Goal: Task Accomplishment & Management: Manage account settings

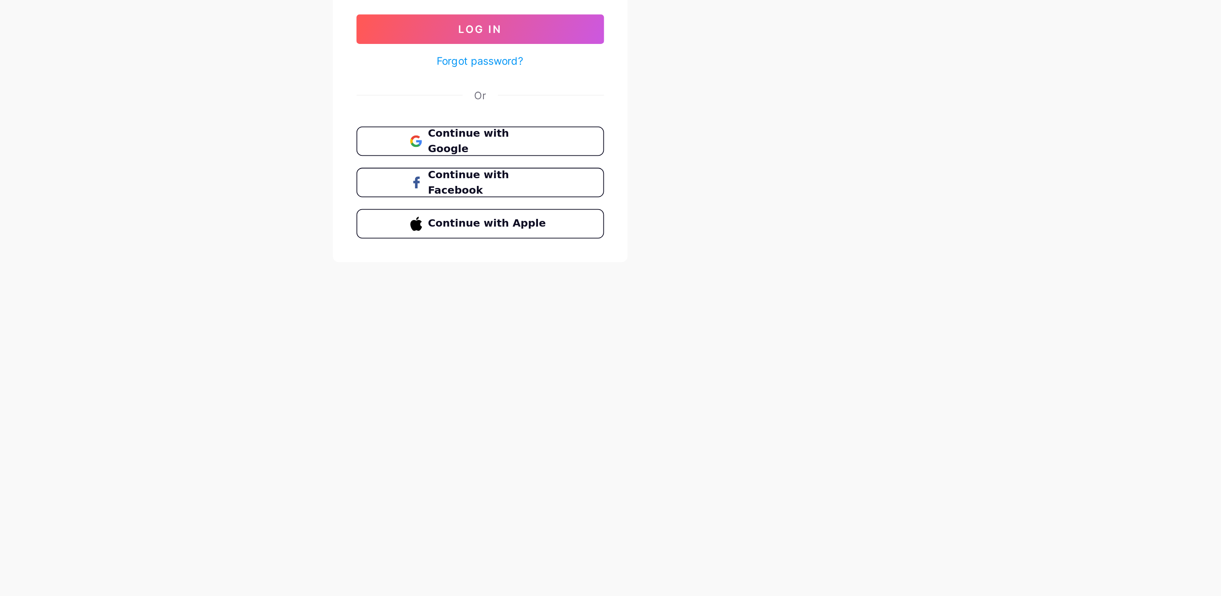
click at [654, 207] on button "Continue with Google" at bounding box center [610, 207] width 137 height 16
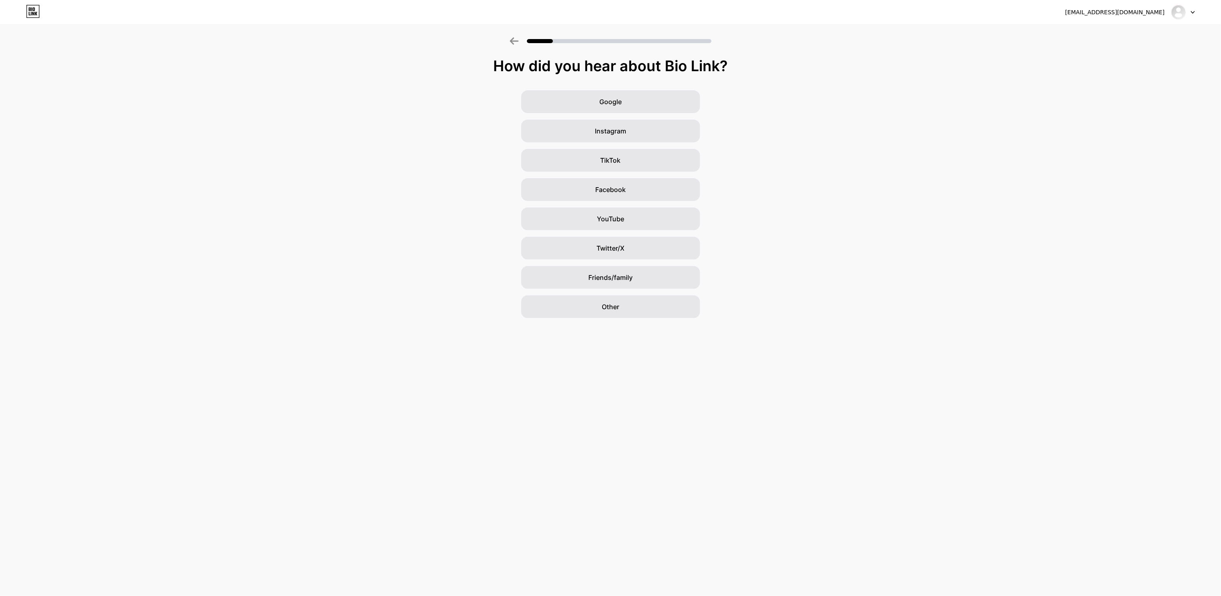
click at [665, 307] on div "Other" at bounding box center [610, 306] width 179 height 23
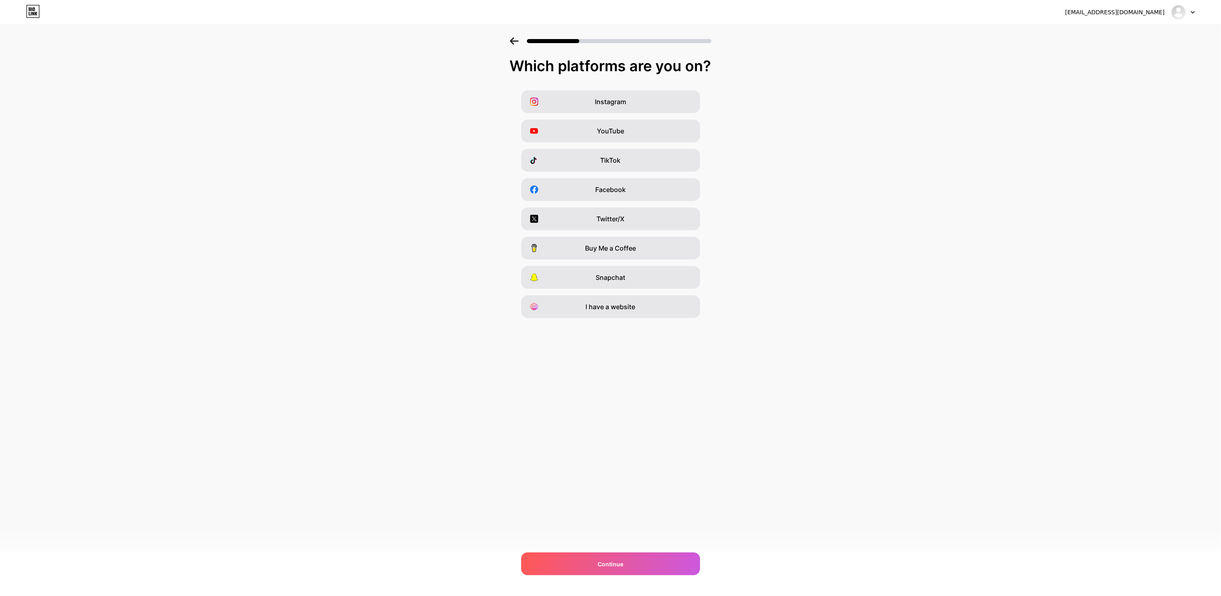
click at [651, 564] on div "Continue" at bounding box center [610, 563] width 179 height 23
click at [664, 123] on div "YouTube" at bounding box center [610, 131] width 179 height 23
click at [634, 555] on div "Continue" at bounding box center [610, 563] width 179 height 23
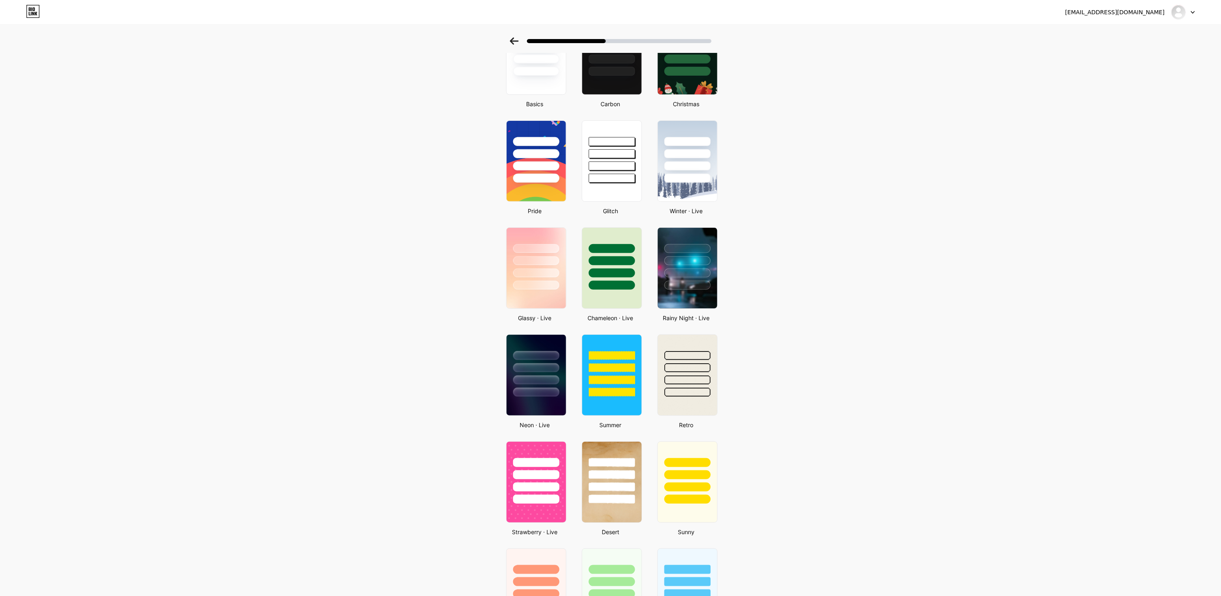
click at [552, 366] on div at bounding box center [536, 367] width 46 height 9
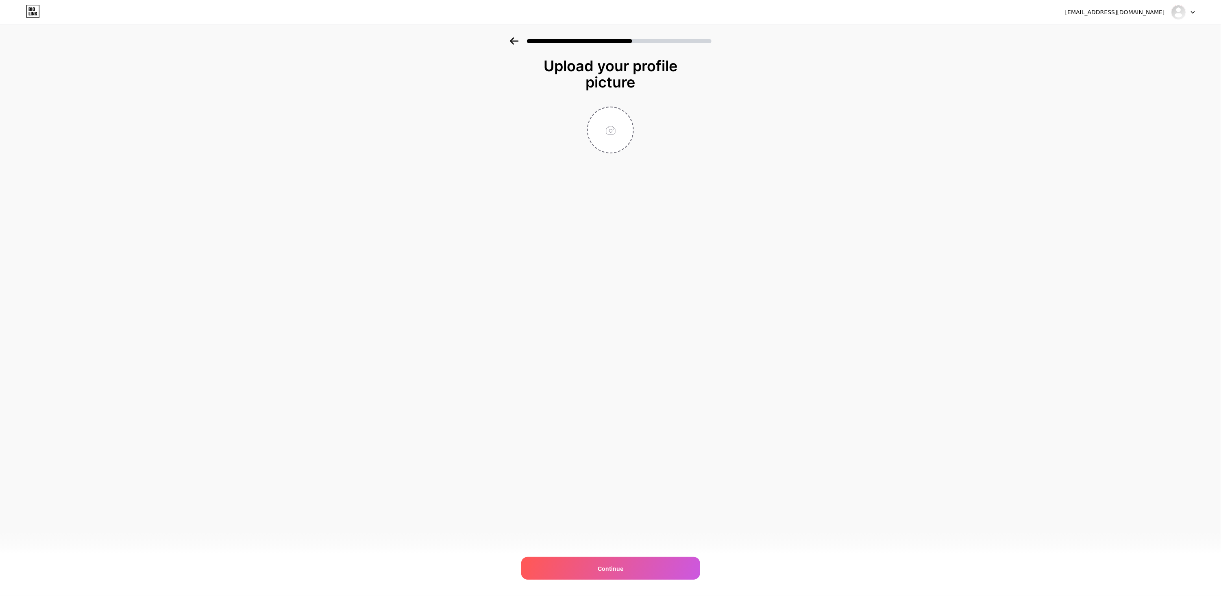
click at [614, 118] on input "file" at bounding box center [610, 129] width 45 height 45
type input "C:\fakepath\تنزيل (19).jpeg"
click at [661, 563] on div "Continue" at bounding box center [610, 568] width 179 height 23
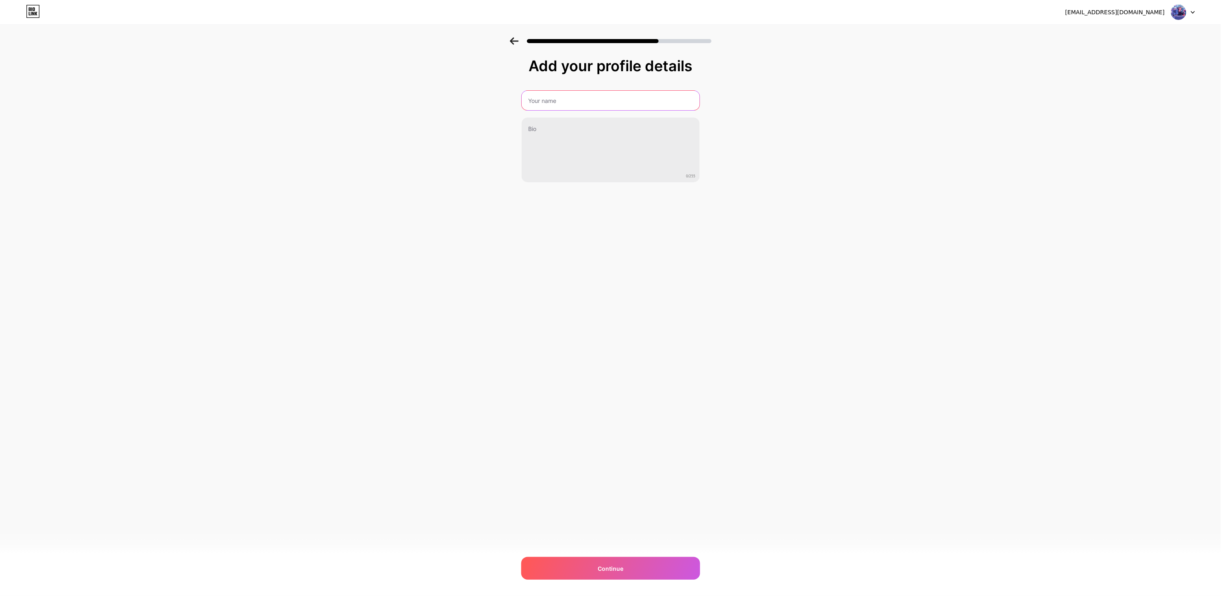
click at [645, 100] on input "text" at bounding box center [611, 101] width 178 height 20
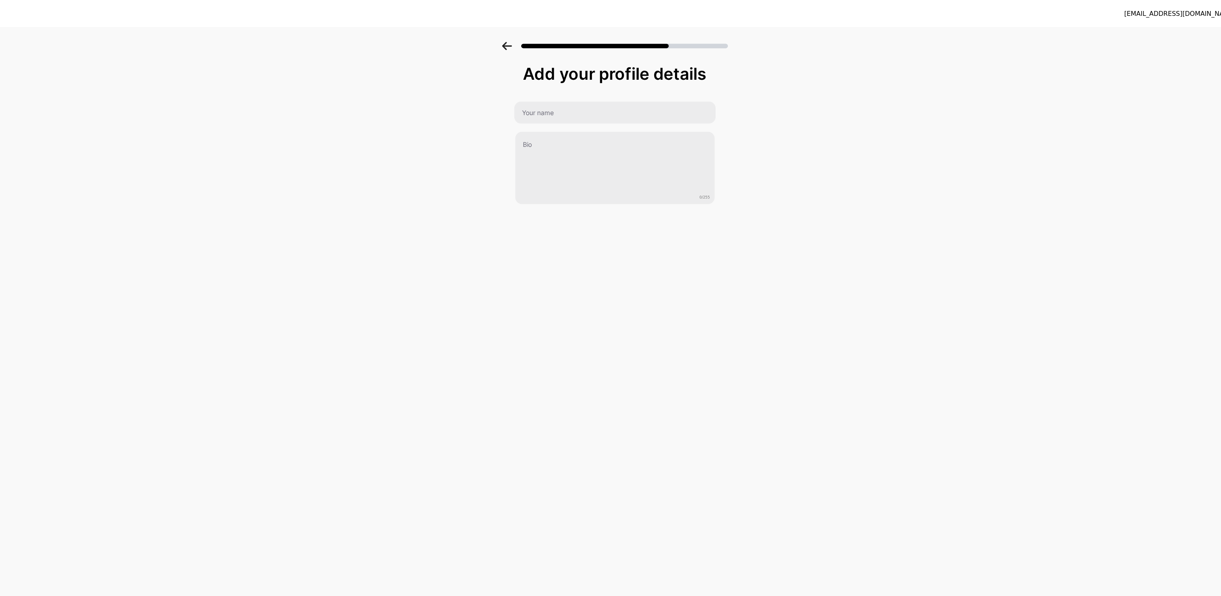
click at [973, 96] on div "Add your profile details 0/255 Continue Error" at bounding box center [610, 130] width 1221 height 186
click at [631, 101] on input "text" at bounding box center [611, 101] width 178 height 20
click at [765, 116] on div "Add your profile details 0/255 Continue Error" at bounding box center [610, 130] width 1221 height 186
click at [636, 102] on input "text" at bounding box center [611, 101] width 178 height 20
type input "MO3LK_MOODY"
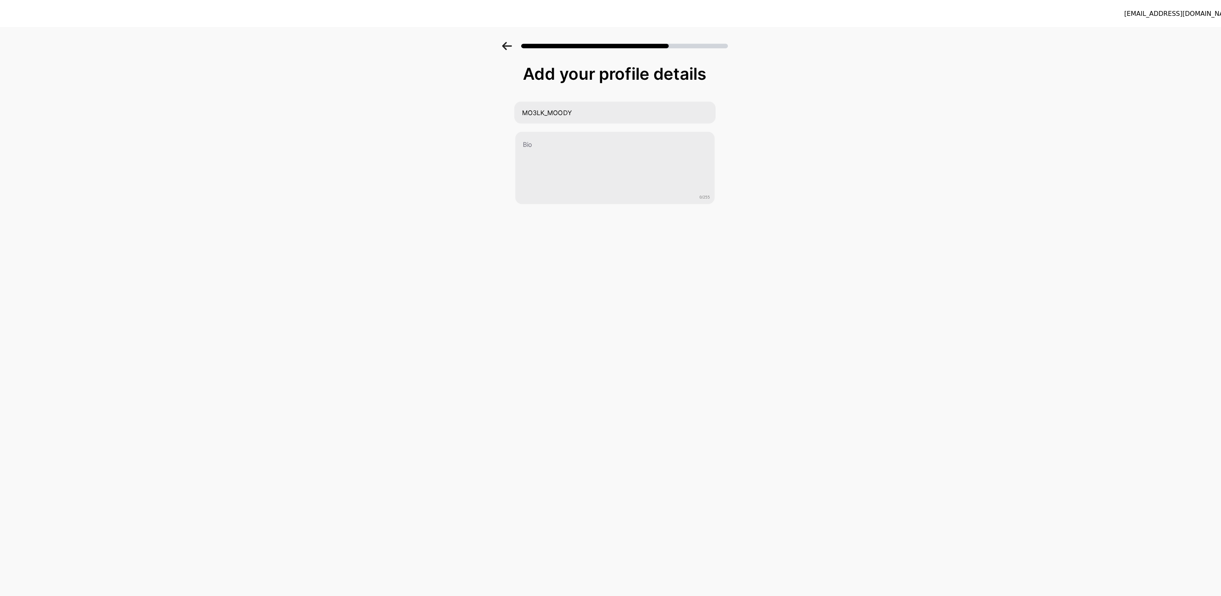
click at [806, 103] on div "Add your profile details MO3LK_MOODY 0/255 Continue Error" at bounding box center [610, 130] width 1221 height 186
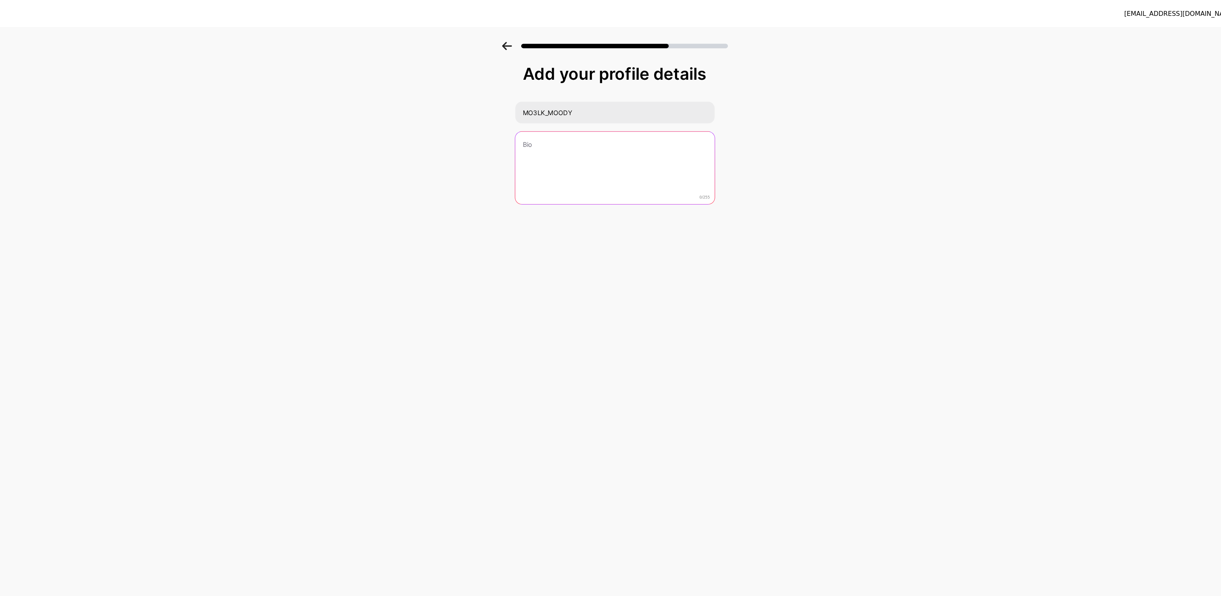
click at [642, 131] on textarea at bounding box center [611, 150] width 178 height 65
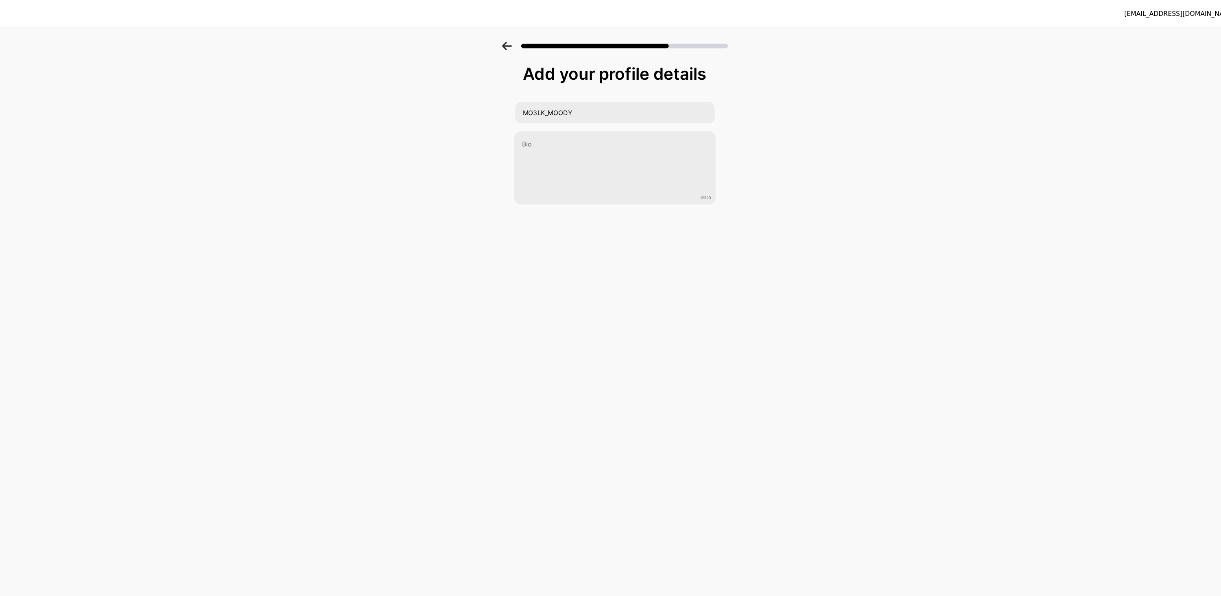
click at [745, 154] on div "Add your profile details MO3LK_MOODY 0/255 Continue Error" at bounding box center [610, 130] width 1221 height 186
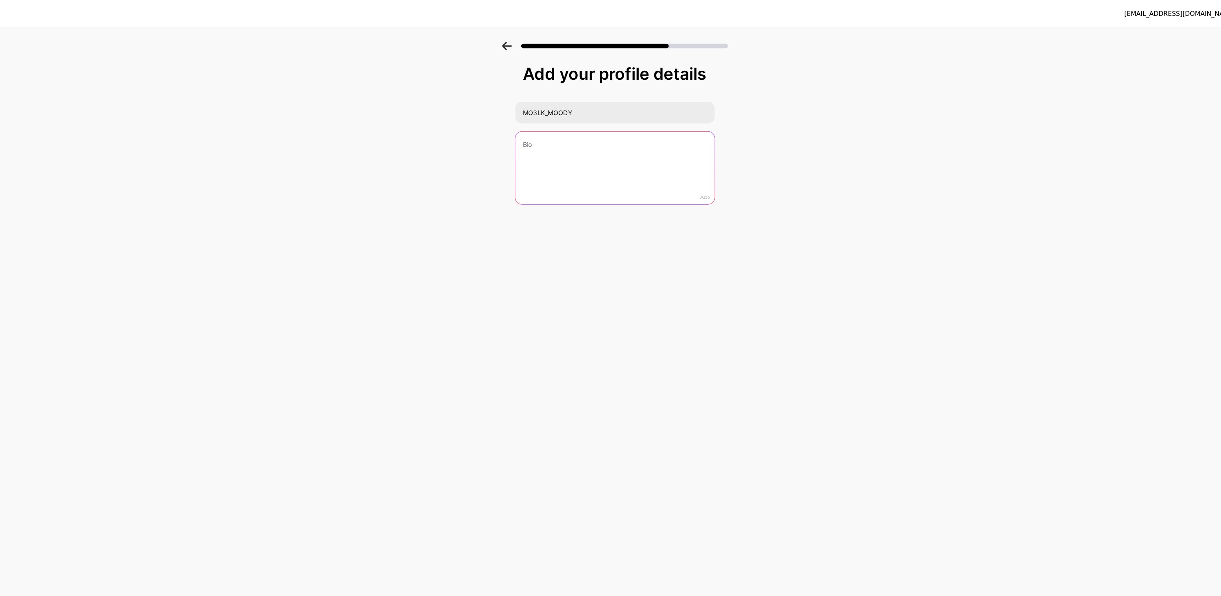
click at [645, 146] on textarea at bounding box center [611, 150] width 178 height 65
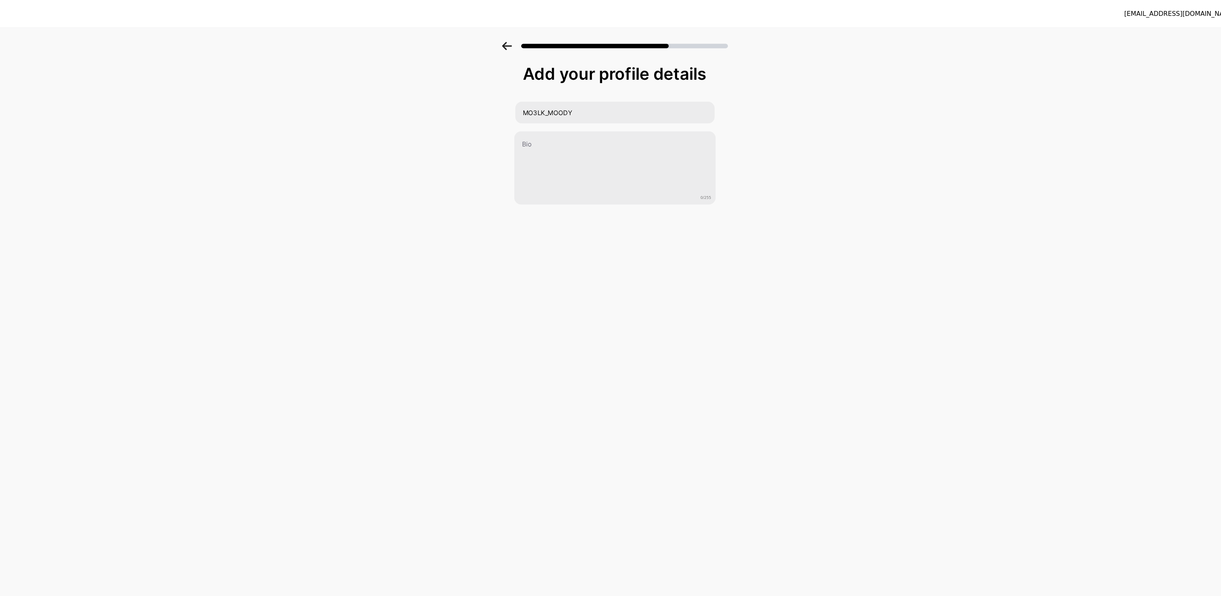
click at [797, 127] on div "Add your profile details MO3LK_MOODY 0/255 Continue Error" at bounding box center [610, 130] width 1221 height 186
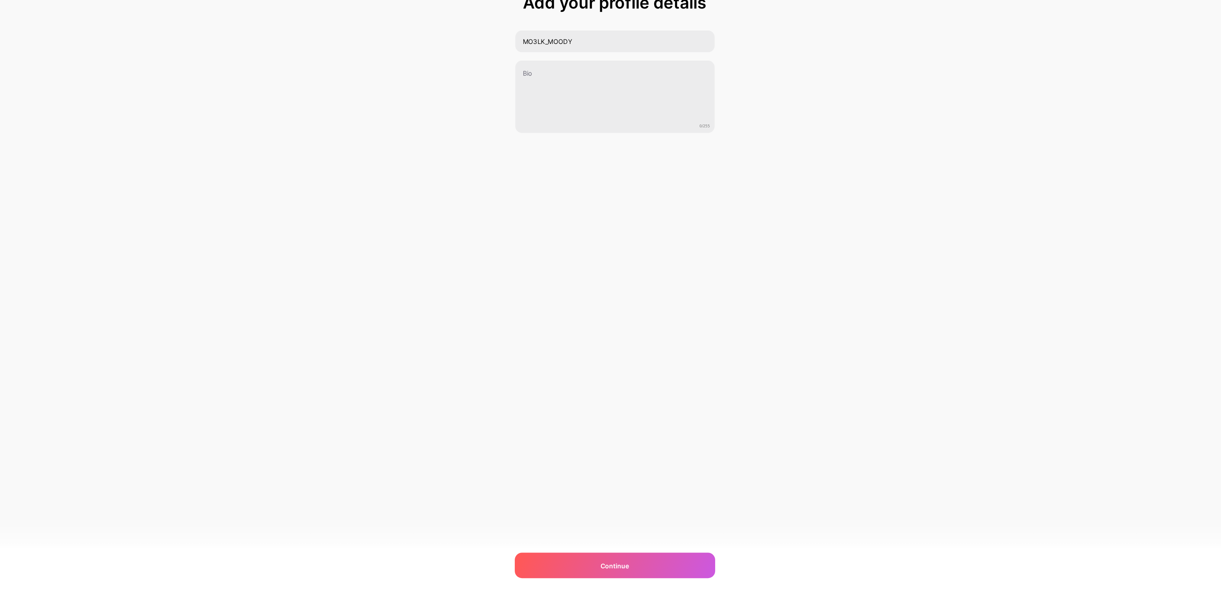
scroll to position [78, 0]
click at [649, 579] on div "Continue" at bounding box center [610, 568] width 179 height 23
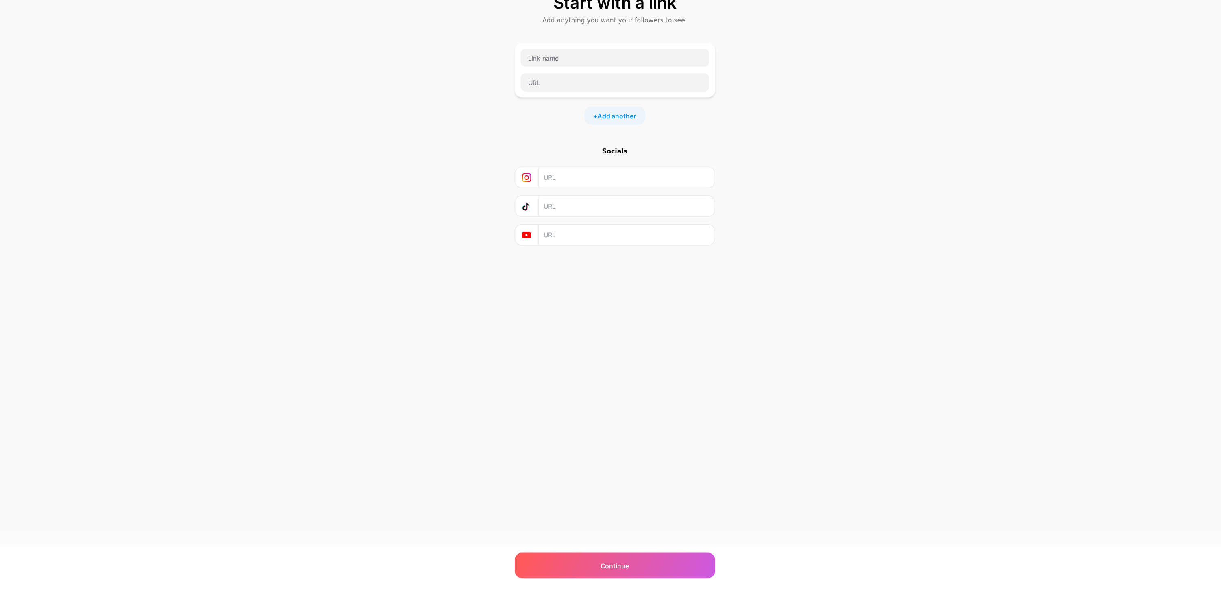
scroll to position [0, 0]
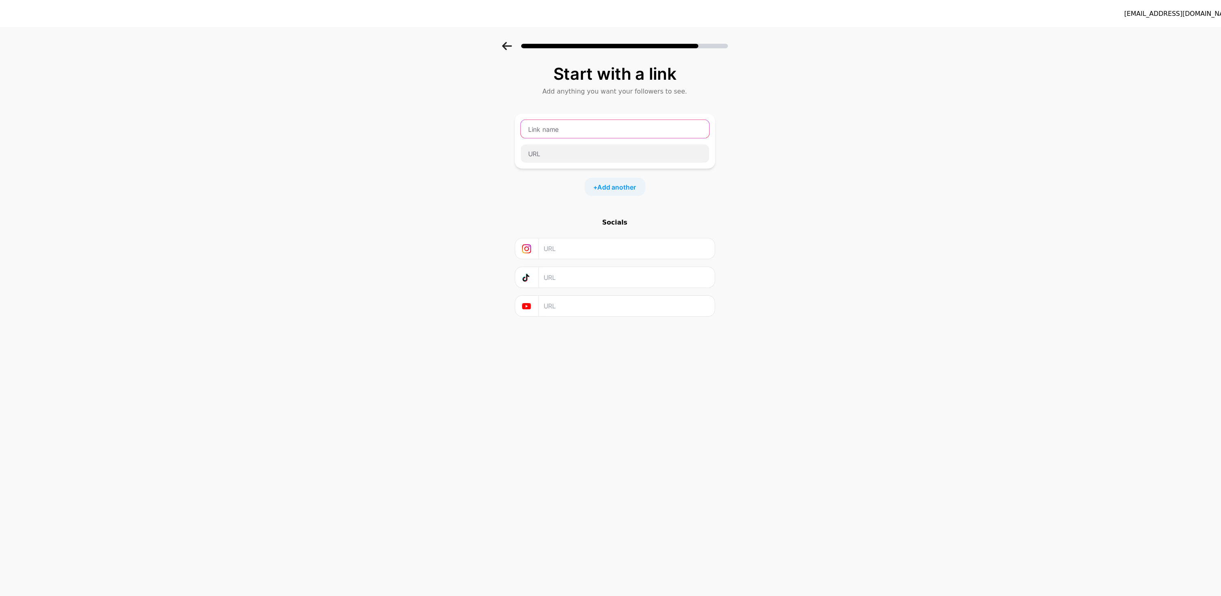
click at [648, 115] on input "text" at bounding box center [611, 115] width 168 height 16
click at [782, 104] on div "Start with a link Add anything you want your followers to see. + Add another So…" at bounding box center [610, 180] width 1221 height 286
click at [654, 115] on input "text" at bounding box center [611, 115] width 168 height 16
click at [778, 104] on div "Start with a link Add anything you want your followers to see. + Add another So…" at bounding box center [610, 180] width 1221 height 286
click at [677, 115] on input "text" at bounding box center [611, 115] width 168 height 16
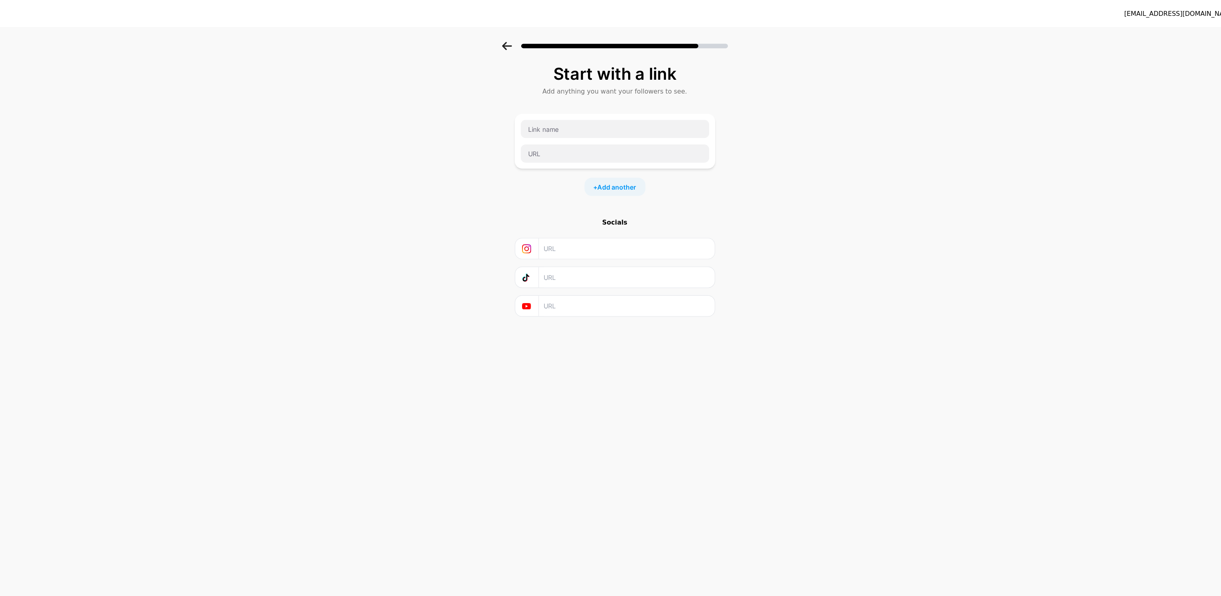
click at [789, 101] on div "Start with a link Add anything you want your followers to see. + Add another So…" at bounding box center [610, 180] width 1221 height 286
click at [662, 115] on input "text" at bounding box center [611, 115] width 168 height 16
click at [775, 96] on div "Start with a link Add anything you want your followers to see. + Add another So…" at bounding box center [610, 180] width 1221 height 286
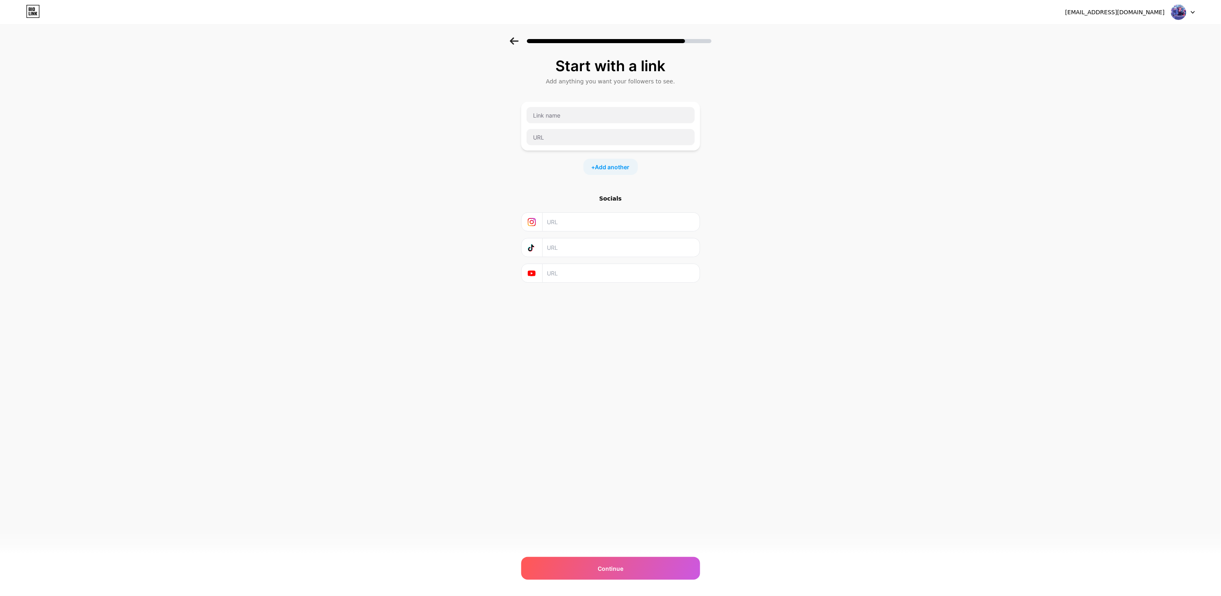
click at [669, 566] on div "Continue" at bounding box center [610, 568] width 179 height 23
click at [661, 561] on div "Continue" at bounding box center [610, 568] width 179 height 23
click at [658, 136] on input "text" at bounding box center [611, 137] width 168 height 16
type input "h"
click at [651, 116] on input "text" at bounding box center [611, 115] width 168 height 16
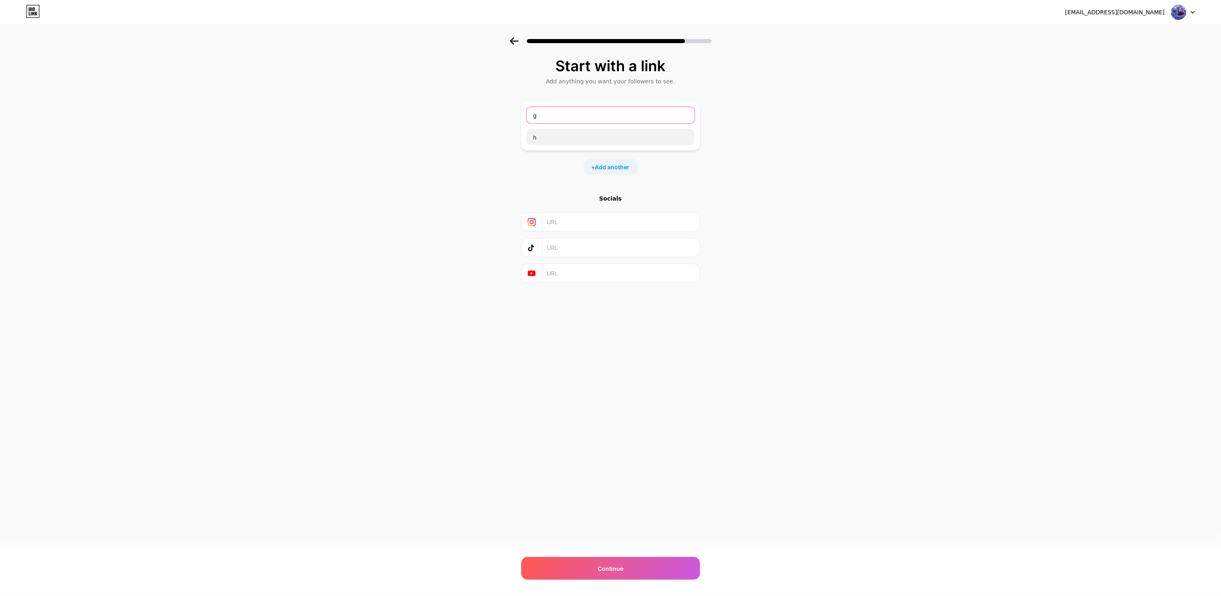
type input "g"
click at [847, 95] on div "Start with a link Add anything you want your followers to see. g h + Add anothe…" at bounding box center [610, 180] width 1221 height 286
click at [646, 560] on div "Continue" at bounding box center [610, 568] width 179 height 23
click at [656, 135] on input "h" at bounding box center [611, 137] width 168 height 16
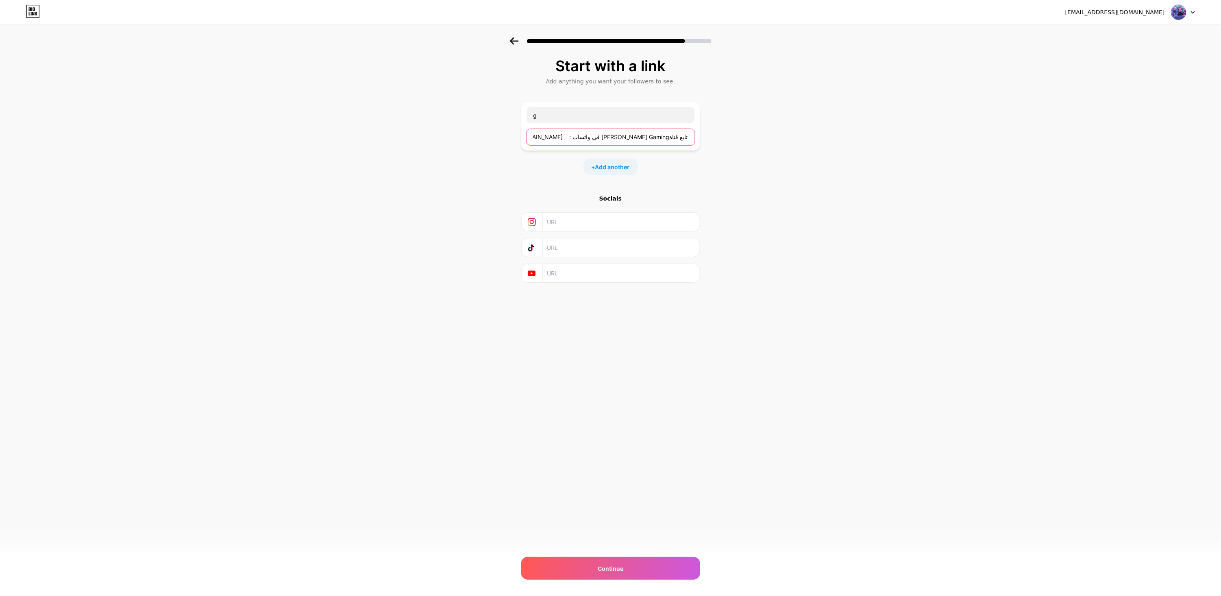
type input "https://whatsapp.com/channel/0029VbBLRaeGZNCrKgYDuH30 ㅤ :ㅤ في واتسابㅤ ​Moody Ga…"
click at [816, 137] on div "Start with a link Add anything you want your followers to see. g https://whatsa…" at bounding box center [610, 180] width 1221 height 286
click at [635, 548] on div "almono1432@gmail.com Logout Link Copied Start with a link Add anything you want…" at bounding box center [610, 298] width 1221 height 596
click at [641, 564] on div "Continue" at bounding box center [610, 568] width 179 height 23
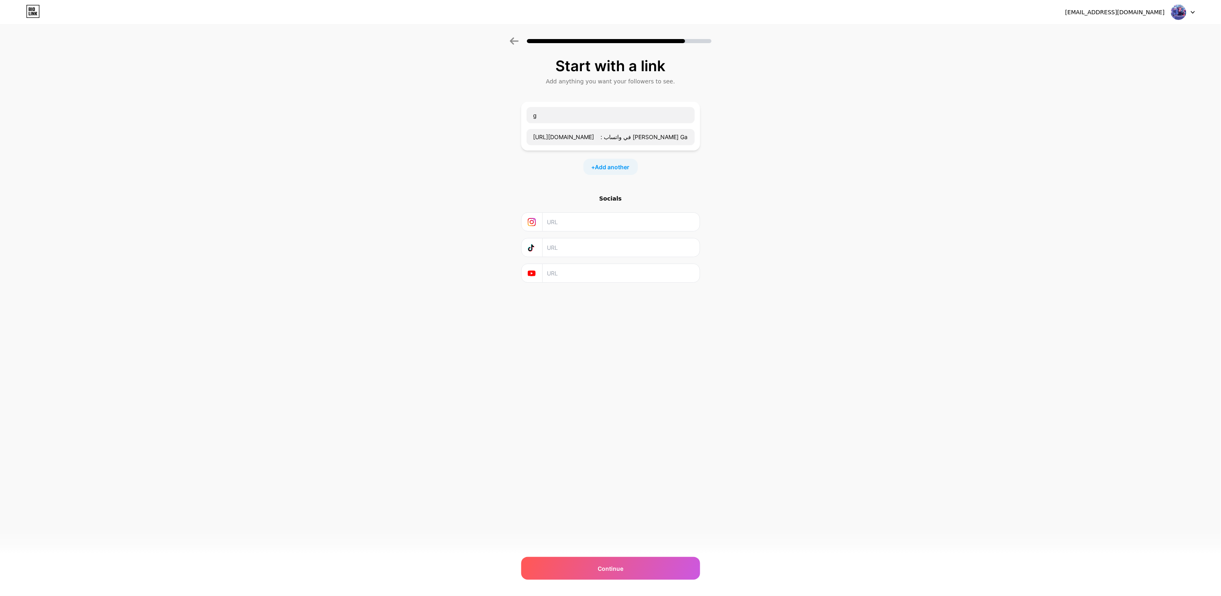
click at [642, 577] on div "Continue" at bounding box center [610, 568] width 179 height 23
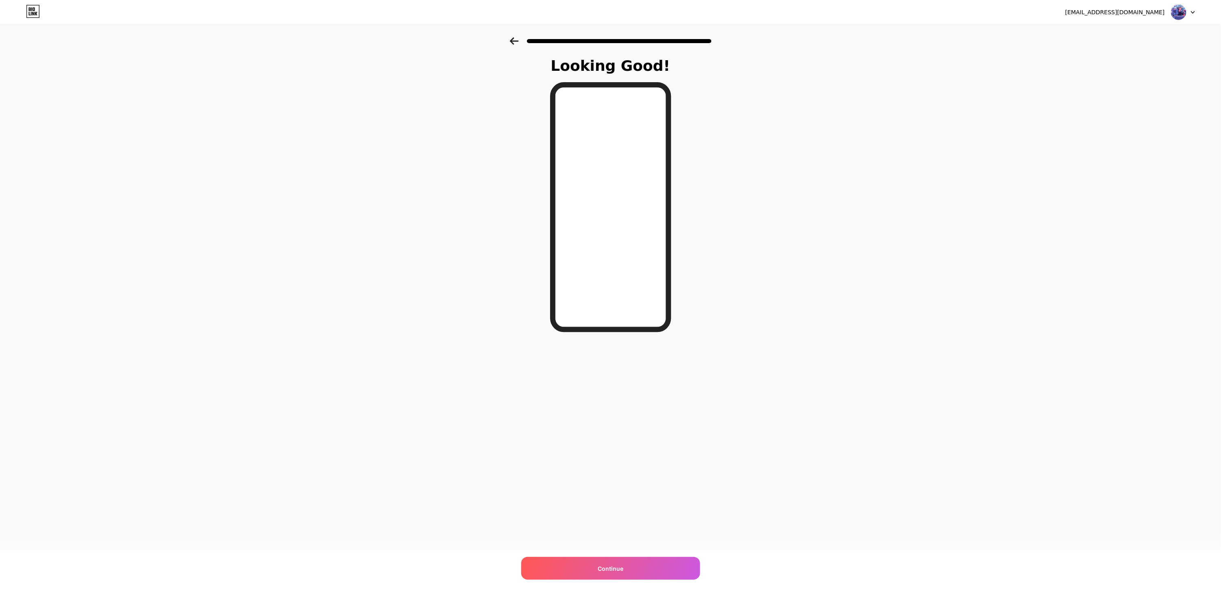
click at [664, 577] on div "Continue" at bounding box center [610, 568] width 179 height 23
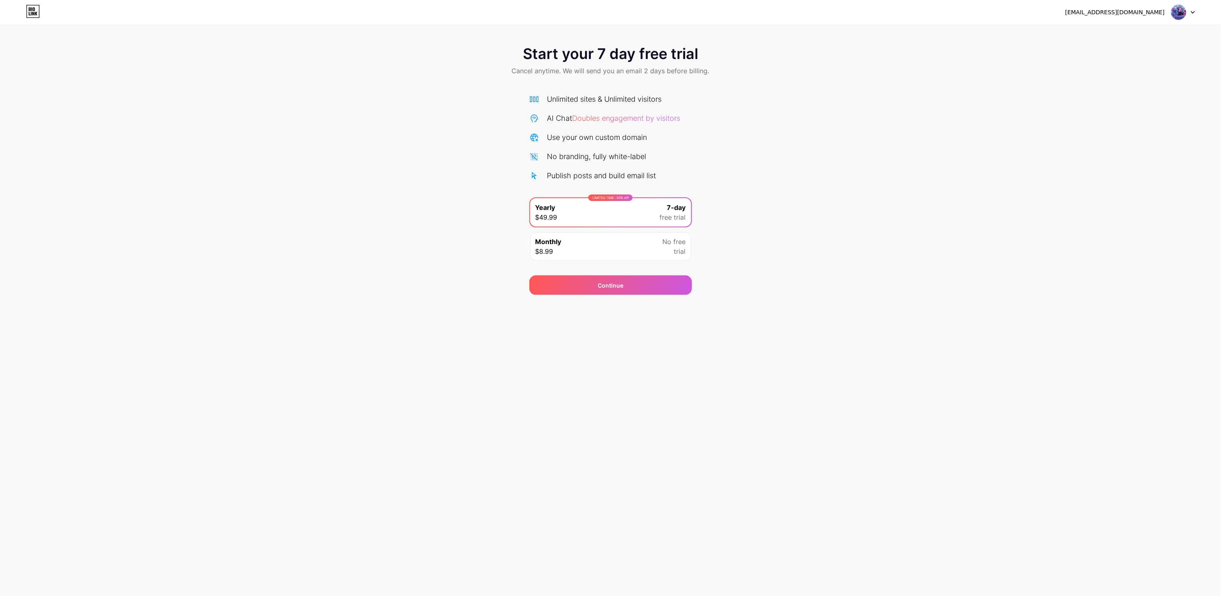
click at [780, 239] on div "Start your 7 day free trial Cancel anytime. We will send you an email 2 days be…" at bounding box center [610, 165] width 1221 height 257
click at [772, 83] on div "Start your 7 day free trial Cancel anytime. We will send you an email 2 days be…" at bounding box center [610, 61] width 1221 height 48
click at [29, 13] on icon at bounding box center [30, 14] width 2 height 4
click at [1177, 18] on img at bounding box center [1178, 11] width 15 height 15
click at [1136, 91] on div "Start your 7 day free trial Cancel anytime. We will send you an email 2 days be…" at bounding box center [610, 165] width 1221 height 257
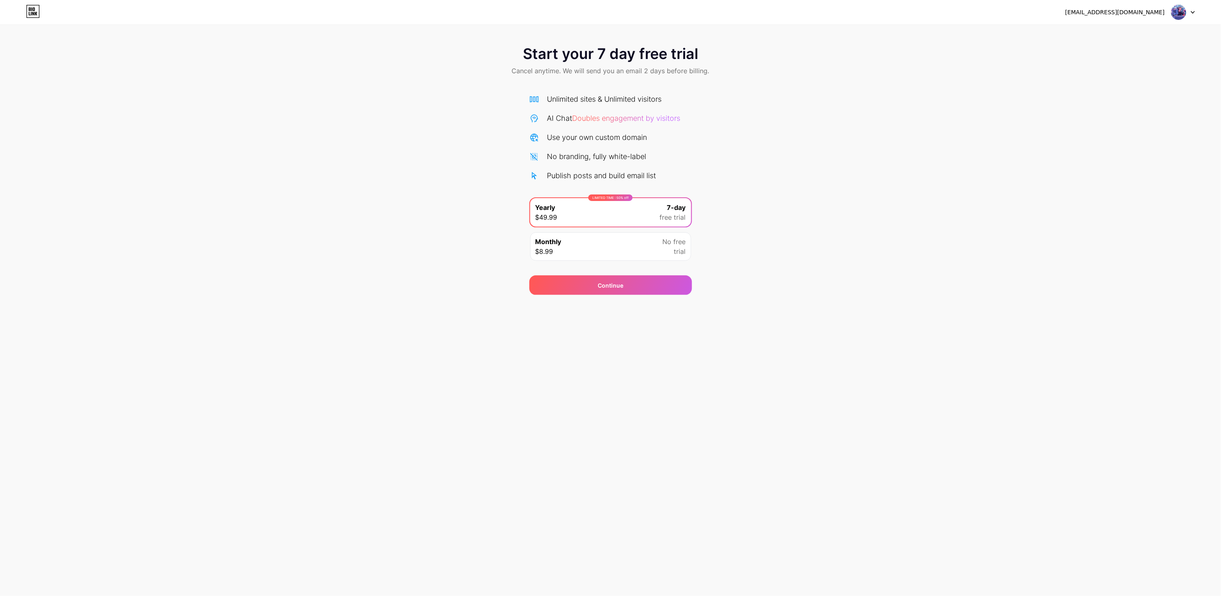
click at [638, 248] on div "Monthly $8.99 No free trial" at bounding box center [610, 246] width 161 height 28
click at [665, 211] on div "7-day free trial" at bounding box center [673, 213] width 26 height 20
click at [658, 285] on div "Continue" at bounding box center [610, 285] width 163 height 20
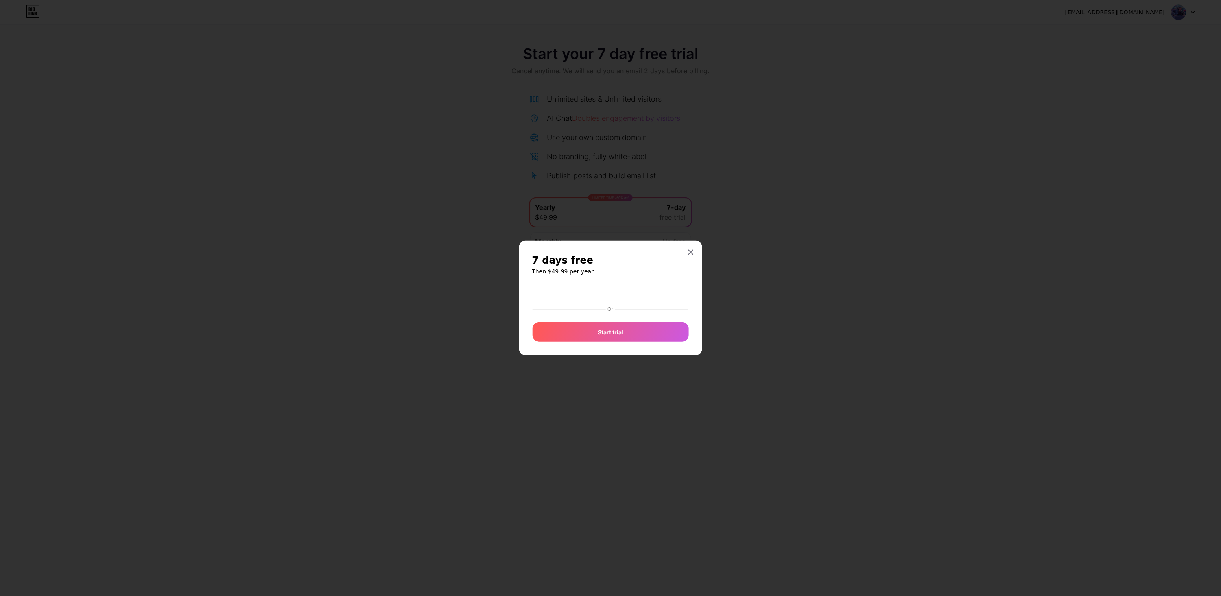
click at [690, 255] on icon at bounding box center [691, 252] width 7 height 7
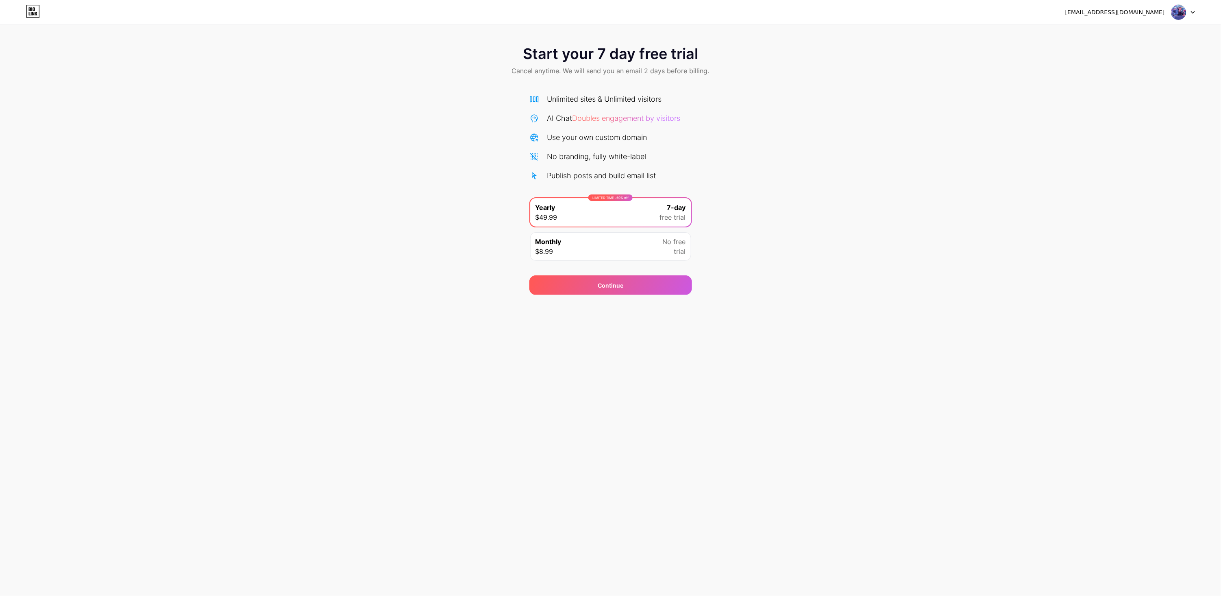
click at [29, 9] on icon at bounding box center [30, 9] width 2 height 4
click at [1160, 7] on div "almono1432@gmail.com" at bounding box center [1130, 12] width 130 height 15
click at [1193, 11] on icon at bounding box center [1193, 12] width 4 height 3
click at [1148, 31] on li "Logout" at bounding box center [1144, 33] width 101 height 22
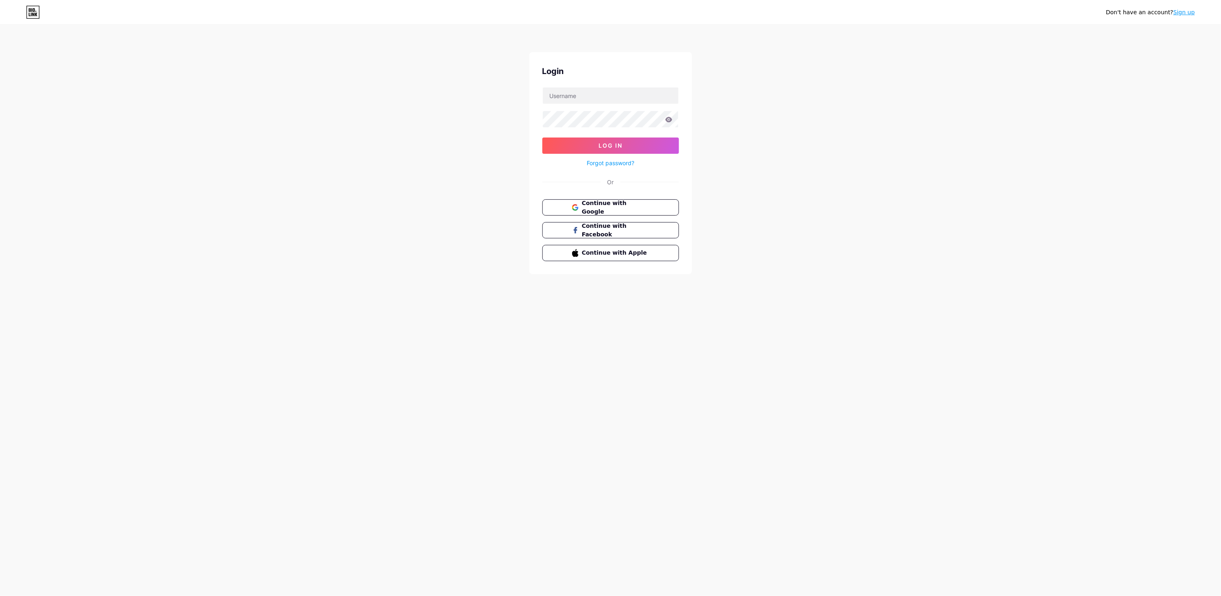
click at [637, 205] on span "Continue with Google" at bounding box center [615, 207] width 67 height 17
click at [29, 14] on icon at bounding box center [30, 15] width 2 height 4
click at [656, 98] on input "text" at bounding box center [611, 95] width 136 height 16
click at [758, 116] on div "Don't have an account? Sign up Login Log In Forgot password? Or Continue with G…" at bounding box center [610, 150] width 1221 height 300
click at [638, 207] on span "Continue with Google" at bounding box center [615, 207] width 67 height 17
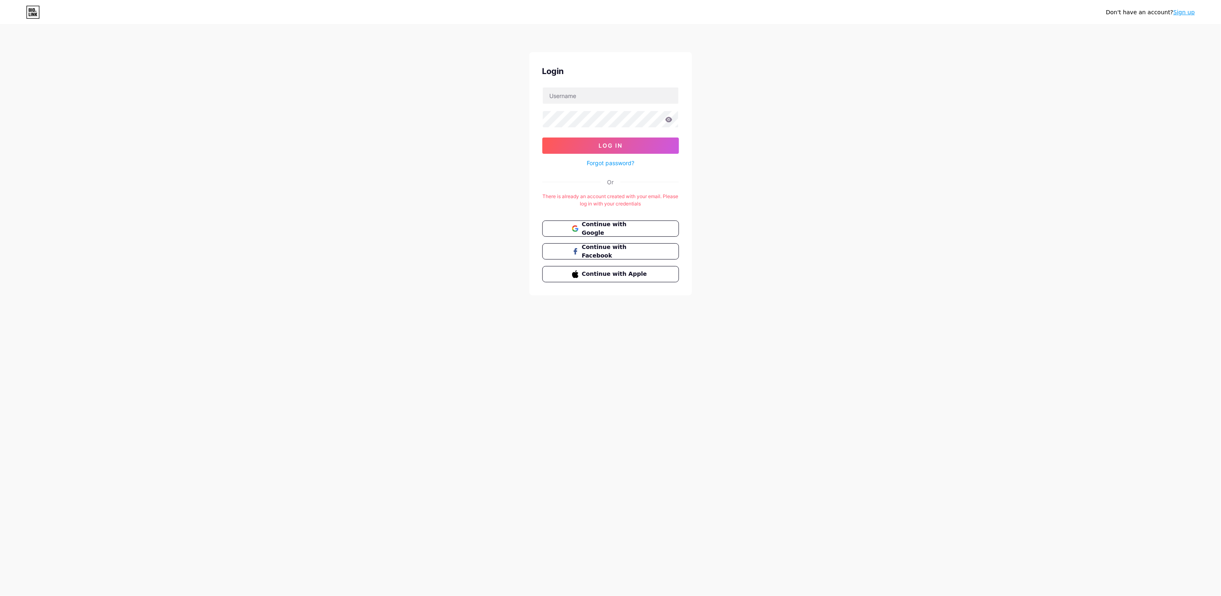
click at [33, 10] on icon at bounding box center [33, 12] width 14 height 13
click at [26, 13] on icon at bounding box center [33, 12] width 14 height 13
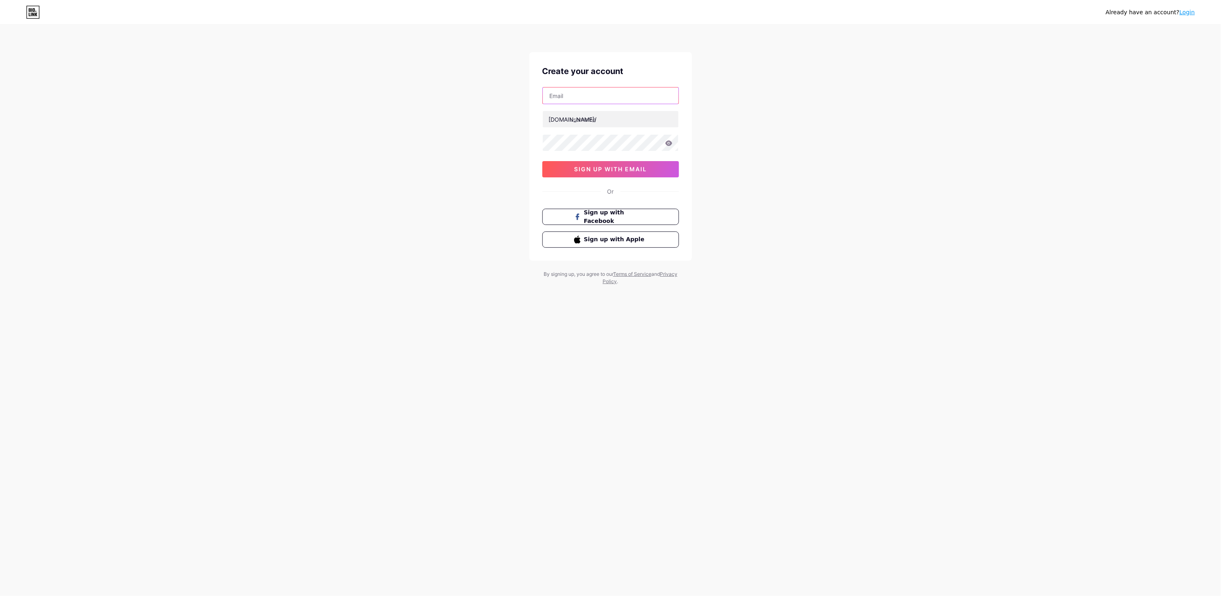
click at [650, 96] on input "text" at bounding box center [611, 95] width 136 height 16
click at [780, 70] on div "Already have an account? Login Create your account bio.link/ sign up with email…" at bounding box center [610, 155] width 1221 height 311
click at [36, 14] on icon at bounding box center [36, 15] width 2 height 4
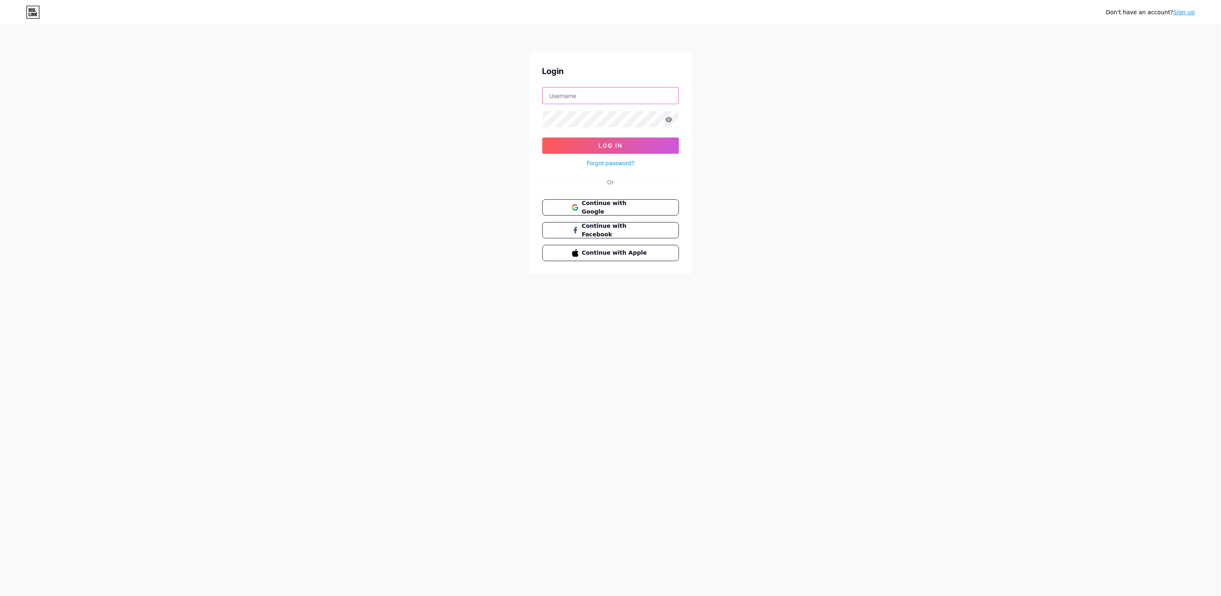
click at [625, 96] on input "text" at bounding box center [611, 95] width 136 height 16
type input "a"
type input "faza3tv"
click at [632, 145] on button "Log In" at bounding box center [610, 145] width 137 height 16
click at [669, 120] on icon at bounding box center [668, 119] width 7 height 5
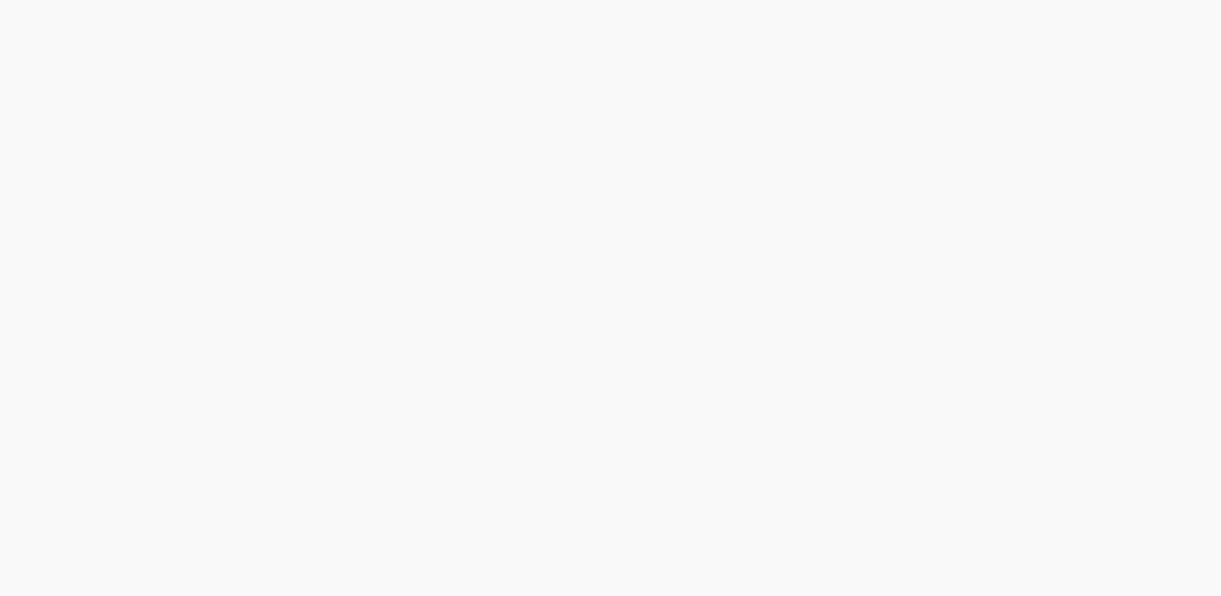
click at [686, 112] on div at bounding box center [610, 298] width 1221 height 596
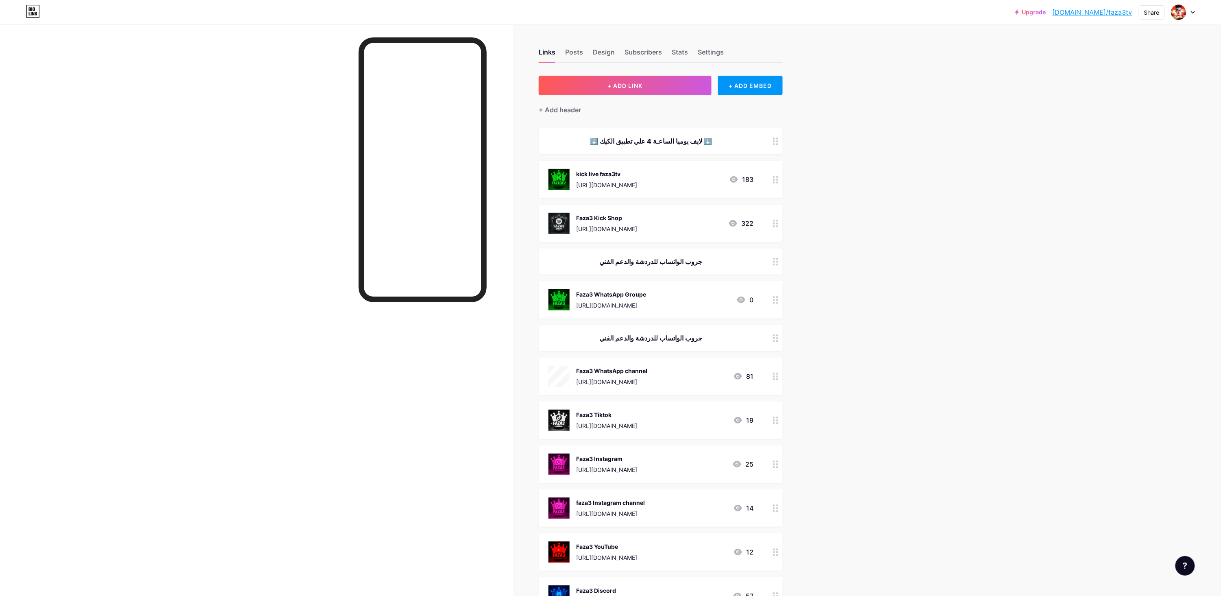
click at [1182, 10] on img at bounding box center [1178, 11] width 15 height 15
click at [1183, 12] on img at bounding box center [1178, 12] width 13 height 13
click at [1183, 13] on img at bounding box center [1178, 11] width 15 height 15
click at [1162, 91] on link "Account settings" at bounding box center [1144, 92] width 101 height 22
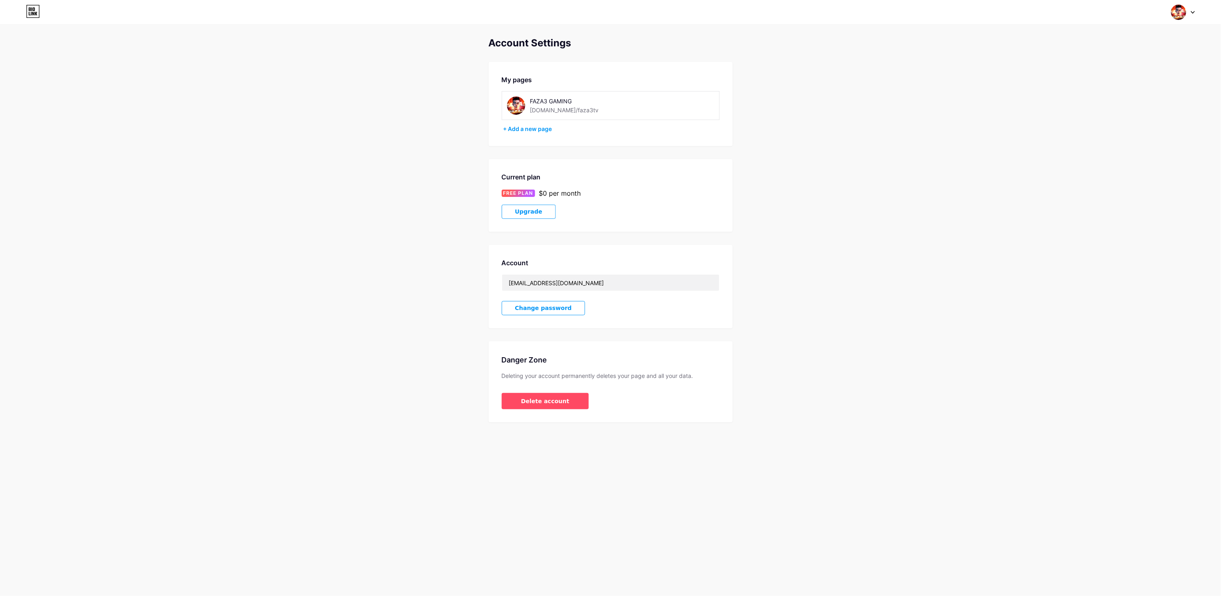
click at [1181, 9] on img at bounding box center [1178, 11] width 15 height 15
click at [529, 129] on div "+ Add a new page" at bounding box center [611, 129] width 216 height 8
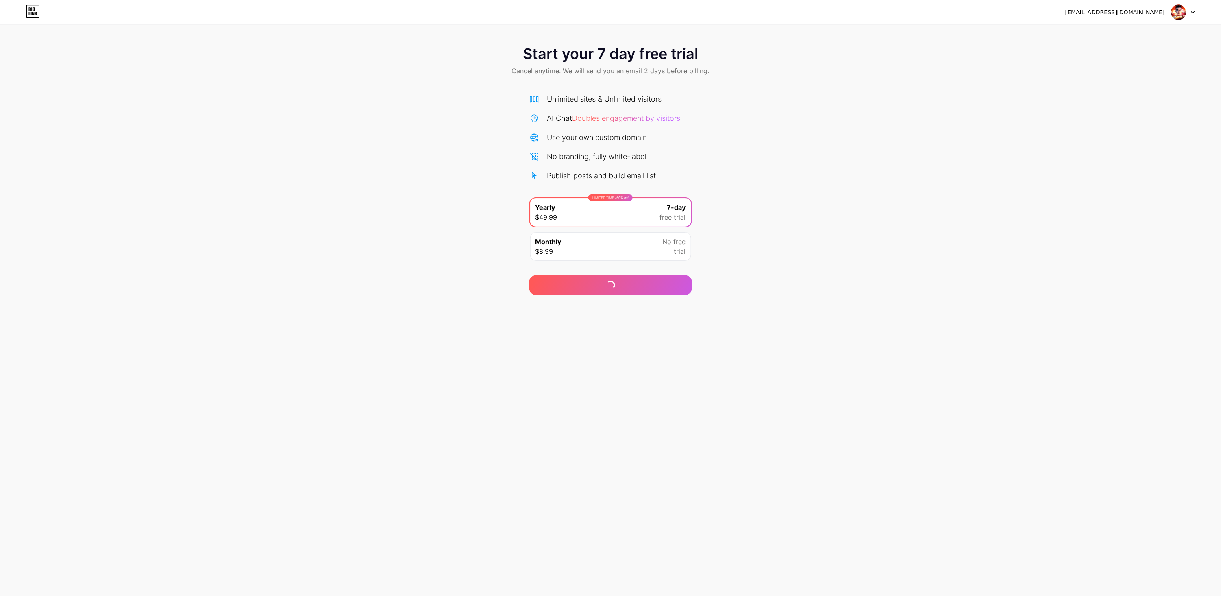
click at [1187, 13] on div at bounding box center [1184, 12] width 24 height 15
click at [1133, 34] on li "Logout" at bounding box center [1144, 33] width 101 height 22
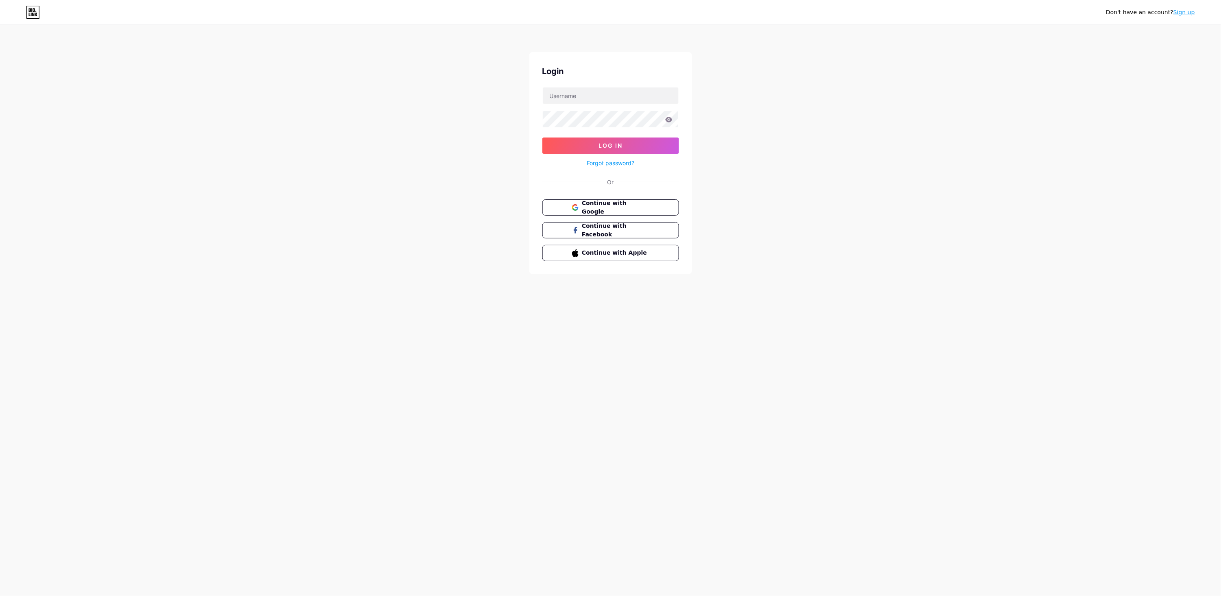
click at [28, 28] on div "Don't have an account? Sign up Login Log In Forgot password? Or Continue with G…" at bounding box center [610, 150] width 1221 height 300
click at [30, 10] on icon at bounding box center [30, 10] width 2 height 4
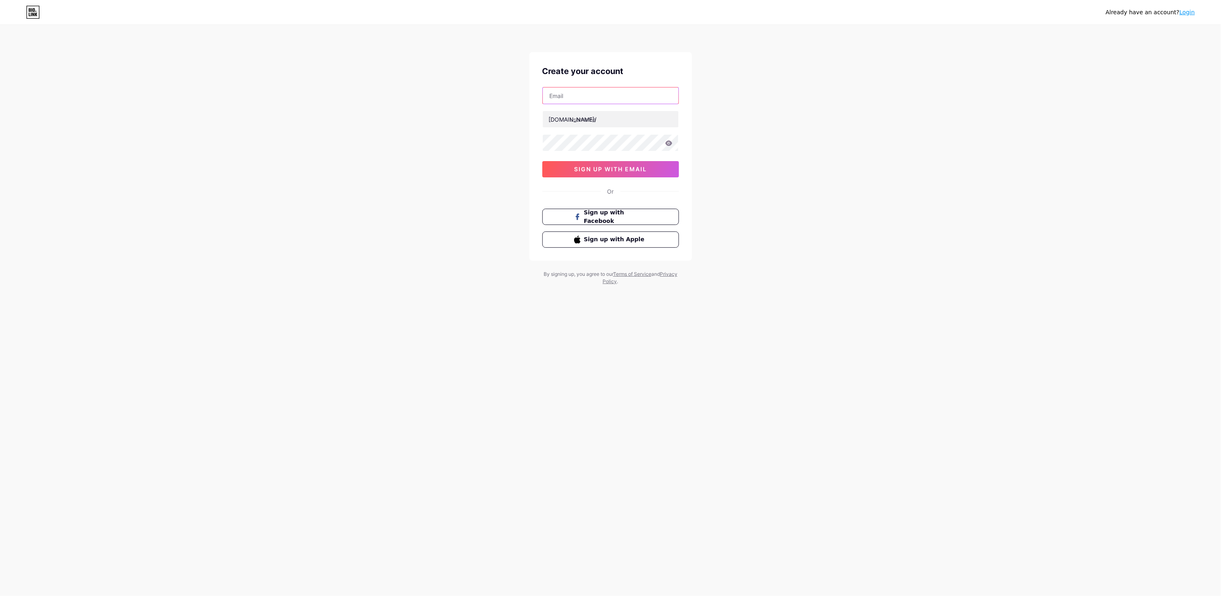
click at [658, 96] on input "text" at bounding box center [611, 95] width 136 height 16
type input "[EMAIL_ADDRESS][DOMAIN_NAME]"
click at [625, 120] on input "text" at bounding box center [611, 119] width 136 height 16
type input "f"
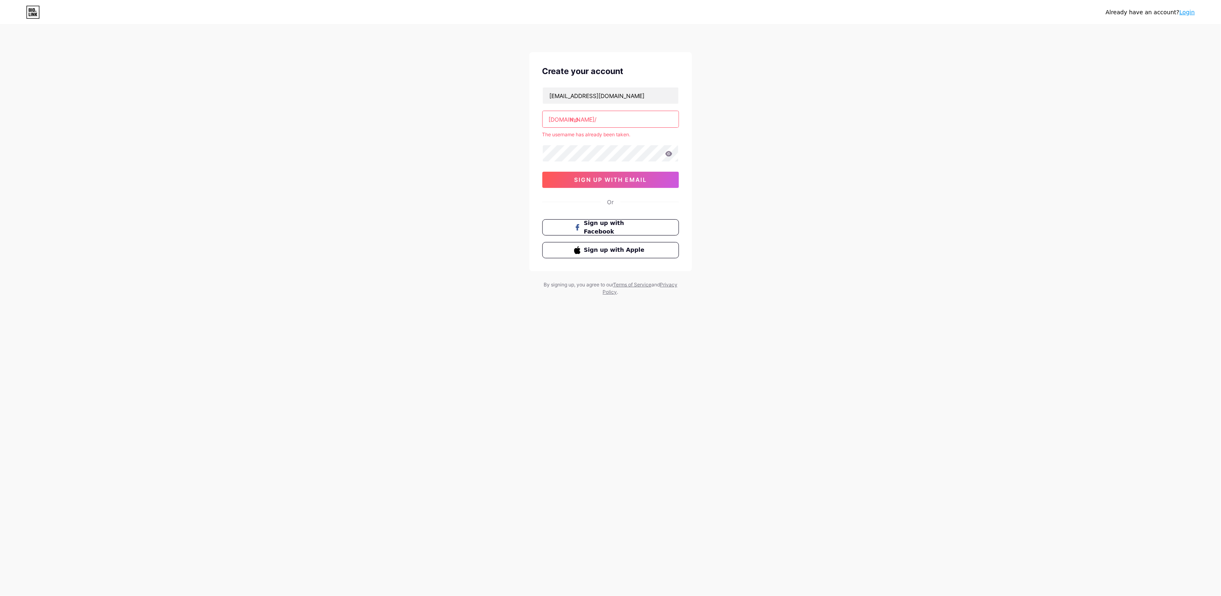
type input "m"
type input "moodytv"
click at [752, 126] on div "Already have an account? Login Create your account [EMAIL_ADDRESS][DOMAIN_NAME]…" at bounding box center [610, 161] width 1221 height 322
click at [626, 172] on button "sign up with email" at bounding box center [610, 180] width 137 height 16
click at [394, 144] on div "Already have an account? Login Create your account [EMAIL_ADDRESS][DOMAIN_NAME]…" at bounding box center [610, 161] width 1221 height 322
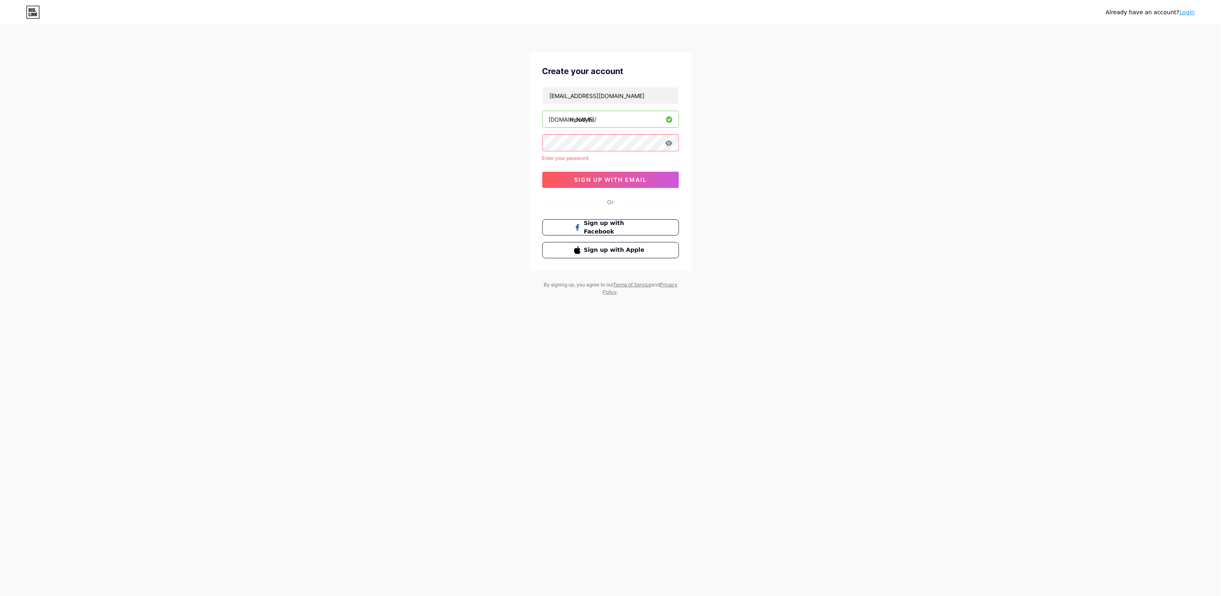
click at [660, 175] on button "sign up with email" at bounding box center [610, 180] width 137 height 16
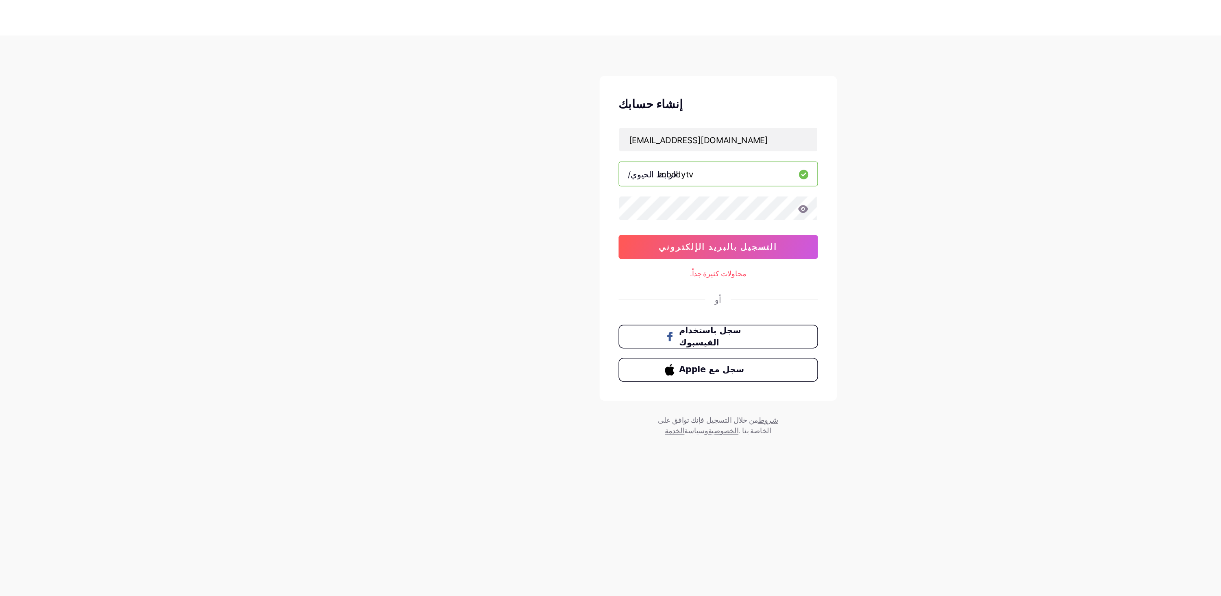
click at [660, 172] on button "التسجيل بالبريد الإلكتروني" at bounding box center [610, 169] width 137 height 16
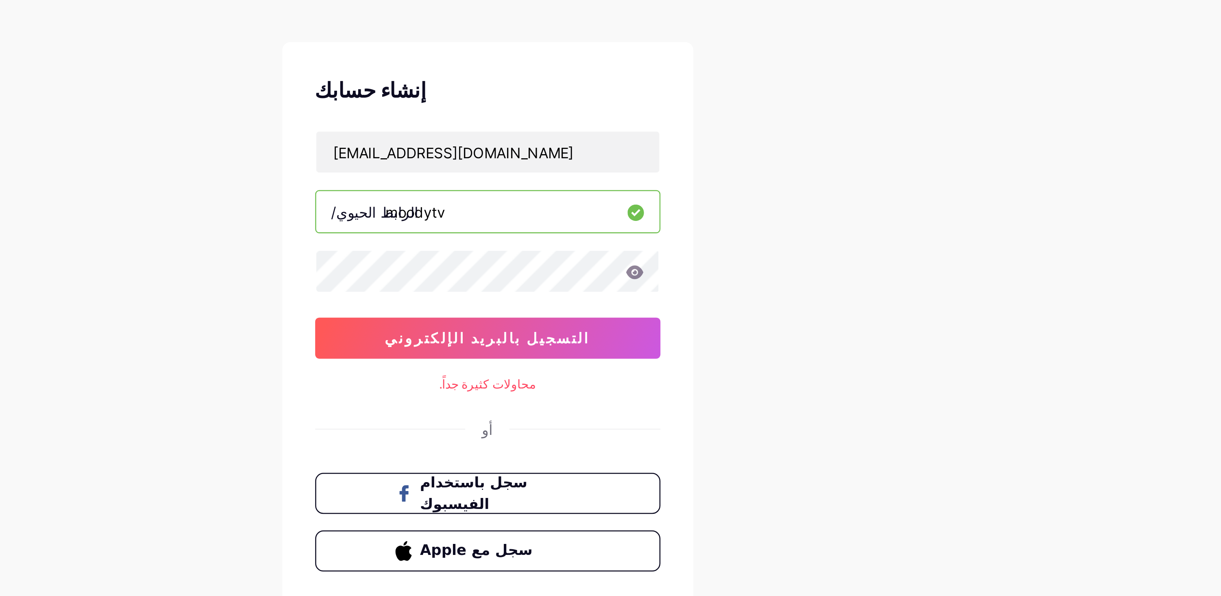
click at [640, 173] on button "التسجيل بالبريد الإلكتروني" at bounding box center [610, 169] width 137 height 16
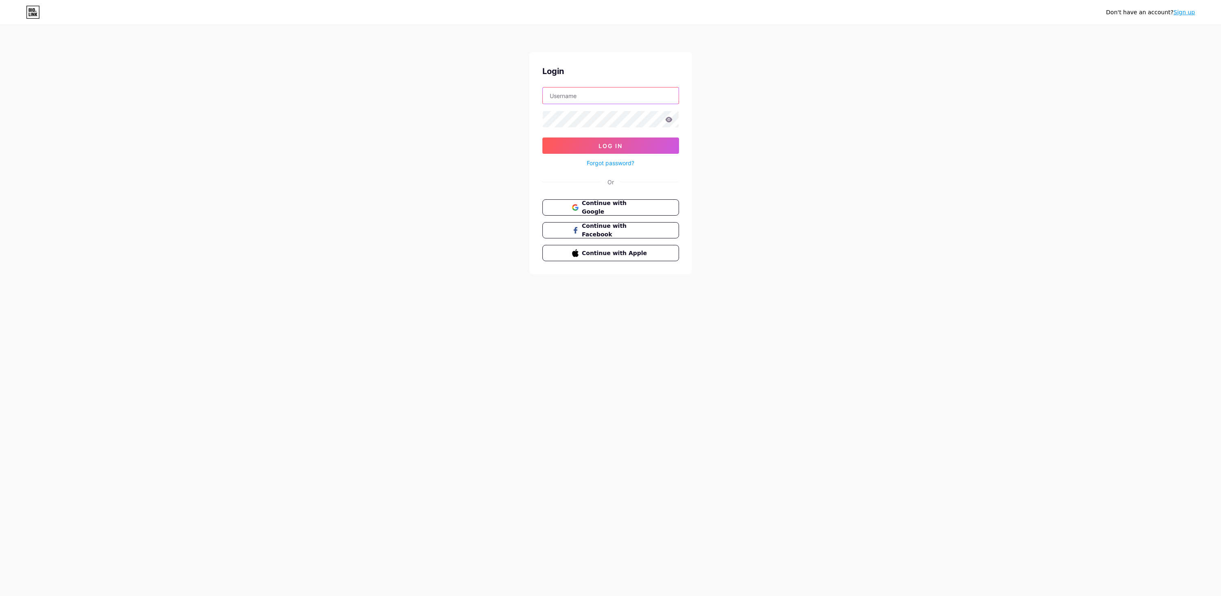
click at [637, 96] on input "text" at bounding box center [611, 95] width 136 height 16
type input "[EMAIL_ADDRESS][DOMAIN_NAME]"
click at [620, 152] on button "Log In" at bounding box center [610, 145] width 137 height 16
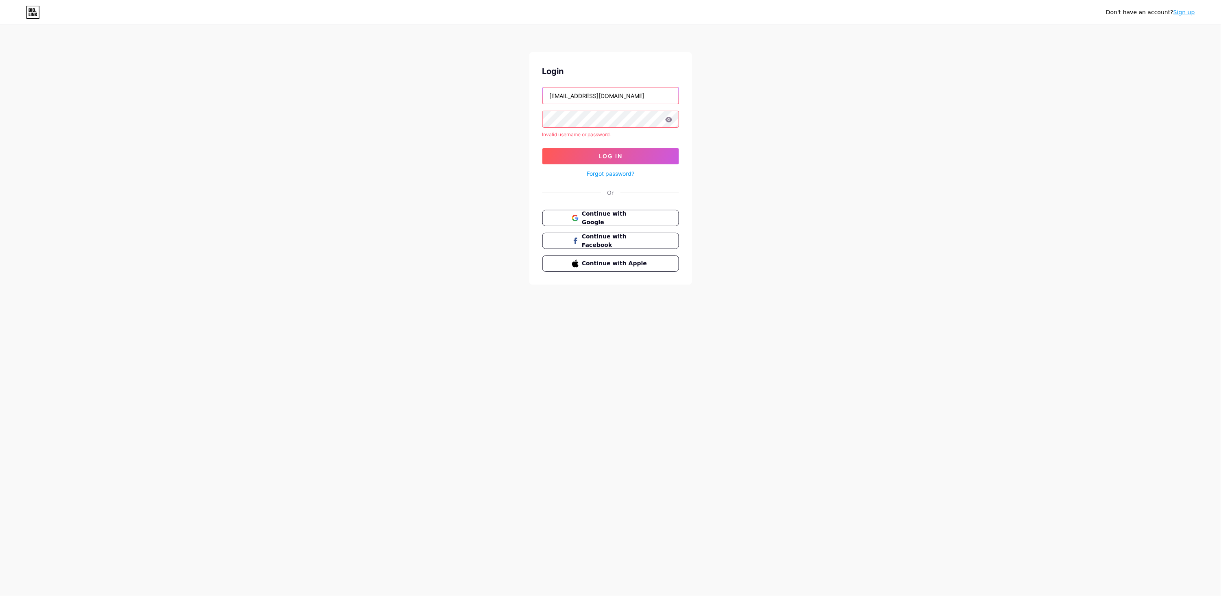
click at [666, 96] on input "[EMAIL_ADDRESS][DOMAIN_NAME]" at bounding box center [611, 95] width 136 height 16
click at [666, 119] on icon at bounding box center [668, 119] width 7 height 5
click at [626, 170] on link "Forgot password?" at bounding box center [611, 173] width 48 height 9
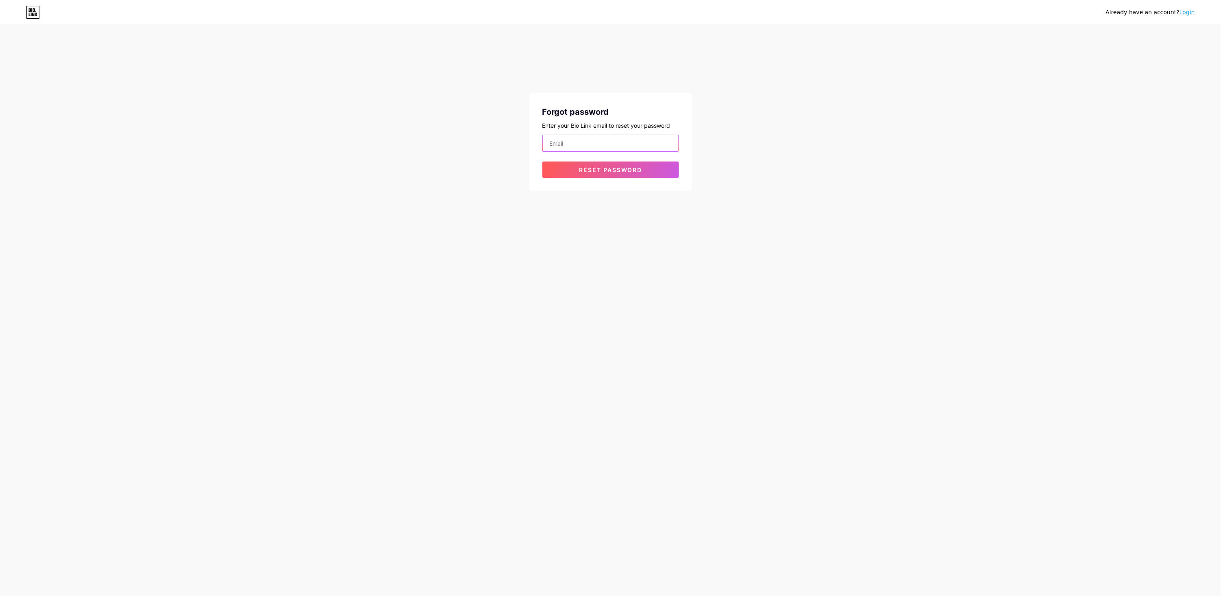
click at [630, 142] on input "email" at bounding box center [611, 143] width 136 height 16
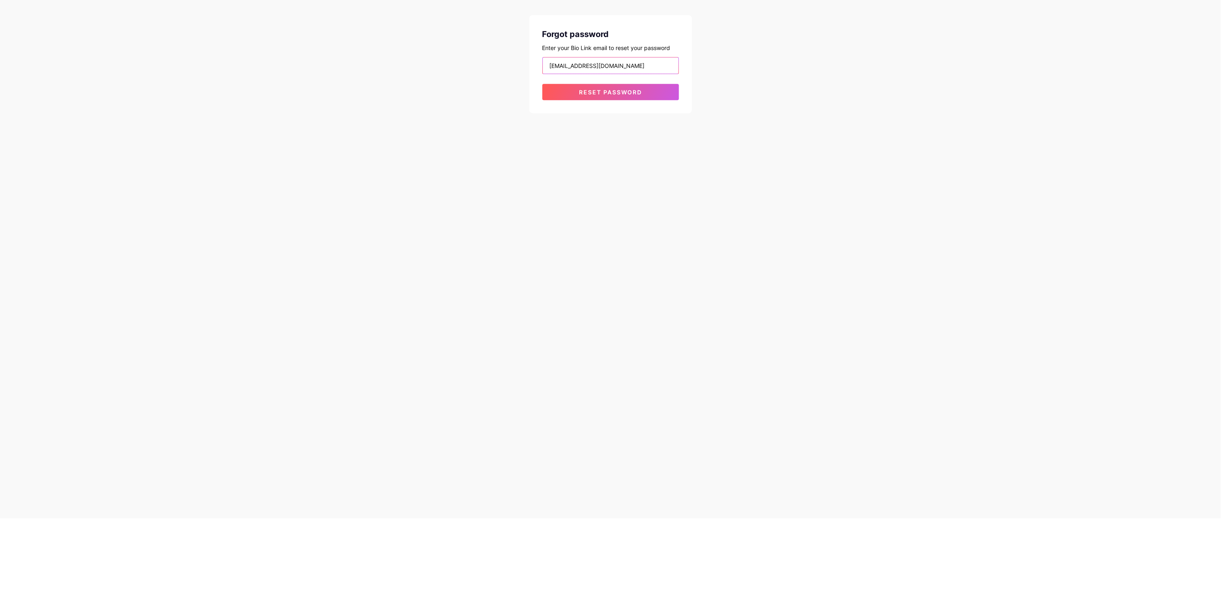
type input "almono1432@gmail.com"
click at [641, 168] on span "Reset password" at bounding box center [610, 169] width 63 height 7
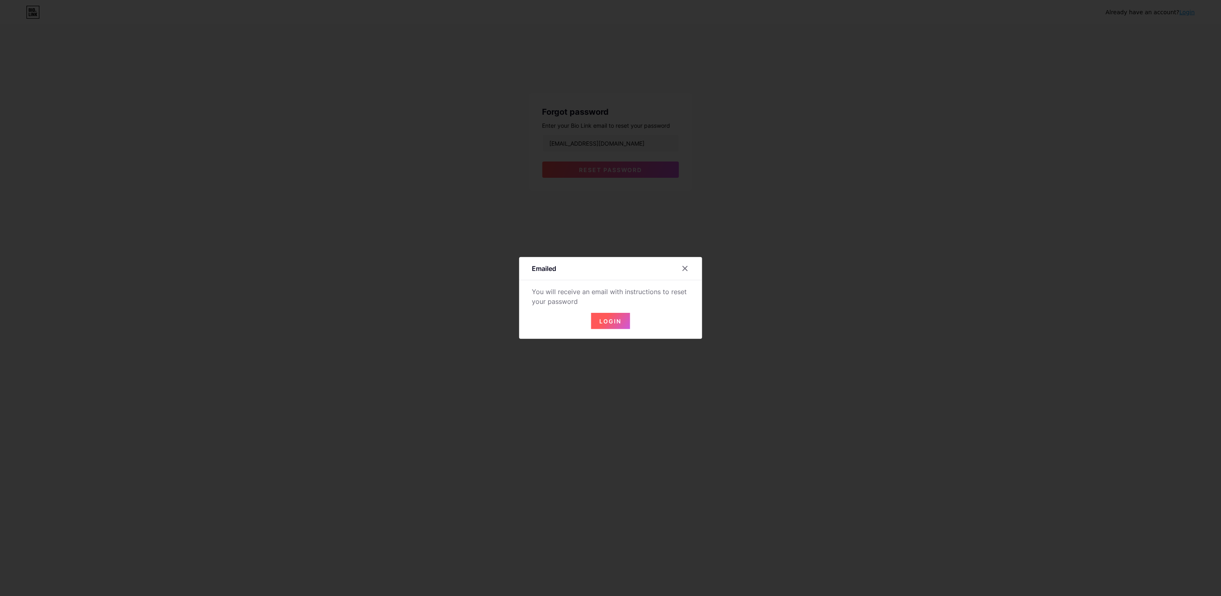
click at [609, 325] on span "Login" at bounding box center [611, 321] width 22 height 7
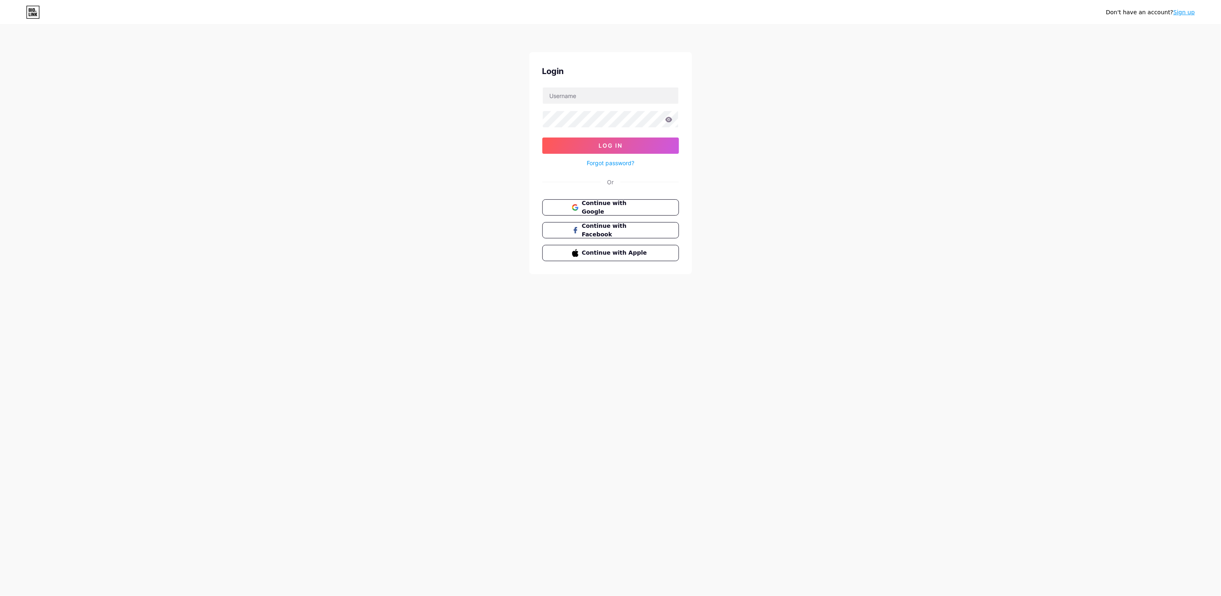
click at [614, 207] on span "Continue with Google" at bounding box center [615, 207] width 67 height 17
click at [1190, 11] on link "Sign up" at bounding box center [1185, 12] width 22 height 7
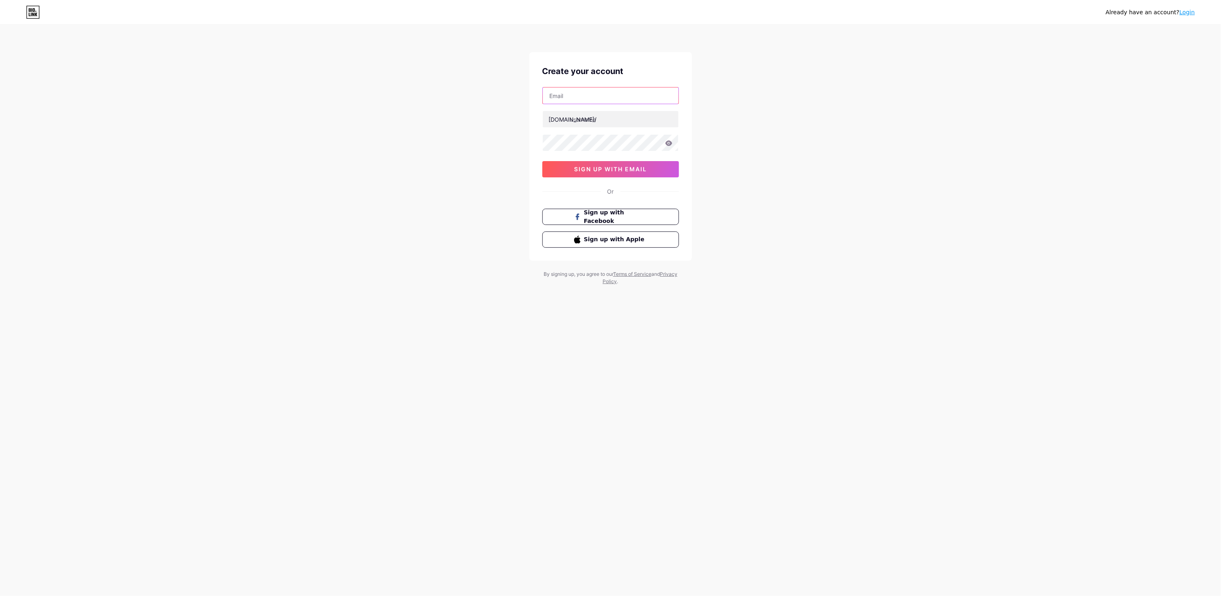
click at [626, 95] on input "text" at bounding box center [611, 95] width 136 height 16
click at [616, 120] on input "text" at bounding box center [611, 119] width 136 height 16
click at [617, 96] on input "moata7sem" at bounding box center [611, 95] width 136 height 16
type input "mgmail. comoata7sem@"
click at [616, 120] on input "text" at bounding box center [611, 119] width 136 height 16
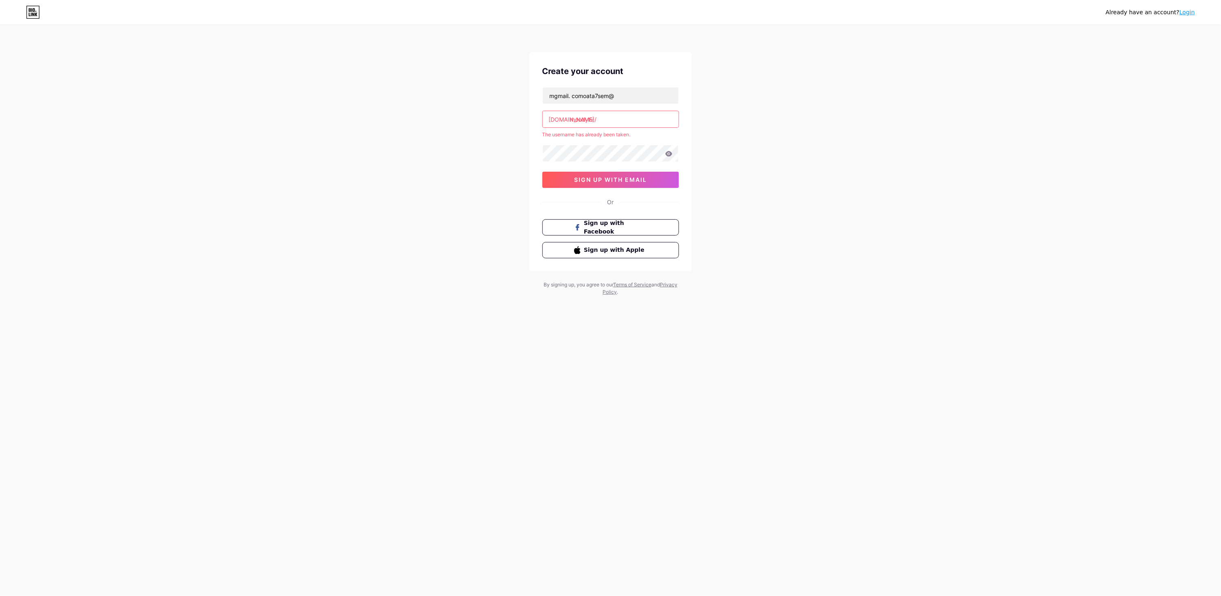
type input "moodytv"
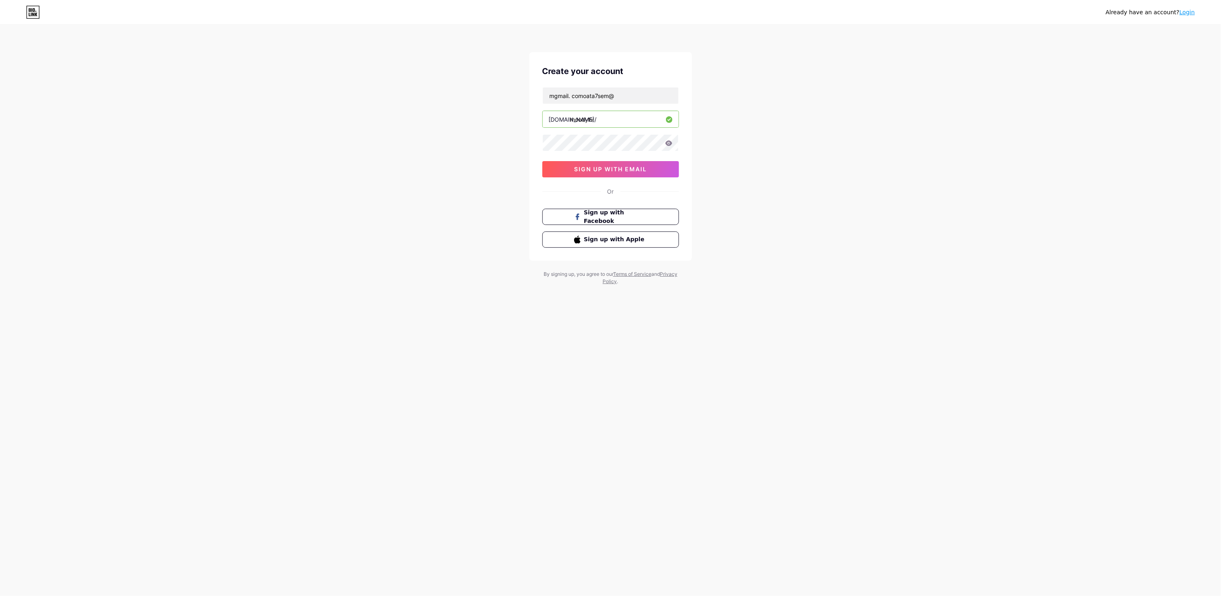
click at [507, 114] on div "Already have an account? Login Create your account mgmail. comoata7sem@ bio.lin…" at bounding box center [610, 155] width 1221 height 311
click at [666, 142] on icon at bounding box center [668, 143] width 7 height 6
click at [770, 171] on div "Already have an account? Login Create your account mgmail. comoata7sem@ bio.lin…" at bounding box center [610, 155] width 1221 height 311
type input "м"
type input "[EMAIL_ADDRESS][DOMAIN_NAME]"
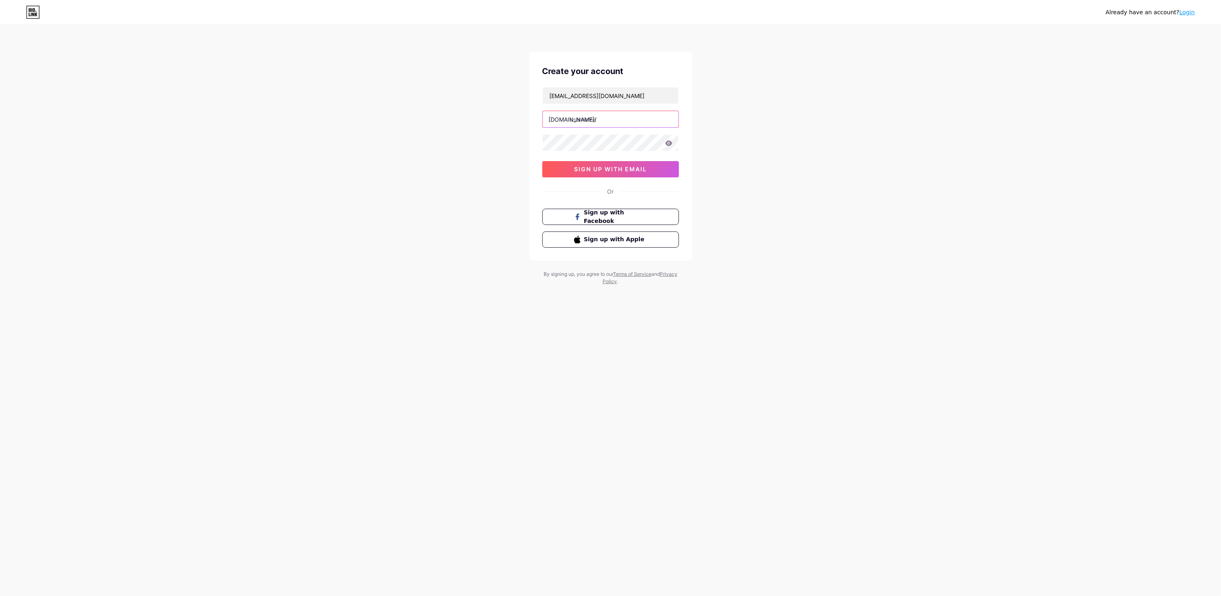
click at [631, 116] on input "text" at bounding box center [611, 119] width 136 height 16
click at [438, 125] on div "Already have an account? Login Create your account moata7sem@gmail.com bio.link…" at bounding box center [610, 155] width 1221 height 311
click at [658, 126] on input "123123123" at bounding box center [611, 119] width 136 height 16
type input "1"
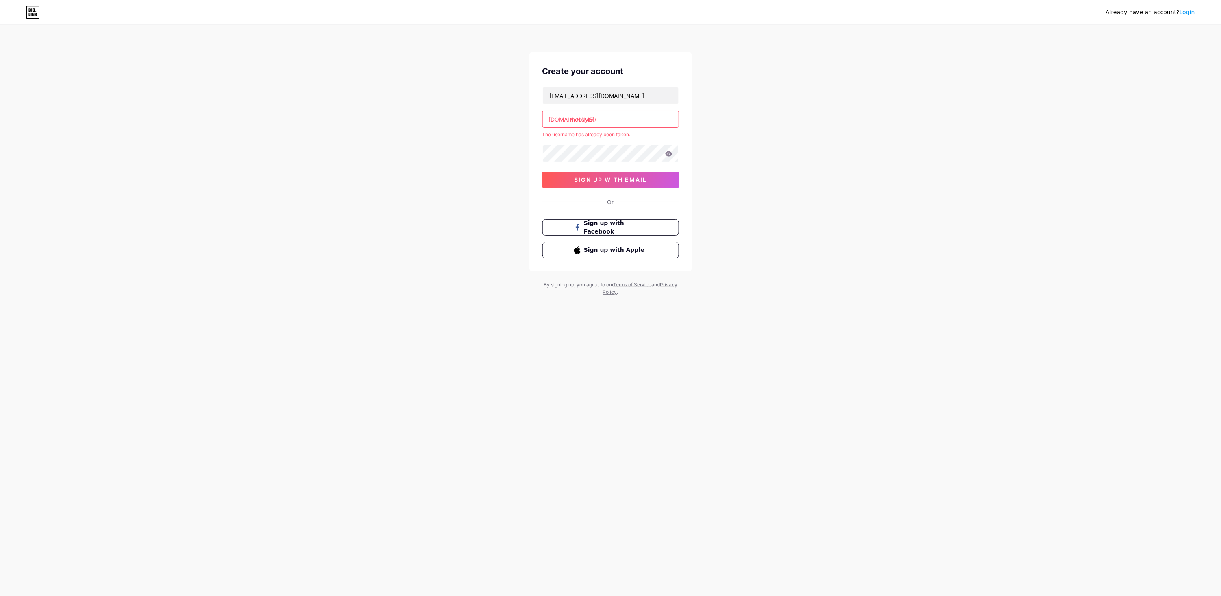
type input "moodytv"
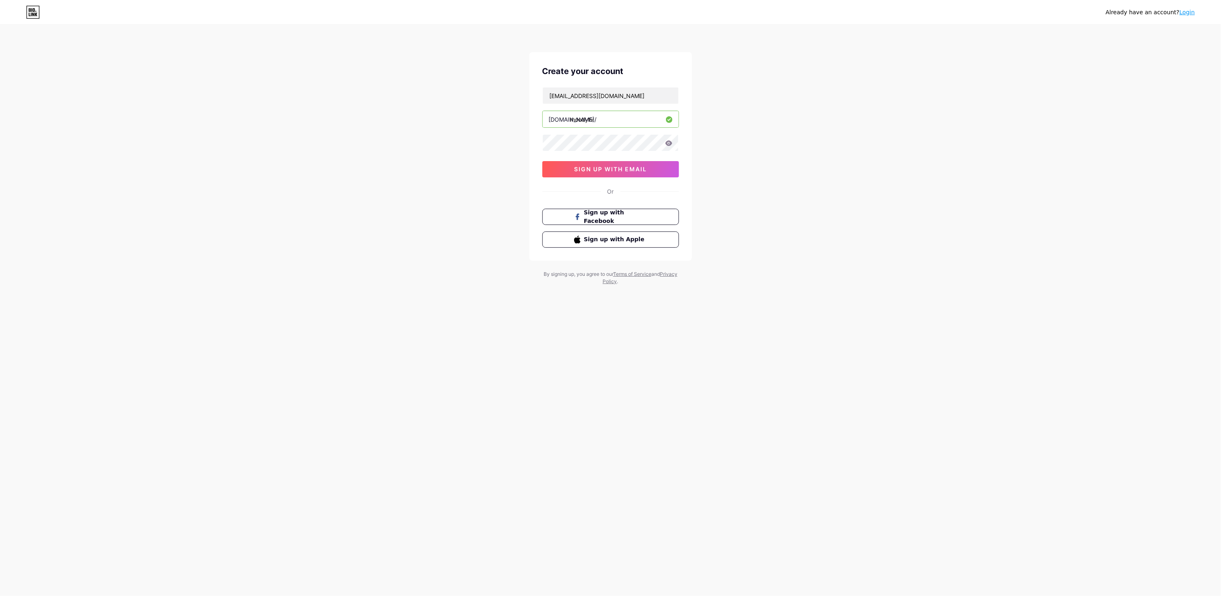
click at [355, 126] on div "Already have an account? Login Create your account moata7sem@gmail.com bio.link…" at bounding box center [610, 155] width 1221 height 311
click at [655, 172] on button "sign up with email" at bounding box center [610, 169] width 137 height 16
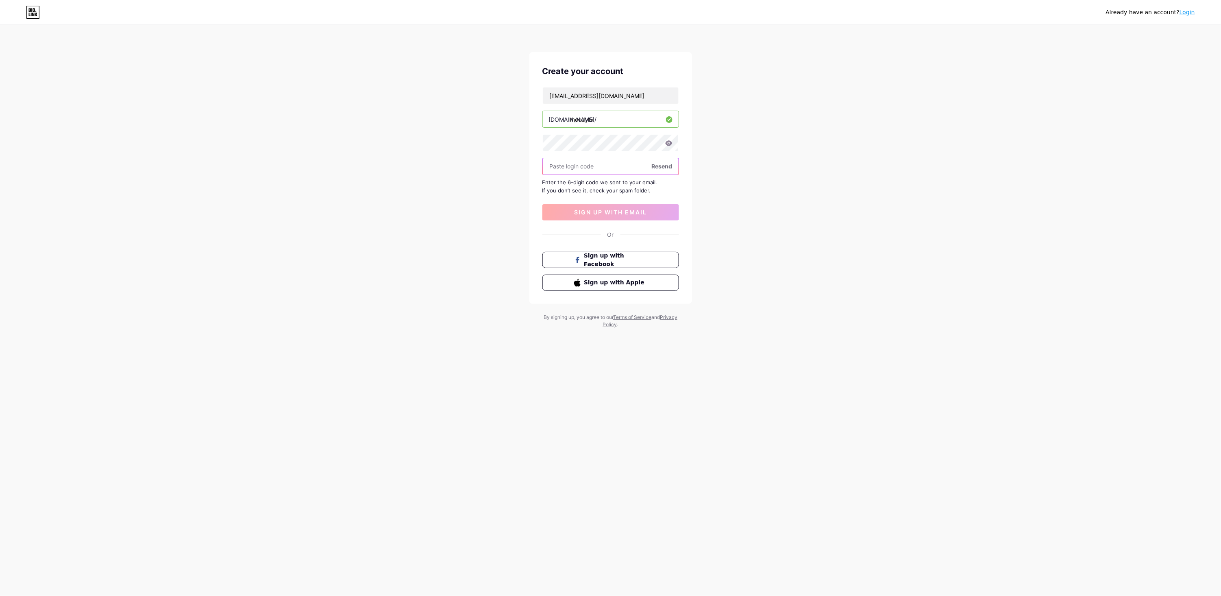
click at [634, 168] on input "text" at bounding box center [611, 166] width 136 height 16
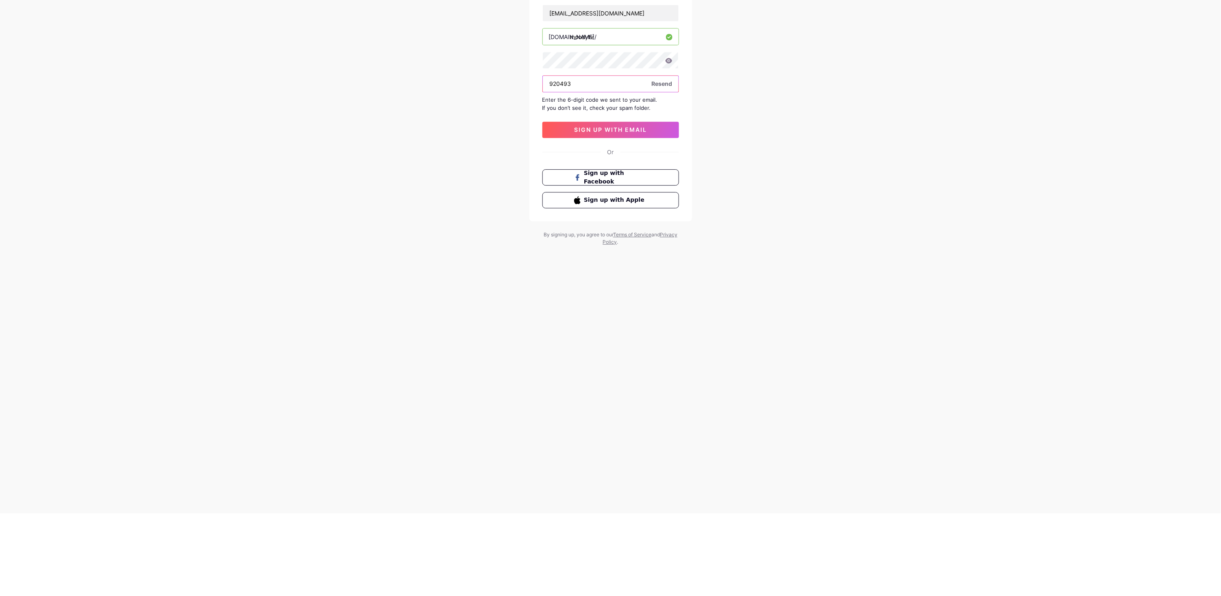
type input "920493"
click at [639, 213] on span "sign up with email" at bounding box center [610, 212] width 73 height 7
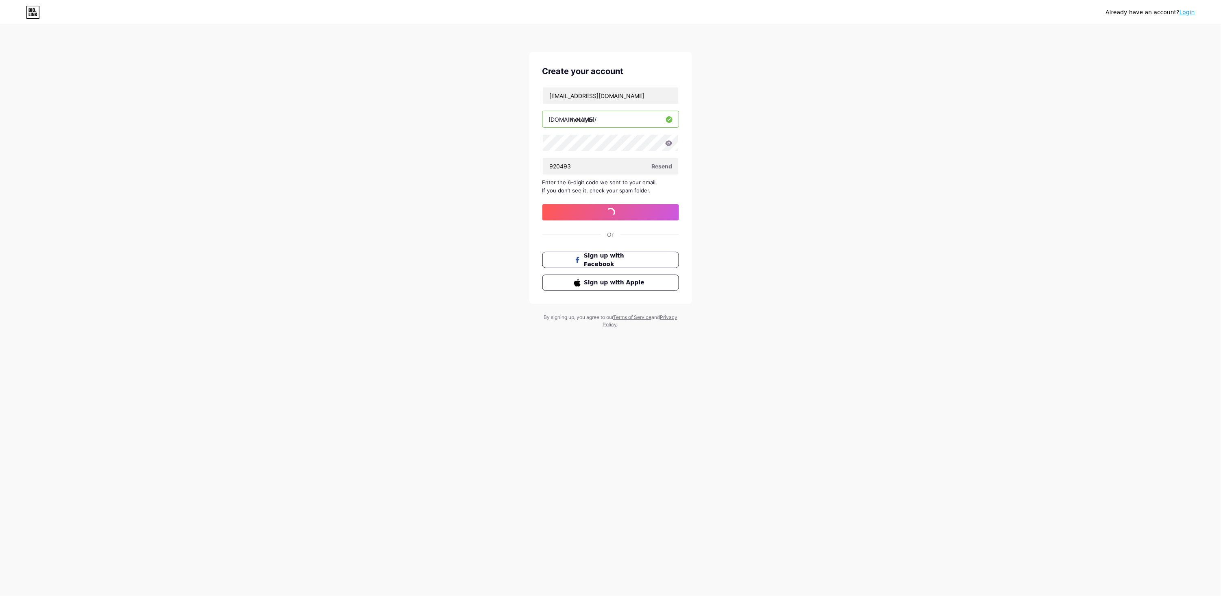
click at [649, 220] on button "sign up with email" at bounding box center [610, 212] width 137 height 16
click at [664, 220] on button "sign up with email" at bounding box center [610, 212] width 137 height 16
click at [661, 218] on button "sign up with email" at bounding box center [610, 212] width 137 height 16
click at [663, 211] on button "sign up with email" at bounding box center [610, 212] width 137 height 16
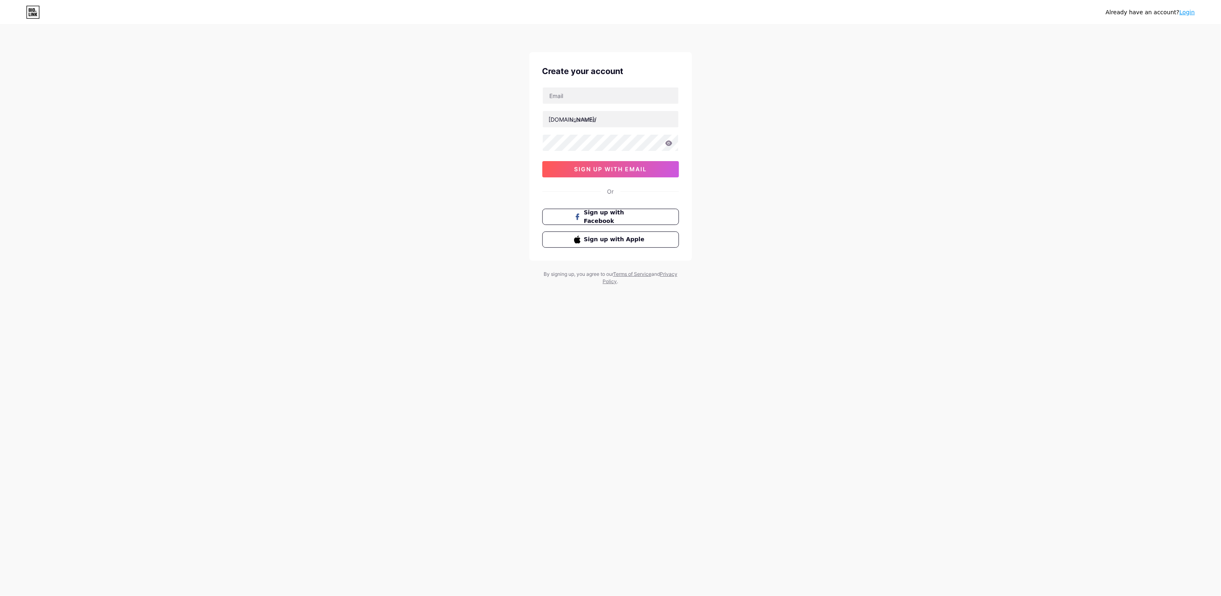
click at [1184, 11] on link "Login" at bounding box center [1187, 12] width 15 height 7
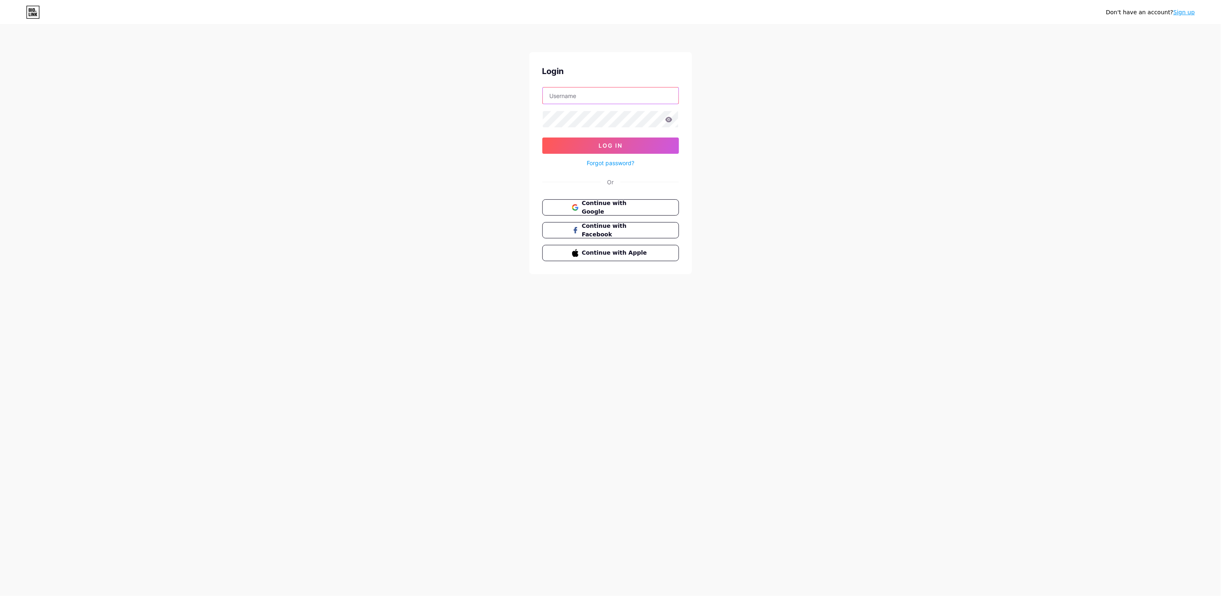
click at [615, 94] on input "text" at bounding box center [611, 95] width 136 height 16
type input "[EMAIL_ADDRESS][DOMAIN_NAME]"
click at [618, 139] on button "Log In" at bounding box center [610, 145] width 137 height 16
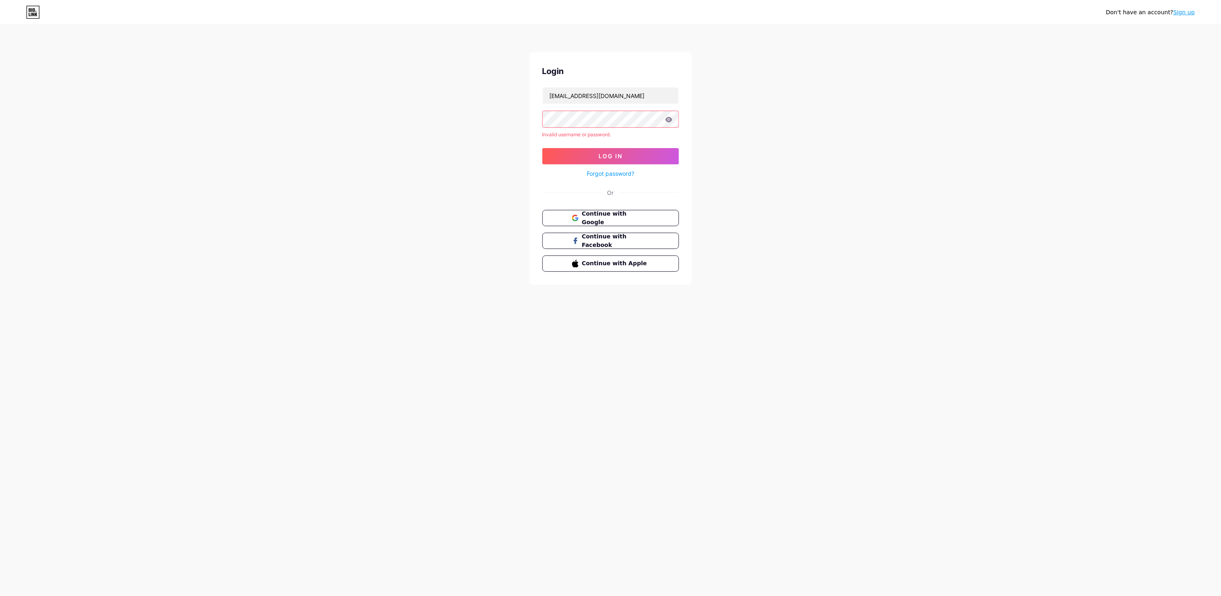
click at [789, 111] on div "Don't have an account? Sign up Login moata7sem@gmail.com Invalid username or pa…" at bounding box center [610, 155] width 1221 height 311
click at [639, 216] on span "Continue with Google" at bounding box center [615, 217] width 67 height 17
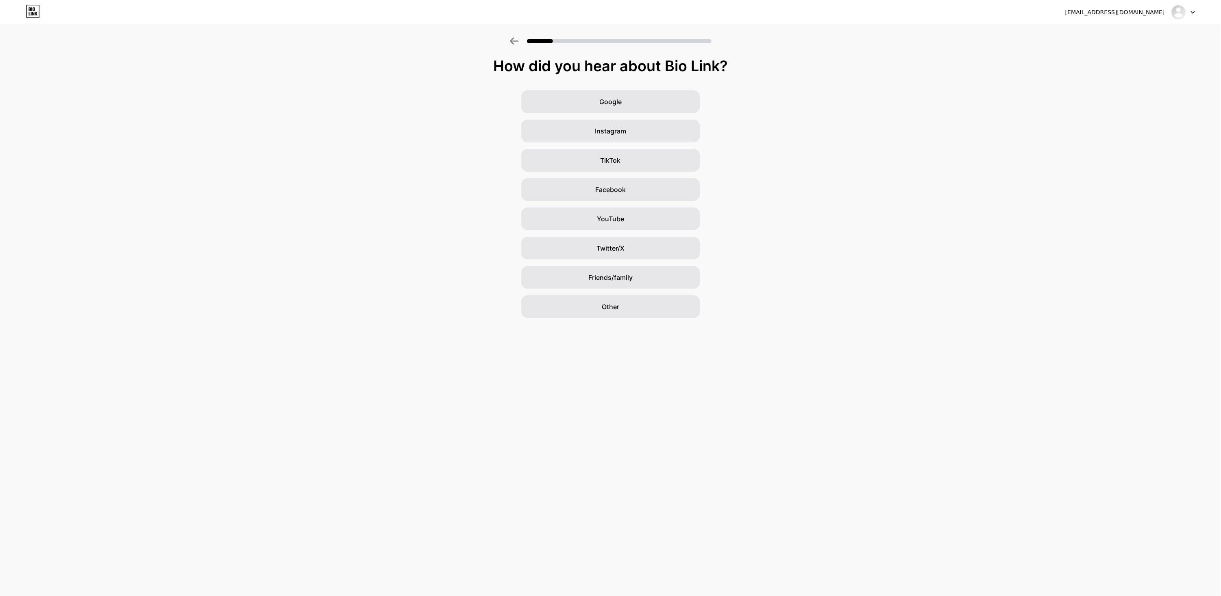
click at [1163, 27] on div at bounding box center [610, 38] width 1221 height 28
click at [1205, 3] on div "[EMAIL_ADDRESS][DOMAIN_NAME] Logout" at bounding box center [610, 12] width 1221 height 24
click at [1193, 11] on icon at bounding box center [1193, 12] width 4 height 3
click at [1184, 9] on img at bounding box center [1178, 11] width 15 height 15
click at [39, 8] on icon at bounding box center [33, 11] width 13 height 13
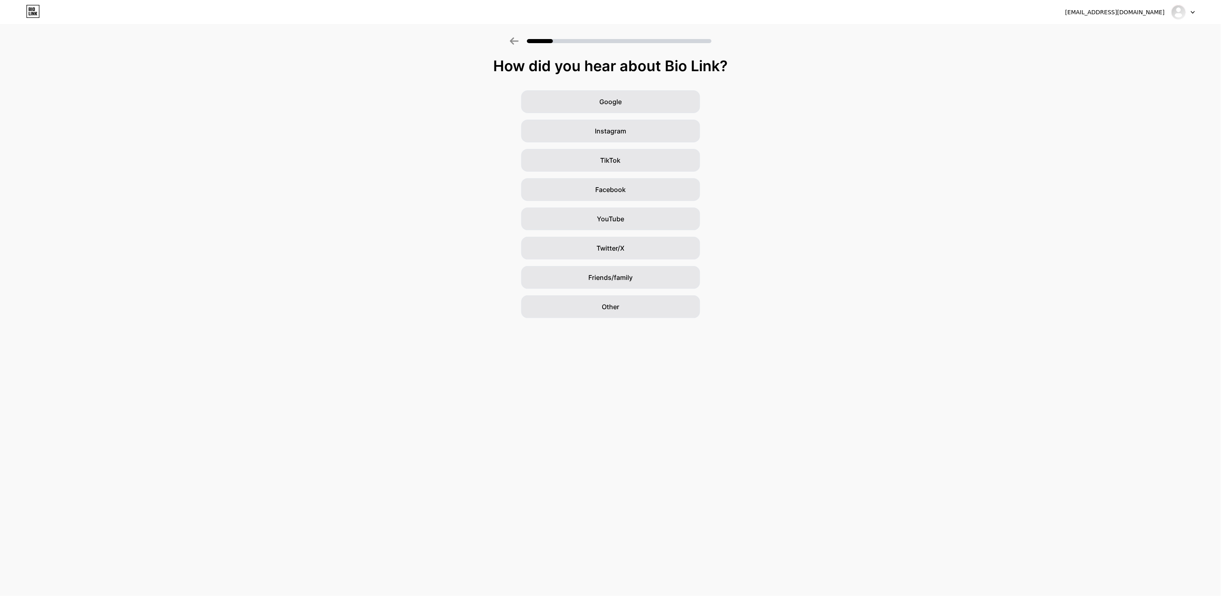
click at [622, 104] on div "Google" at bounding box center [610, 101] width 179 height 23
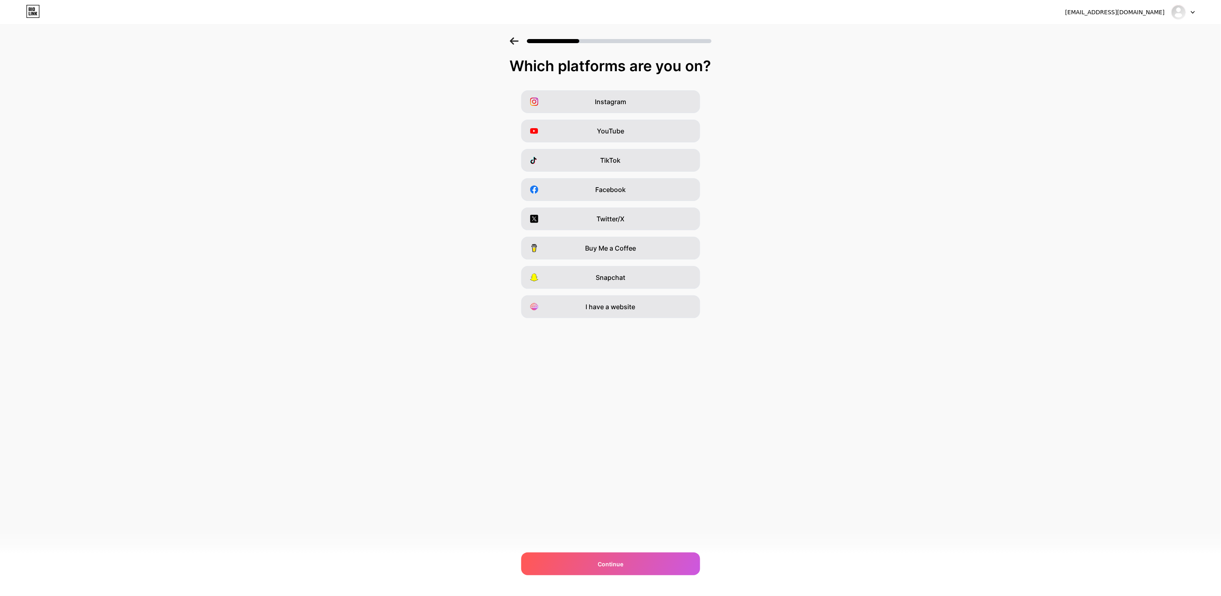
click at [636, 285] on div "Snapchat" at bounding box center [610, 277] width 179 height 23
click at [665, 77] on div "Which platforms are you on? Instagram YouTube TikTok Facebook Twitter/X Buy Me …" at bounding box center [610, 188] width 1221 height 260
click at [671, 80] on div "Which platforms are you on? Instagram YouTube TikTok Facebook Twitter/X Buy Me …" at bounding box center [610, 188] width 1221 height 260
click at [652, 110] on div "Instagram" at bounding box center [610, 101] width 179 height 23
click at [674, 273] on div "Snapchat" at bounding box center [610, 277] width 179 height 23
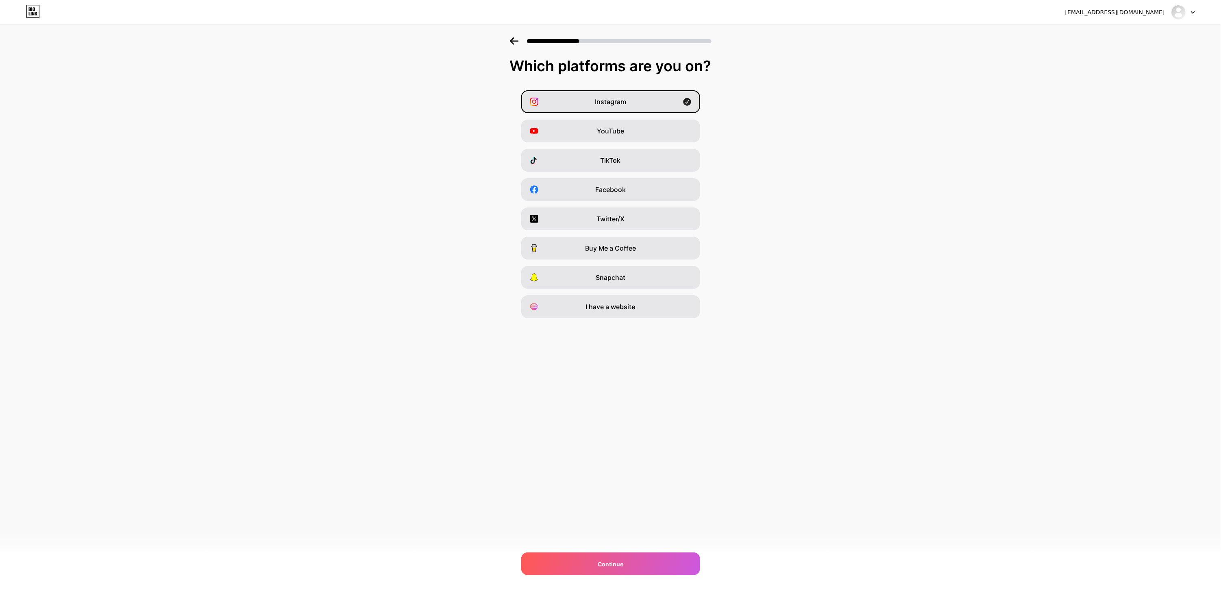
click at [673, 96] on div "Instagram" at bounding box center [610, 101] width 179 height 23
click at [648, 284] on div "Snapchat" at bounding box center [610, 277] width 179 height 23
click at [647, 314] on div "I have a website" at bounding box center [610, 306] width 179 height 23
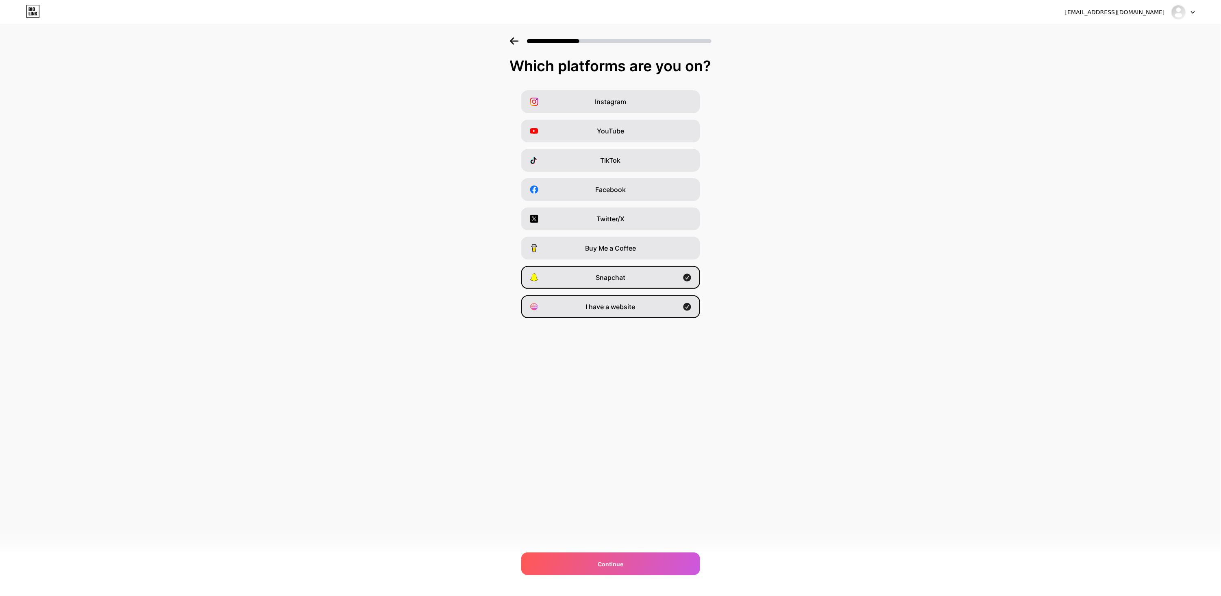
click at [681, 100] on div "Instagram" at bounding box center [610, 101] width 179 height 23
click at [689, 104] on icon at bounding box center [687, 102] width 8 height 8
click at [674, 268] on div "Snapchat" at bounding box center [610, 277] width 179 height 23
click at [660, 560] on div "Continue" at bounding box center [610, 563] width 179 height 23
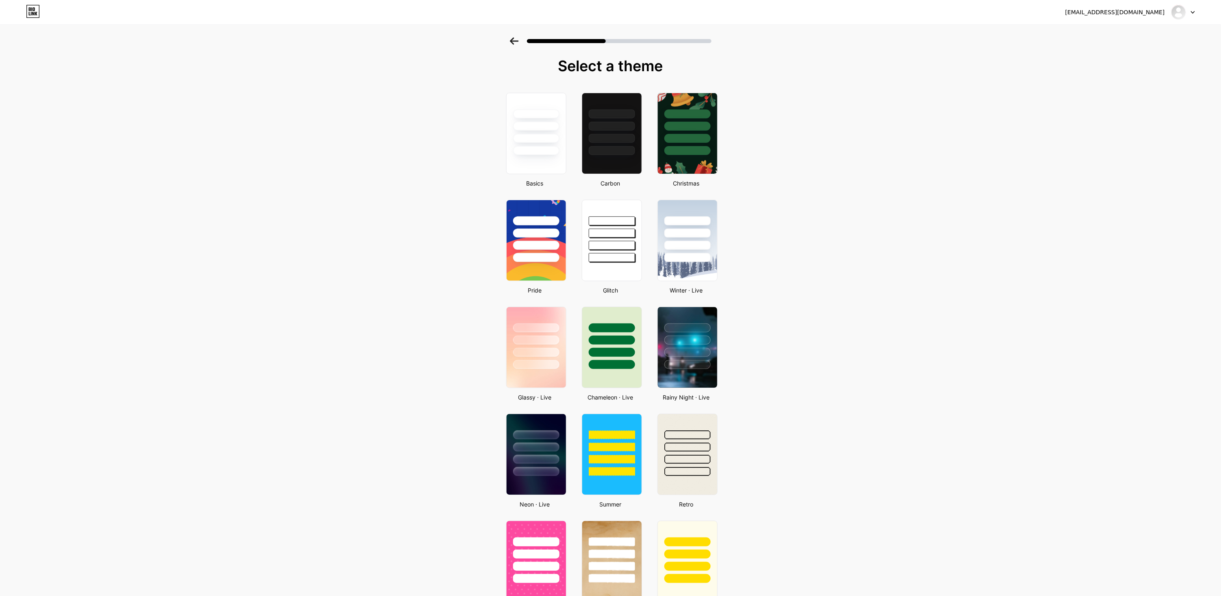
click at [560, 444] on div at bounding box center [536, 445] width 59 height 62
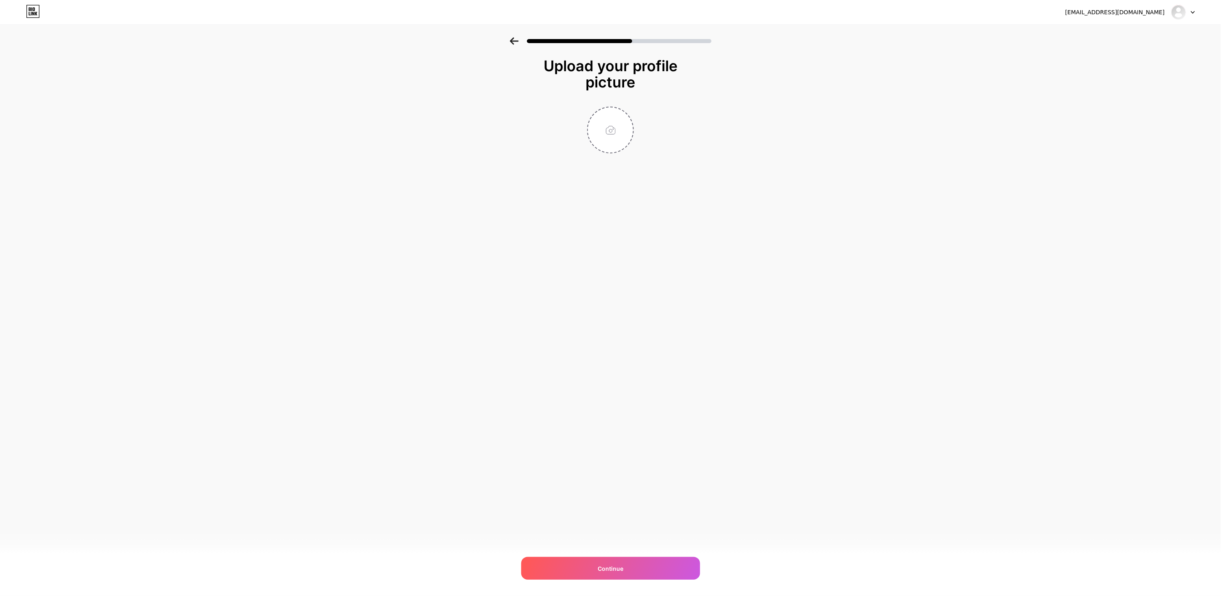
click at [614, 114] on input "file" at bounding box center [610, 129] width 45 height 45
type input "C:\fakepath\file_0000000062e861f585e4207c594d826e.png"
click at [677, 558] on div "Continue" at bounding box center [610, 568] width 179 height 23
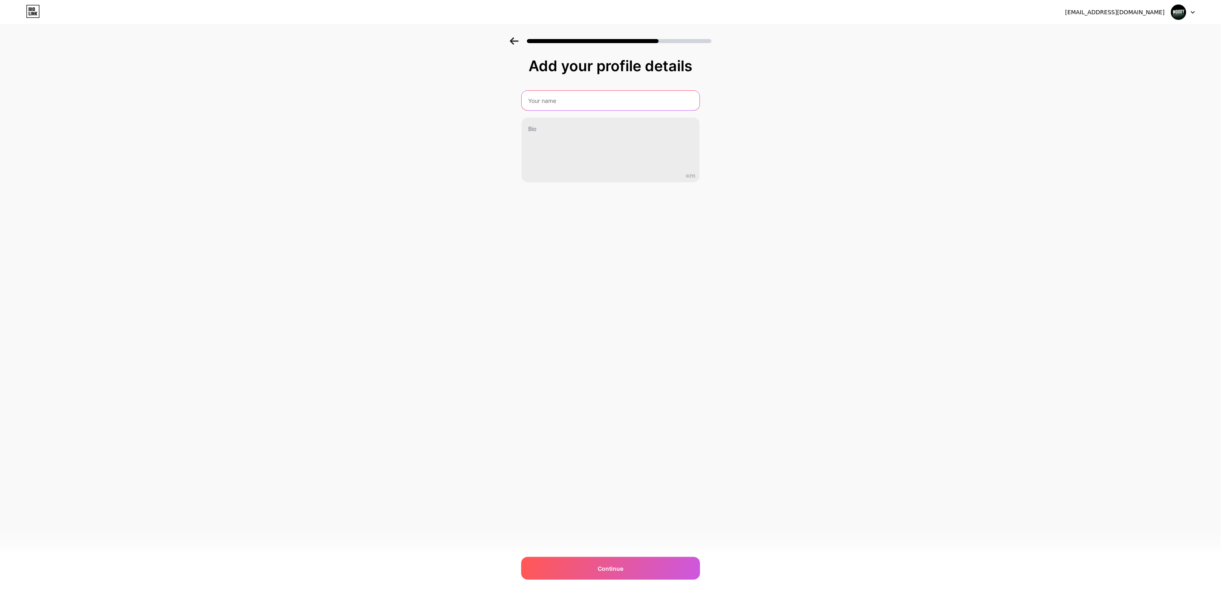
click at [635, 102] on input "text" at bounding box center [611, 101] width 178 height 20
type input "Moody Gaming"
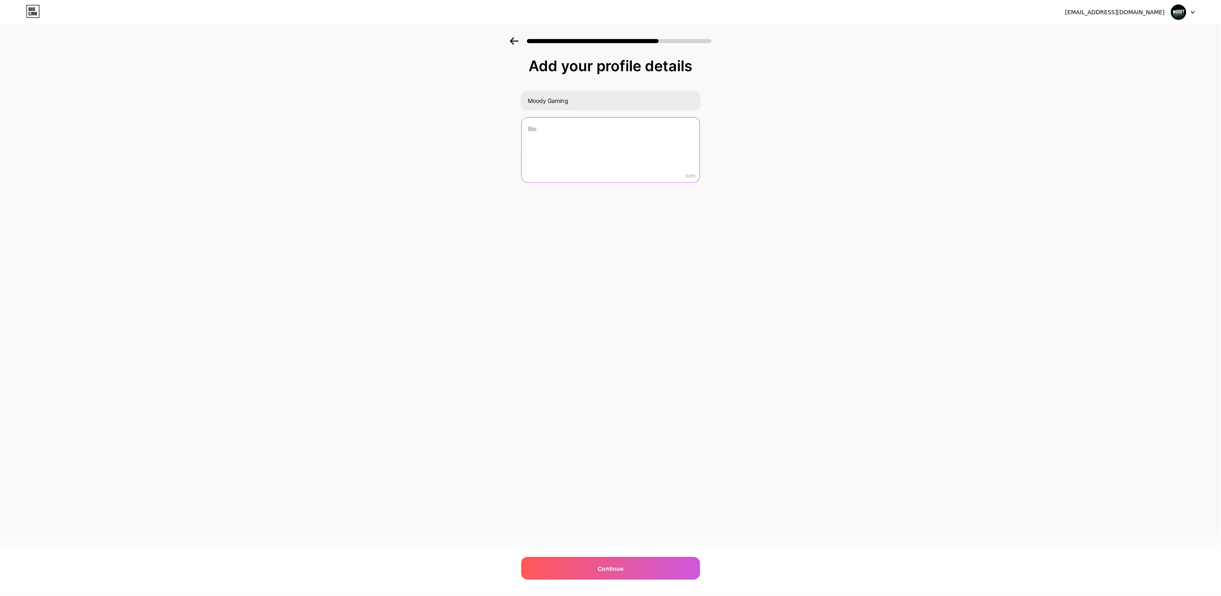
click at [633, 133] on textarea at bounding box center [611, 150] width 178 height 65
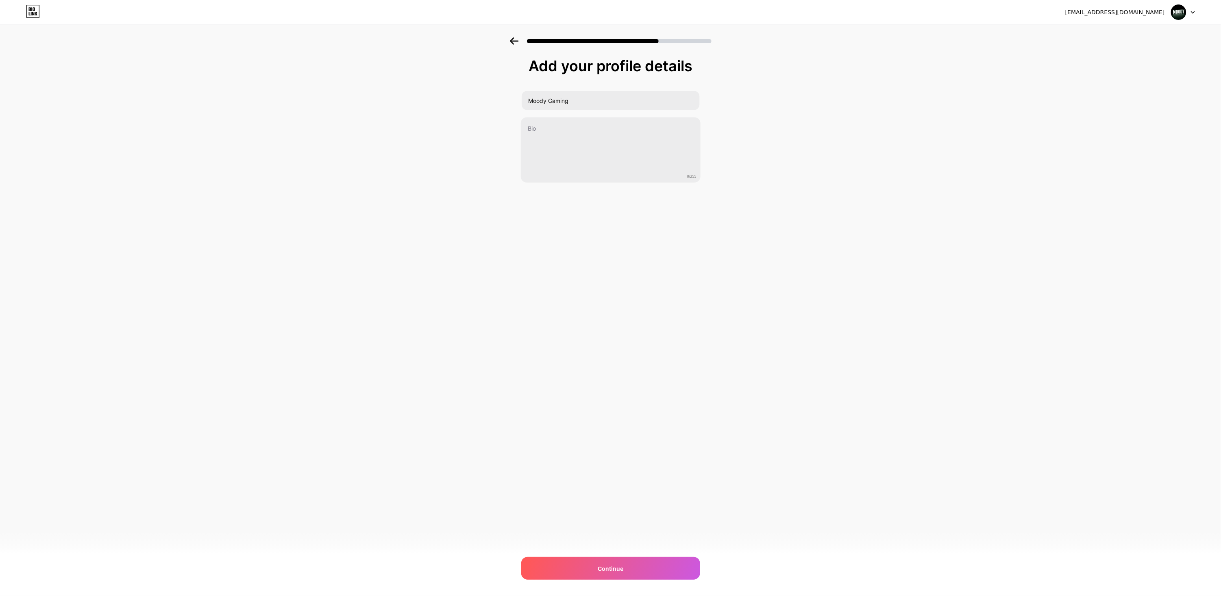
click at [844, 106] on div "Add your profile details Moody Gaming 0/255 Continue Error" at bounding box center [610, 130] width 1221 height 186
click at [624, 564] on div "Continue" at bounding box center [610, 568] width 179 height 23
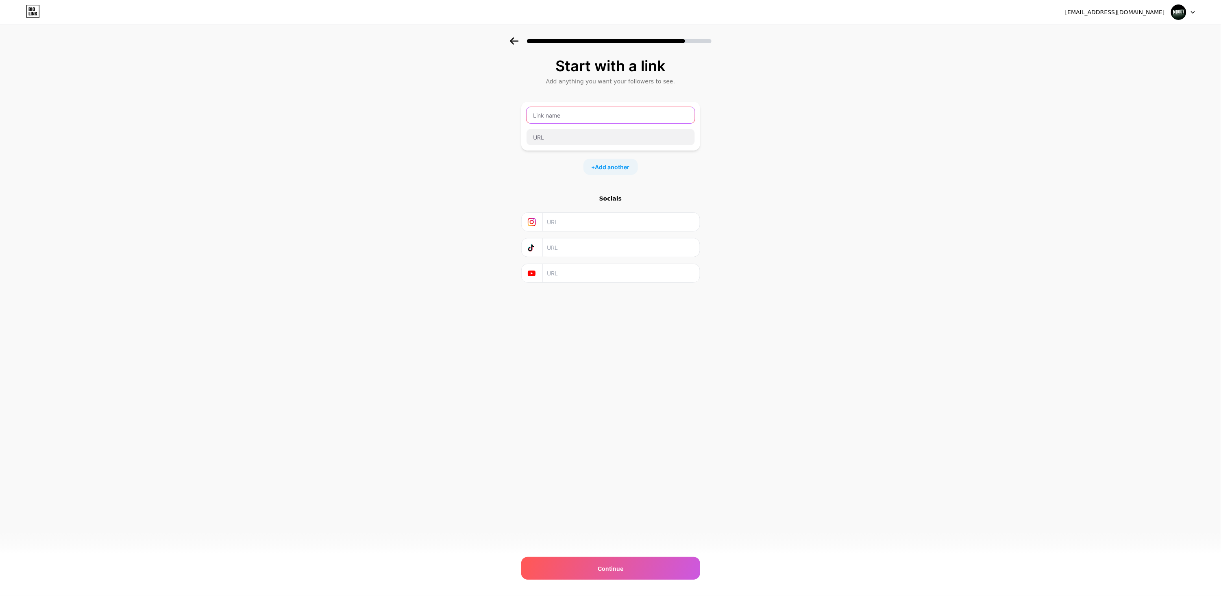
click at [660, 115] on input "text" at bounding box center [611, 115] width 168 height 16
type input "m"
type input "Moody Whatsapp"
click at [626, 139] on input "text" at bounding box center [611, 137] width 168 height 16
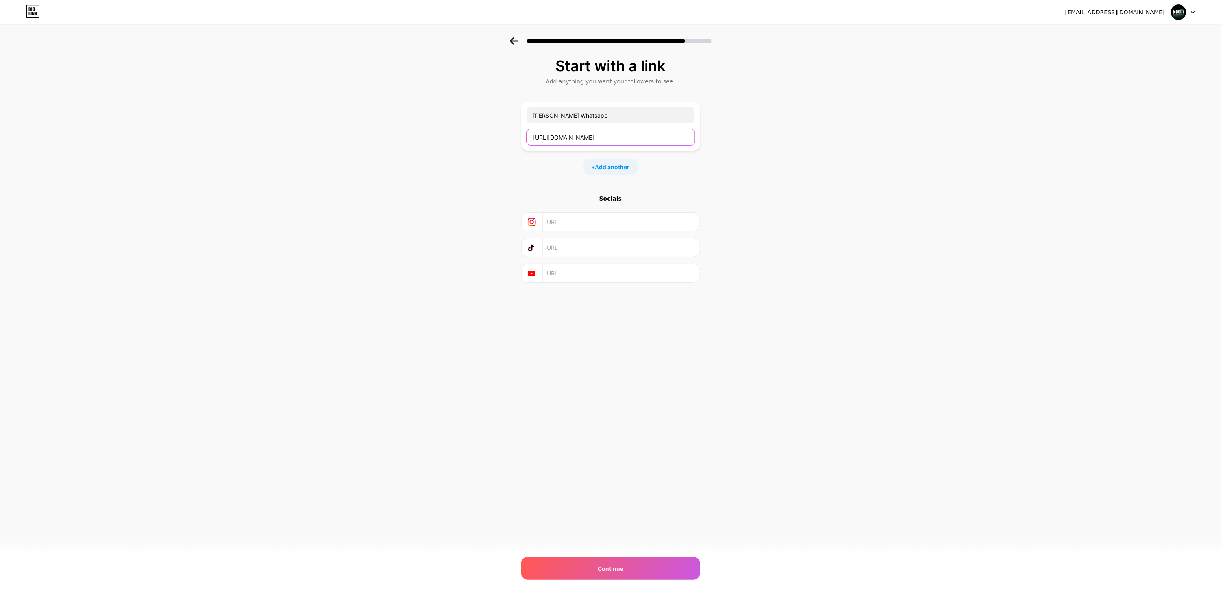
type input "https://whatsapp.com/channel/0029VbBLRaeGZNCrKgYDuH30"
click at [810, 94] on div "Start with a link Add anything you want your followers to see. Moody Whatsapp h…" at bounding box center [610, 180] width 1221 height 286
click at [644, 569] on div "Continue" at bounding box center [610, 568] width 179 height 23
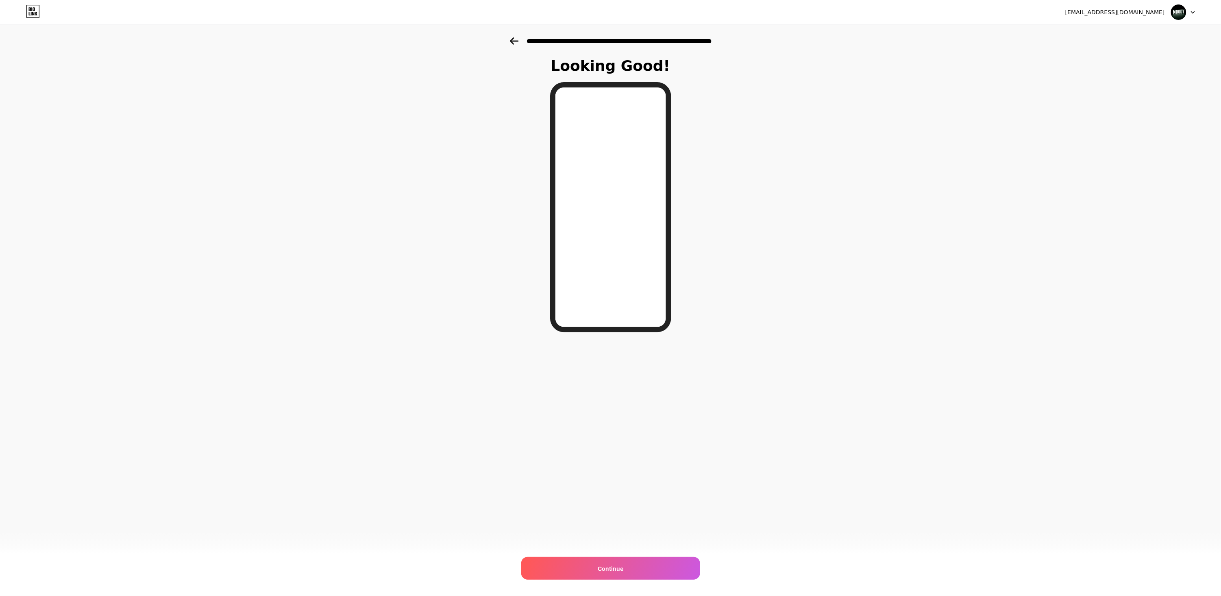
click at [670, 566] on div "Continue" at bounding box center [610, 568] width 179 height 23
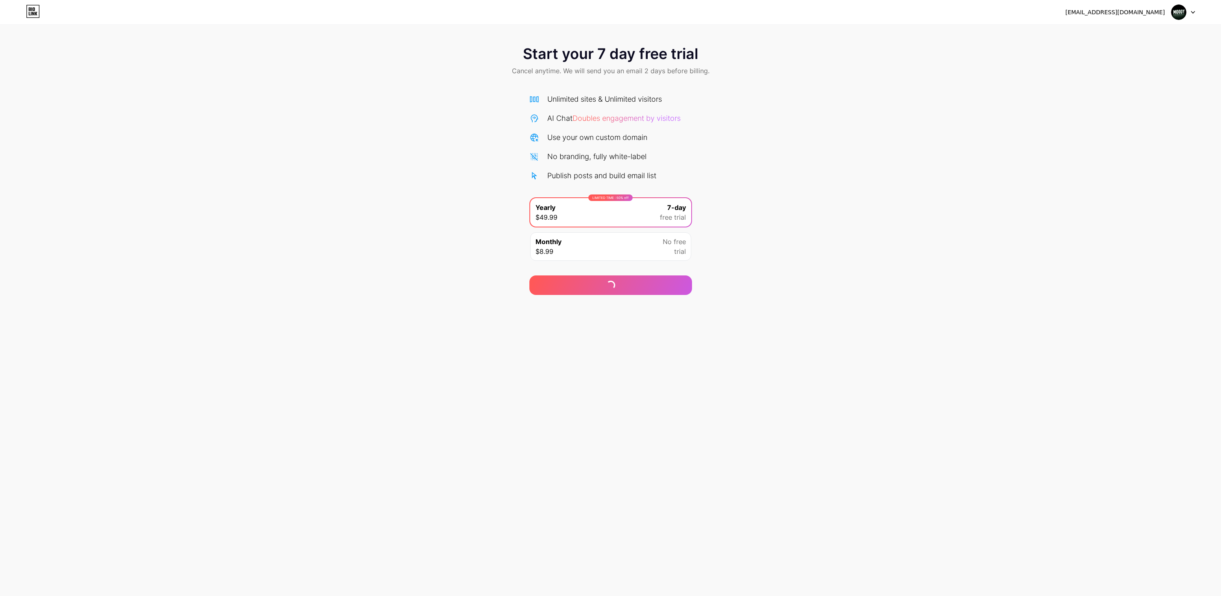
click at [1185, 15] on img at bounding box center [1178, 11] width 15 height 15
click at [1177, 14] on img at bounding box center [1178, 11] width 15 height 15
click at [1183, 16] on img at bounding box center [1178, 11] width 15 height 15
click at [1193, 12] on icon at bounding box center [1193, 12] width 4 height 3
click at [1176, 16] on img at bounding box center [1178, 11] width 15 height 15
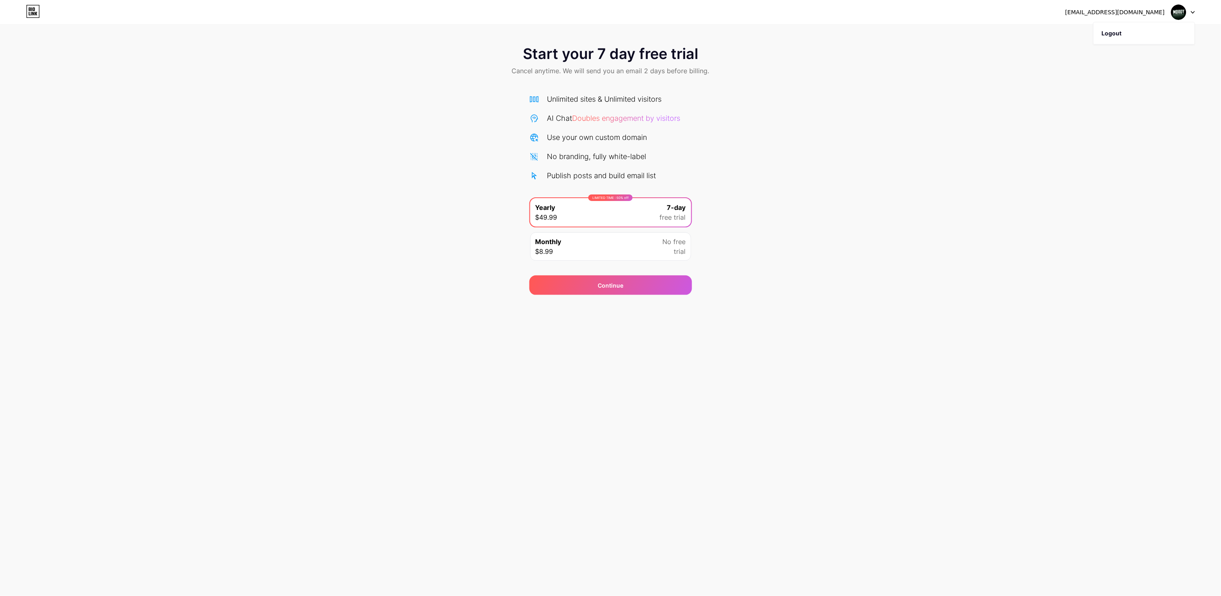
click at [1142, 38] on li "Logout" at bounding box center [1144, 33] width 101 height 22
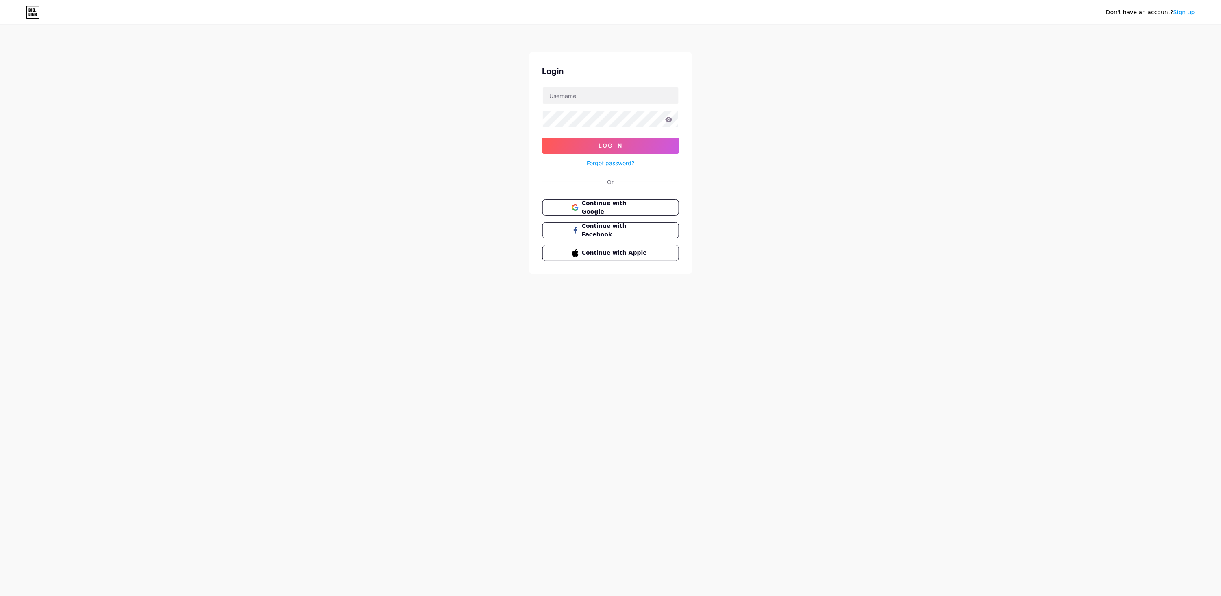
click at [621, 206] on span "Continue with Google" at bounding box center [615, 207] width 67 height 17
click at [637, 227] on span "Continue with Google" at bounding box center [615, 228] width 67 height 17
click at [630, 226] on span "Continue with Google" at bounding box center [615, 228] width 67 height 17
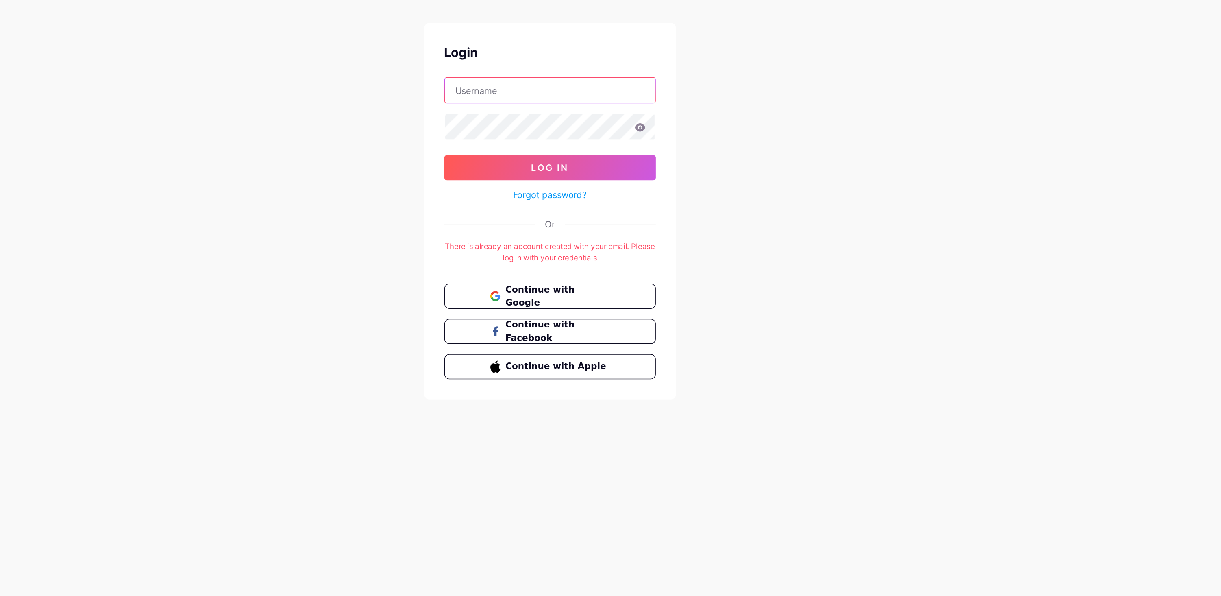
click at [645, 93] on input "text" at bounding box center [611, 95] width 136 height 16
click at [551, 95] on input "faza3tv" at bounding box center [611, 95] width 136 height 16
type input "kick_faza3tv"
click at [635, 139] on button "Log In" at bounding box center [610, 145] width 137 height 16
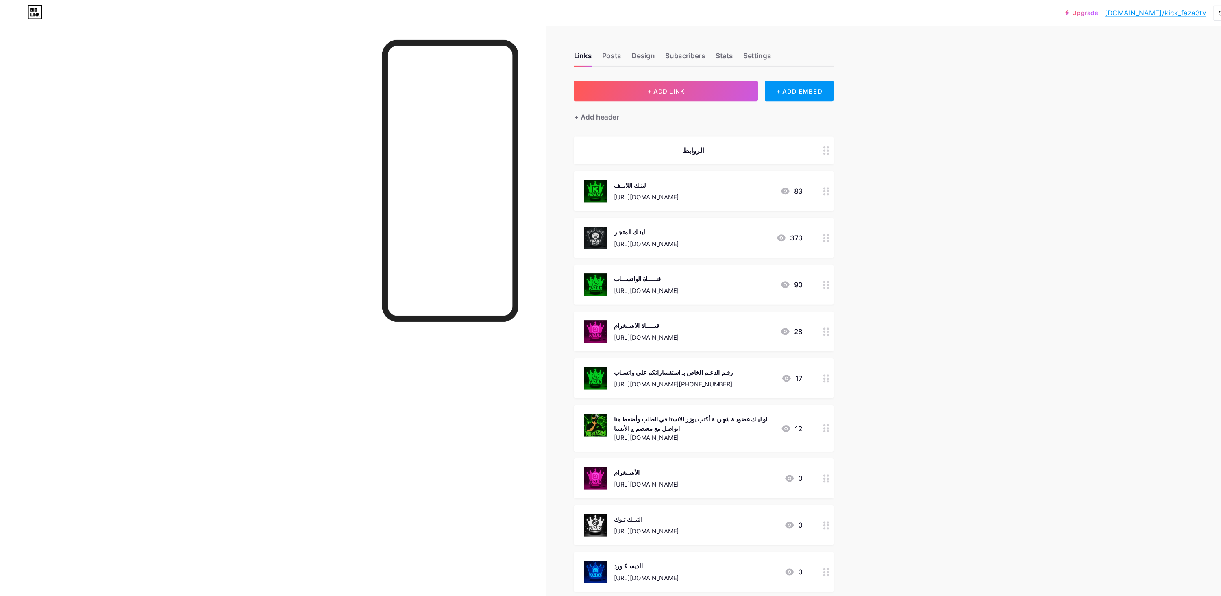
click at [767, 182] on div "لينـك اللايــف [URL][DOMAIN_NAME] 83" at bounding box center [661, 179] width 244 height 37
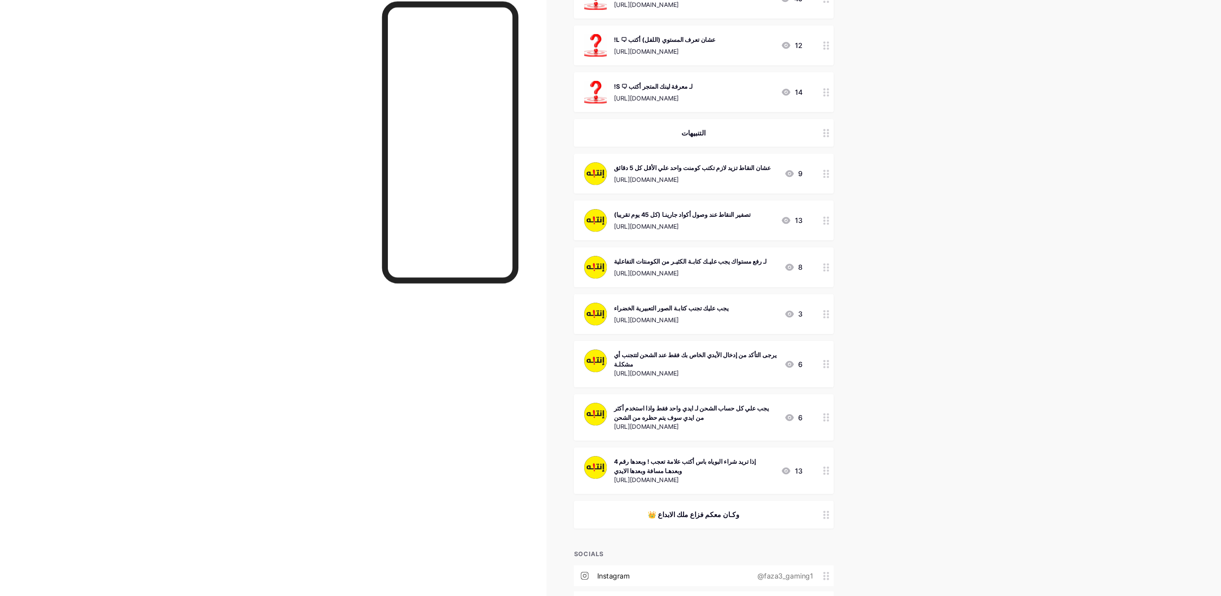
scroll to position [782, 0]
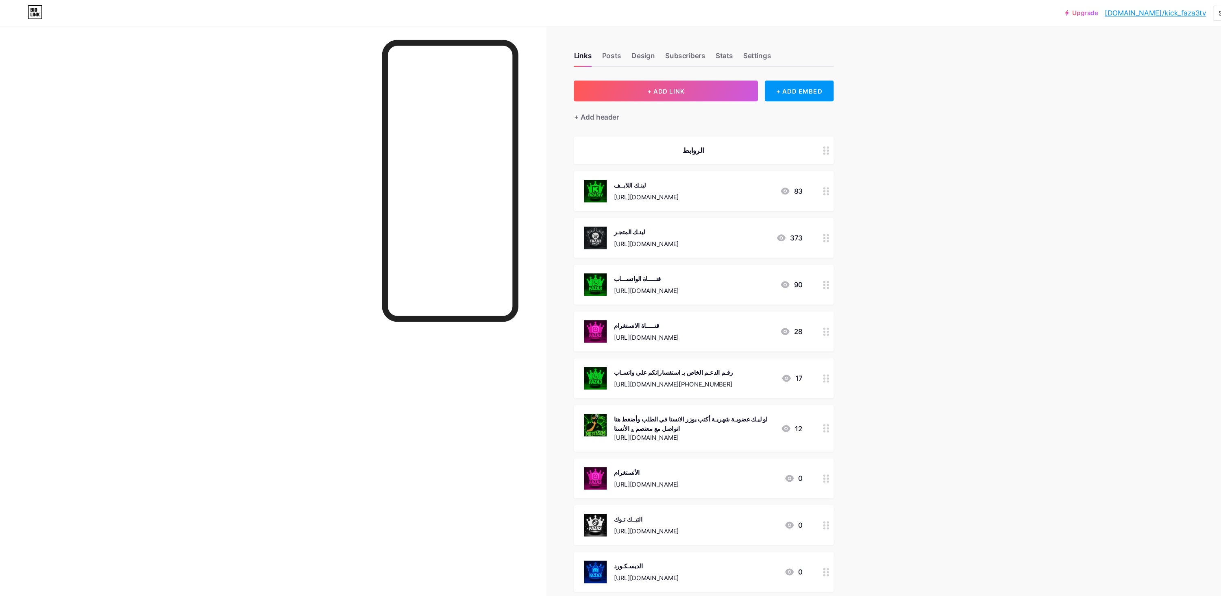
click at [752, 170] on div "لينـك اللايــف https://kick.com/faza3tv 83" at bounding box center [651, 179] width 205 height 21
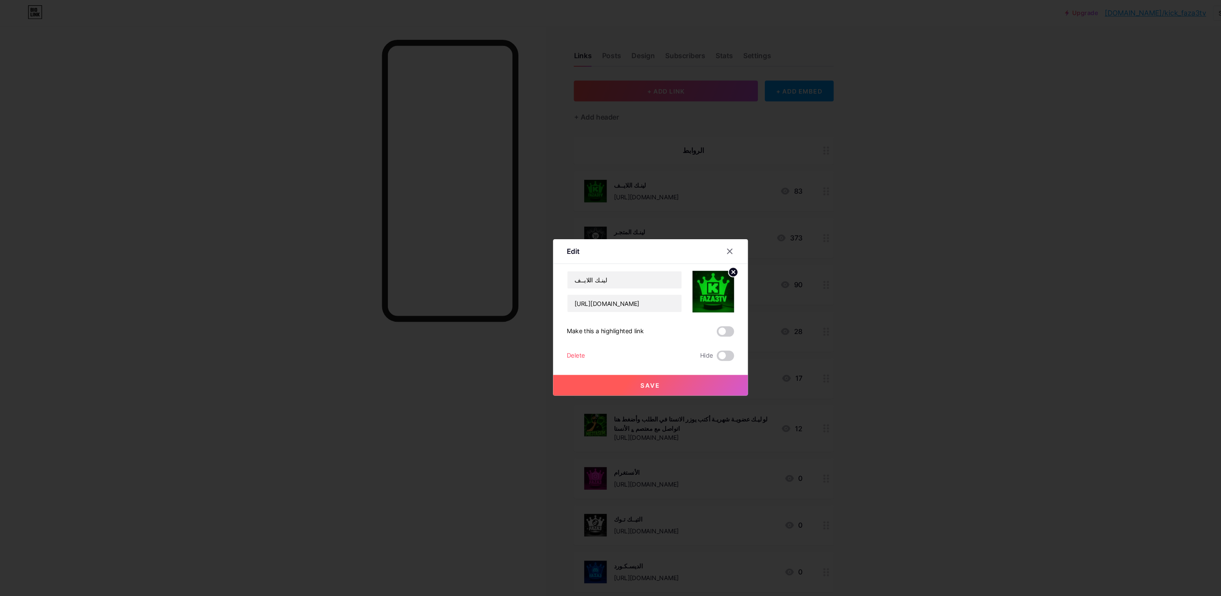
click at [683, 265] on div "Edit Content YouTube Play YouTube video without leaving your page. ADD Vimeo Pl…" at bounding box center [610, 297] width 183 height 147
click at [686, 239] on icon at bounding box center [685, 236] width 7 height 7
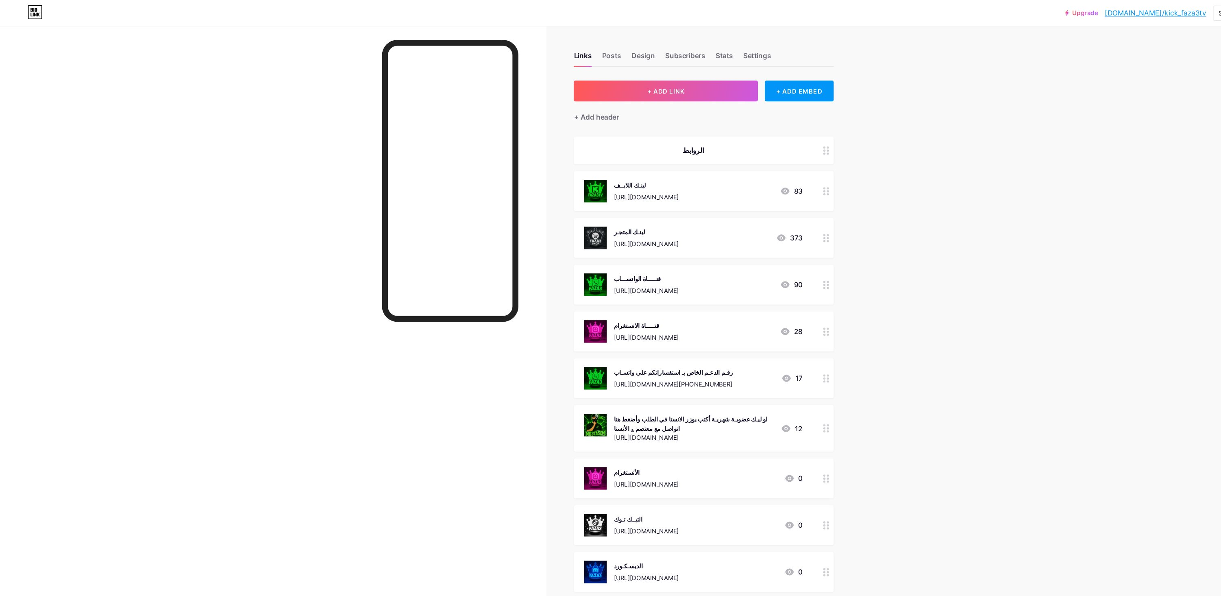
click at [686, 48] on div "Stats" at bounding box center [680, 54] width 16 height 15
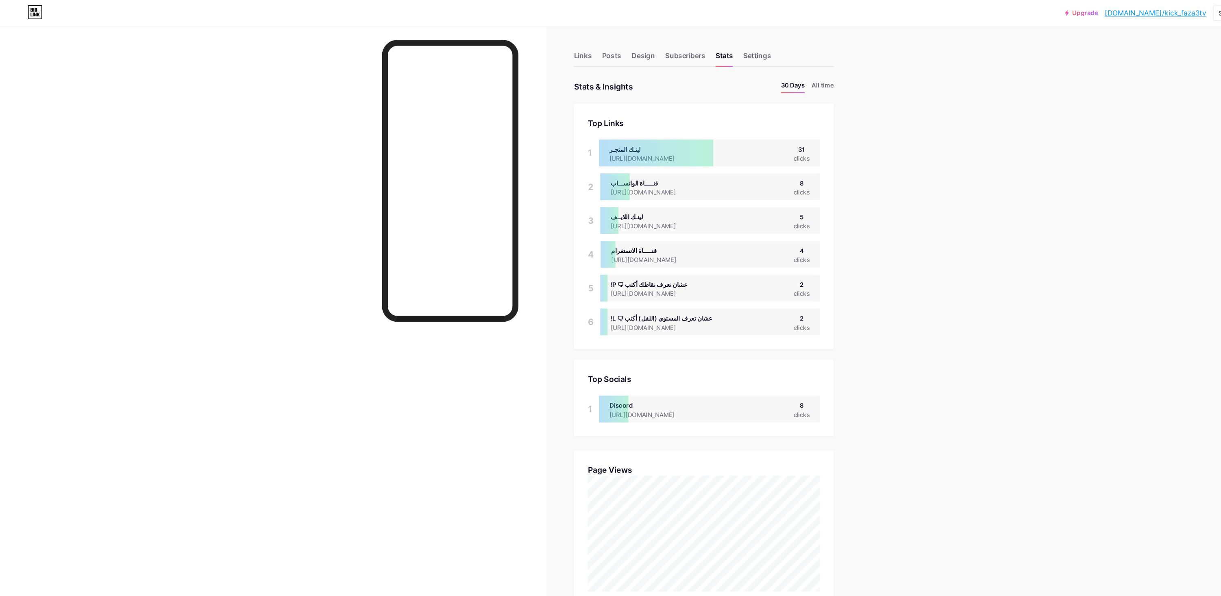
click at [545, 50] on div "Links" at bounding box center [547, 54] width 17 height 15
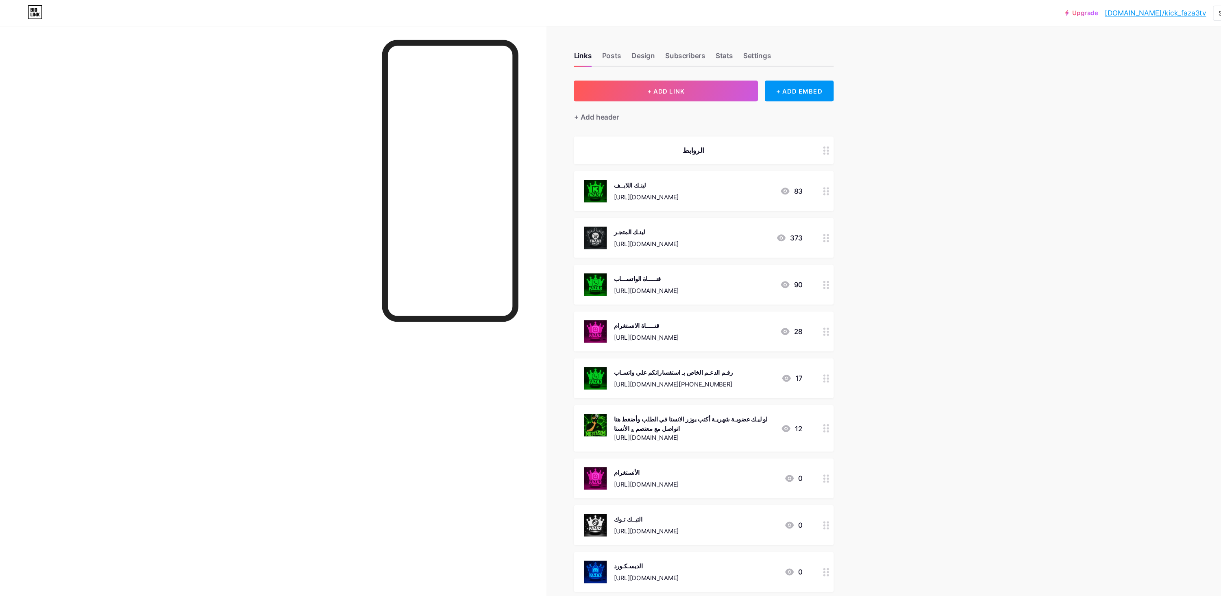
click at [760, 178] on div "لينـك اللايــف https://kick.com/faza3tv 83" at bounding box center [661, 179] width 244 height 37
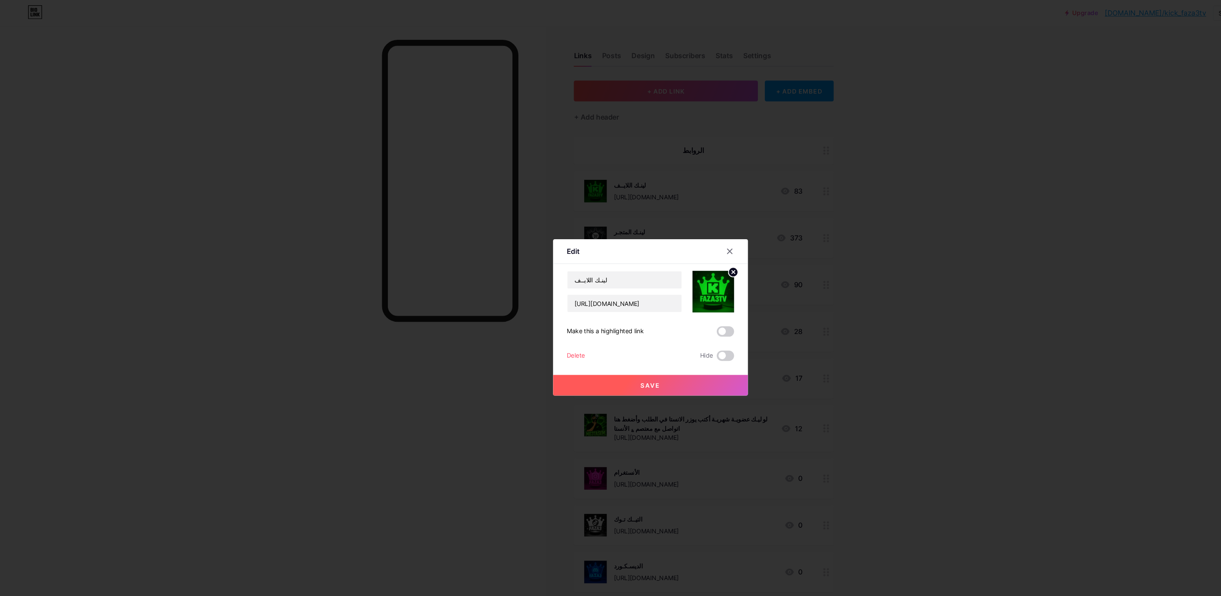
click at [683, 339] on span at bounding box center [681, 334] width 16 height 10
click at [673, 336] on input "checkbox" at bounding box center [673, 336] width 0 height 0
click at [674, 371] on button "Save" at bounding box center [610, 362] width 183 height 20
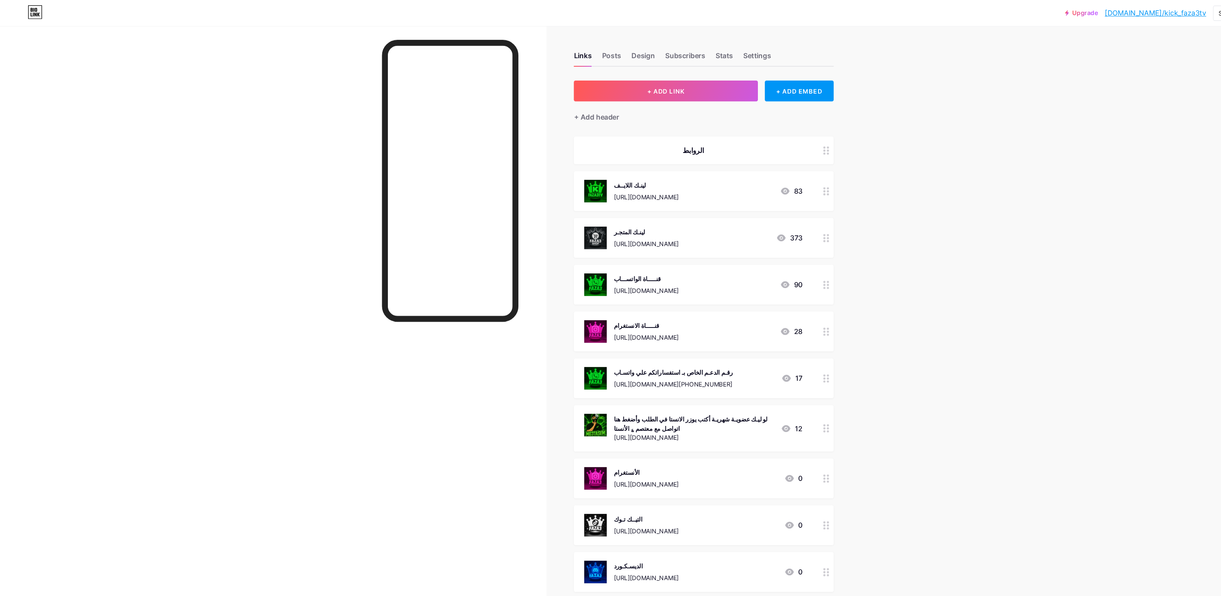
click at [765, 173] on div "لينـك اللايــف https://kick.com/faza3tv 83" at bounding box center [661, 179] width 244 height 37
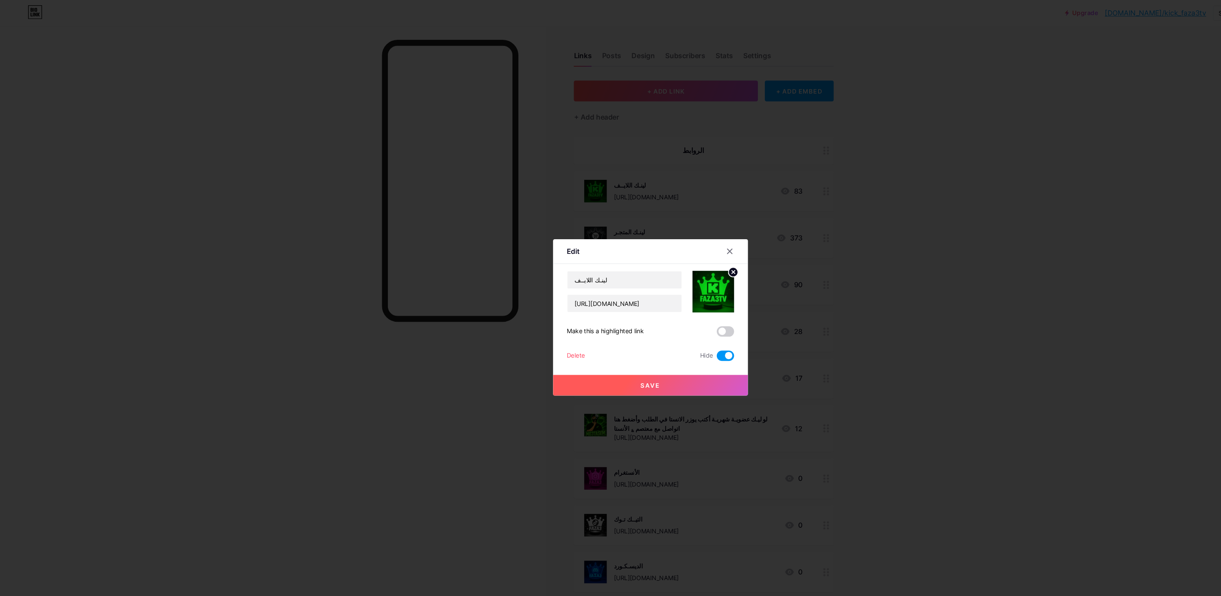
click at [545, 339] on div "Delete" at bounding box center [540, 334] width 17 height 10
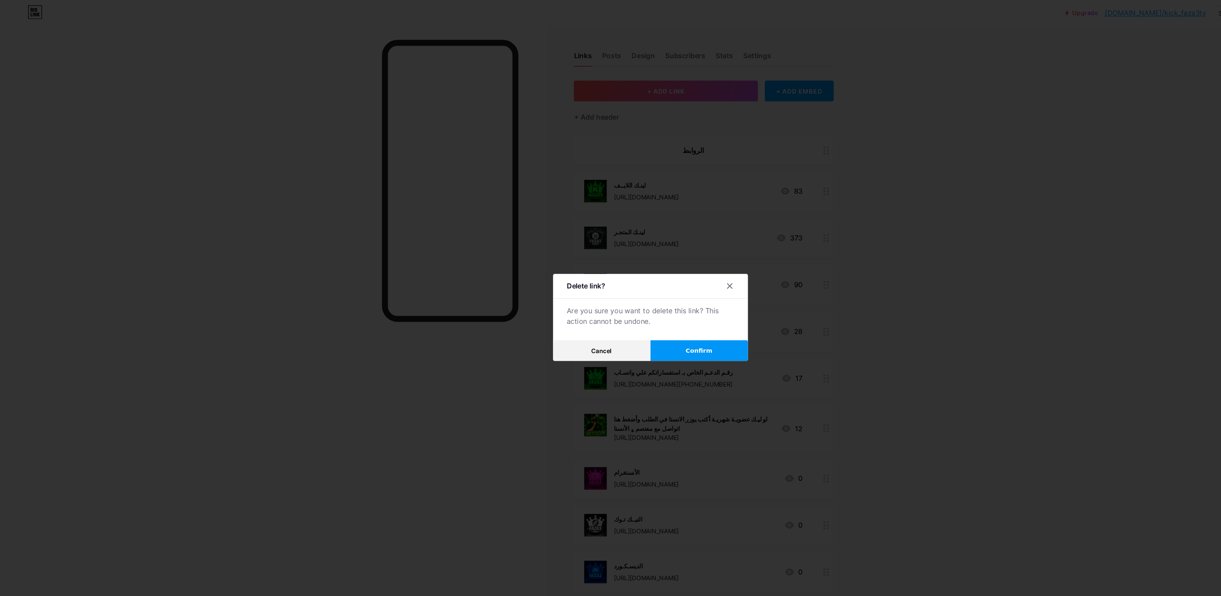
click at [656, 333] on span "Confirm" at bounding box center [656, 329] width 25 height 9
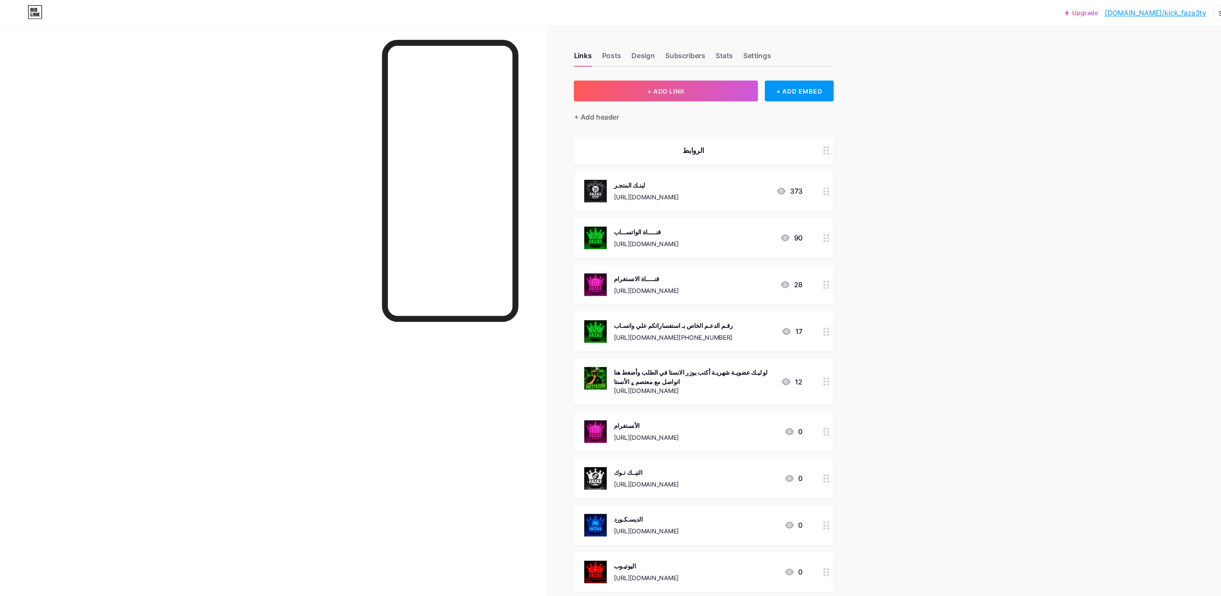
click at [761, 165] on div "لينـك المتجـر https://botrix.live/k/faza3tv/shop 373" at bounding box center [661, 179] width 244 height 37
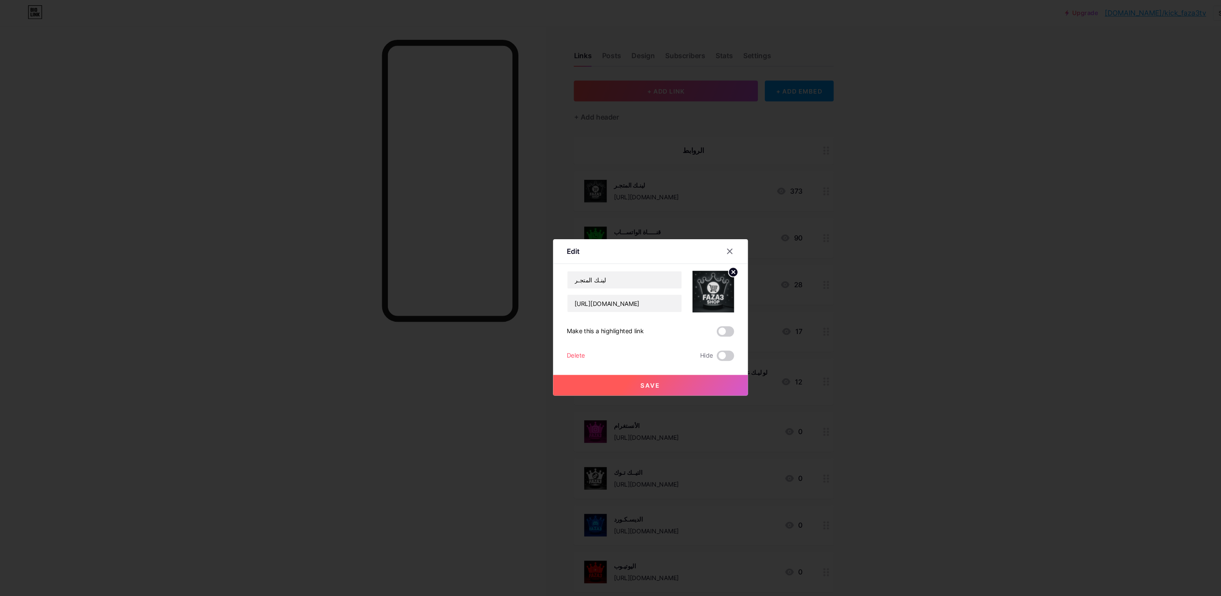
click at [538, 339] on div "Delete" at bounding box center [540, 334] width 17 height 10
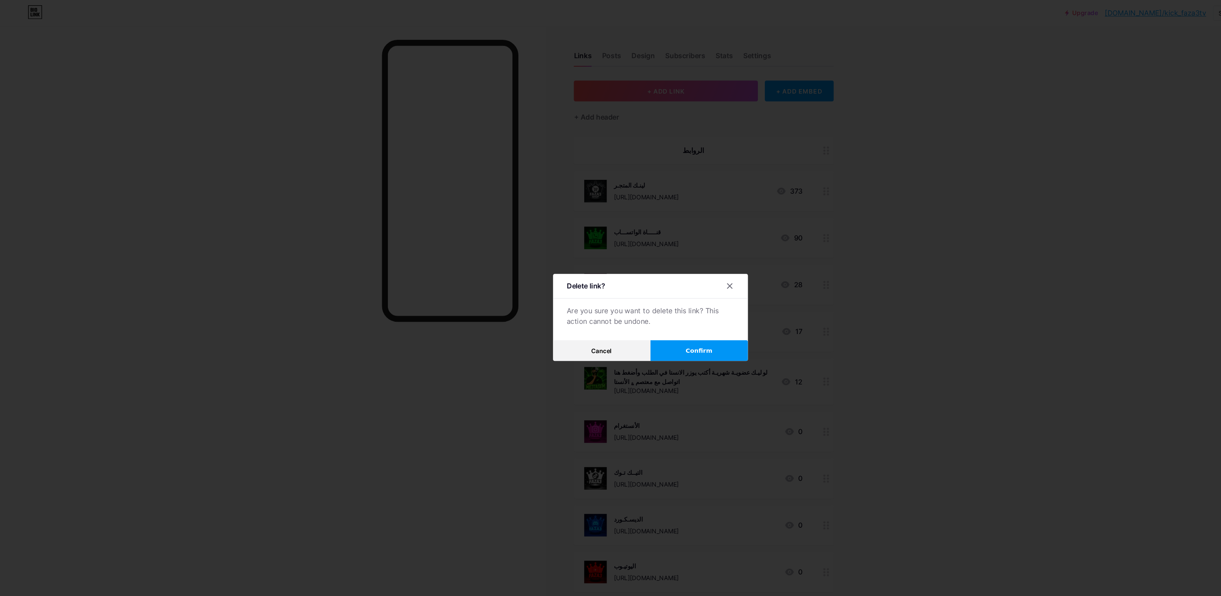
click at [653, 339] on button "Confirm" at bounding box center [656, 329] width 91 height 20
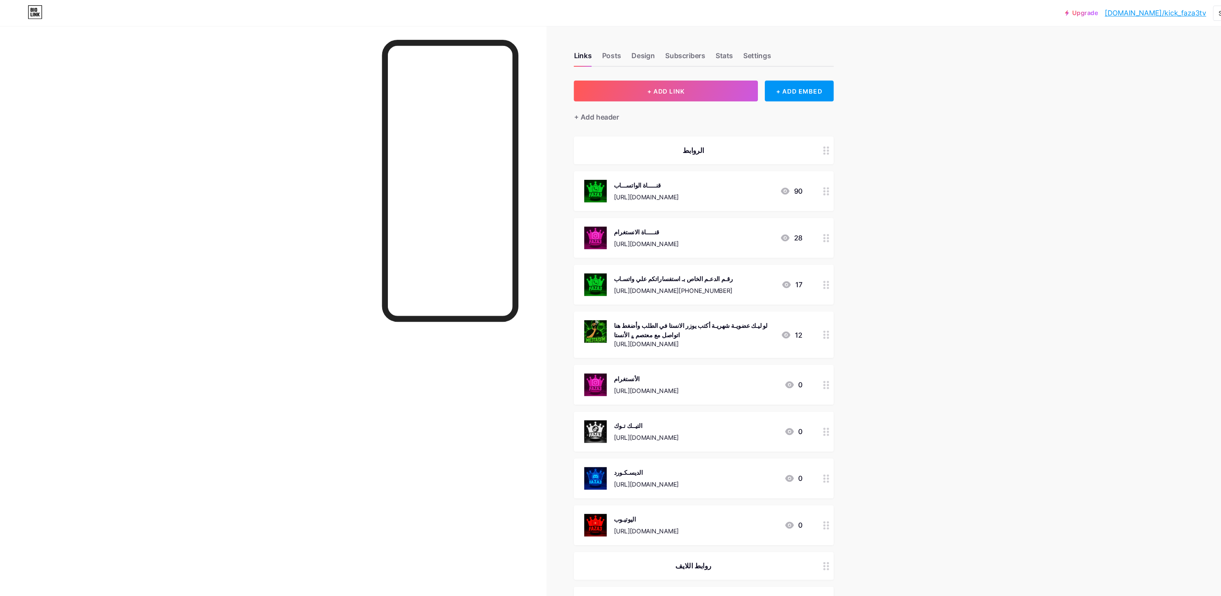
click at [750, 176] on div "90" at bounding box center [742, 179] width 21 height 10
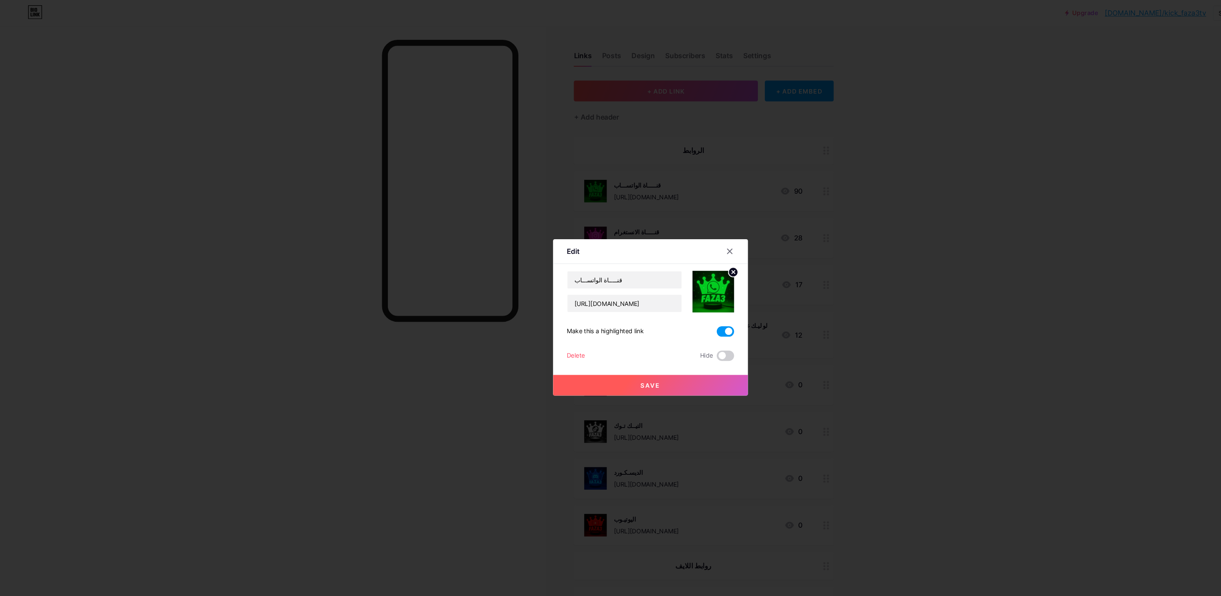
click at [546, 339] on div "Delete" at bounding box center [540, 334] width 17 height 10
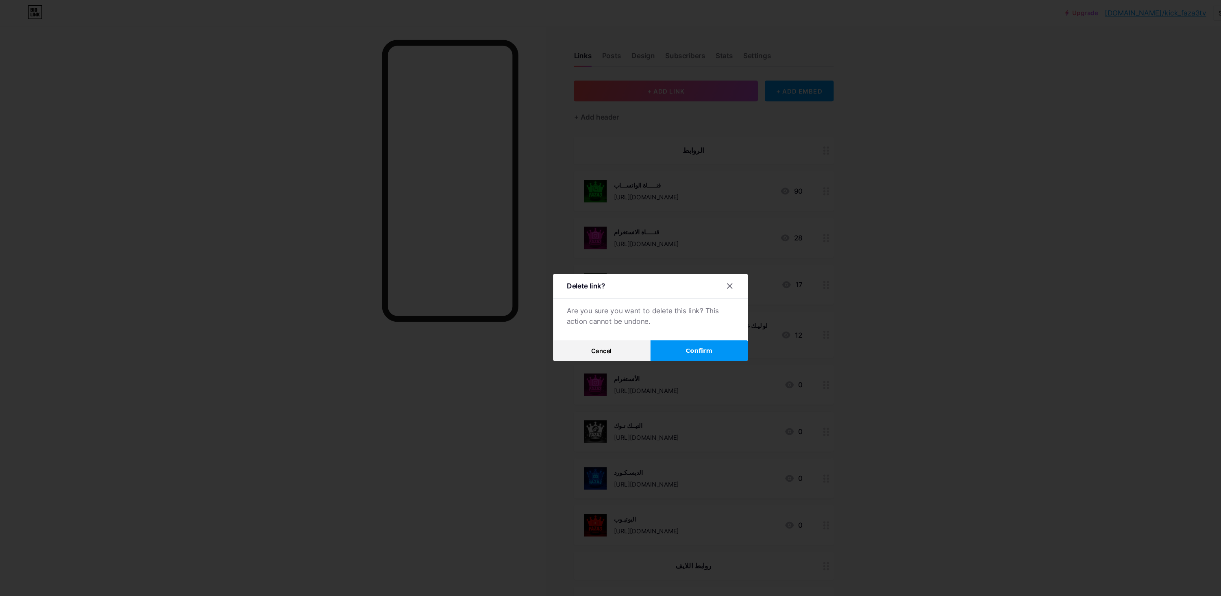
click at [662, 333] on span "Confirm" at bounding box center [656, 329] width 25 height 9
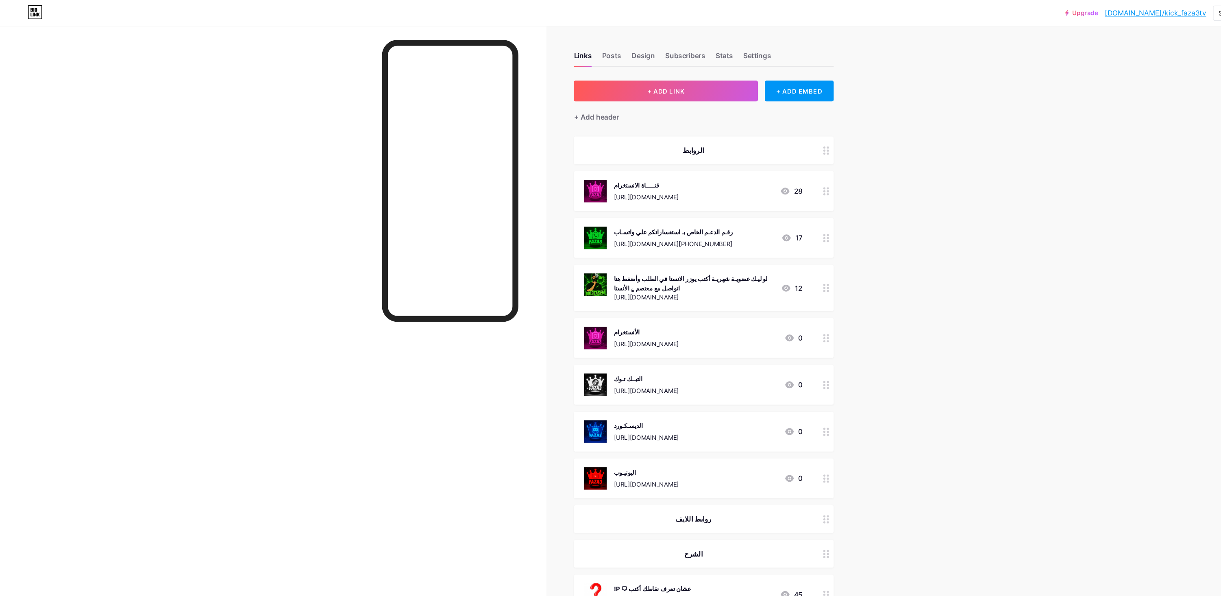
click at [767, 176] on div "قنـــــاة الانستغرام https://www.instagram.com/channel/AbbESV73ciGBJYB1/?igsh=M…" at bounding box center [661, 179] width 244 height 37
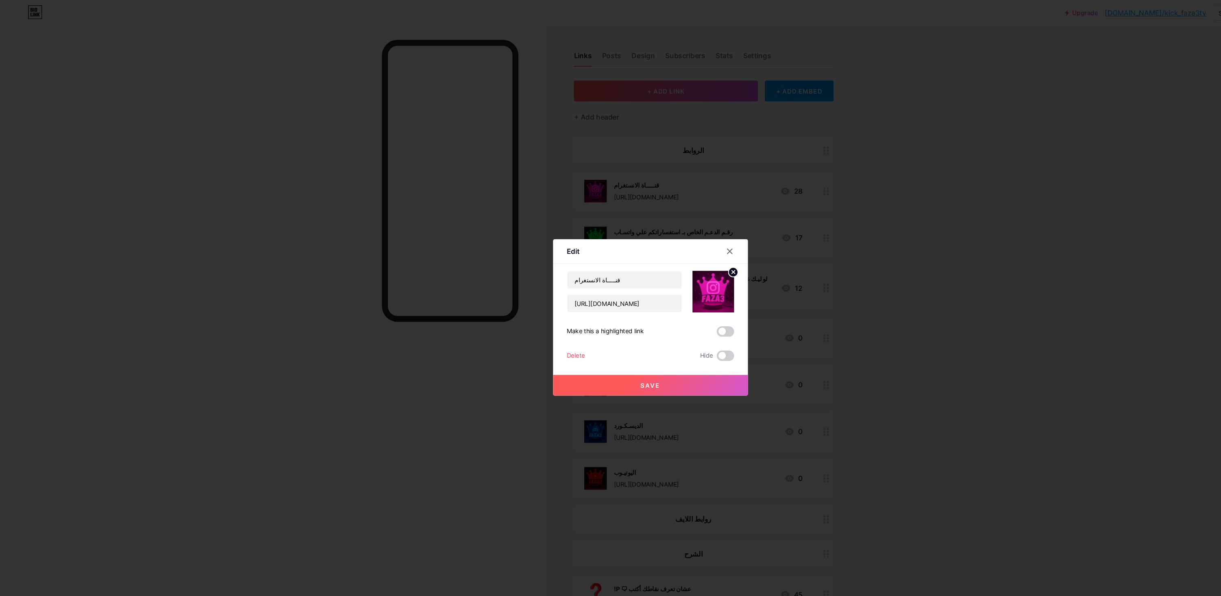
click at [542, 339] on div "Delete" at bounding box center [540, 334] width 17 height 10
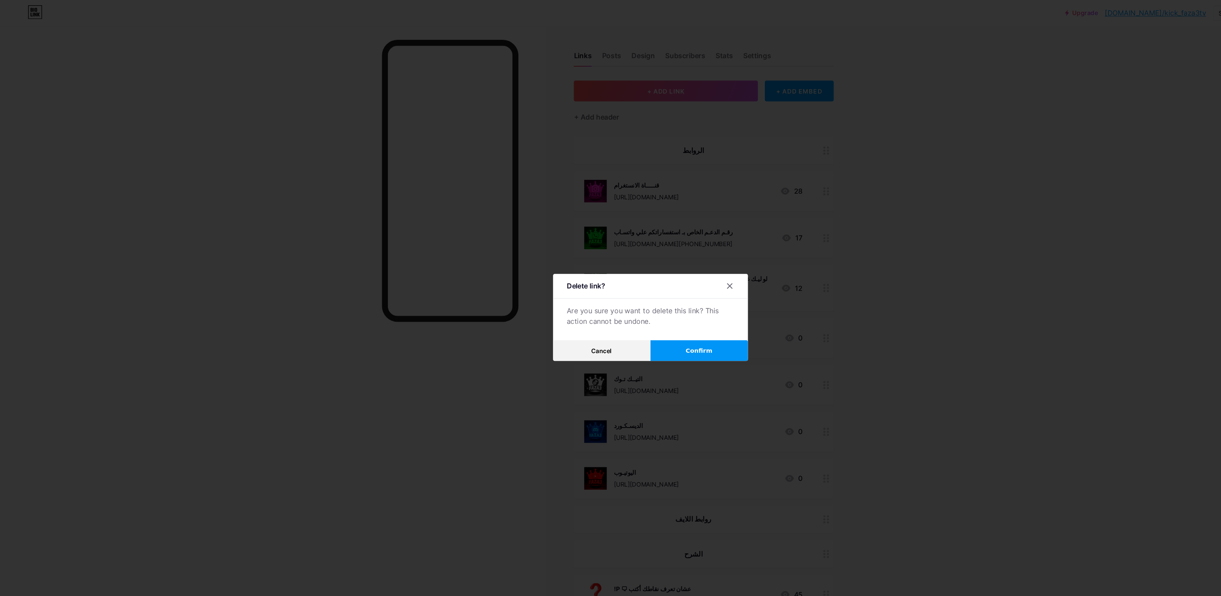
click at [645, 380] on div at bounding box center [610, 298] width 1221 height 596
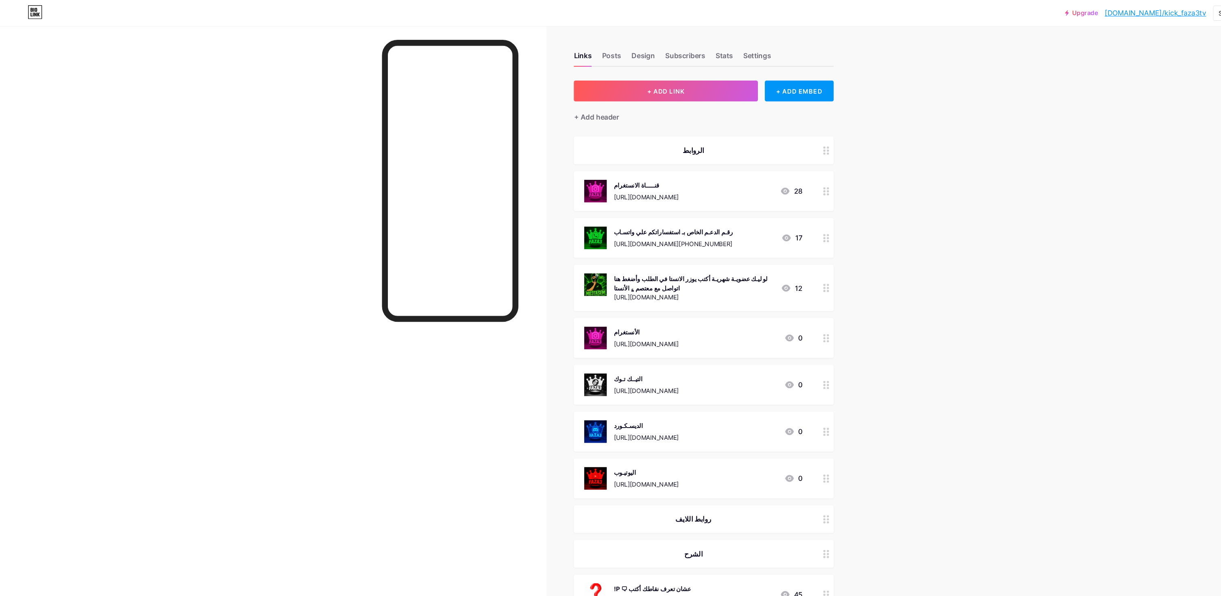
click at [767, 177] on div "قنـــــاة الانستغرام https://www.instagram.com/channel/AbbESV73ciGBJYB1/?igsh=M…" at bounding box center [661, 179] width 244 height 37
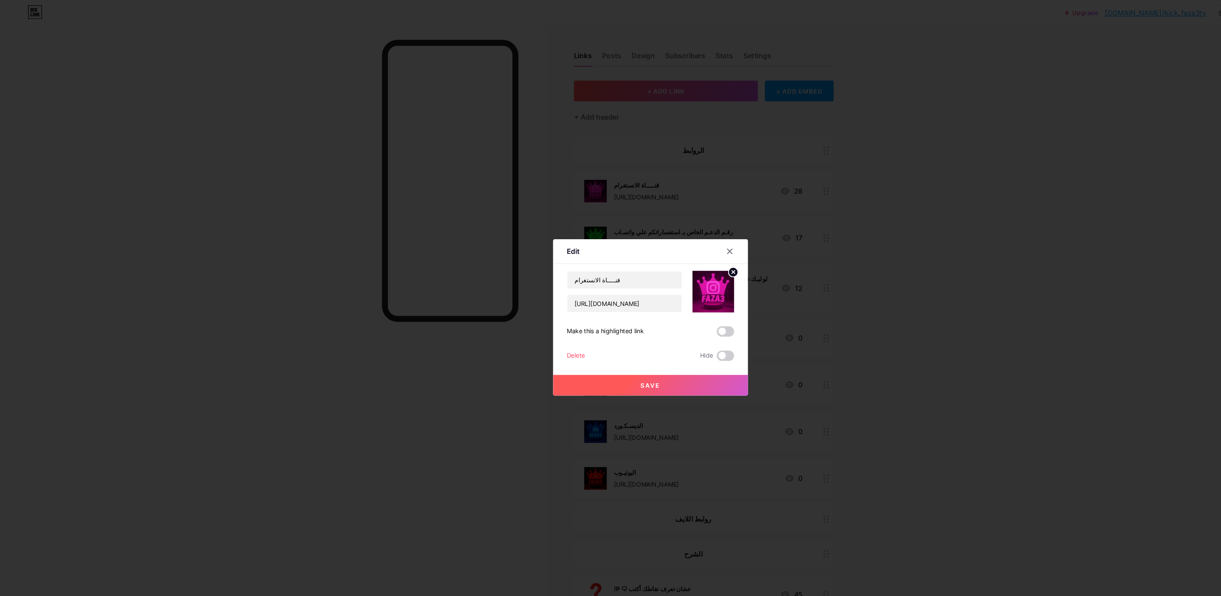
click at [544, 339] on div "Delete" at bounding box center [540, 334] width 17 height 10
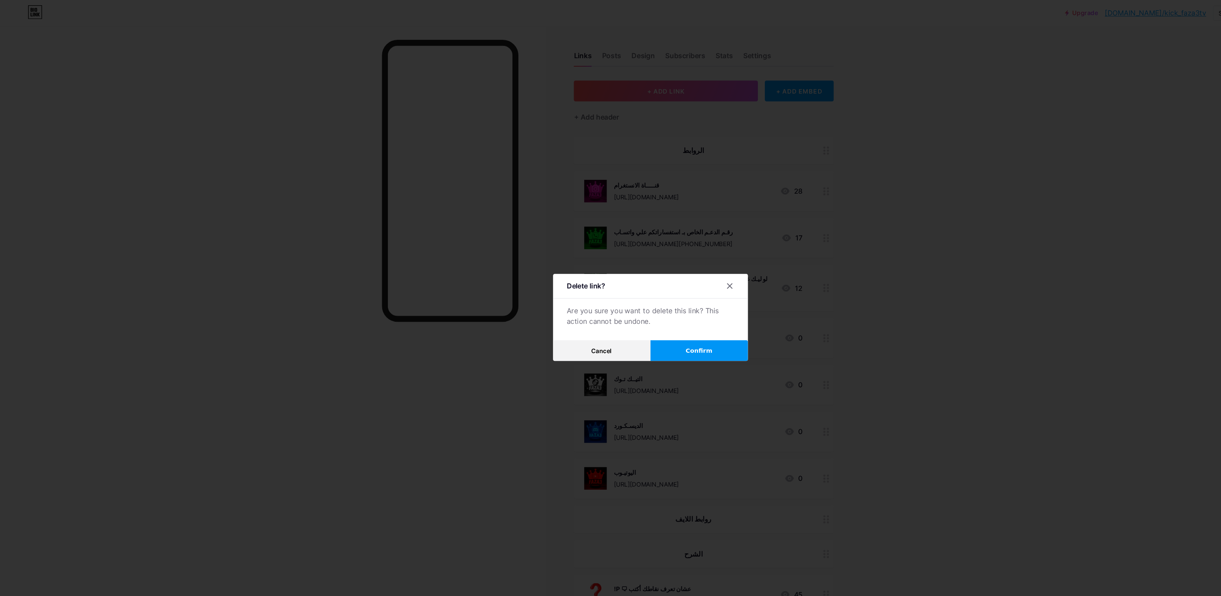
click at [608, 405] on div at bounding box center [610, 298] width 1221 height 596
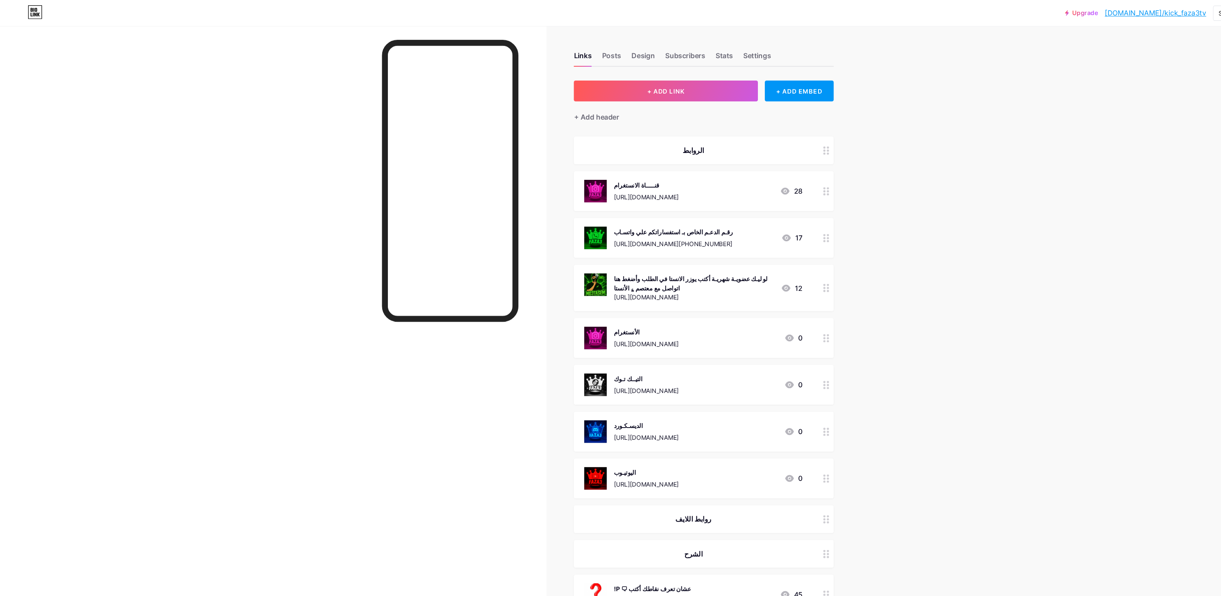
click at [739, 174] on icon at bounding box center [737, 179] width 10 height 10
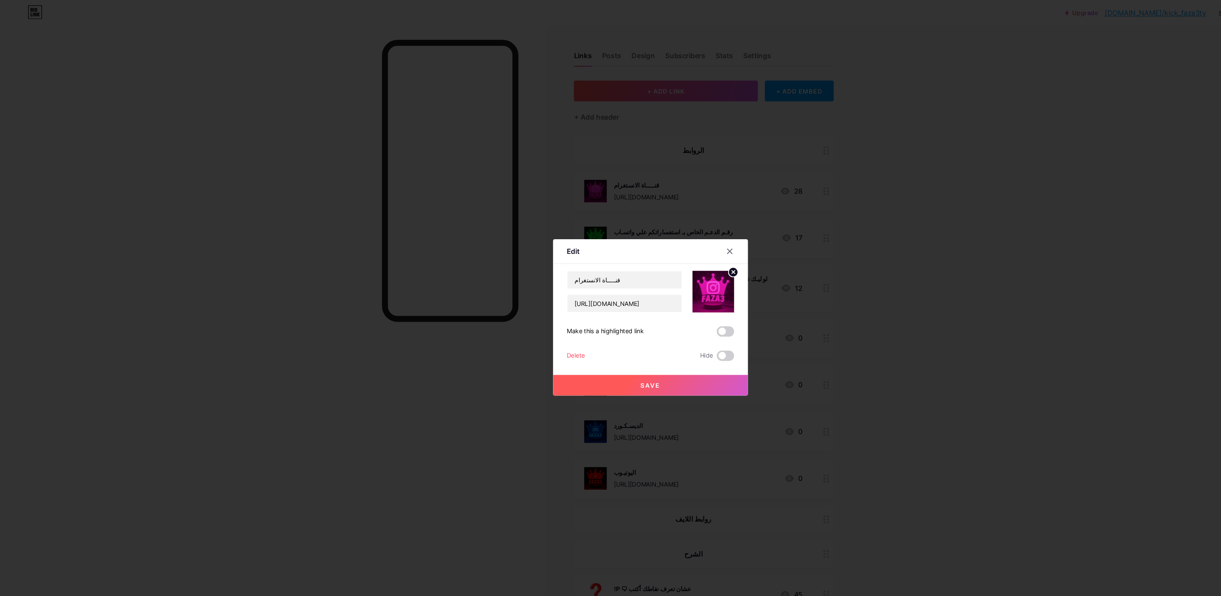
click at [547, 339] on div "Delete" at bounding box center [540, 334] width 17 height 10
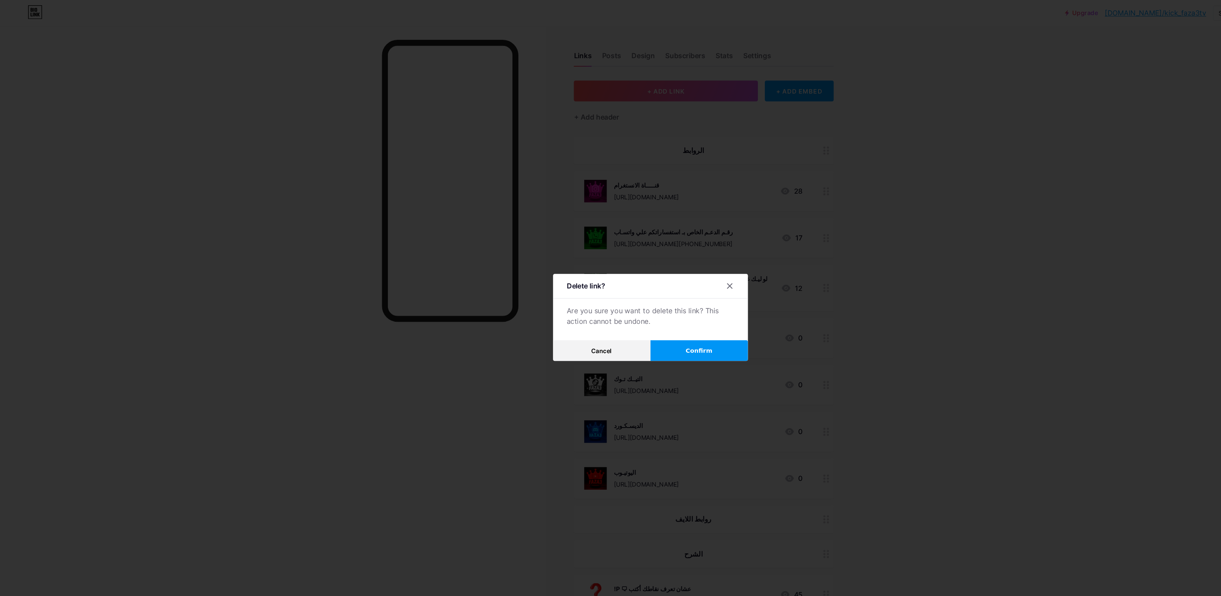
click at [640, 339] on button "Confirm" at bounding box center [656, 329] width 91 height 20
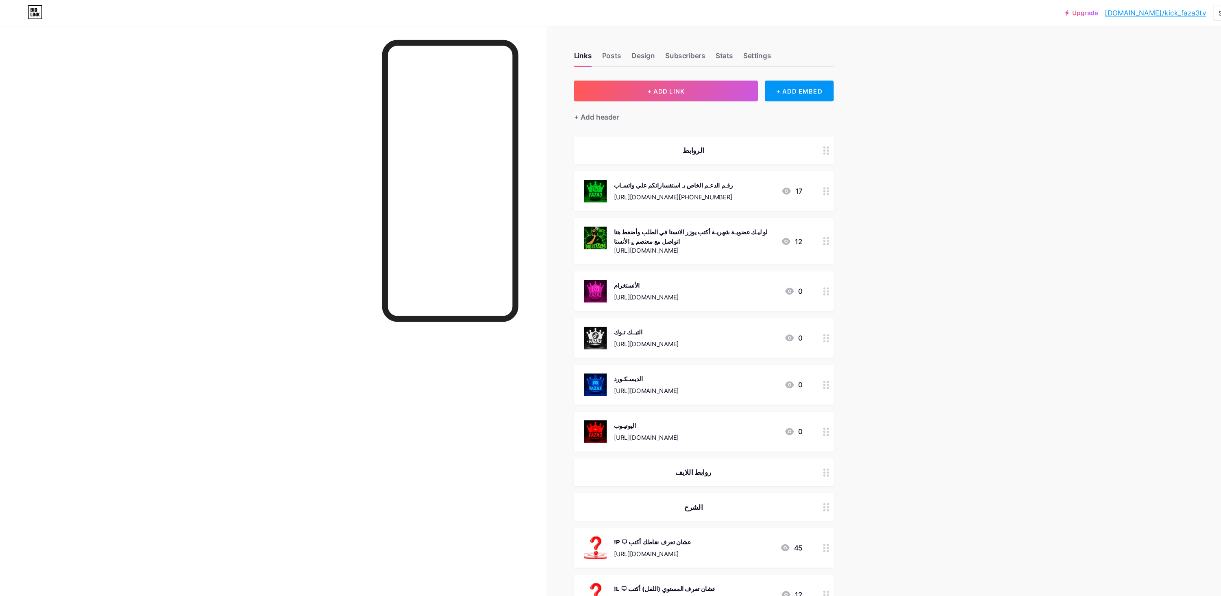
click at [760, 184] on div "رقـم الدعـم الخاص بـ استفساراتكم علي واتسـاب https://wa.me/+201556098173 17" at bounding box center [661, 179] width 244 height 37
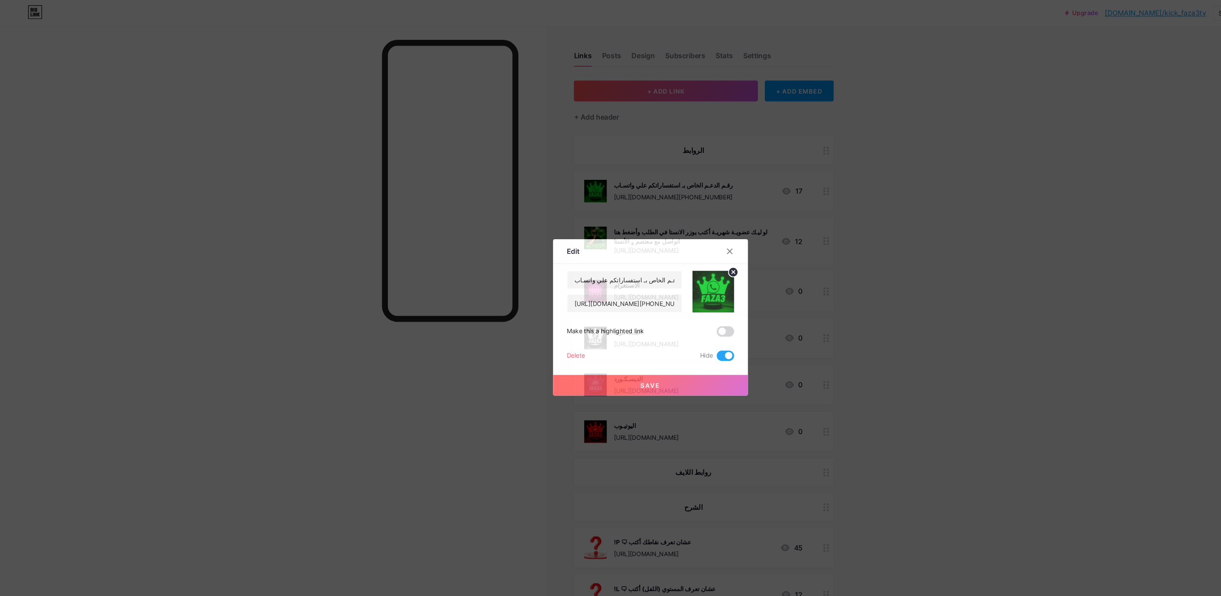
click at [545, 339] on div "Delete" at bounding box center [540, 334] width 17 height 10
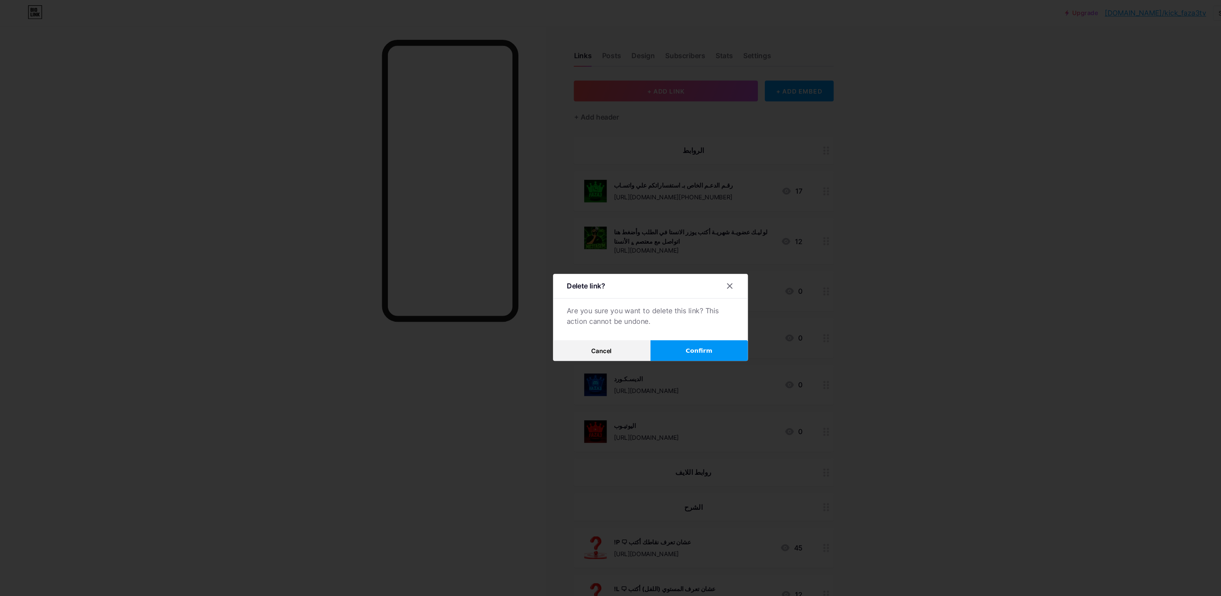
click at [671, 339] on button "Confirm" at bounding box center [656, 329] width 91 height 20
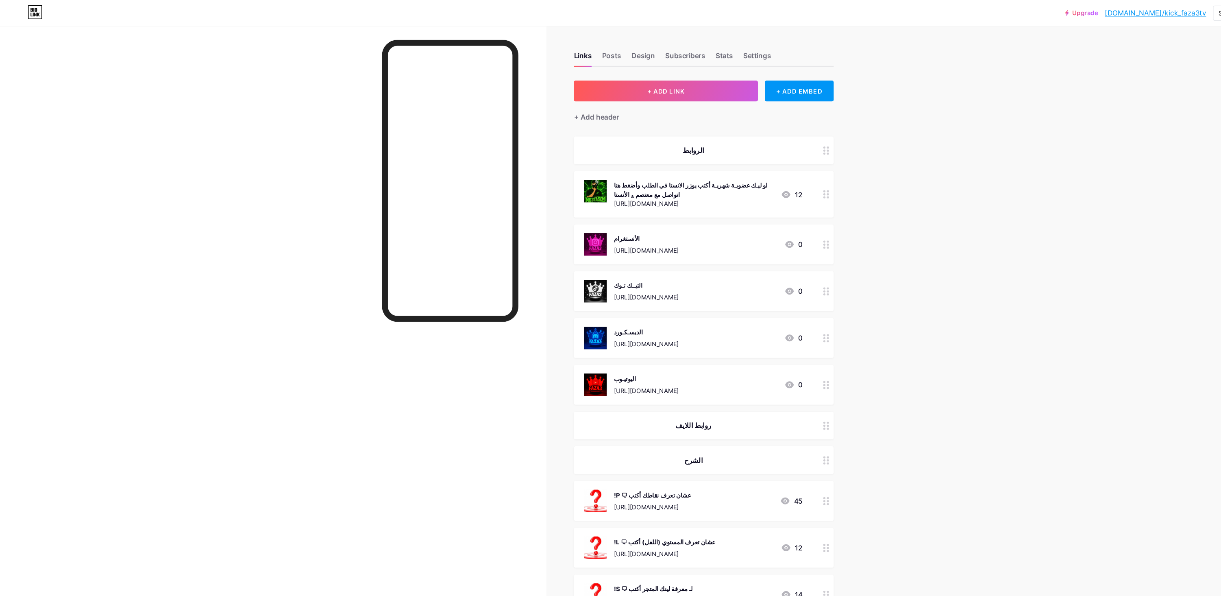
click at [760, 187] on div "لو ليـك عضويـة شهريـة أكتب يوزر الانستا في الطلب وأضغط هنا اتواصل مع معتصم ؏ ال…" at bounding box center [661, 183] width 244 height 44
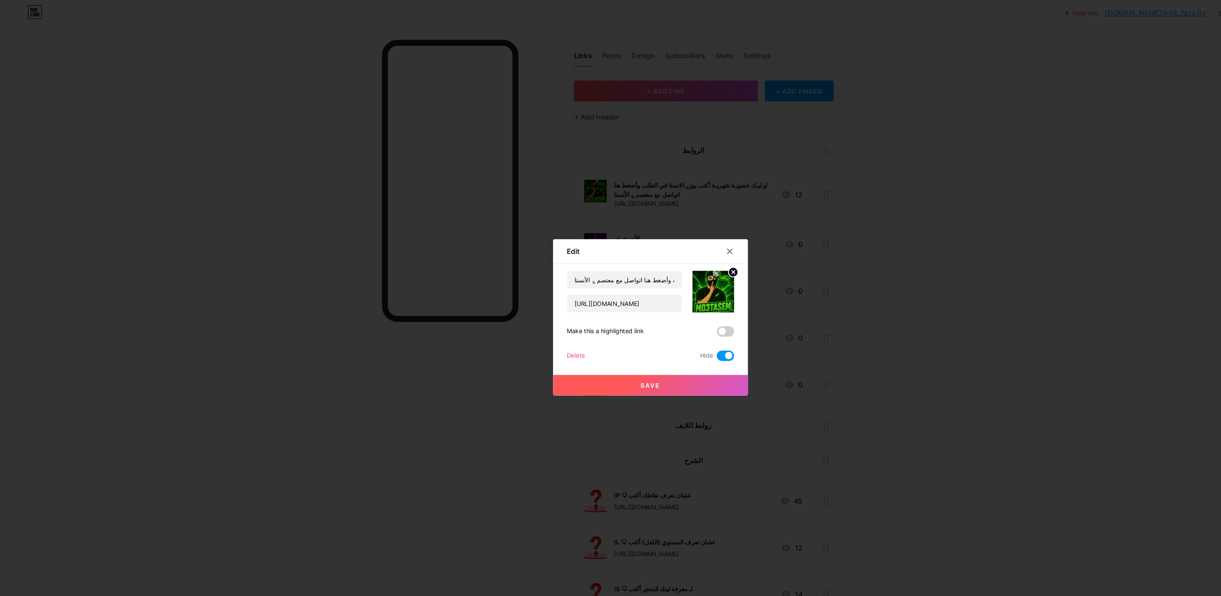
click at [542, 339] on div "Delete" at bounding box center [540, 334] width 17 height 10
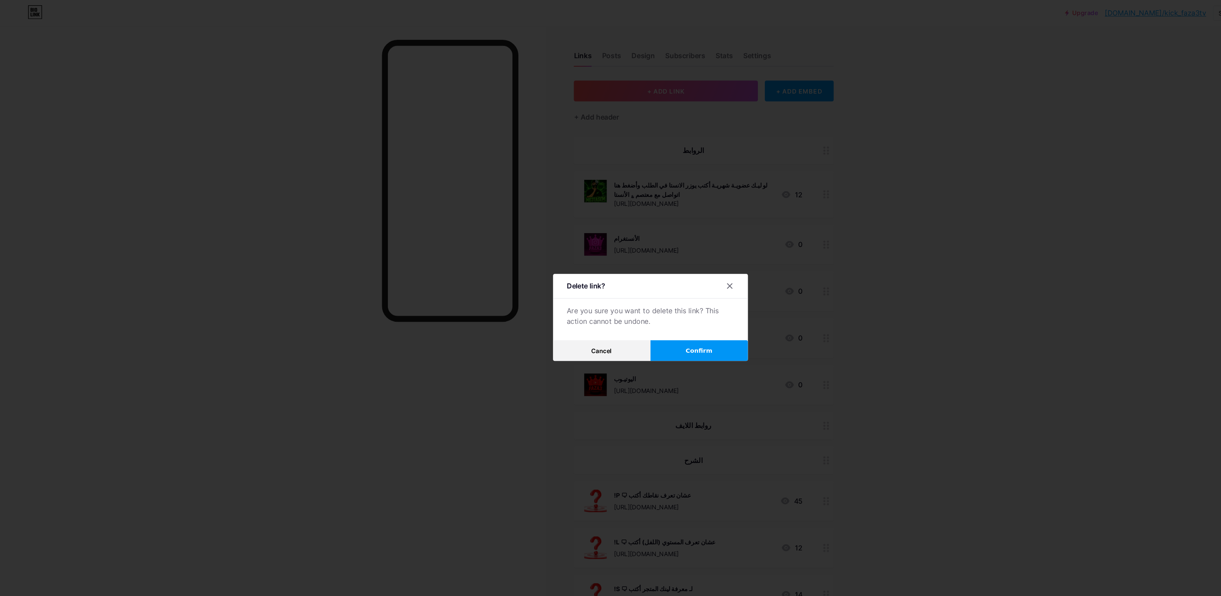
click at [677, 339] on button "Confirm" at bounding box center [656, 329] width 91 height 20
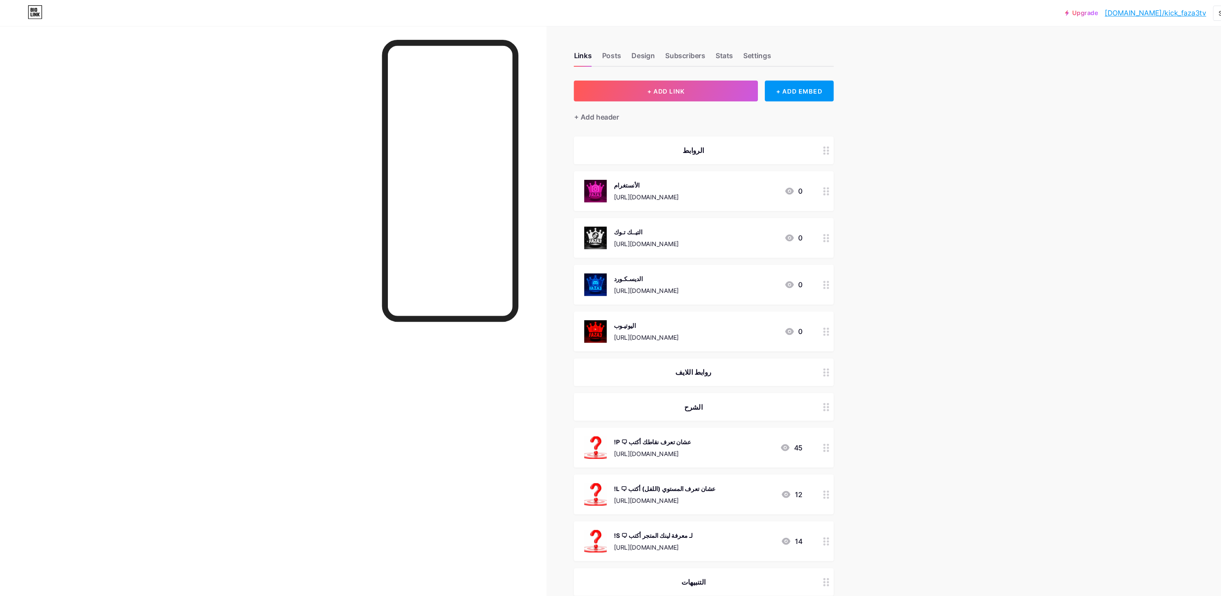
click at [758, 173] on div "الأنستغرام https://instagram.com/faza3_gaming1 0" at bounding box center [661, 179] width 244 height 37
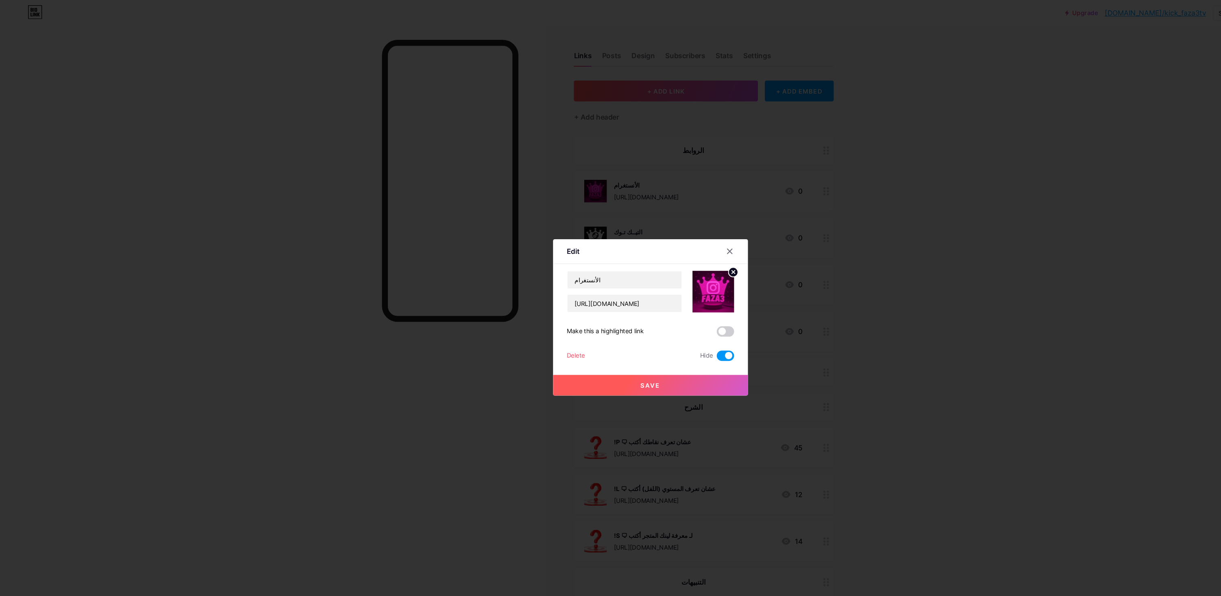
click at [540, 339] on div "Delete" at bounding box center [540, 334] width 17 height 10
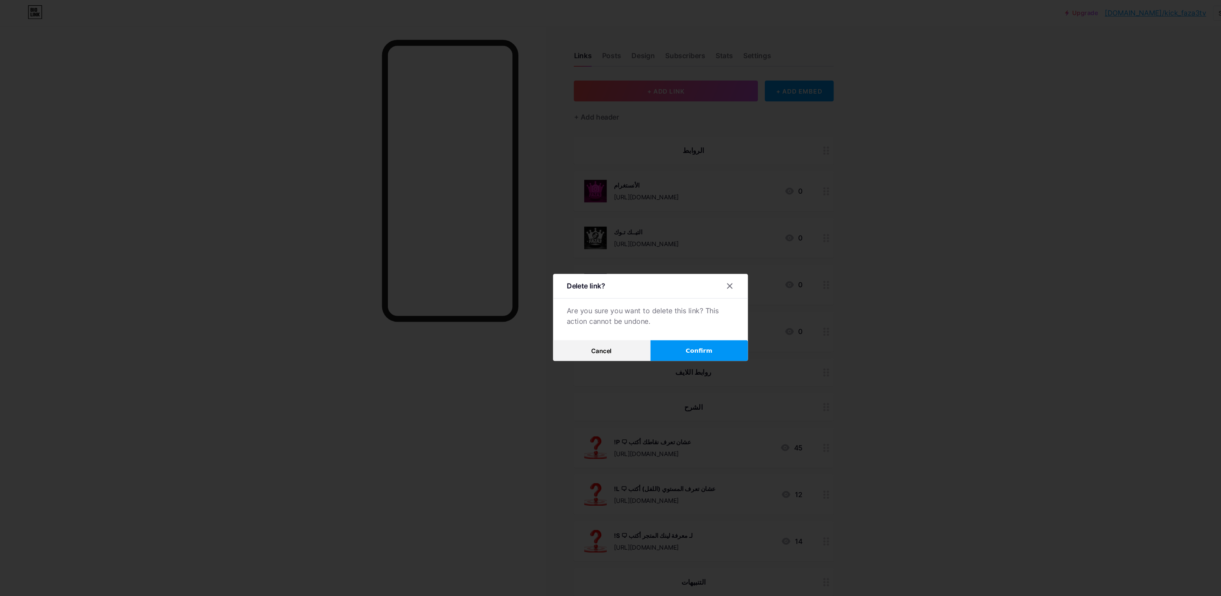
click at [671, 339] on button "Confirm" at bounding box center [656, 329] width 91 height 20
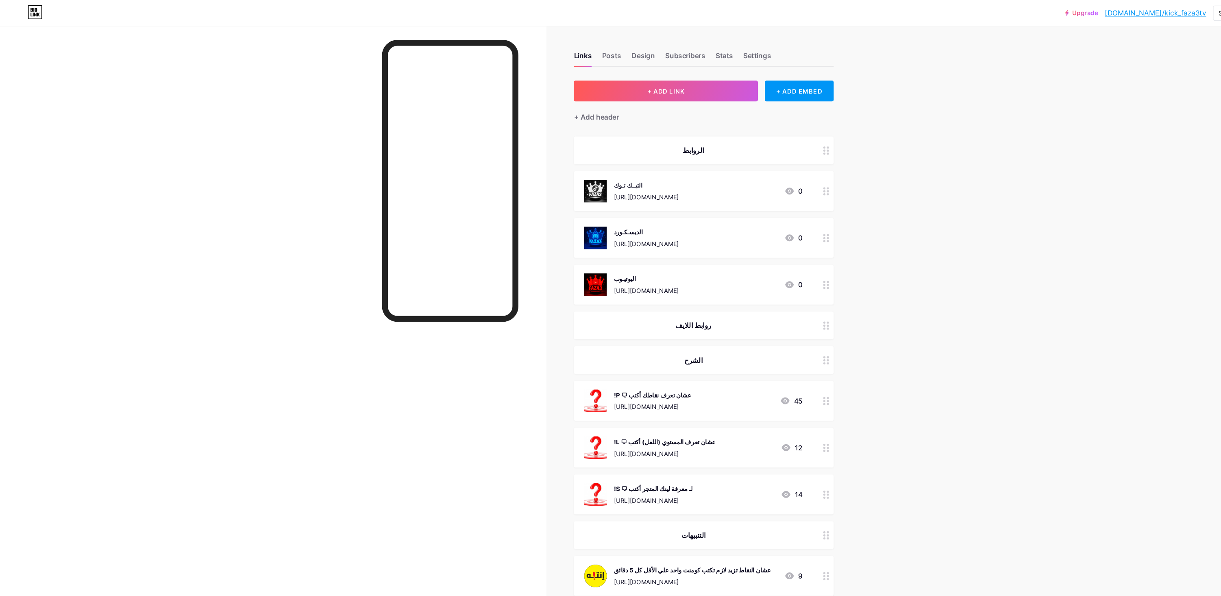
click at [756, 182] on div "التيــك تـوك https://tiktok.com/@faza3_gaming1 0" at bounding box center [661, 179] width 244 height 37
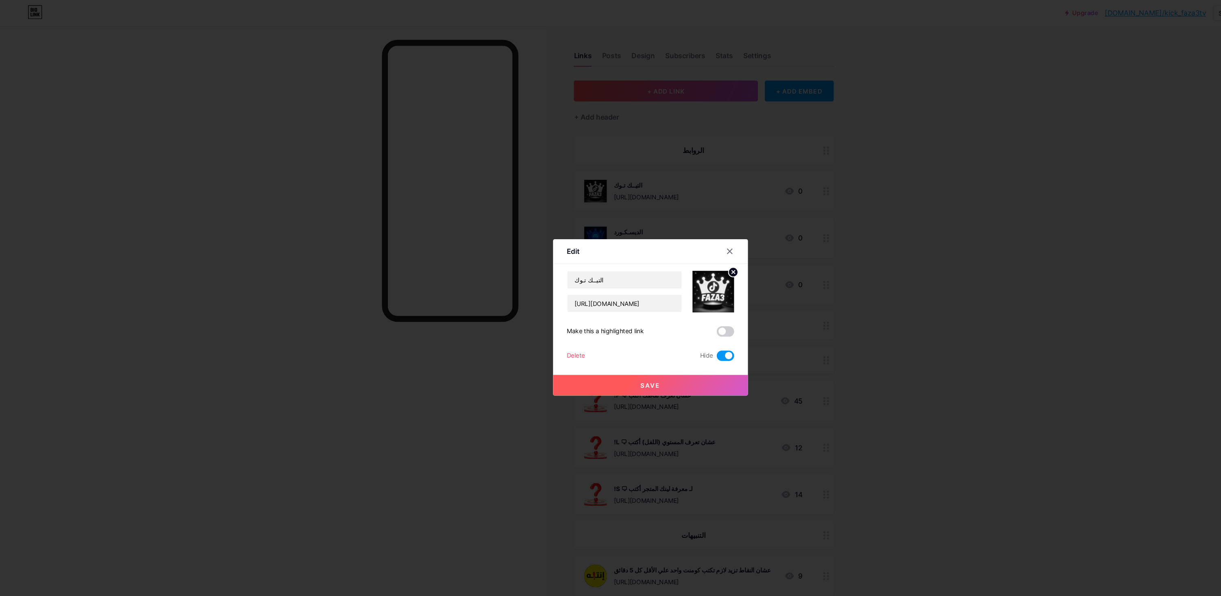
click at [554, 371] on button "Save" at bounding box center [610, 362] width 183 height 20
click at [540, 339] on div "Delete" at bounding box center [540, 334] width 17 height 10
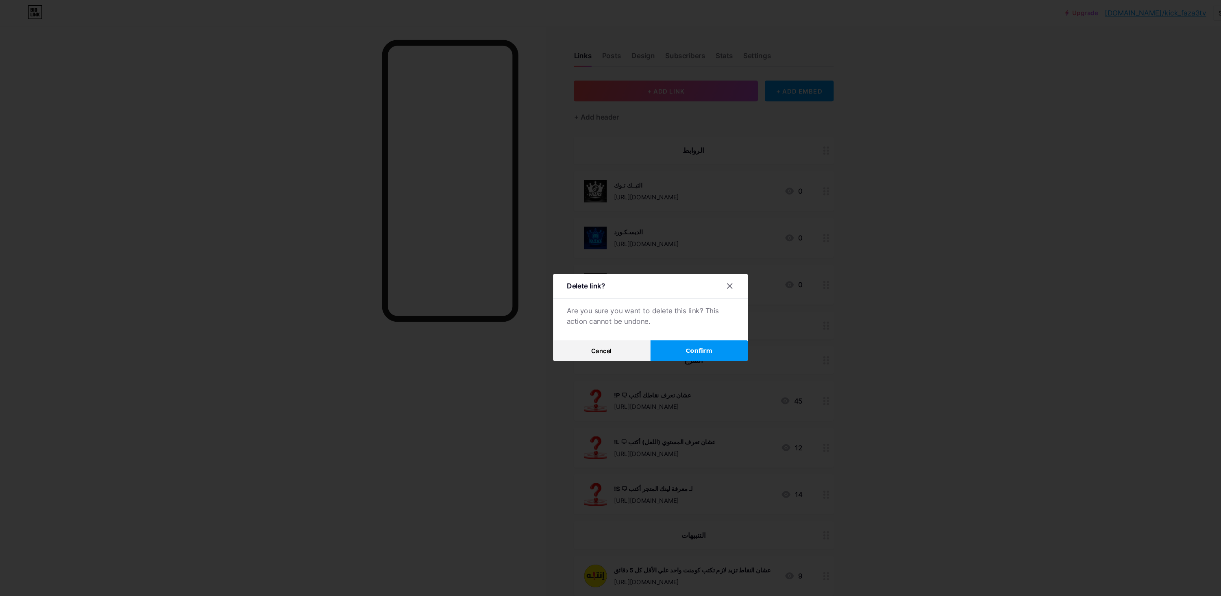
click at [668, 339] on button "Confirm" at bounding box center [656, 329] width 91 height 20
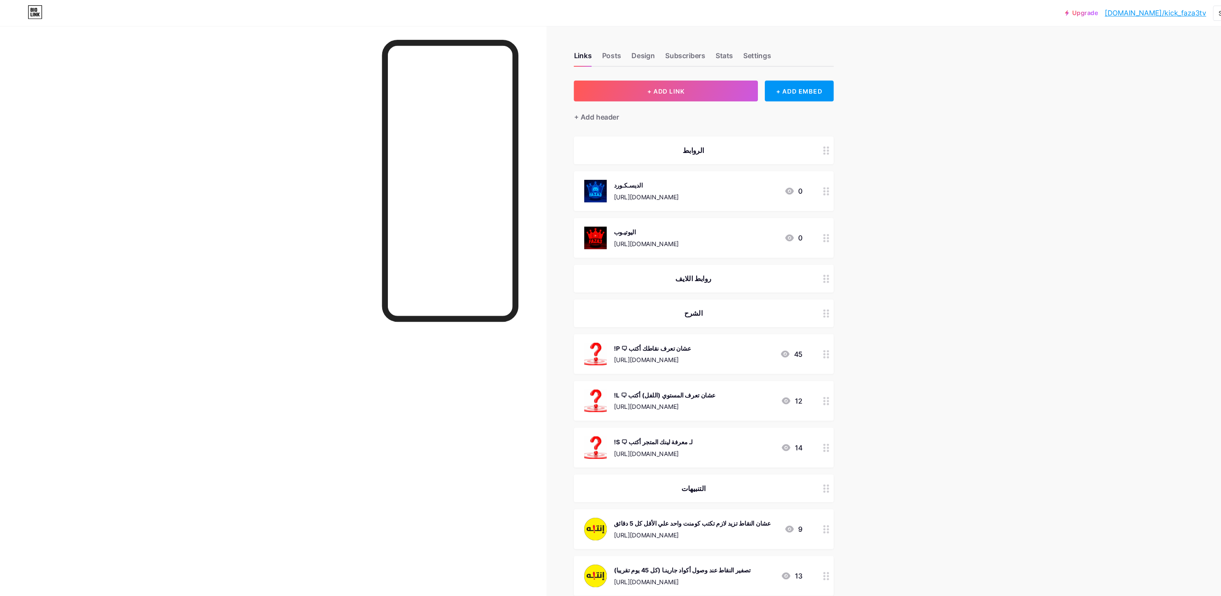
click at [766, 183] on div "الديسـكـورد https://discord.gg/gdymQGZZ 0" at bounding box center [661, 179] width 244 height 37
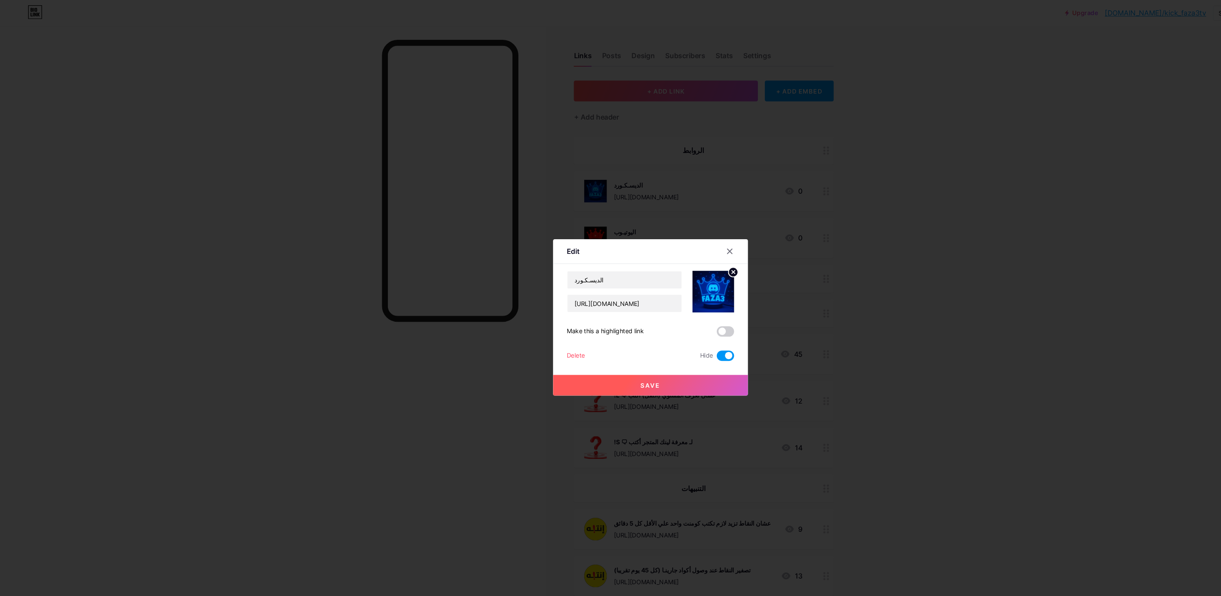
click at [538, 339] on div "Delete" at bounding box center [540, 334] width 17 height 10
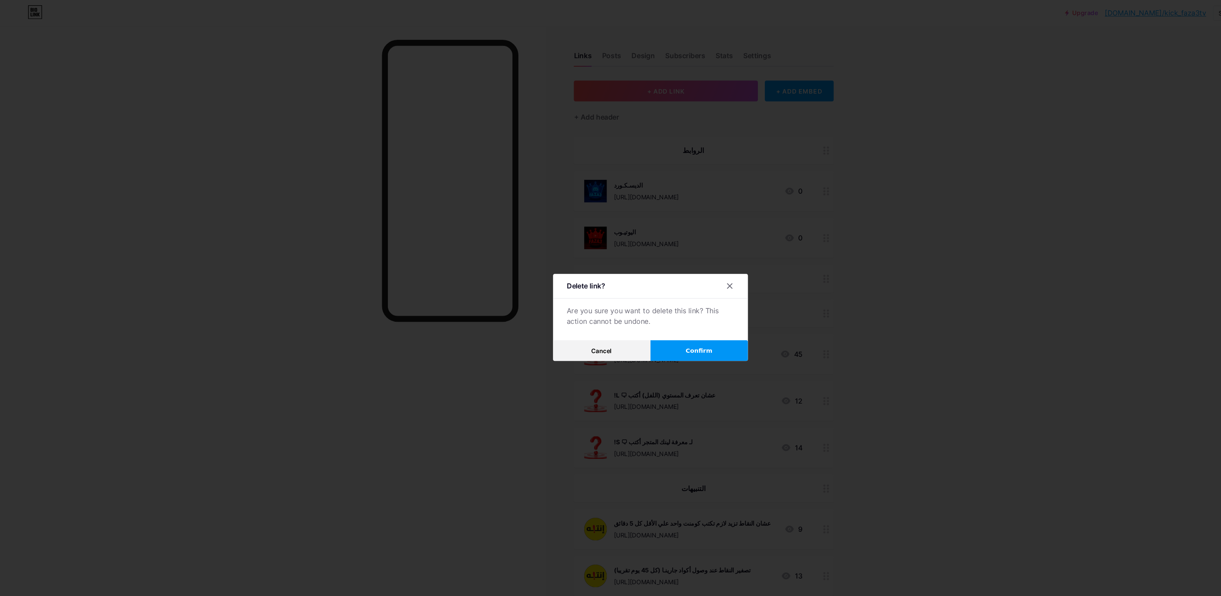
click at [659, 333] on span "Confirm" at bounding box center [656, 329] width 25 height 9
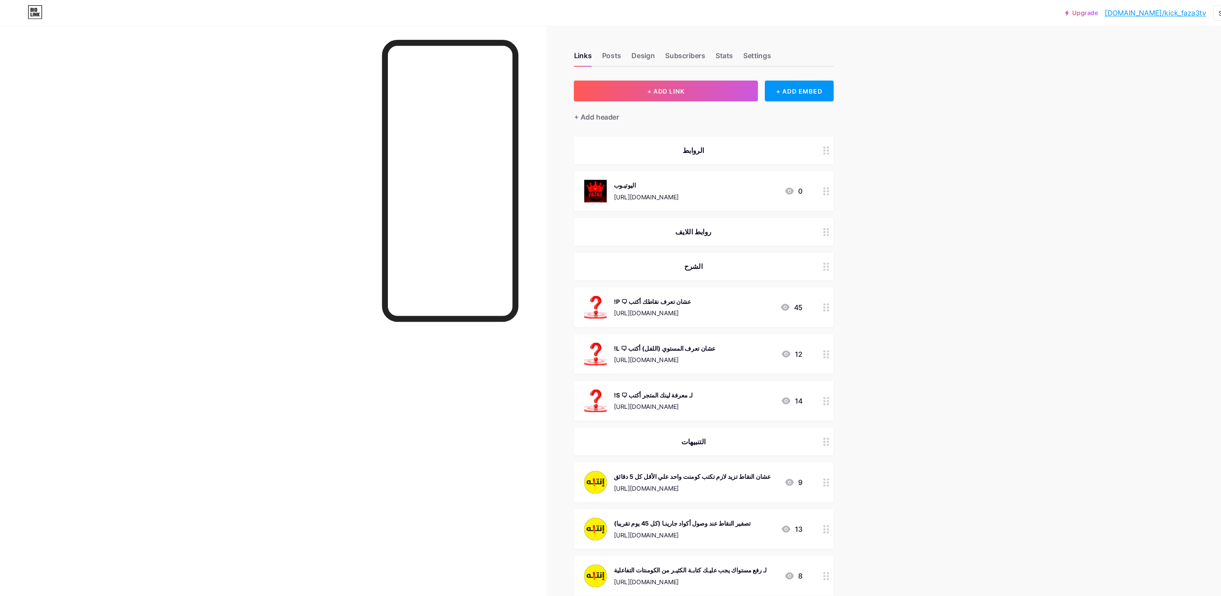
click at [637, 186] on div "https://youtube.com/@faza3gaming?si=AxSRJi36-miytzw3" at bounding box center [606, 185] width 61 height 9
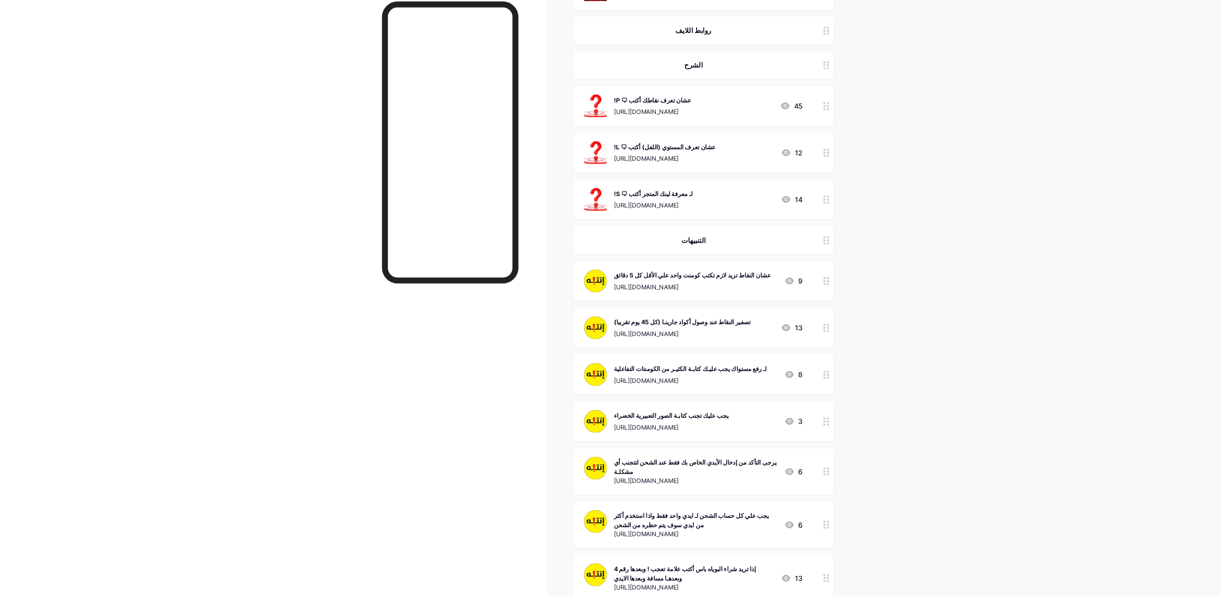
scroll to position [381, 0]
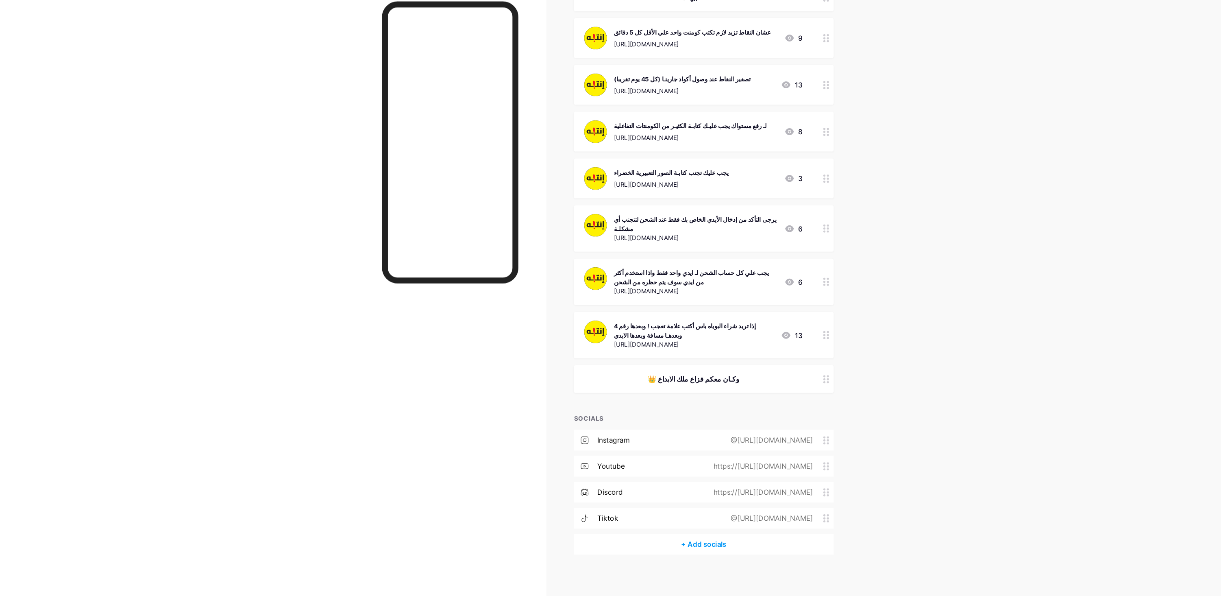
click at [763, 388] on div "👑 وكـان معكم فزاع ملك الابداع" at bounding box center [661, 392] width 244 height 26
click at [766, 387] on div "👑 وكـان معكم فزاع ملك الابداع" at bounding box center [661, 392] width 244 height 26
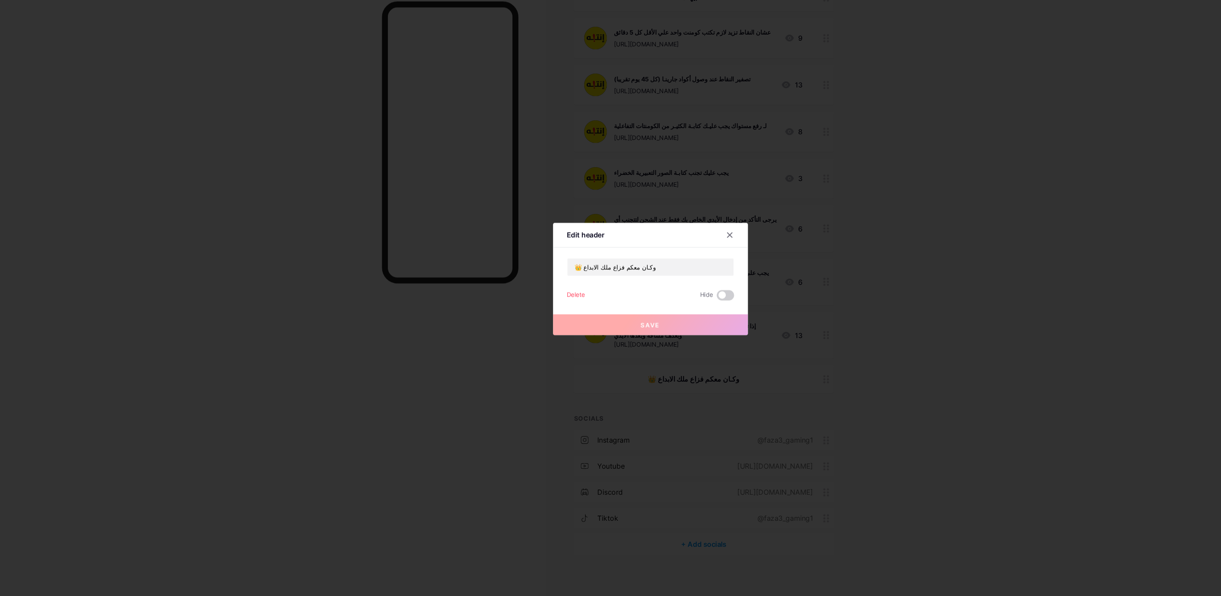
click at [545, 318] on div "Delete" at bounding box center [540, 313] width 17 height 10
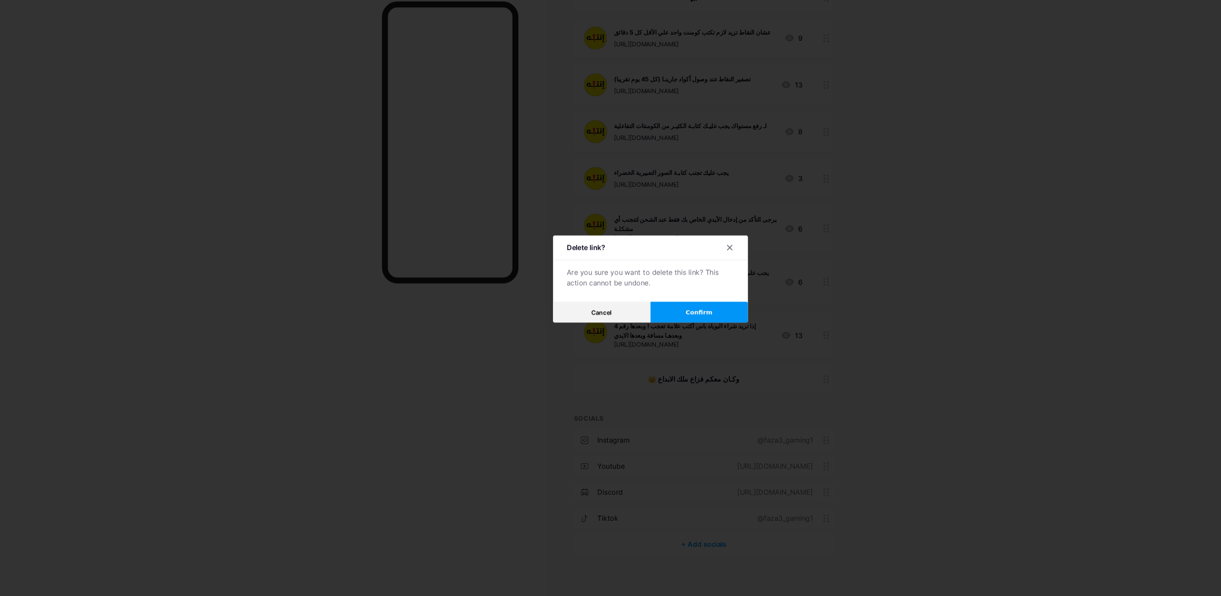
click at [648, 339] on button "Confirm" at bounding box center [656, 329] width 91 height 20
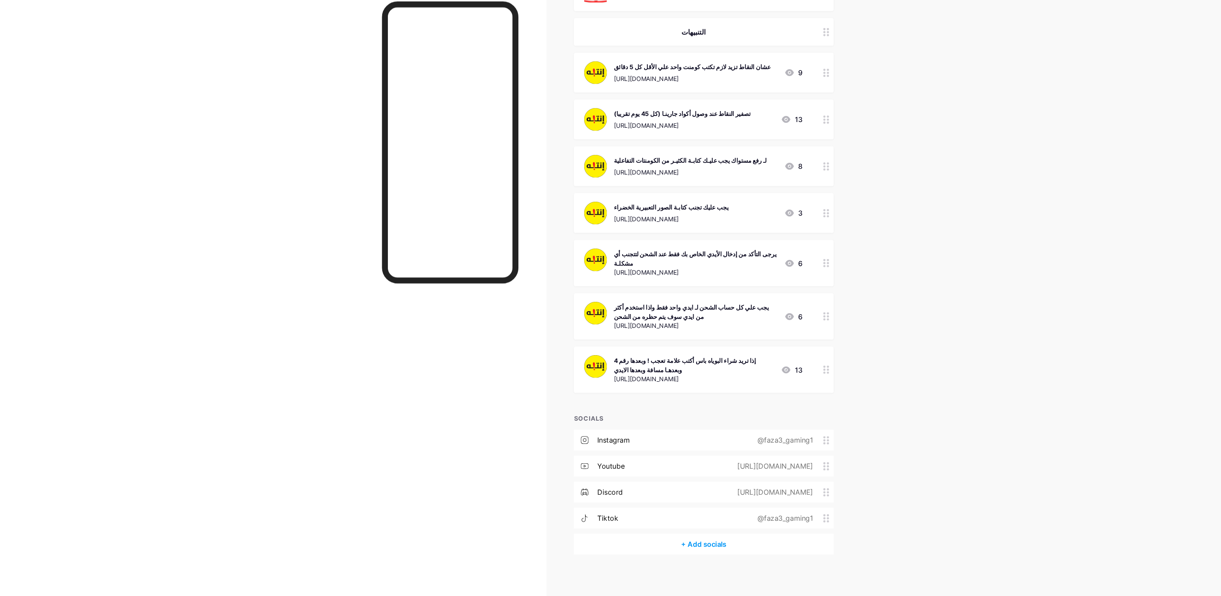
click at [753, 347] on div "يجب علي كل حساب الشحن لـ ايدي واحد فقط واذا استخدم أكثر من ايدي سوف يتم حظره من…" at bounding box center [661, 333] width 244 height 44
click at [706, 333] on div "يجب علي كل حساب الشحن لـ ايدي واحد فقط واذا استخدم أكثر من ايدي سوف يتم حظره من…" at bounding box center [653, 328] width 154 height 17
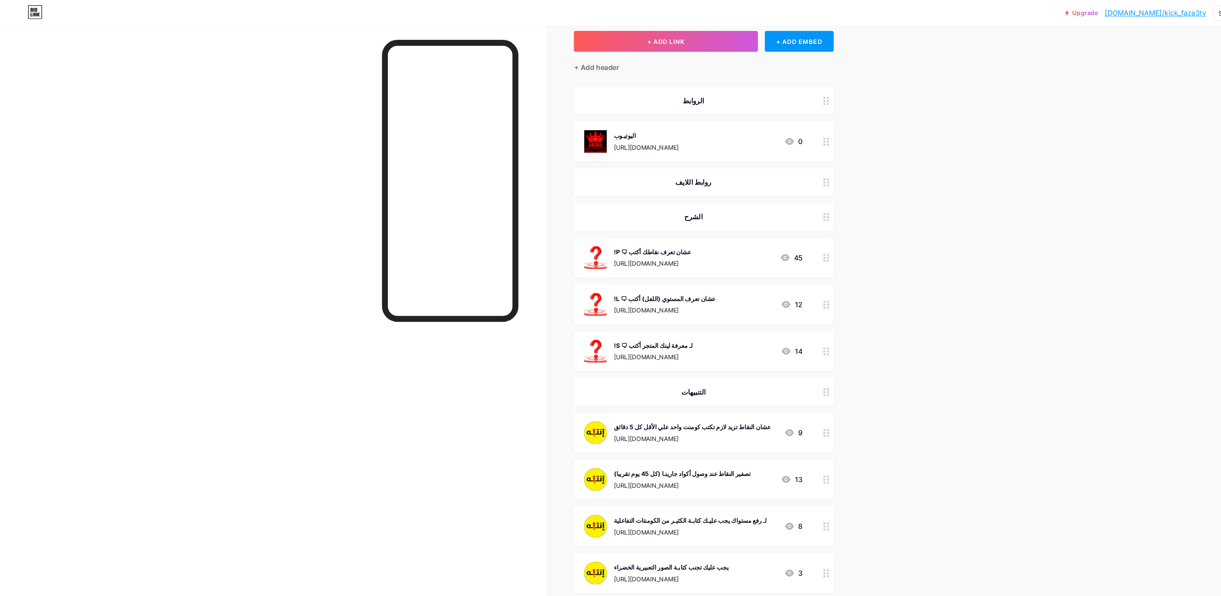
scroll to position [0, 0]
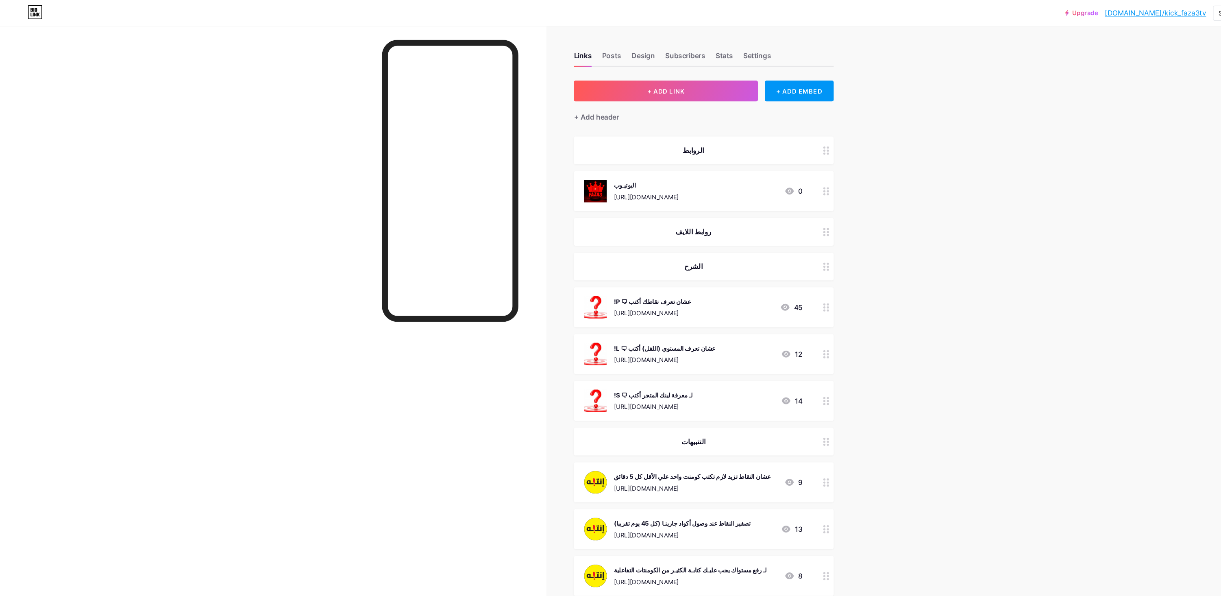
click at [890, 125] on div "Upgrade bio.link/kick_f... bio.link/kick_faza3tv Share Switch accounts KICK FAZ…" at bounding box center [610, 472] width 1221 height 945
click at [767, 284] on div "!P 🗨 عشان تعرف نقاطك أكتب [URL][DOMAIN_NAME] 45" at bounding box center [661, 288] width 244 height 37
click at [768, 176] on div "!P 🗨 عشان تعرف نقاطك أكتب [URL][DOMAIN_NAME] 45" at bounding box center [661, 179] width 244 height 37
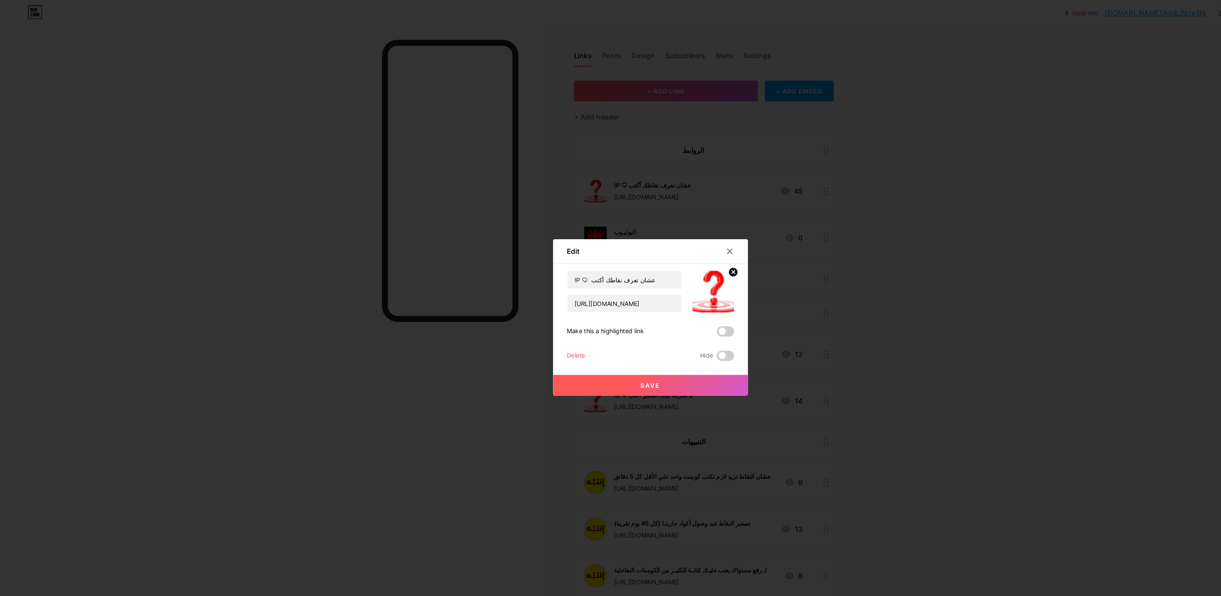
click at [540, 339] on div "Delete" at bounding box center [540, 334] width 17 height 10
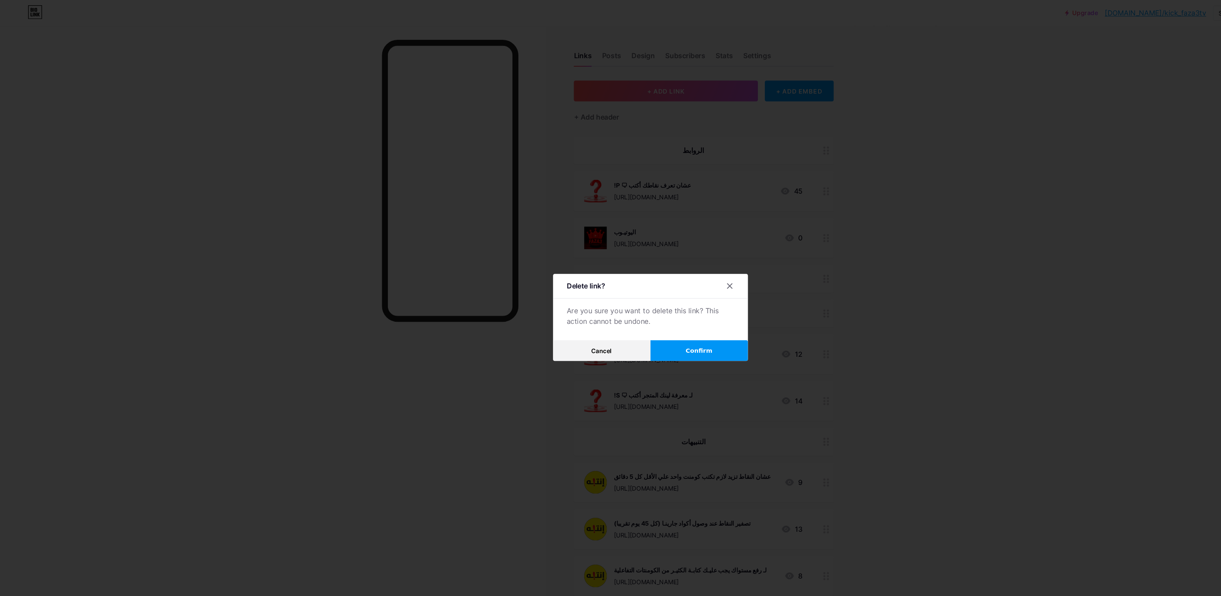
click at [681, 339] on button "Confirm" at bounding box center [656, 329] width 91 height 20
click at [684, 339] on button "Confirm" at bounding box center [656, 329] width 91 height 20
click at [671, 339] on button "Confirm" at bounding box center [656, 329] width 91 height 20
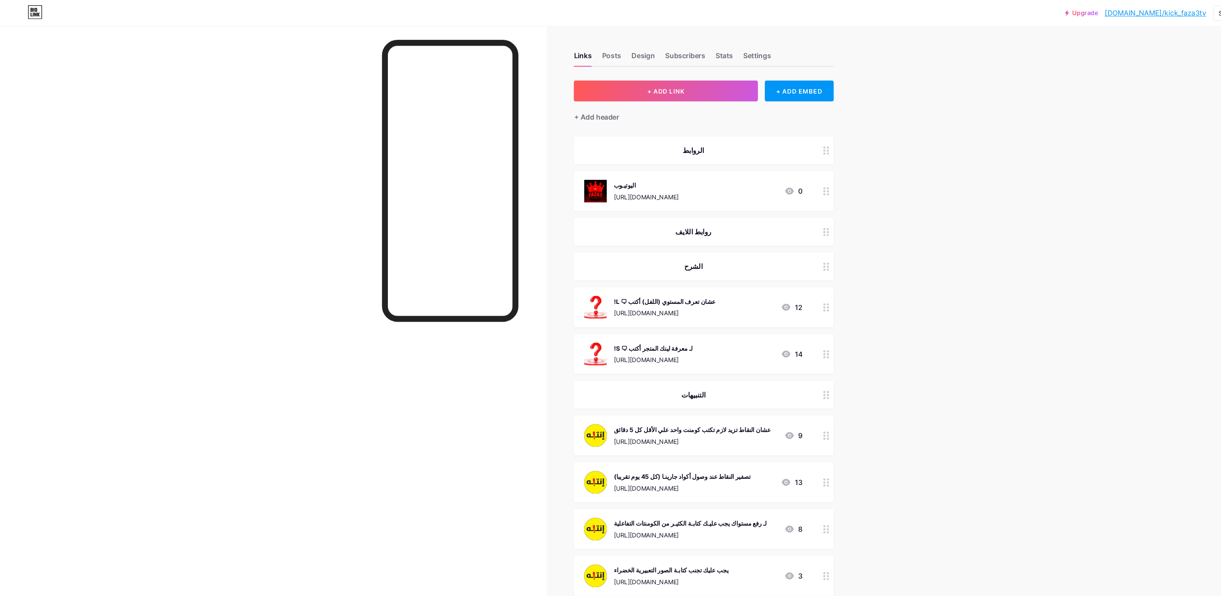
click at [765, 186] on div "اليوتيـوب https://youtube.com/@faza3gaming?si=AxSRJi36-miytzw3 0" at bounding box center [661, 179] width 244 height 37
click at [767, 186] on div "اليوتيـوب https://youtube.com/@faza3gaming?si=AxSRJi36-miytzw3 0" at bounding box center [661, 179] width 244 height 37
click at [760, 142] on div "الروابط" at bounding box center [661, 141] width 244 height 26
click at [768, 136] on div "الروابط" at bounding box center [661, 141] width 244 height 26
click at [761, 135] on div "الروابط" at bounding box center [661, 141] width 244 height 26
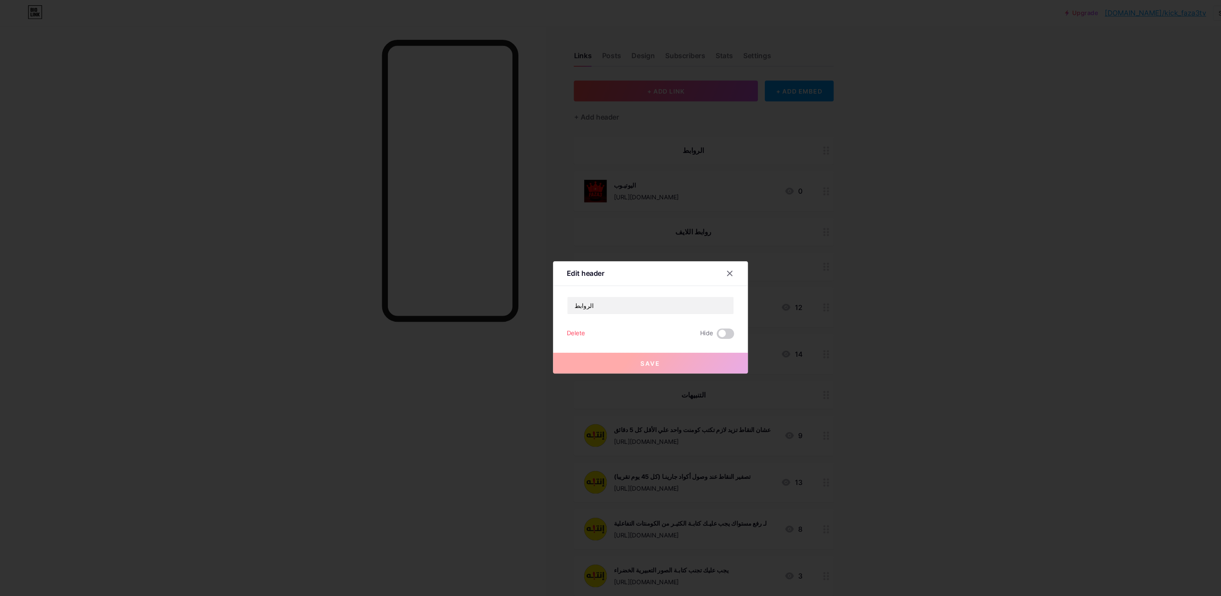
click at [780, 129] on div at bounding box center [610, 298] width 1221 height 596
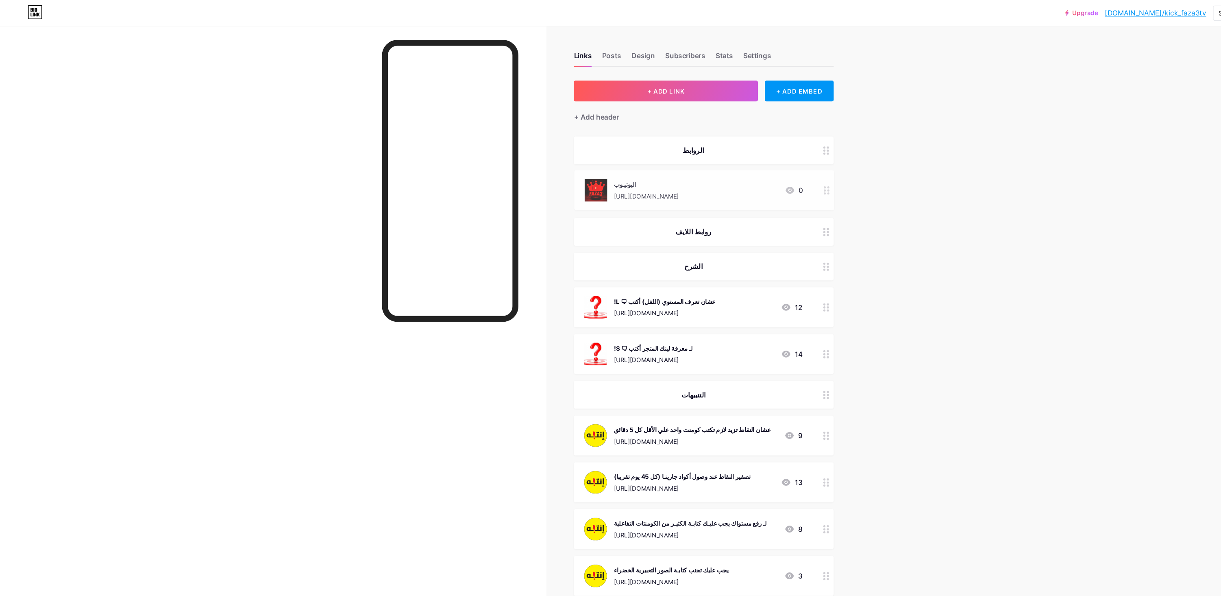
click at [768, 185] on div "اليوتيـوب https://youtube.com/@faza3gaming?si=AxSRJi36-miytzw3 0" at bounding box center [661, 179] width 244 height 37
click at [761, 163] on div "اليوتيـوب https://youtube.com/@faza3gaming?si=AxSRJi36-miytzw3 0" at bounding box center [661, 179] width 244 height 37
click at [764, 142] on div "الروابط" at bounding box center [661, 141] width 244 height 26
click at [767, 180] on div "اليوتيـوب https://youtube.com/@faza3gaming?si=AxSRJi36-miytzw3 0" at bounding box center [661, 179] width 244 height 37
click at [547, 339] on div "Delete" at bounding box center [540, 334] width 17 height 10
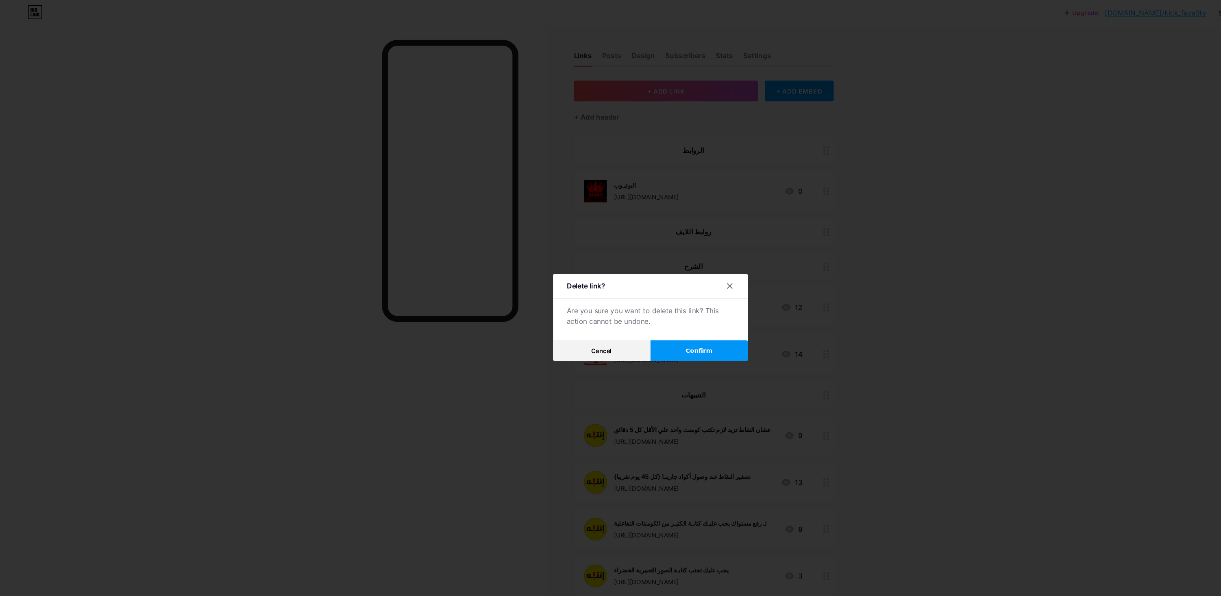
click at [661, 333] on span "Confirm" at bounding box center [656, 329] width 25 height 9
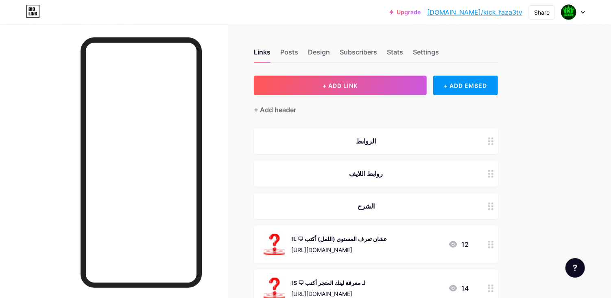
click at [488, 137] on circle at bounding box center [489, 138] width 2 height 2
click at [425, 145] on div "الروابط" at bounding box center [366, 141] width 205 height 10
click at [478, 137] on div "الروابط" at bounding box center [376, 141] width 244 height 26
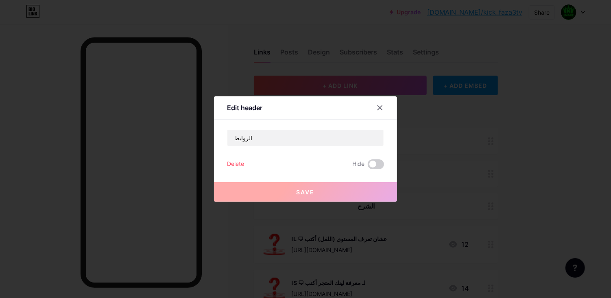
click at [235, 169] on div "Delete" at bounding box center [235, 164] width 17 height 10
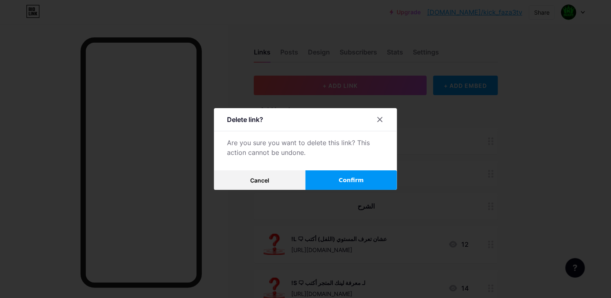
click at [359, 190] on button "Confirm" at bounding box center [350, 180] width 91 height 20
click at [359, 185] on span "Confirm" at bounding box center [351, 180] width 25 height 9
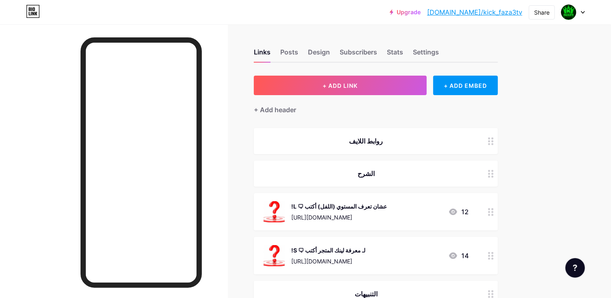
click at [397, 139] on div "روابط اللايف" at bounding box center [366, 141] width 205 height 10
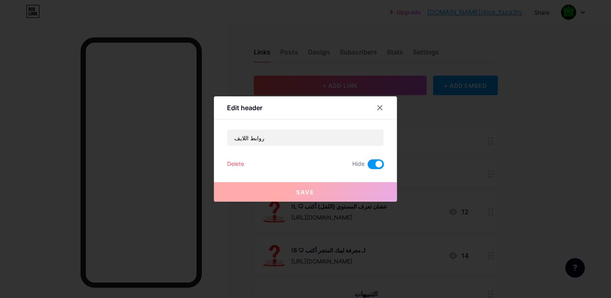
click at [399, 176] on div at bounding box center [305, 149] width 611 height 298
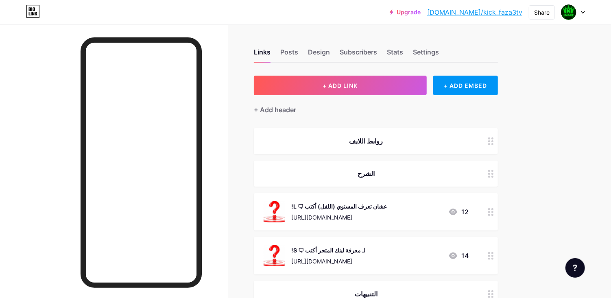
click at [378, 138] on div "روابط اللايف" at bounding box center [366, 141] width 205 height 10
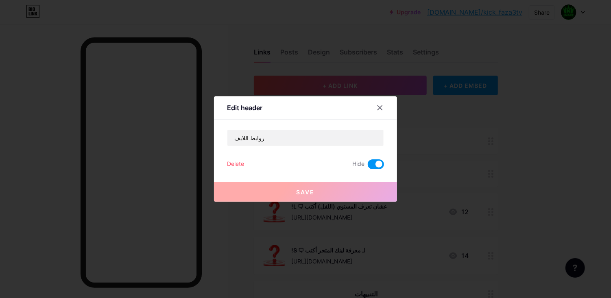
click at [235, 169] on div "Delete" at bounding box center [235, 164] width 17 height 10
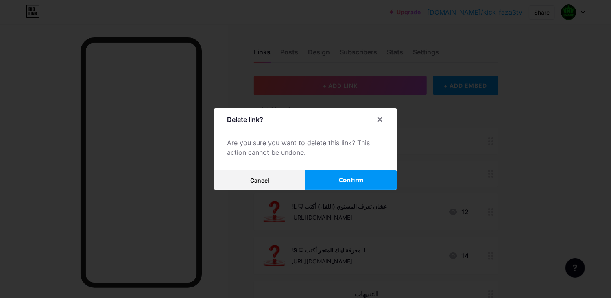
click at [340, 190] on button "Confirm" at bounding box center [350, 180] width 91 height 20
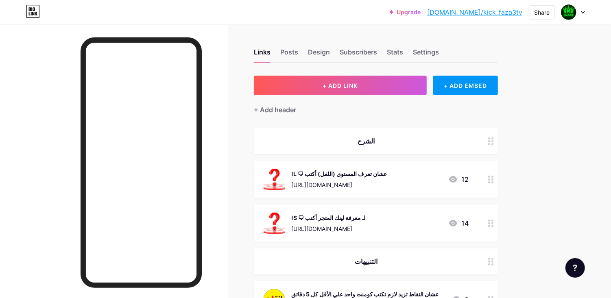
click at [405, 171] on div "!L 🗨 عشان تعرف المستوي (اللفل) أكتب [URL][DOMAIN_NAME] 12" at bounding box center [366, 179] width 205 height 21
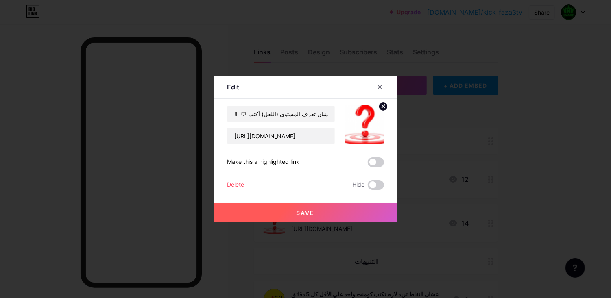
click at [233, 190] on div "Delete" at bounding box center [235, 185] width 17 height 10
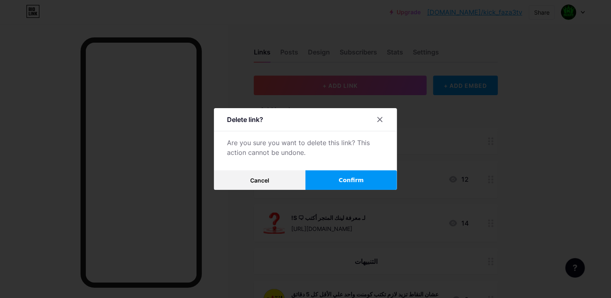
click at [339, 190] on button "Confirm" at bounding box center [350, 180] width 91 height 20
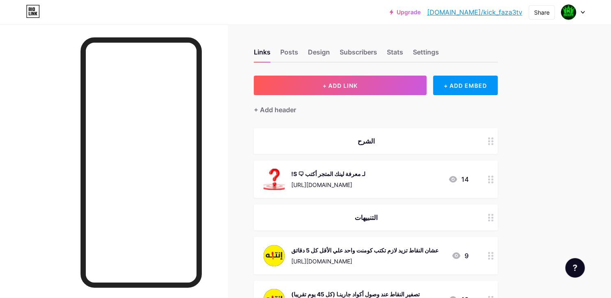
click at [403, 139] on div "الشرح" at bounding box center [366, 141] width 205 height 10
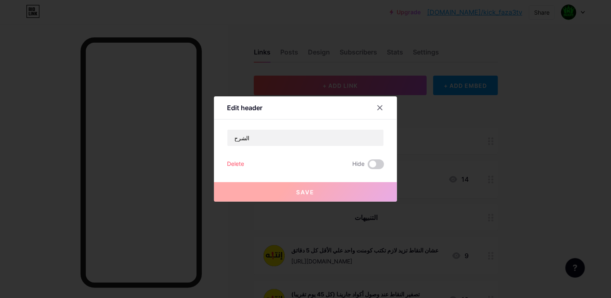
click at [227, 169] on div "Delete" at bounding box center [235, 164] width 17 height 10
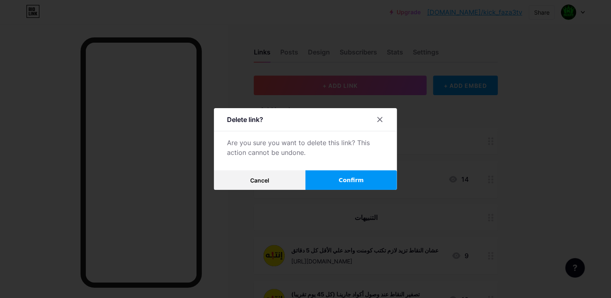
click at [336, 190] on button "Confirm" at bounding box center [350, 180] width 91 height 20
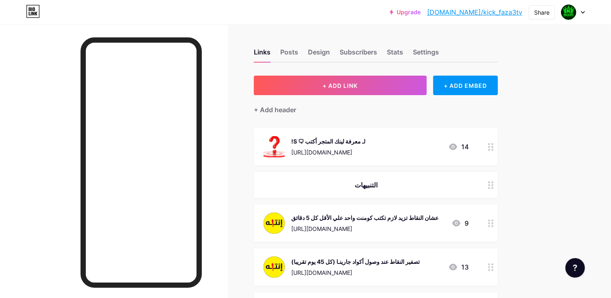
click at [395, 141] on div "!S 🗨 لـ معرفة لينك المتجر أكتب https://bio.link/kick_faza3tv 14" at bounding box center [366, 146] width 205 height 21
click at [365, 222] on button "Save" at bounding box center [305, 213] width 183 height 20
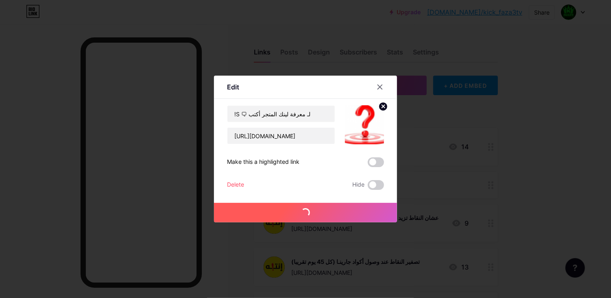
click at [240, 190] on div "Delete" at bounding box center [235, 185] width 17 height 10
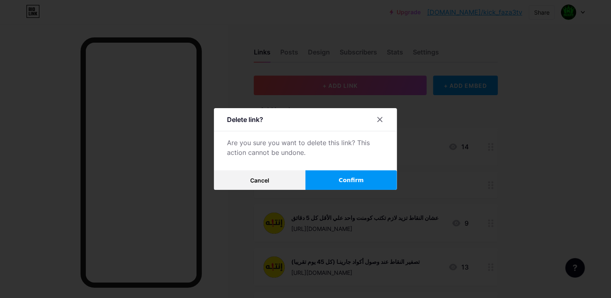
click at [356, 190] on button "Confirm" at bounding box center [350, 180] width 91 height 20
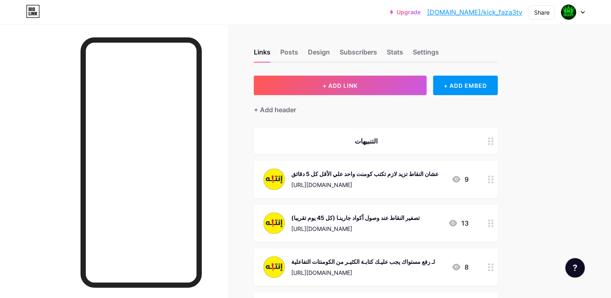
click at [389, 162] on div "عشان النقاط تزيد لازم تكتب كومنت واحد علي الأقل كل 5 دقائق https://bio.link/kic…" at bounding box center [376, 179] width 244 height 37
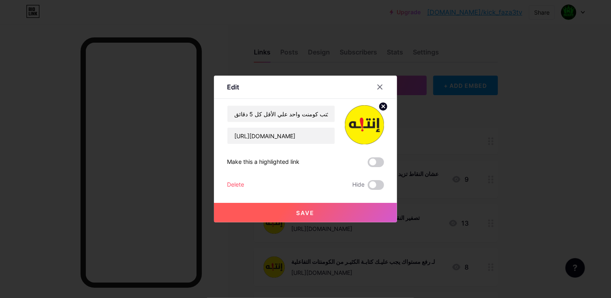
click at [233, 190] on div "Delete" at bounding box center [235, 185] width 17 height 10
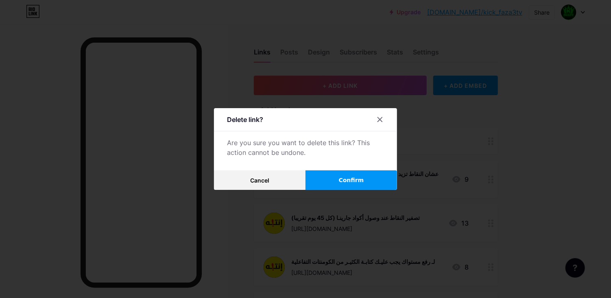
click at [359, 190] on button "Confirm" at bounding box center [350, 180] width 91 height 20
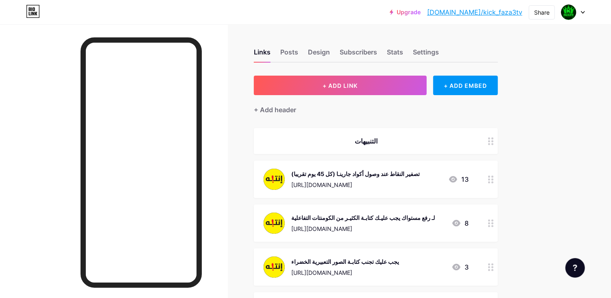
click at [378, 181] on div "https://bio.link/kick_faza3tv" at bounding box center [355, 185] width 129 height 9
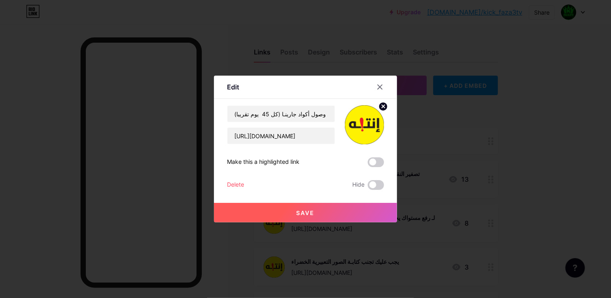
click at [230, 190] on div "Delete" at bounding box center [235, 185] width 17 height 10
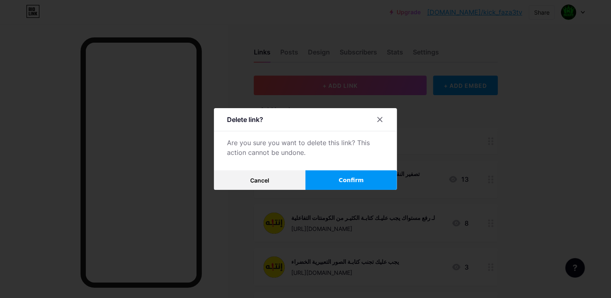
click at [353, 190] on button "Confirm" at bounding box center [350, 180] width 91 height 20
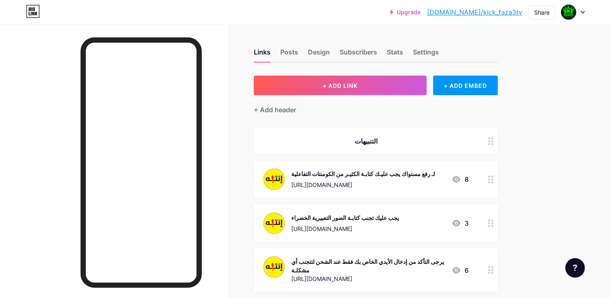
scroll to position [285, 0]
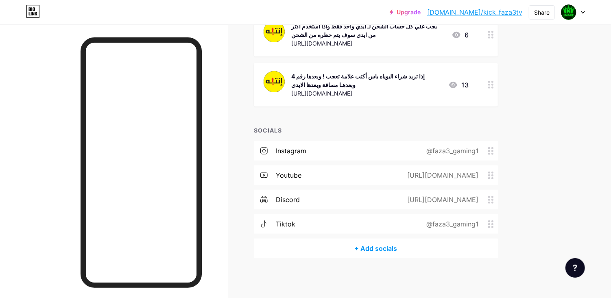
click at [420, 101] on div "إذا تريد شراء البوياه باس أكتب علامة تعجب ! وبعدها رقم 4 وبعدهـا مسافة وبعدها ا…" at bounding box center [376, 85] width 244 height 44
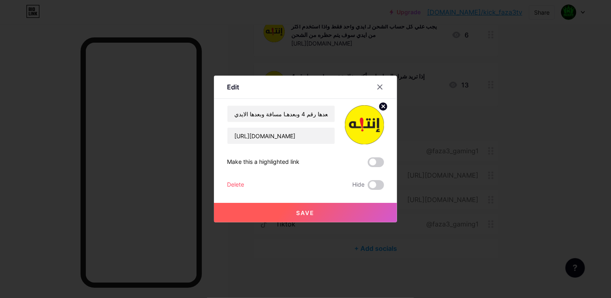
click at [587, 242] on div at bounding box center [305, 149] width 611 height 298
click at [239, 209] on div "Links Posts Design Subscribers Stats Settings + ADD LINK + ADD EMBED + Add head…" at bounding box center [266, 19] width 532 height 560
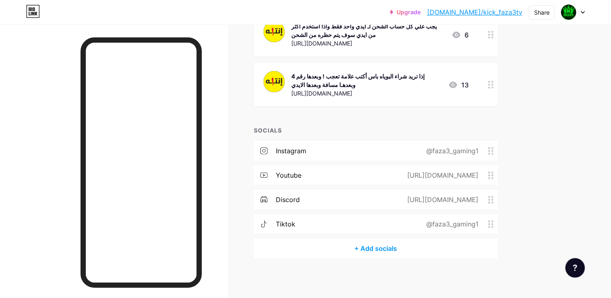
click at [357, 85] on div "إذا تريد شراء البوياه باس أكتب علامة تعجب ! وبعدها رقم 4 وبعدهـا مسافة وبعدها ا…" at bounding box center [366, 80] width 150 height 17
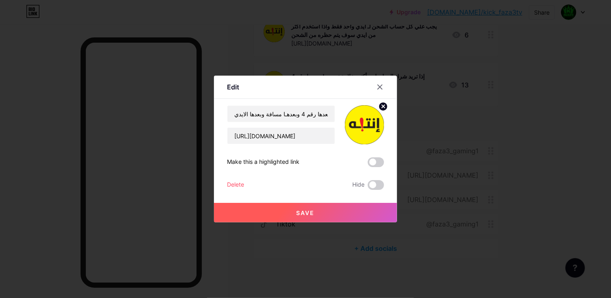
click at [232, 209] on div "Save" at bounding box center [305, 206] width 183 height 33
click at [240, 190] on div "Delete" at bounding box center [235, 185] width 17 height 10
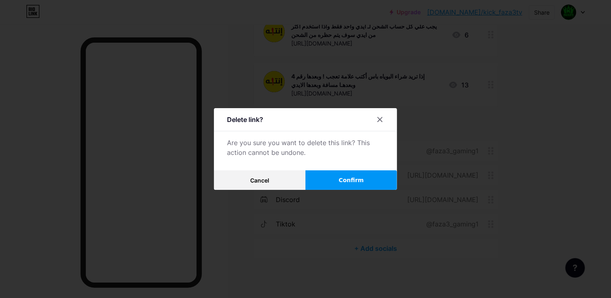
click at [343, 190] on button "Confirm" at bounding box center [350, 180] width 91 height 20
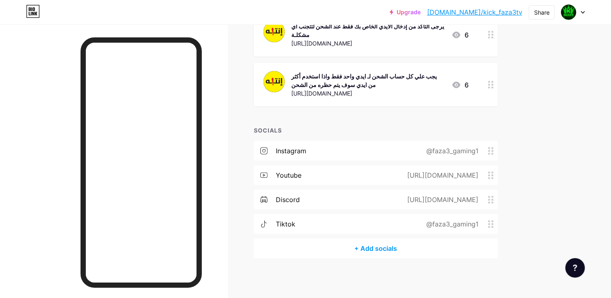
click at [381, 92] on div "https://bio.link/kick_faza3tv" at bounding box center [368, 93] width 154 height 9
click at [242, 190] on div "Delete" at bounding box center [235, 185] width 17 height 10
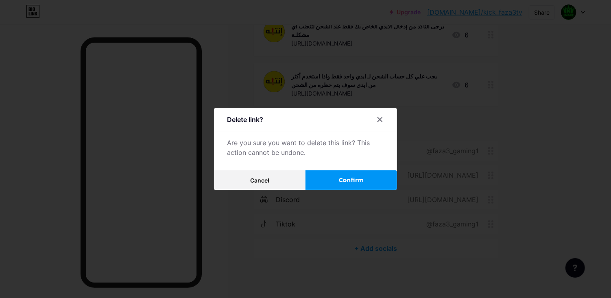
click at [344, 190] on button "Confirm" at bounding box center [350, 180] width 91 height 20
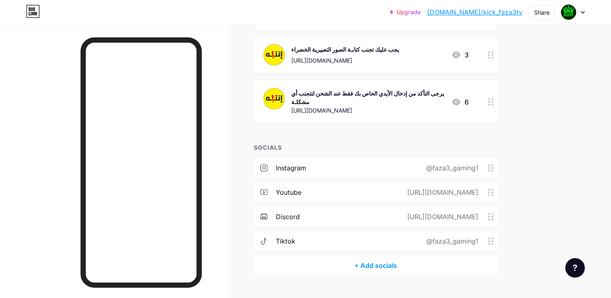
scroll to position [151, 0]
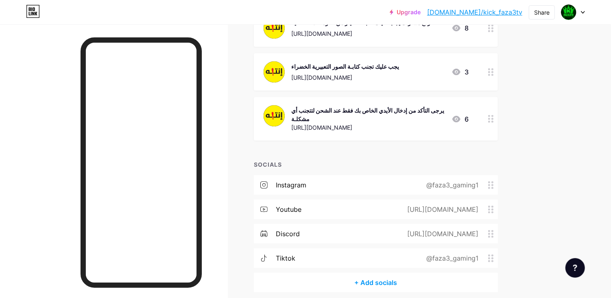
click at [401, 117] on div "يرجى التأكد من إدخال الأيدي الخاص بك فقط عند الشحن لتتجنب أي مشكلـة https://bio…" at bounding box center [368, 118] width 154 height 27
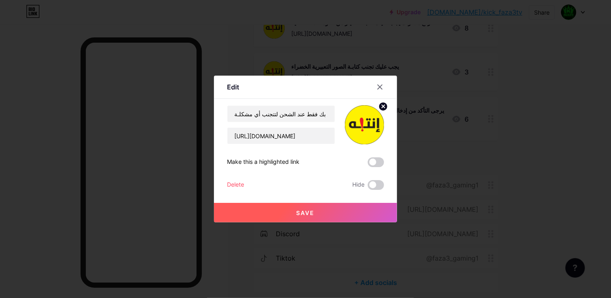
scroll to position [138, 0]
click at [235, 190] on div "Delete" at bounding box center [235, 185] width 17 height 10
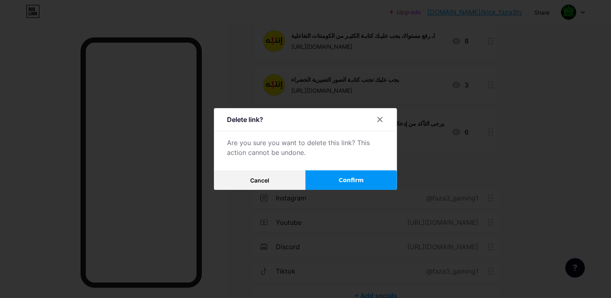
click at [346, 190] on button "Confirm" at bounding box center [350, 180] width 91 height 20
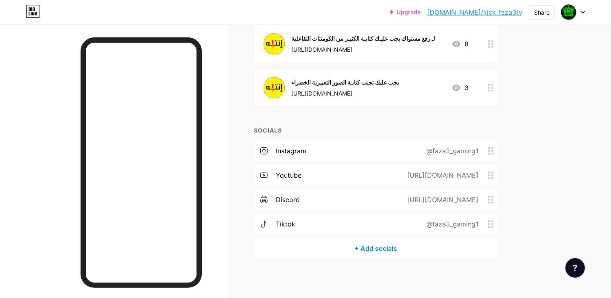
scroll to position [0, 0]
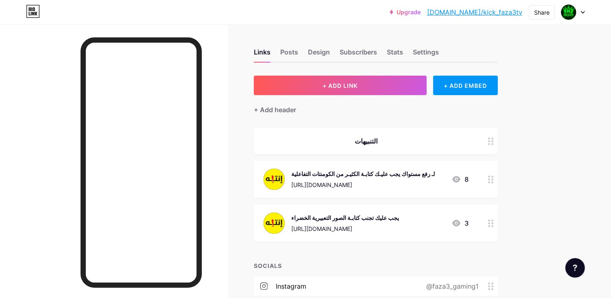
click at [371, 144] on div "التنبيهات" at bounding box center [366, 141] width 205 height 10
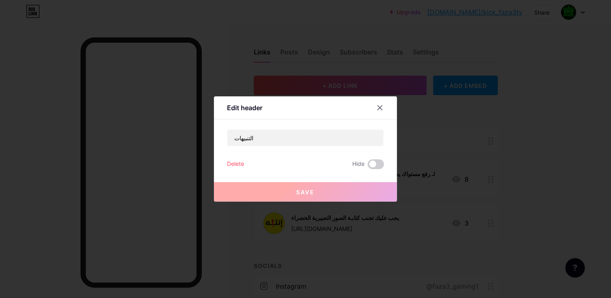
click at [242, 169] on div "Delete" at bounding box center [235, 164] width 17 height 10
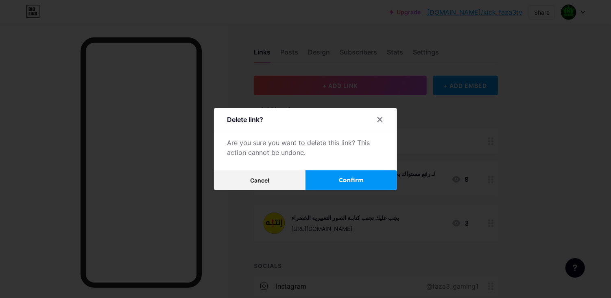
click at [340, 190] on button "Confirm" at bounding box center [350, 180] width 91 height 20
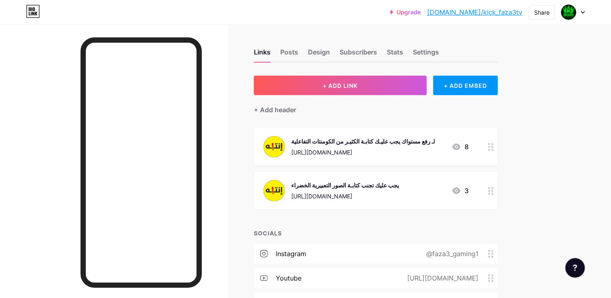
click at [374, 139] on div "لـ رفع مستواك يجب عليـك كتابـة الكثيـر من الكومنتات التفاعلية" at bounding box center [363, 141] width 144 height 9
click at [374, 168] on div "لـ رفع مستواك يجب عليـك كتابـة الكثيـر من الكومنتات التفاعلية https://kick.com/…" at bounding box center [305, 147] width 157 height 85
click at [235, 190] on div "Delete" at bounding box center [235, 185] width 17 height 10
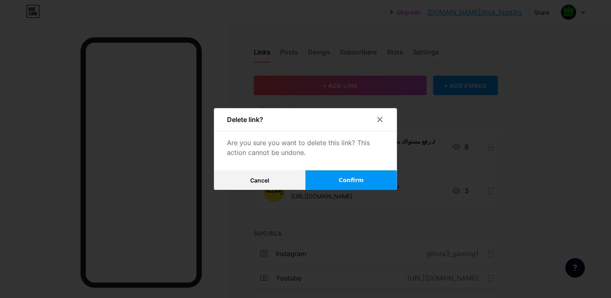
click at [329, 190] on button "Confirm" at bounding box center [350, 180] width 91 height 20
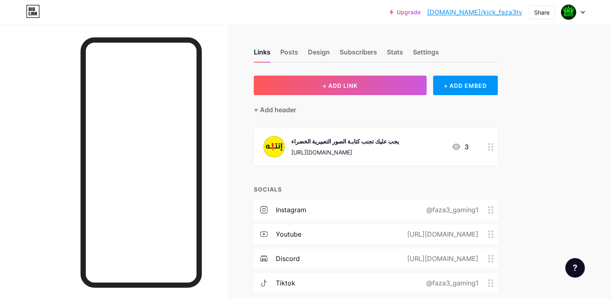
click at [337, 151] on div "https://bio.link/kick_faza3tv" at bounding box center [345, 152] width 108 height 9
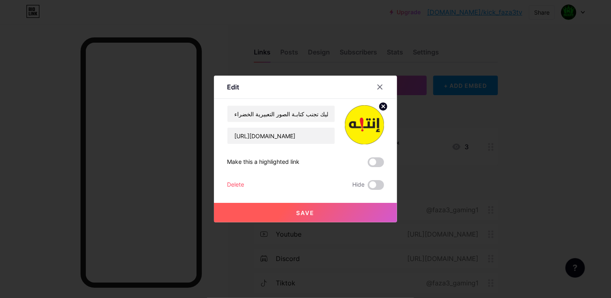
click at [234, 190] on div "Delete" at bounding box center [235, 185] width 17 height 10
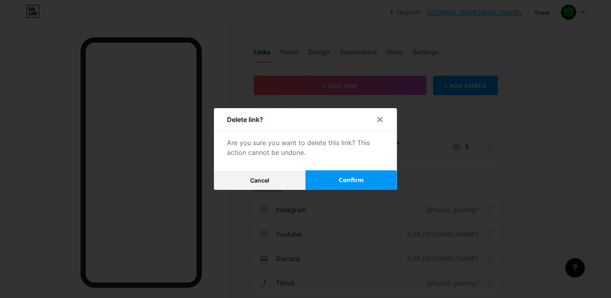
click at [339, 190] on button "Confirm" at bounding box center [350, 180] width 91 height 20
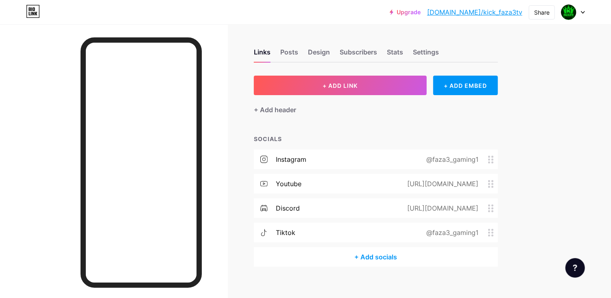
click at [396, 151] on div "instagram @faza3_gaming1" at bounding box center [376, 160] width 244 height 20
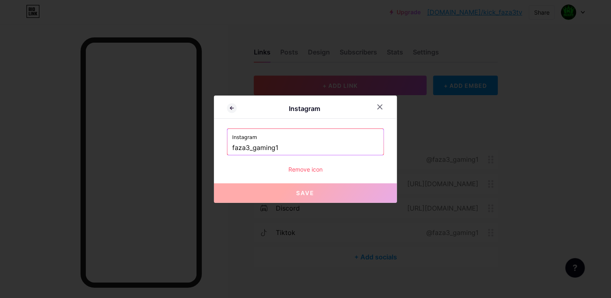
click at [338, 155] on input "faza3_gaming1" at bounding box center [305, 148] width 146 height 14
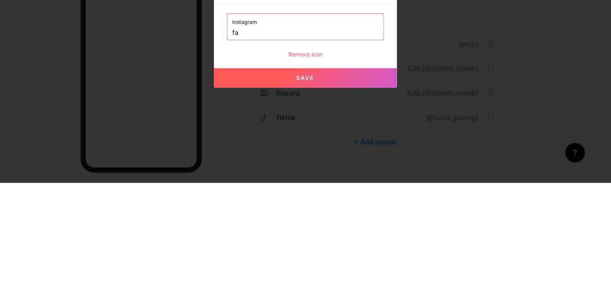
type input "f"
click at [250, 113] on div "Instagram" at bounding box center [305, 109] width 136 height 10
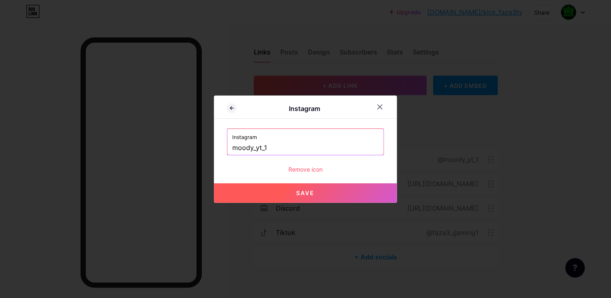
click at [307, 203] on button "Save" at bounding box center [305, 193] width 183 height 20
type input "[URL][DOMAIN_NAME]"
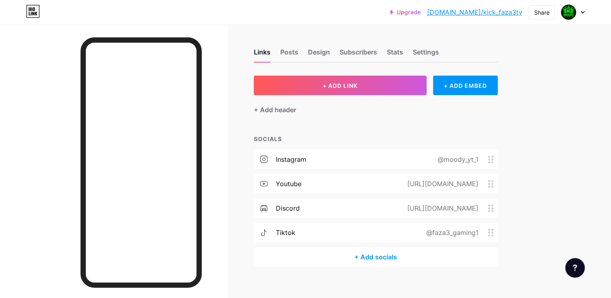
click at [486, 182] on div "https://youtube.com/@faza3gaming?si=AxSRJi36-miytzw3" at bounding box center [441, 184] width 94 height 10
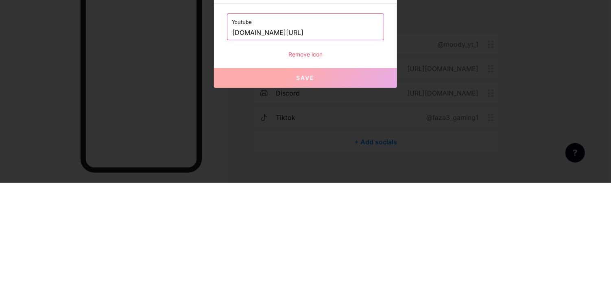
type input "[URL][DOMAIN_NAME]"
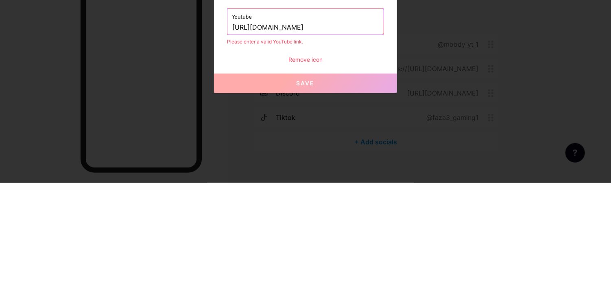
click at [379, 179] on div "Remove icon" at bounding box center [305, 174] width 157 height 9
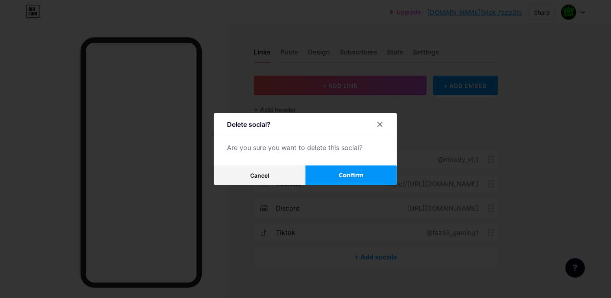
click at [379, 132] on div at bounding box center [379, 124] width 15 height 15
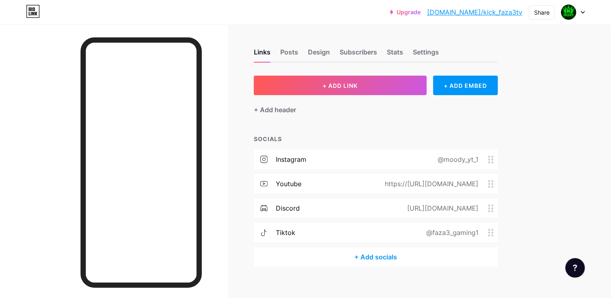
click at [460, 184] on div "https://https://m.youtube.com/@Mody_yt_1" at bounding box center [430, 184] width 116 height 10
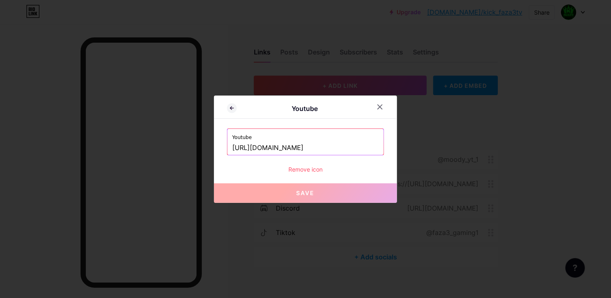
click at [391, 114] on div at bounding box center [384, 107] width 24 height 15
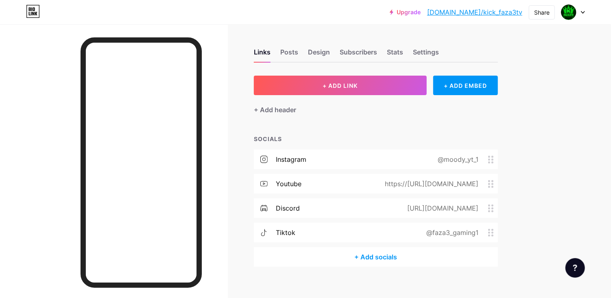
click at [422, 207] on div "[URL][DOMAIN_NAME]" at bounding box center [441, 208] width 94 height 10
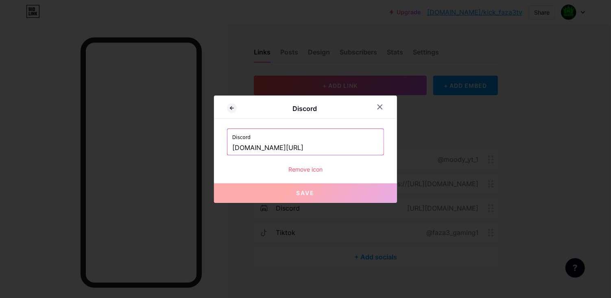
click at [375, 114] on div at bounding box center [379, 107] width 15 height 15
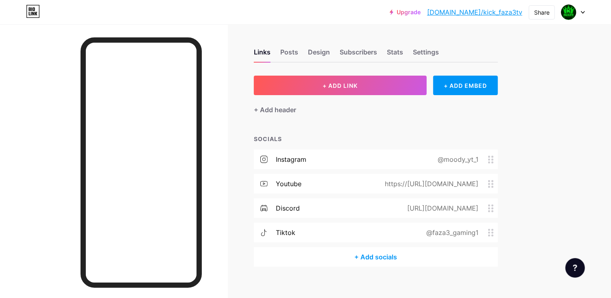
click at [417, 233] on div "@faza3_gaming1" at bounding box center [450, 233] width 75 height 10
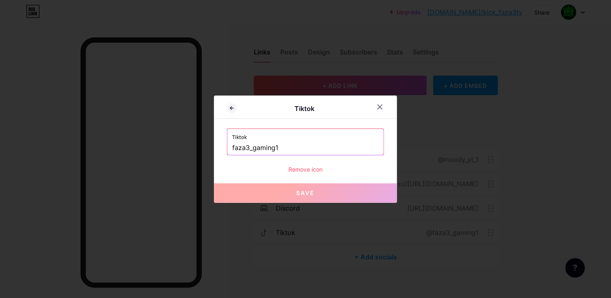
click at [345, 155] on input "faza3_gaming1" at bounding box center [305, 148] width 146 height 14
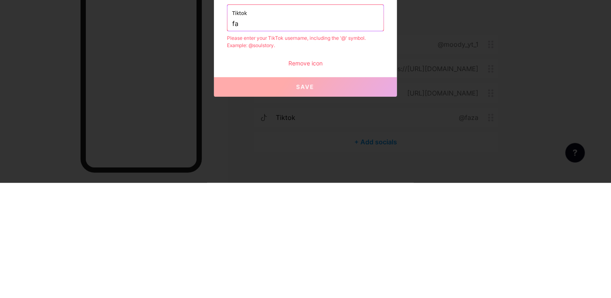
type input "f"
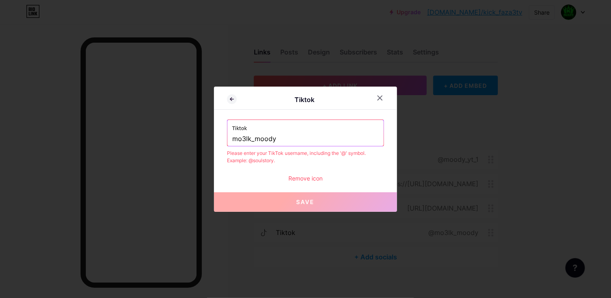
click at [335, 212] on button "Save" at bounding box center [305, 202] width 183 height 20
click at [333, 146] on input "mo3lk_moody" at bounding box center [305, 139] width 146 height 14
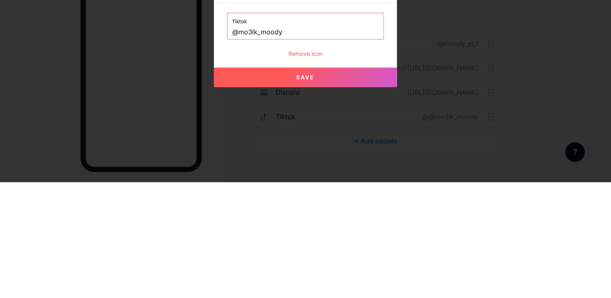
click at [385, 168] on div "Tiktok Tiktok @mo3lk_moody Remove icon Save" at bounding box center [305, 149] width 183 height 107
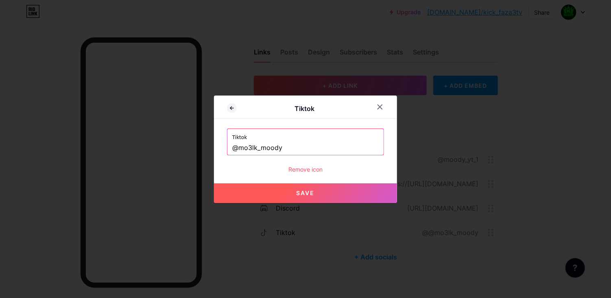
click at [348, 203] on button "Save" at bounding box center [305, 193] width 183 height 20
type input "[URL][DOMAIN_NAME]"
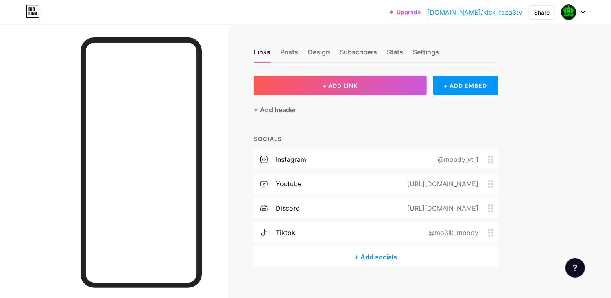
click at [434, 50] on div "Settings" at bounding box center [426, 54] width 26 height 15
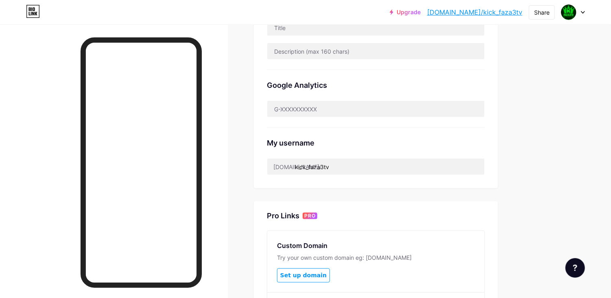
scroll to position [222, 0]
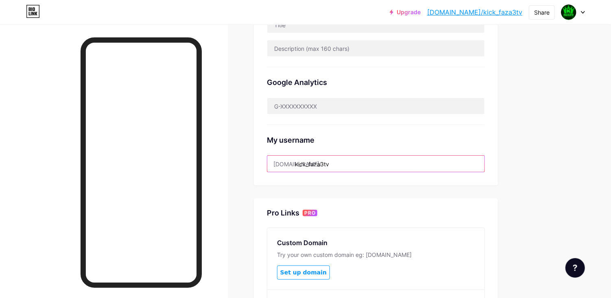
click at [372, 159] on input "kick_faza3tv" at bounding box center [375, 164] width 217 height 16
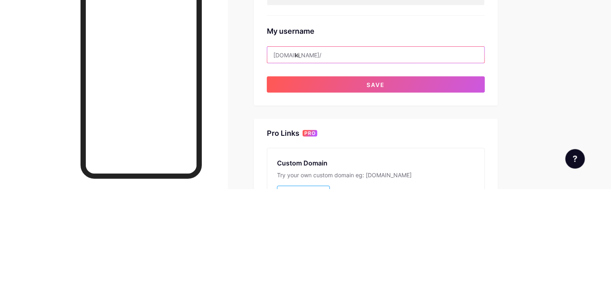
type input "k"
type input "m"
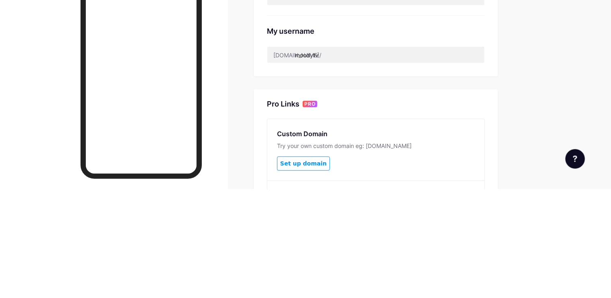
click at [394, 141] on div "My username" at bounding box center [376, 140] width 218 height 11
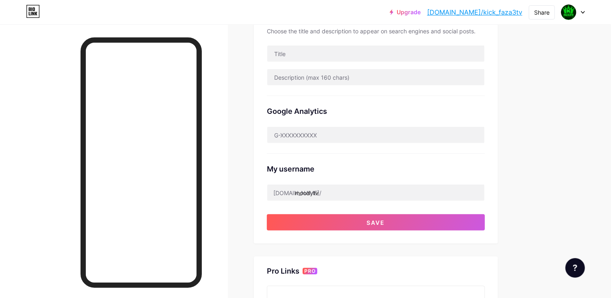
scroll to position [162, 0]
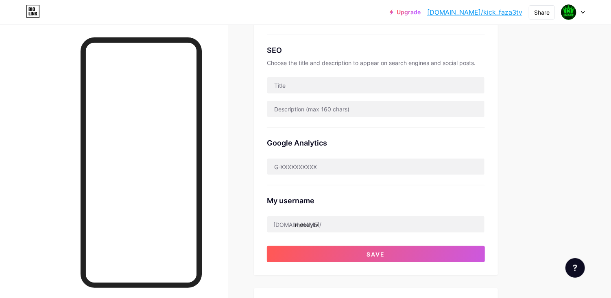
click at [389, 246] on button "Save" at bounding box center [376, 254] width 218 height 16
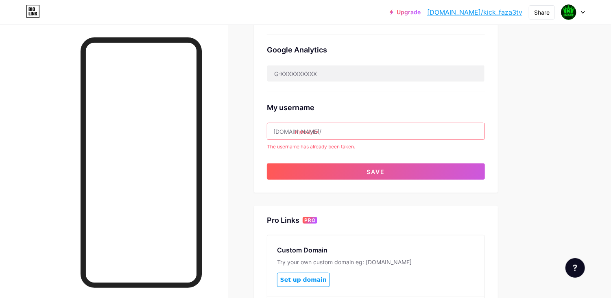
scroll to position [255, 0]
click at [407, 126] on input "moodytv" at bounding box center [375, 132] width 217 height 16
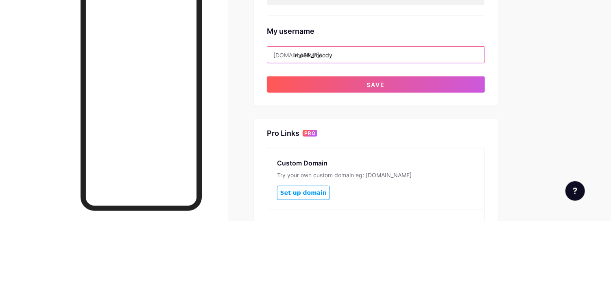
type input "mo3lk_moody"
click at [382, 153] on button "Save" at bounding box center [376, 161] width 218 height 16
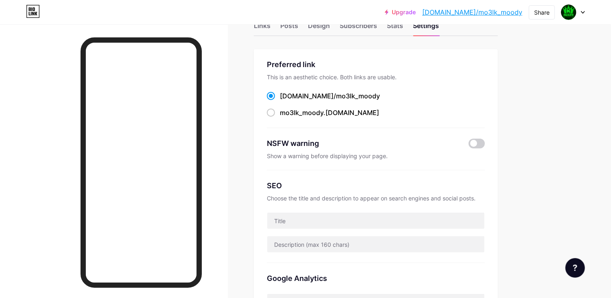
scroll to position [23, 0]
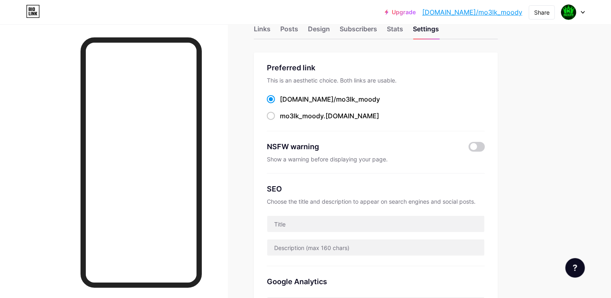
click at [283, 112] on span "mo3lk_moody" at bounding box center [302, 116] width 44 height 8
click at [283, 121] on input "mo3lk_moody .bio.link" at bounding box center [282, 123] width 5 height 5
radio input "true"
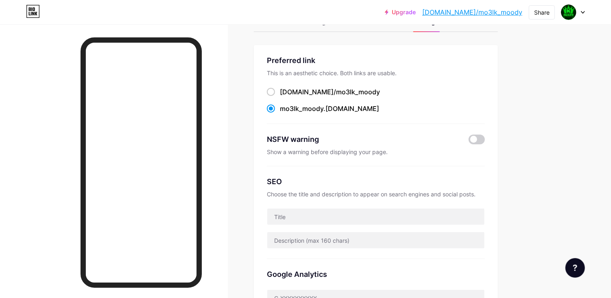
scroll to position [0, 0]
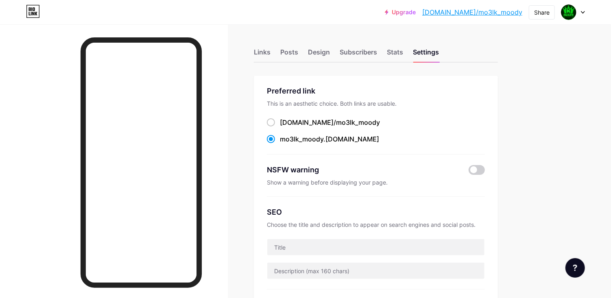
click at [269, 51] on div "Links" at bounding box center [262, 54] width 17 height 15
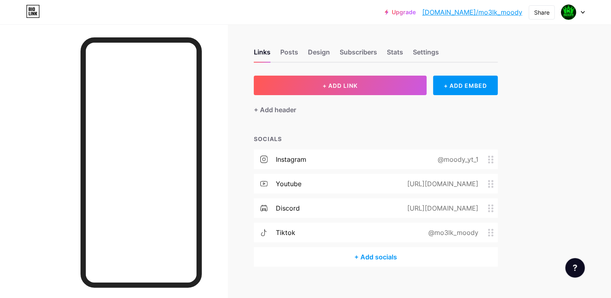
click at [400, 49] on div "Stats" at bounding box center [395, 54] width 16 height 15
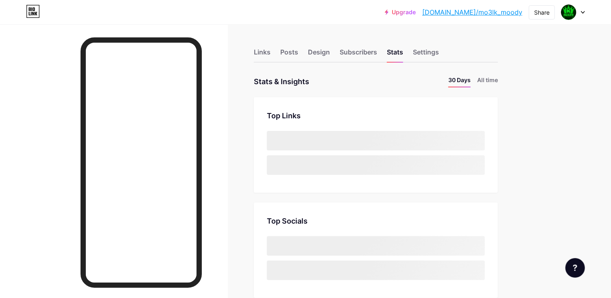
click at [327, 61] on div "Design" at bounding box center [319, 54] width 22 height 15
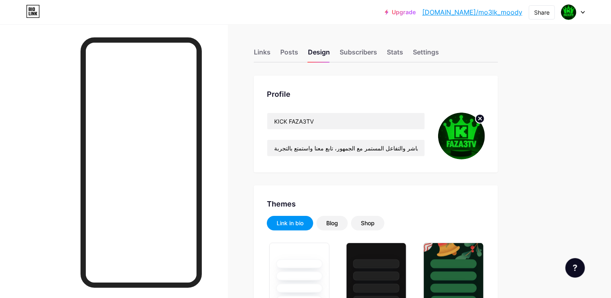
click at [480, 118] on icon at bounding box center [480, 118] width 3 height 3
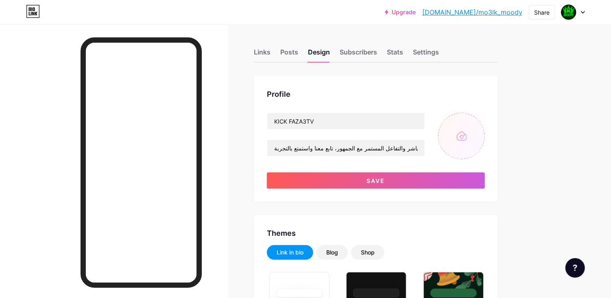
click at [457, 139] on input "file" at bounding box center [461, 136] width 47 height 47
type input "C:\fakepath\HBD ♥️🫂 @vk.elmasre (1).jpg"
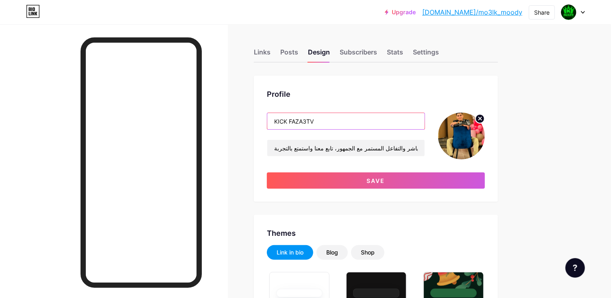
click at [401, 124] on input "KICK FAZA3TV" at bounding box center [345, 121] width 157 height 16
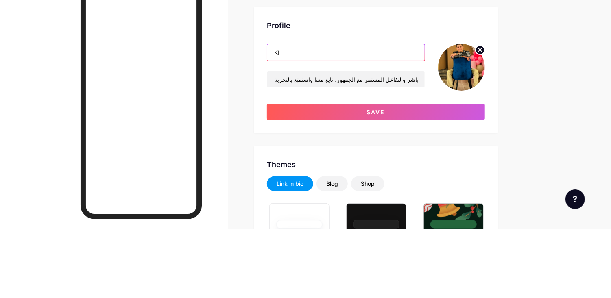
type input "K"
type input "Moody Gaming"
click at [413, 96] on div "Profile" at bounding box center [376, 94] width 218 height 11
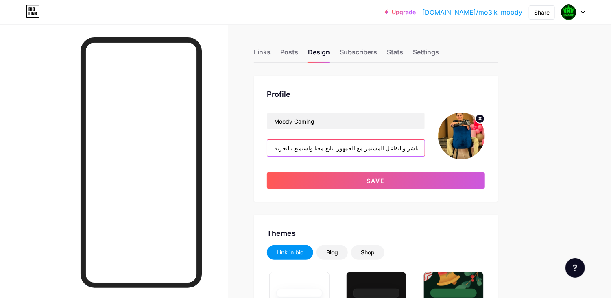
click at [409, 143] on input "مرحبًا بكم مشاهدين لايف فزاع جيمنج، نقدم لكم محتوى ترفيهي مميز من خلال البث الم…" at bounding box center [345, 148] width 157 height 16
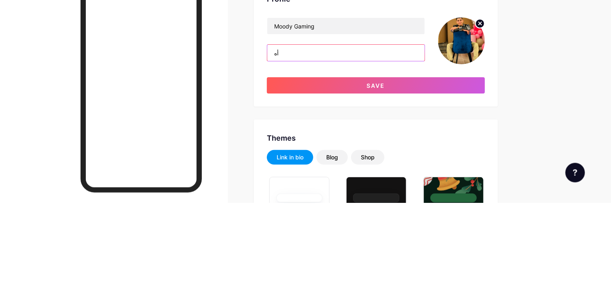
type input "أ"
type input "المدرعـات توب 1"
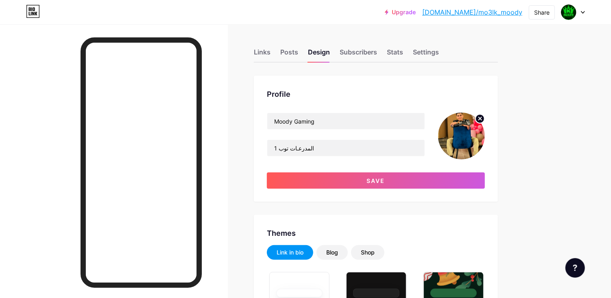
click at [451, 172] on button "Save" at bounding box center [376, 180] width 218 height 16
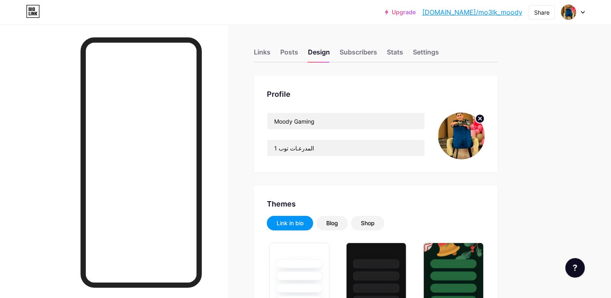
click at [455, 142] on img at bounding box center [461, 136] width 47 height 47
click at [479, 117] on icon at bounding box center [480, 118] width 3 height 3
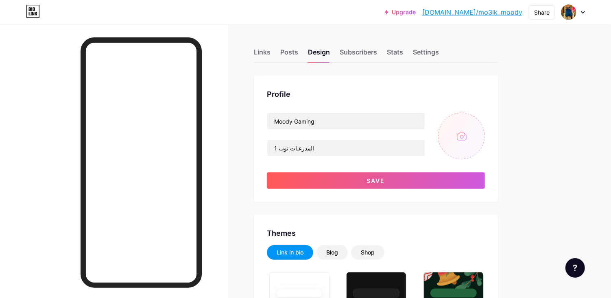
click at [456, 135] on input "file" at bounding box center [461, 136] width 47 height 47
type input "C:\fakepath\channels4_banner (1).jpg"
click at [475, 115] on icon at bounding box center [480, 119] width 10 height 10
click at [465, 122] on input "file" at bounding box center [461, 136] width 47 height 47
type input "C:\fakepath\🤍🤞.jpg"
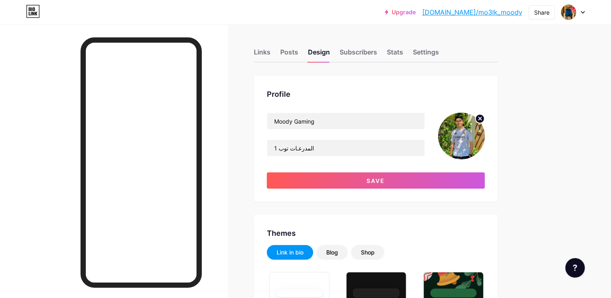
click at [448, 179] on button "Save" at bounding box center [376, 180] width 218 height 16
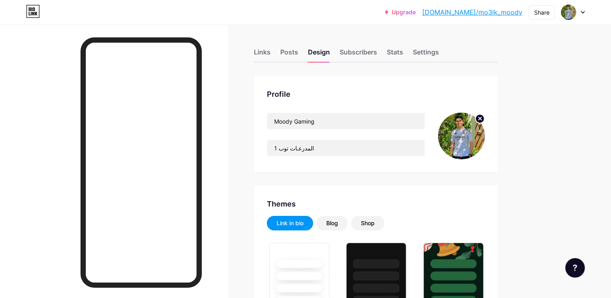
click at [270, 55] on div "Links" at bounding box center [262, 54] width 17 height 15
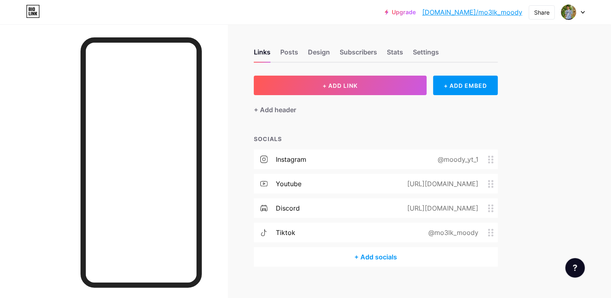
click at [372, 85] on button "+ ADD LINK" at bounding box center [340, 86] width 173 height 20
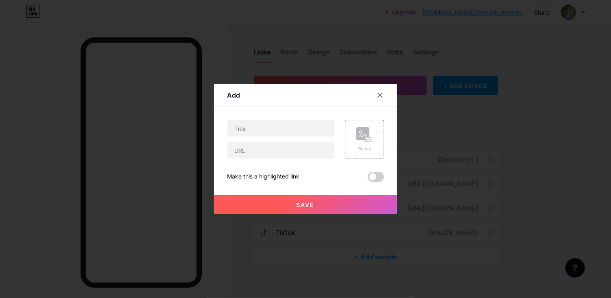
click at [382, 98] on icon at bounding box center [380, 95] width 7 height 7
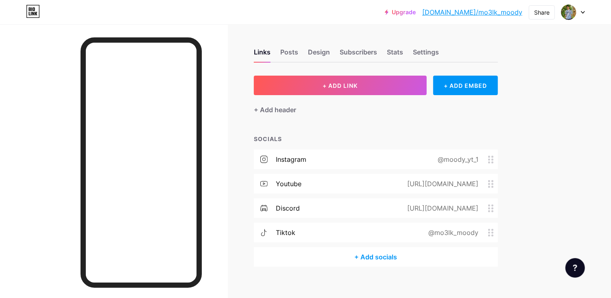
click at [382, 84] on button "+ ADD LINK" at bounding box center [340, 86] width 173 height 20
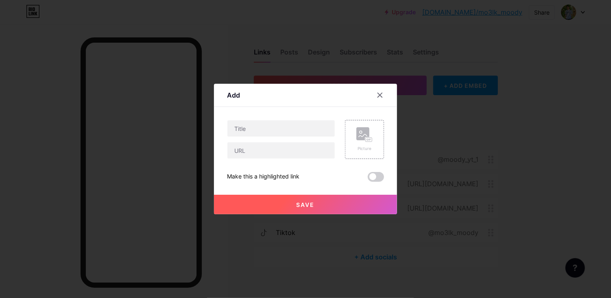
click at [381, 98] on icon at bounding box center [380, 95] width 4 height 4
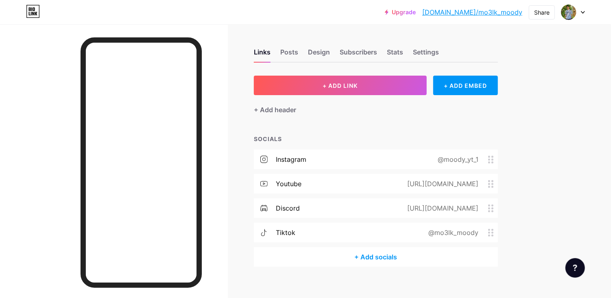
click at [370, 85] on button "+ ADD LINK" at bounding box center [340, 86] width 173 height 20
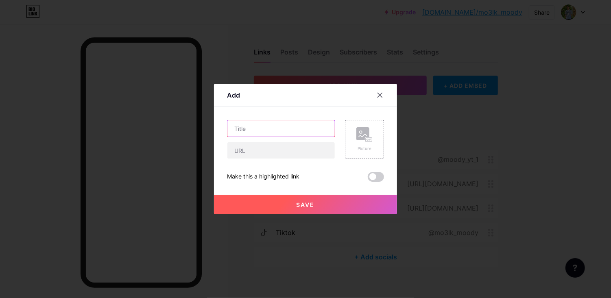
click at [294, 137] on input "text" at bounding box center [280, 128] width 107 height 16
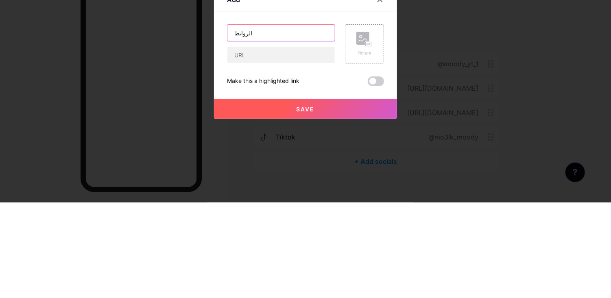
type input "الروابط"
click at [319, 135] on div "Content YouTube Play YouTube video without leaving your page. ADD Vimeo Play Vi…" at bounding box center [305, 144] width 157 height 75
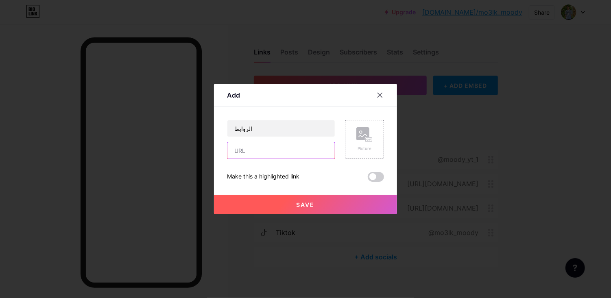
click at [288, 159] on input "text" at bounding box center [280, 150] width 107 height 16
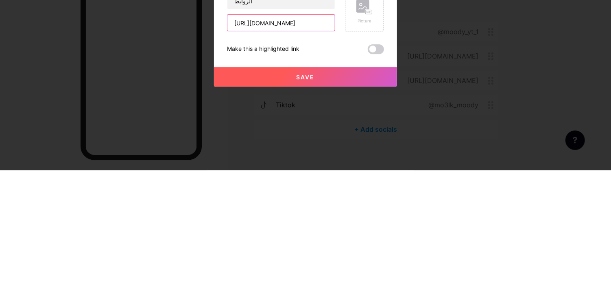
type input "https://bio.link/mo3lk_moody"
click at [340, 201] on div "Save" at bounding box center [305, 198] width 183 height 33
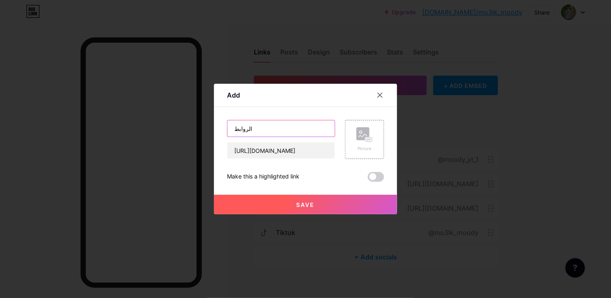
click at [291, 137] on input "الروابط" at bounding box center [280, 128] width 107 height 16
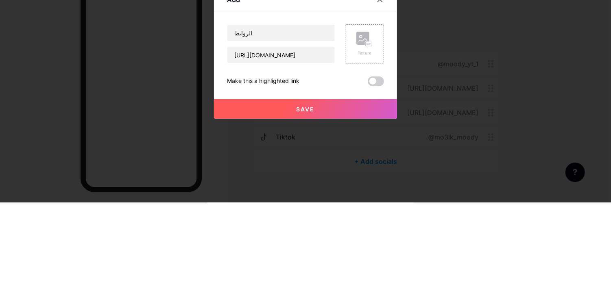
click at [380, 98] on icon at bounding box center [380, 95] width 4 height 4
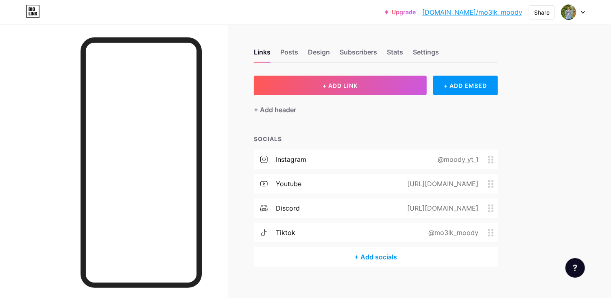
click at [276, 110] on div "+ Add header" at bounding box center [275, 110] width 42 height 10
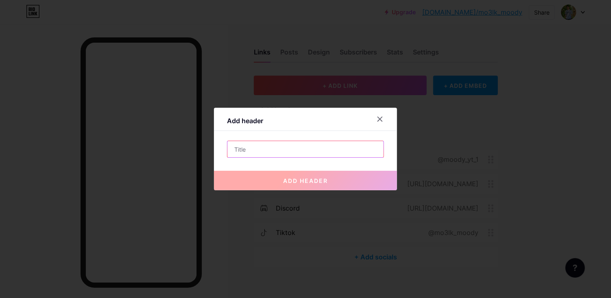
click at [312, 157] on input "text" at bounding box center [305, 149] width 156 height 16
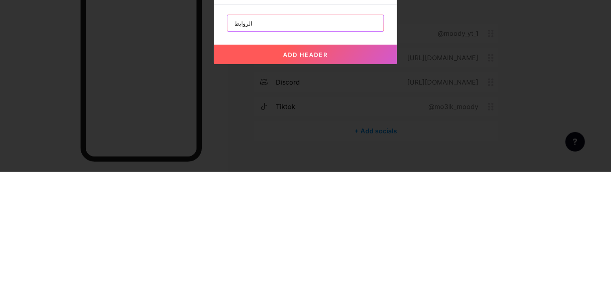
type input "الروابط"
click at [342, 190] on button "add header" at bounding box center [305, 181] width 183 height 20
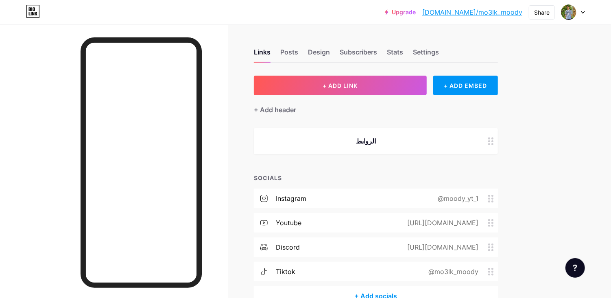
click at [371, 81] on button "+ ADD LINK" at bounding box center [340, 86] width 173 height 20
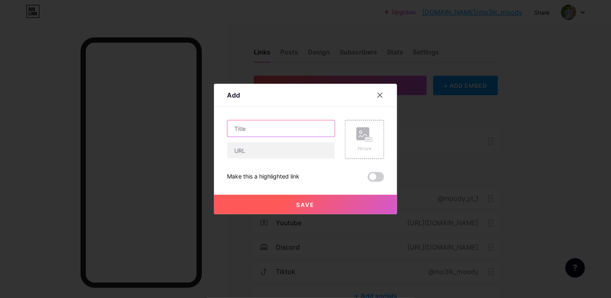
click at [292, 137] on input "text" at bounding box center [280, 128] width 107 height 16
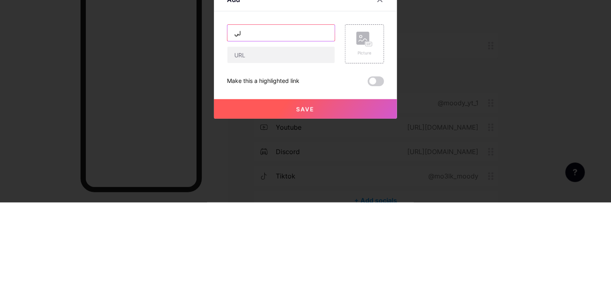
type input "ل"
type input "رابـط اللايف علي تطبيق الكيـك"
click at [330, 135] on div "Content YouTube Play YouTube video without leaving your page. ADD Vimeo Play Vi…" at bounding box center [305, 144] width 157 height 75
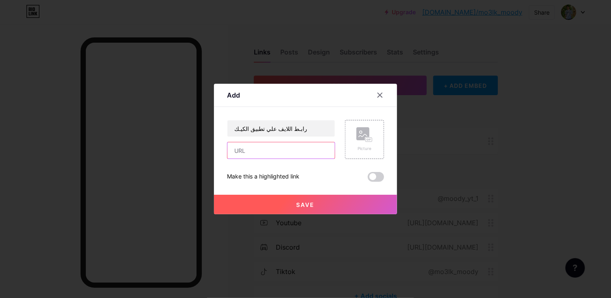
click at [288, 159] on input "text" at bounding box center [280, 150] width 107 height 16
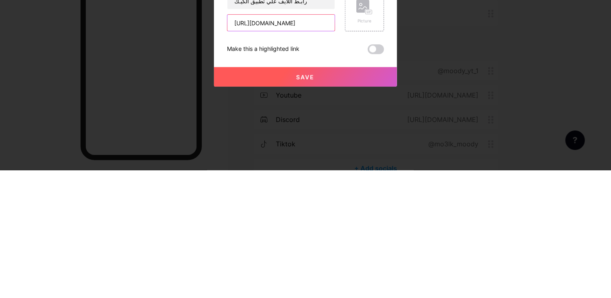
click at [228, 159] on input "[URL][DOMAIN_NAME]" at bounding box center [280, 150] width 107 height 16
type input "[URL][DOMAIN_NAME]"
click at [309, 209] on div "Save" at bounding box center [305, 198] width 183 height 33
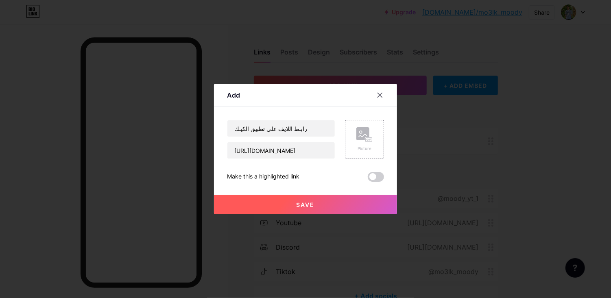
click at [381, 182] on span at bounding box center [376, 177] width 16 height 10
click at [368, 179] on input "checkbox" at bounding box center [368, 179] width 0 height 0
click at [353, 214] on button "Save" at bounding box center [305, 205] width 183 height 20
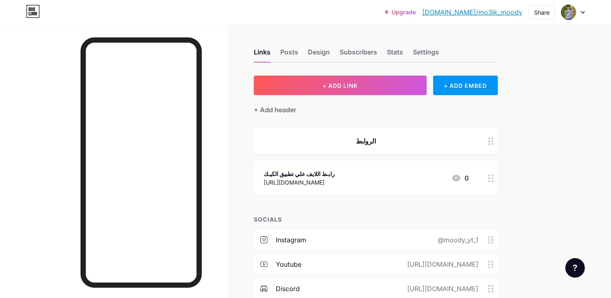
click at [361, 88] on button "+ ADD LINK" at bounding box center [340, 86] width 173 height 20
click at [371, 86] on button "+ ADD LINK" at bounding box center [340, 86] width 173 height 20
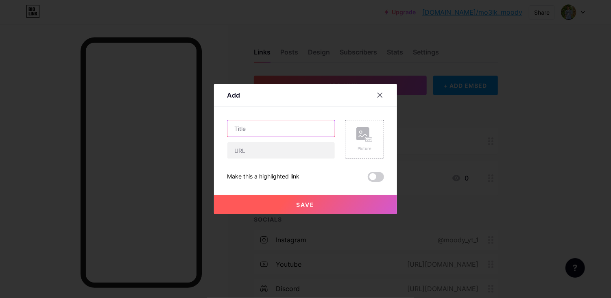
click at [301, 137] on input "text" at bounding box center [280, 128] width 107 height 16
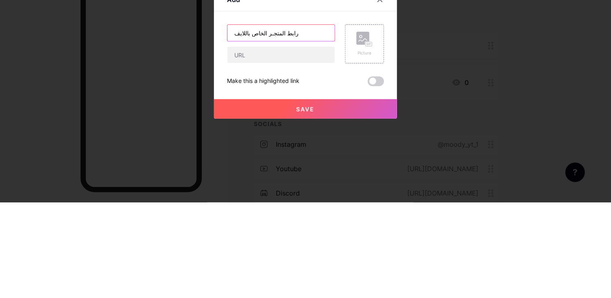
type input "رابط المتجـر الخاص باللايف"
click at [325, 107] on div "Add" at bounding box center [305, 97] width 183 height 19
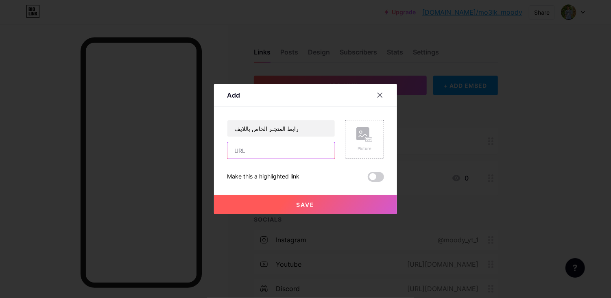
click at [298, 159] on input "text" at bounding box center [280, 150] width 107 height 16
click at [296, 159] on input "text" at bounding box center [280, 150] width 107 height 16
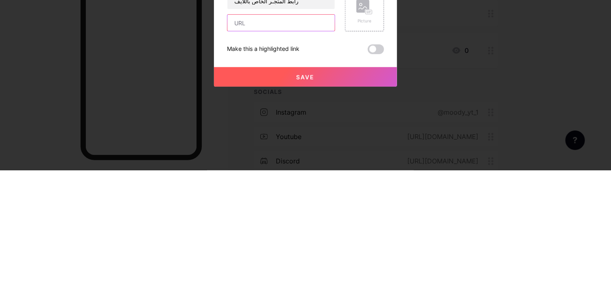
type input "[URL][DOMAIN_NAME]"
click at [374, 154] on div "Picture" at bounding box center [364, 139] width 39 height 39
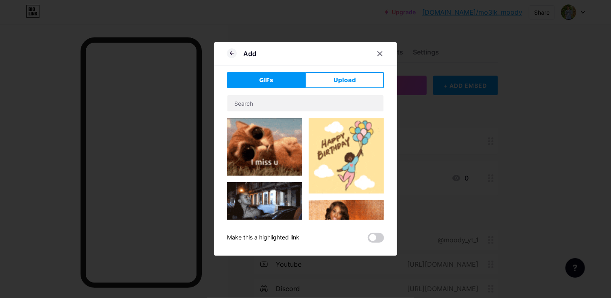
click at [358, 88] on button "Upload" at bounding box center [344, 80] width 78 height 16
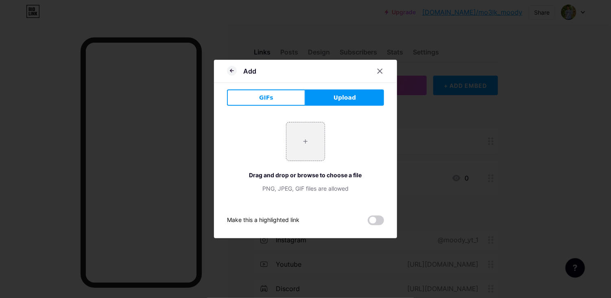
click at [291, 153] on input "file" at bounding box center [305, 141] width 38 height 38
type input "C:\fakepath\873c677e-c30e-4253-9a6c-5b12089cc76f-image.webp"
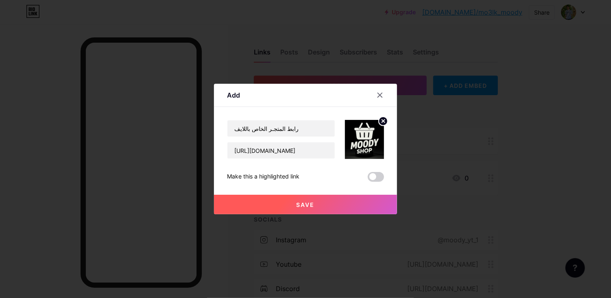
click at [355, 214] on button "Save" at bounding box center [305, 205] width 183 height 20
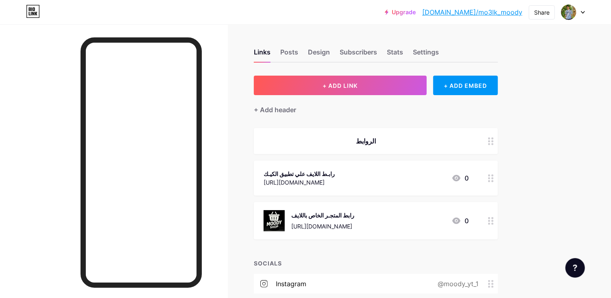
click at [429, 142] on div "الروابط" at bounding box center [366, 141] width 205 height 10
click at [353, 172] on div "رابـط اللايف علي تطبيق الكيـك https://kick.com/mo3lk_moody 0" at bounding box center [366, 178] width 205 height 19
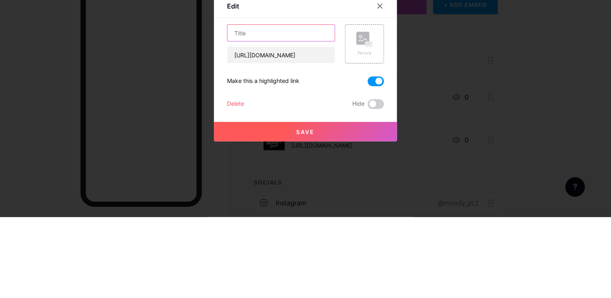
type input "k"
type input "Kick live MO3LK_MOODY"
click at [322, 99] on div "Edit" at bounding box center [305, 89] width 183 height 19
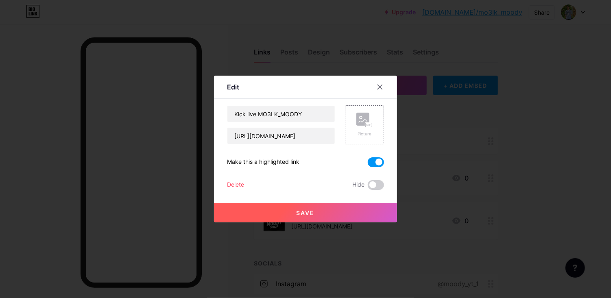
click at [296, 216] on span "Save" at bounding box center [305, 212] width 18 height 7
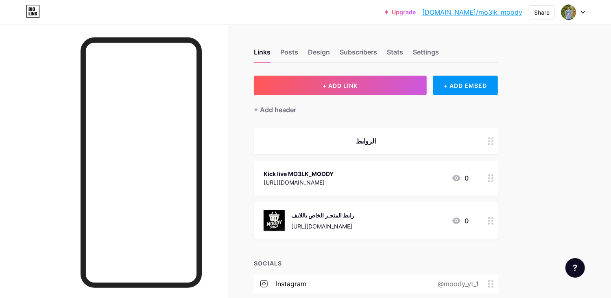
click at [354, 222] on div "[URL][DOMAIN_NAME]" at bounding box center [322, 226] width 63 height 9
click at [398, 220] on div "رابط المتجـر الخاص باللايف https://botrix.live/k/mo3lk_moody/shop 0" at bounding box center [366, 220] width 205 height 21
click at [420, 178] on div "Kick live MO3LK_MOODY https://kick.com/mo3lk_moody 0" at bounding box center [366, 178] width 205 height 19
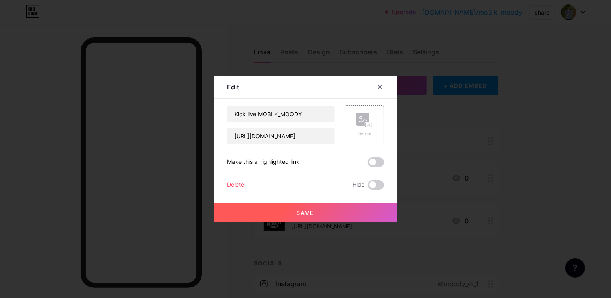
click at [376, 99] on div "Edit Content YouTube Play YouTube video without leaving your page. ADD Vimeo Pl…" at bounding box center [305, 149] width 183 height 147
click at [381, 94] on div at bounding box center [379, 87] width 15 height 15
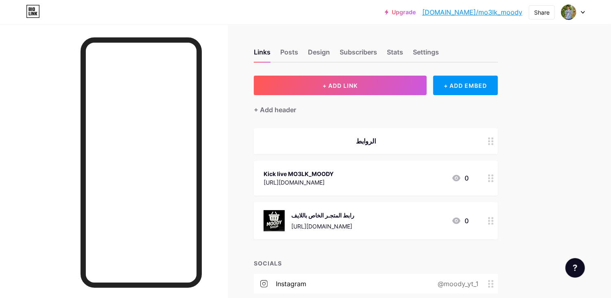
click at [399, 207] on div "رابط المتجـر الخاص باللايف https://botrix.live/k/mo3lk_moody/shop 0" at bounding box center [376, 220] width 244 height 37
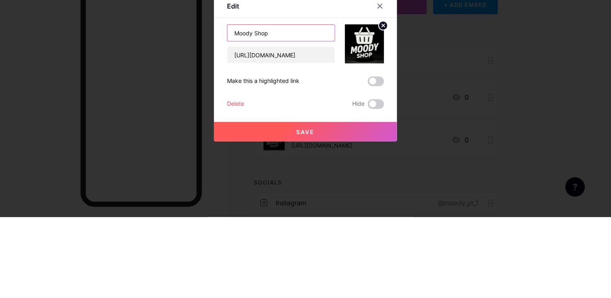
type input "Moody Shop"
click at [312, 99] on div "Edit" at bounding box center [305, 89] width 183 height 19
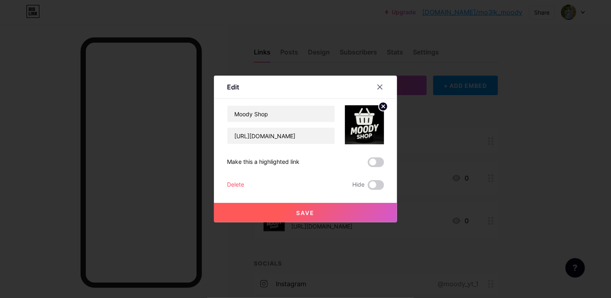
click at [321, 222] on button "Save" at bounding box center [305, 213] width 183 height 20
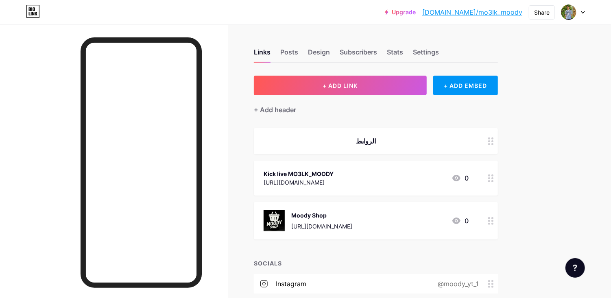
click at [381, 87] on button "+ ADD LINK" at bounding box center [340, 86] width 173 height 20
click at [379, 102] on div at bounding box center [379, 95] width 15 height 15
click at [277, 109] on div "+ Add header" at bounding box center [275, 110] width 42 height 10
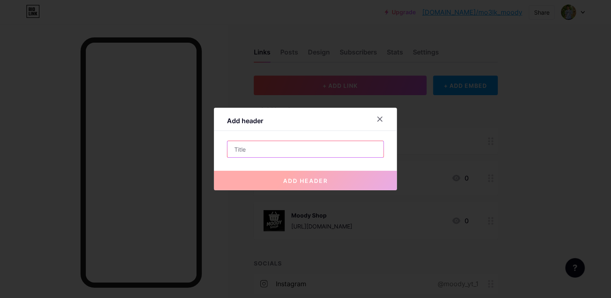
click at [309, 157] on input "text" at bounding box center [305, 149] width 156 height 16
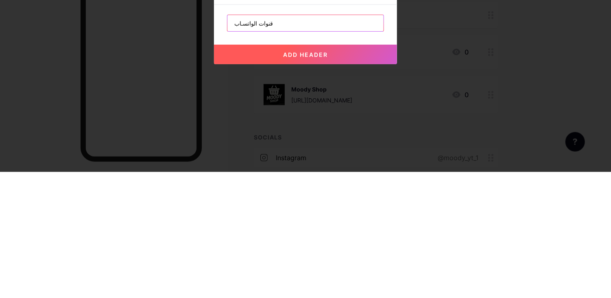
type input "قنوات الواتسـاب"
click at [312, 184] on span "add header" at bounding box center [305, 180] width 45 height 7
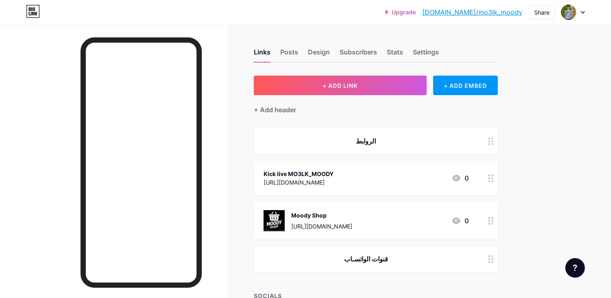
click at [380, 83] on button "+ ADD LINK" at bounding box center [340, 86] width 173 height 20
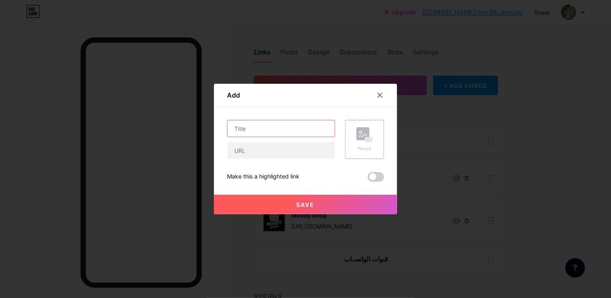
click at [293, 137] on input "text" at bounding box center [280, 128] width 107 height 16
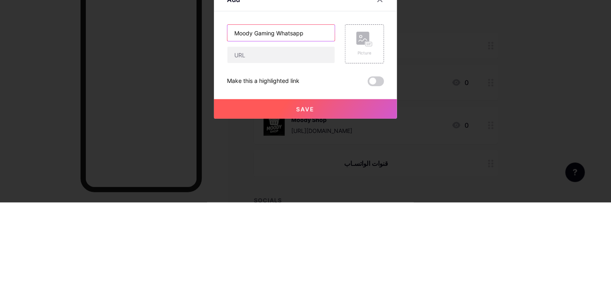
type input "Moody Gaming Whatsapp"
click at [335, 127] on div "Content YouTube Play YouTube video without leaving your page. ADD Vimeo Play Vi…" at bounding box center [305, 144] width 157 height 75
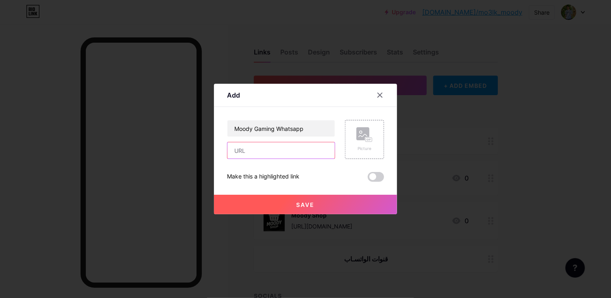
click at [288, 159] on input "text" at bounding box center [280, 150] width 107 height 16
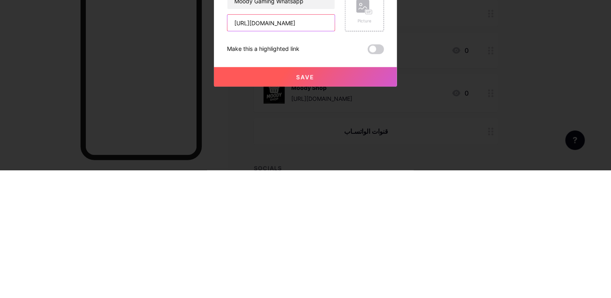
scroll to position [0, 76]
type input "[URL][DOMAIN_NAME]"
click at [338, 182] on div "Moody Gaming Whatsapp https://whatsapp.com/channel/0029VbBLRaeGZNCrKgYDuH30 Pic…" at bounding box center [305, 151] width 157 height 62
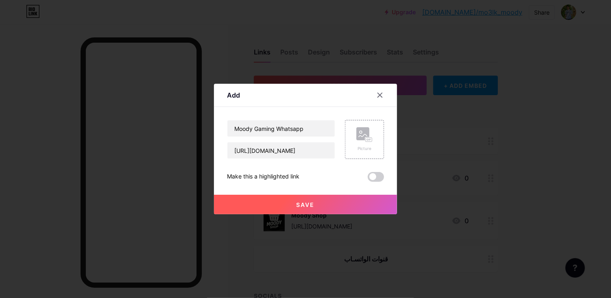
click at [321, 214] on button "Save" at bounding box center [305, 205] width 183 height 20
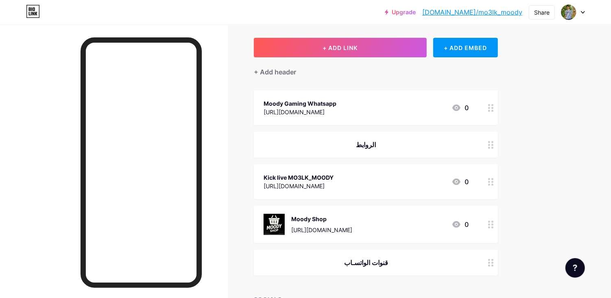
scroll to position [35, 0]
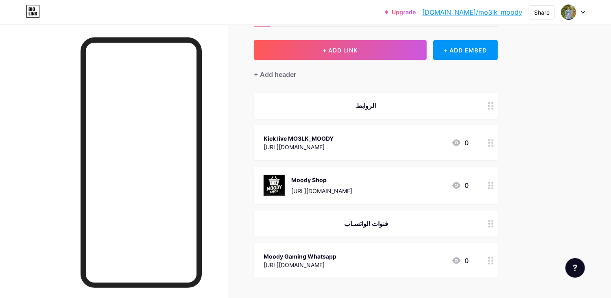
click at [363, 50] on button "+ ADD LINK" at bounding box center [340, 50] width 173 height 20
click at [312, 128] on div "Content YouTube Play YouTube video without leaving your page. ADD Vimeo Play Vi…" at bounding box center [305, 144] width 157 height 75
click at [304, 135] on div "Content YouTube Play YouTube video without leaving your page. ADD Vimeo Play Vi…" at bounding box center [305, 144] width 157 height 75
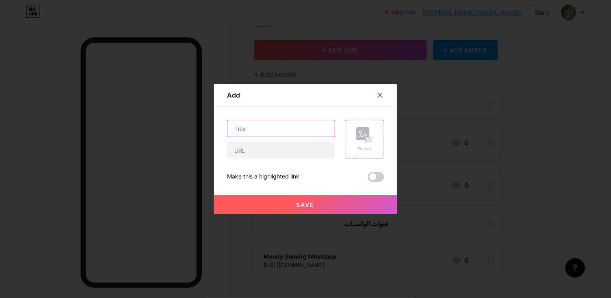
click at [296, 137] on input "text" at bounding box center [280, 128] width 107 height 16
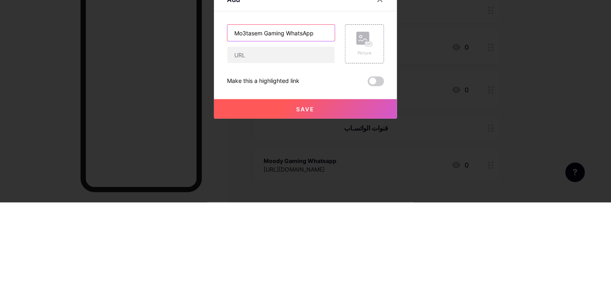
type input "Mo3tasem Gaming WhatsApp"
click at [303, 107] on div "Add" at bounding box center [305, 97] width 183 height 19
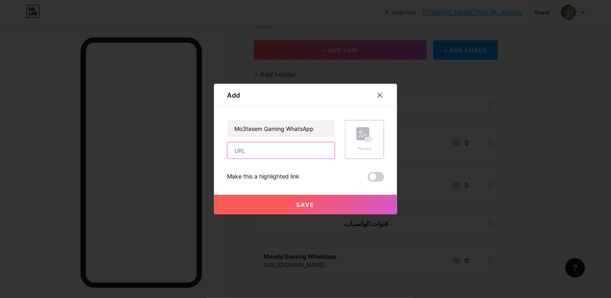
click at [311, 159] on input "text" at bounding box center [280, 150] width 107 height 16
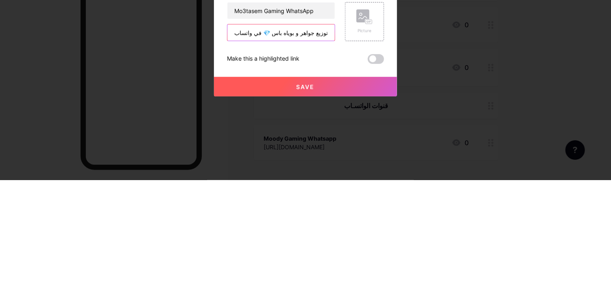
scroll to position [0, 186]
click at [319, 159] on input "‏تابع قناة 💎 توزيع جواهر و بوياه باس 💎 في واتساب: https://whatsapp.com/channel/…" at bounding box center [280, 150] width 107 height 16
click at [281, 159] on input "اه باس 💎 في واتساب: https://whatsapp.com/channel/0029VawQN0y1CYoZlRfVi23m" at bounding box center [280, 150] width 107 height 16
click at [284, 159] on input "اه باس 💎 في واتساب: https://whatsapp.com/channel/0029VawQN0y1CYoZlRfVi23m" at bounding box center [280, 150] width 107 height 16
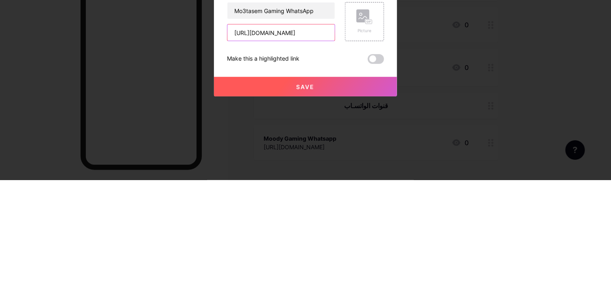
type input "[URL][DOMAIN_NAME]"
click at [346, 107] on div "Add" at bounding box center [305, 97] width 183 height 19
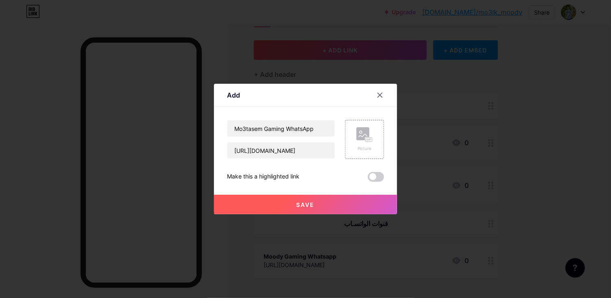
click at [317, 214] on button "Save" at bounding box center [305, 205] width 183 height 20
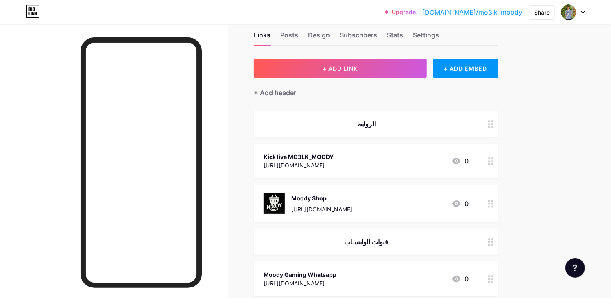
scroll to position [13, 0]
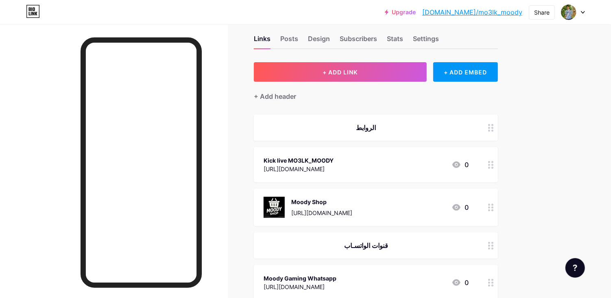
click at [262, 92] on div "+ Add header" at bounding box center [275, 96] width 42 height 10
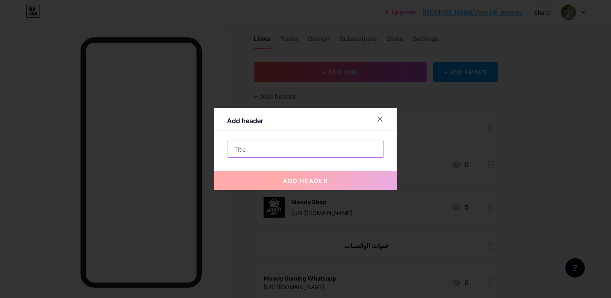
click at [305, 157] on input "text" at bounding box center [305, 149] width 156 height 16
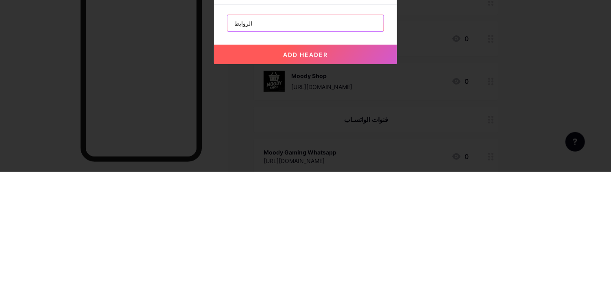
type input "الروابط"
click at [355, 190] on button "add header" at bounding box center [305, 181] width 183 height 20
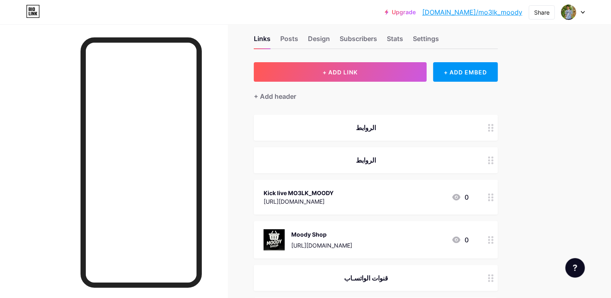
click at [492, 126] on icon at bounding box center [491, 128] width 6 height 8
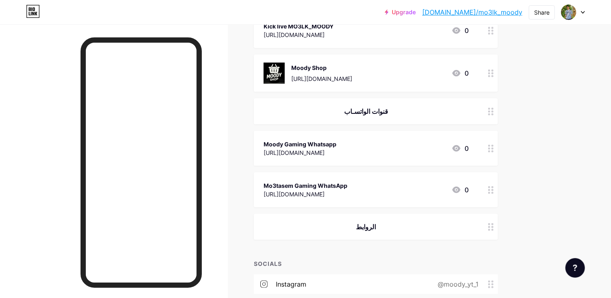
scroll to position [0, 0]
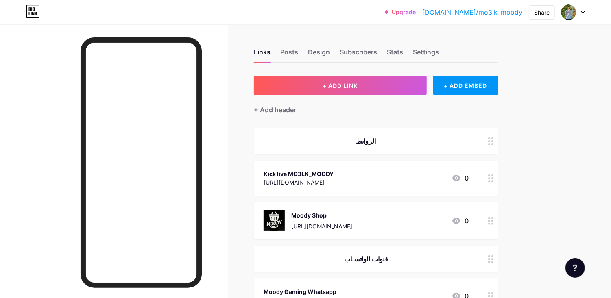
click at [481, 138] on div "الروابط" at bounding box center [376, 141] width 244 height 26
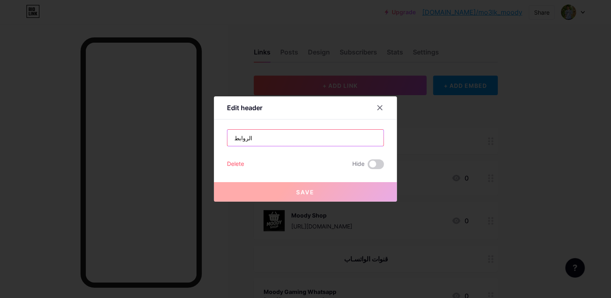
click at [341, 146] on input "الروابط" at bounding box center [305, 138] width 156 height 16
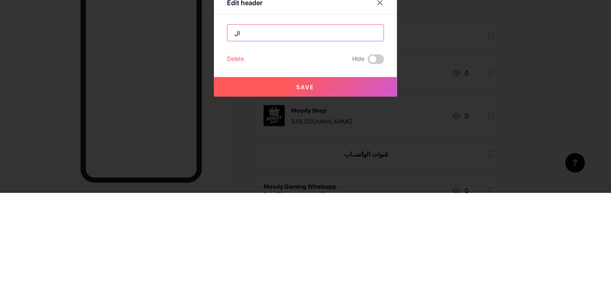
type input "ا"
type input "↙️ لايف يوميا الساعة 1 ظهرا بتوقيت مصر علي الكـيك"
click at [339, 120] on div "Edit header" at bounding box center [305, 109] width 183 height 19
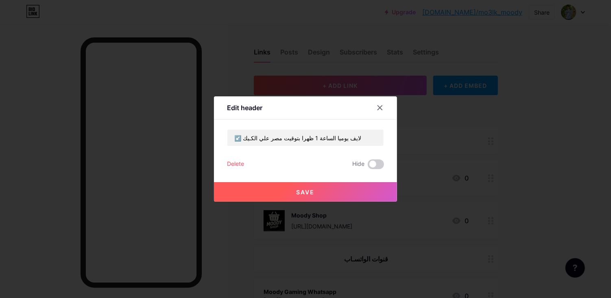
click at [331, 202] on button "Save" at bounding box center [305, 192] width 183 height 20
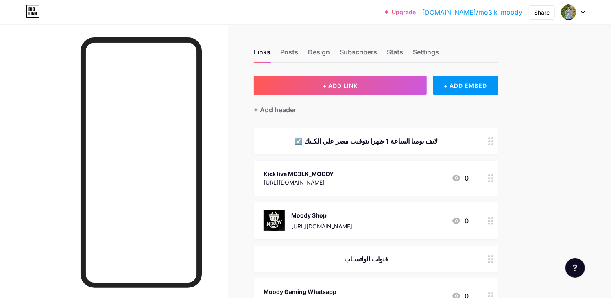
click at [392, 183] on div "Kick live MO3LK_MOODY https://kick.com/mo3lk_moody 0" at bounding box center [366, 178] width 205 height 19
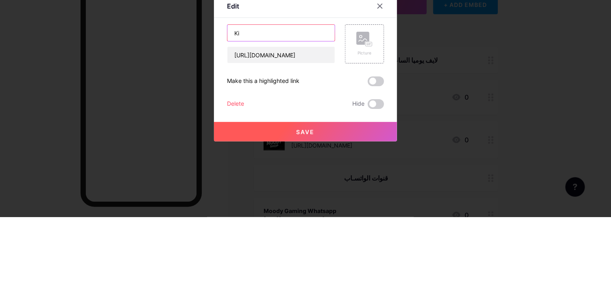
type input "K"
type input "Moody Live"
click at [298, 99] on div "Edit" at bounding box center [305, 89] width 183 height 19
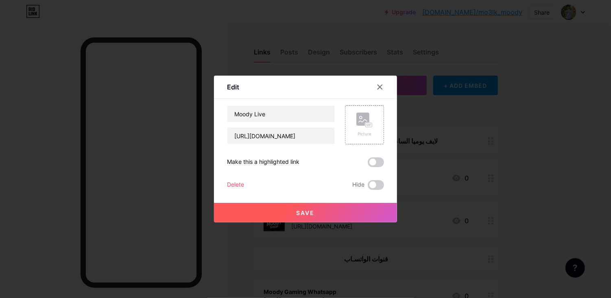
click at [292, 222] on button "Save" at bounding box center [305, 213] width 183 height 20
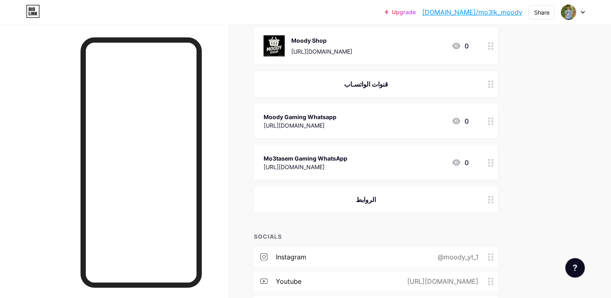
scroll to position [178, 0]
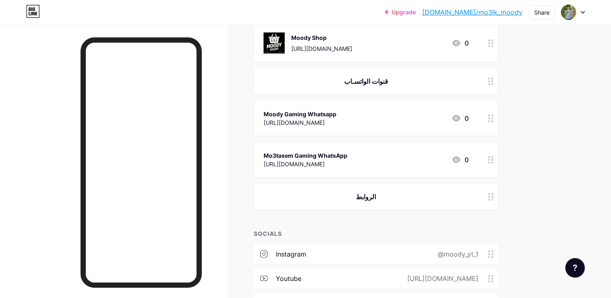
click at [433, 197] on div "الروابط" at bounding box center [366, 197] width 205 height 10
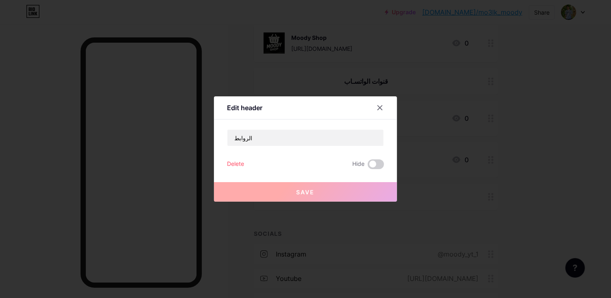
click at [340, 145] on div "Edit header الروابط Delete Hide Save" at bounding box center [305, 148] width 183 height 105
click at [346, 146] on input "الروابط" at bounding box center [305, 138] width 156 height 16
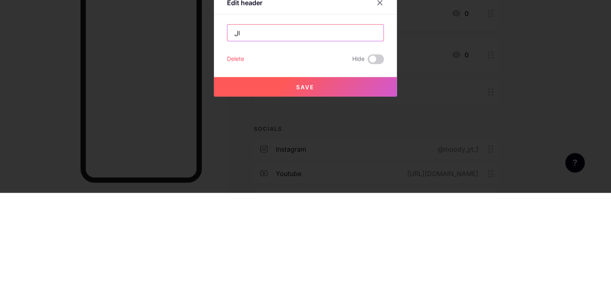
type input "ا"
type input "Sochail"
click at [373, 115] on div at bounding box center [384, 107] width 24 height 15
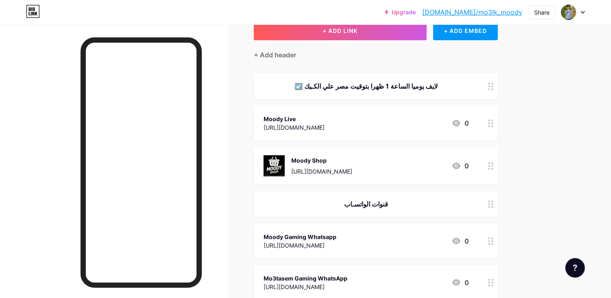
scroll to position [0, 0]
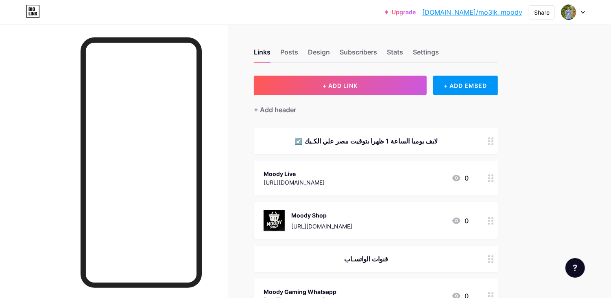
click at [377, 82] on button "+ ADD LINK" at bounding box center [340, 86] width 173 height 20
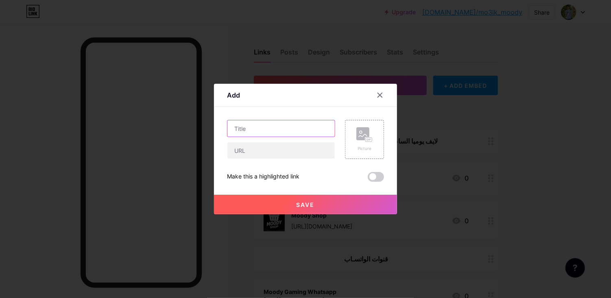
click at [296, 137] on input "text" at bounding box center [280, 128] width 107 height 16
click at [294, 137] on input "text" at bounding box center [280, 128] width 107 height 16
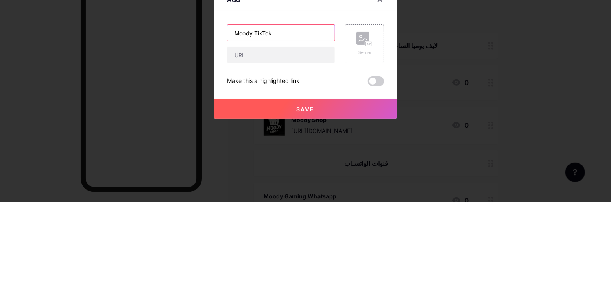
type input "Moody TikTok"
click at [305, 127] on div "Content YouTube Play YouTube video without leaving your page. ADD Vimeo Play Vi…" at bounding box center [305, 144] width 157 height 75
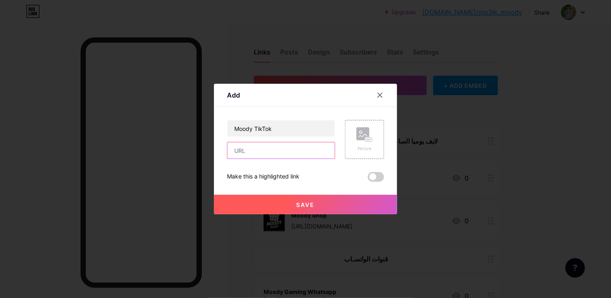
click at [296, 159] on input "text" at bounding box center [280, 150] width 107 height 16
click at [285, 159] on input "text" at bounding box center [280, 150] width 107 height 16
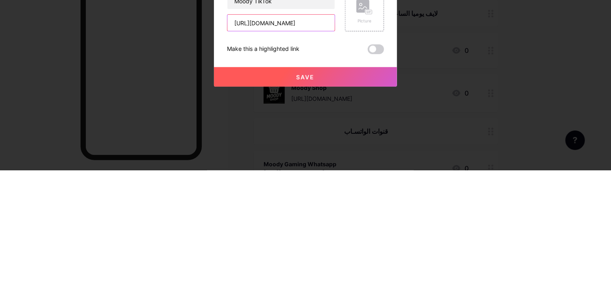
type input "[URL][DOMAIN_NAME]"
click at [335, 182] on div "Moody TikTok https://tiktok.com/@mo3lk_moody Picture Make this a highlighted li…" at bounding box center [305, 151] width 157 height 62
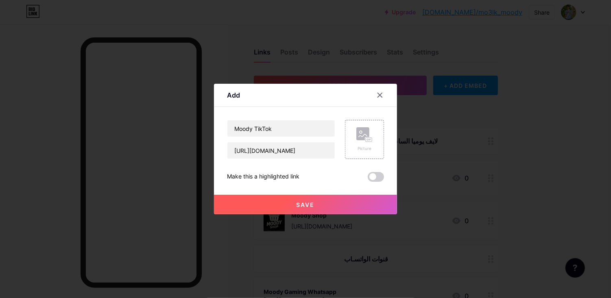
click at [358, 140] on rect at bounding box center [362, 133] width 13 height 13
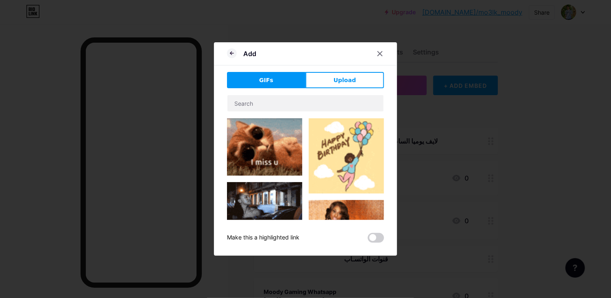
click at [356, 88] on button "Upload" at bounding box center [344, 80] width 78 height 16
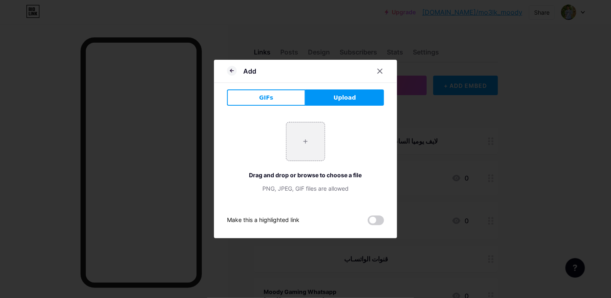
click at [294, 151] on input "file" at bounding box center [305, 141] width 38 height 38
type input "C:\fakepath\907ac519-79bd-47e6-a897-27862bfa9019-image.webp"
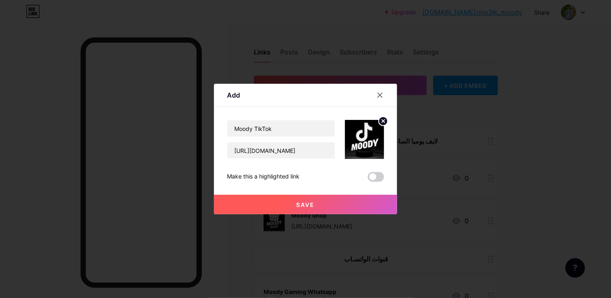
click at [357, 214] on button "Save" at bounding box center [305, 205] width 183 height 20
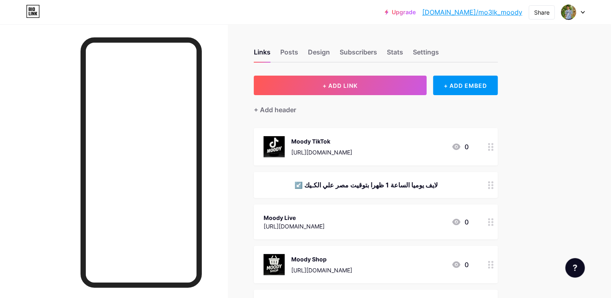
click at [468, 89] on div "+ ADD EMBED" at bounding box center [465, 86] width 65 height 20
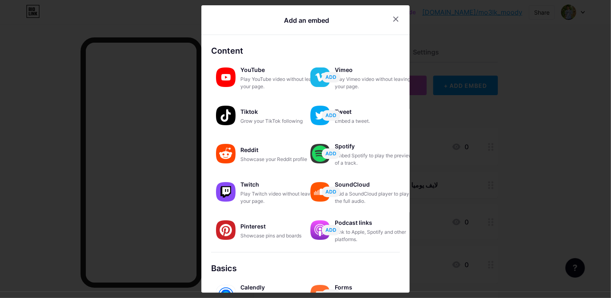
click at [400, 20] on div at bounding box center [395, 19] width 15 height 15
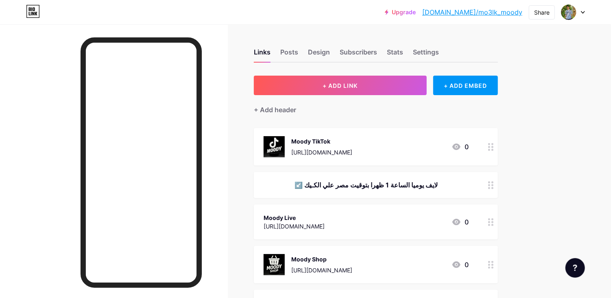
click at [380, 86] on button "+ ADD LINK" at bounding box center [340, 86] width 173 height 20
click at [383, 102] on div at bounding box center [384, 95] width 24 height 15
click at [458, 88] on div "+ ADD EMBED" at bounding box center [465, 86] width 65 height 20
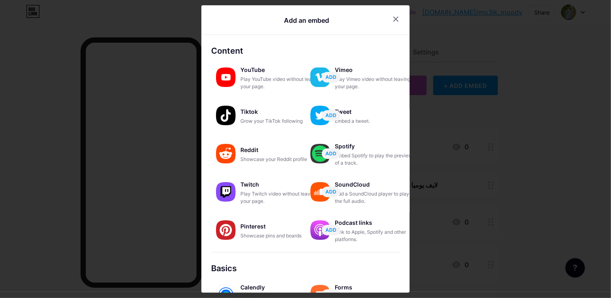
click at [275, 83] on div "Play YouTube video without leaving your page." at bounding box center [280, 83] width 81 height 15
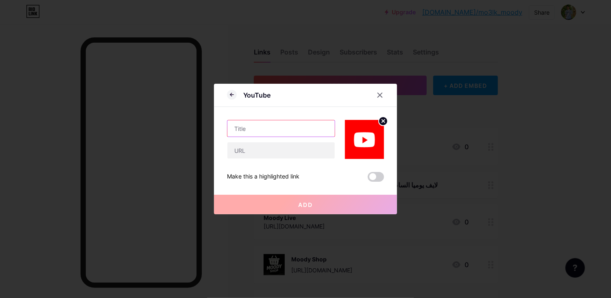
click at [307, 137] on input "text" at bounding box center [280, 128] width 107 height 16
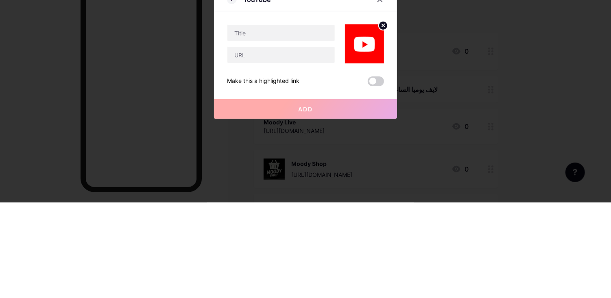
click at [460, 118] on div at bounding box center [305, 149] width 611 height 298
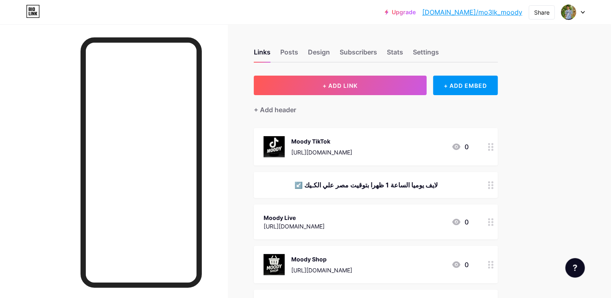
click at [383, 88] on button "+ ADD LINK" at bounding box center [340, 86] width 173 height 20
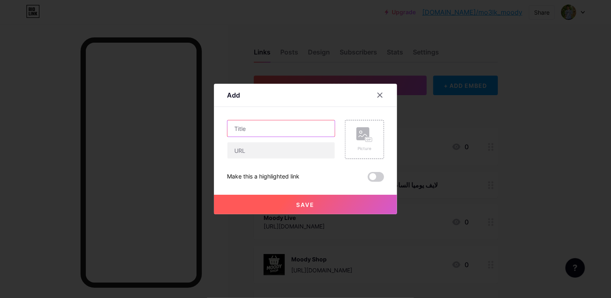
click at [298, 137] on input "text" at bounding box center [280, 128] width 107 height 16
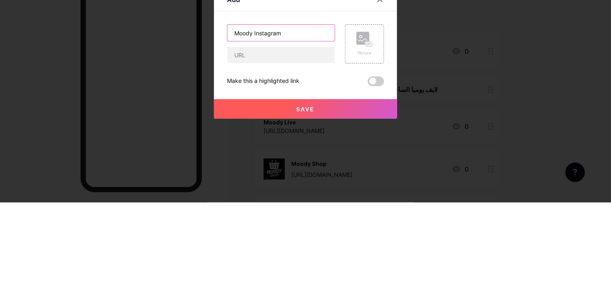
type input "Moody Instagram"
click at [297, 159] on input "text" at bounding box center [280, 150] width 107 height 16
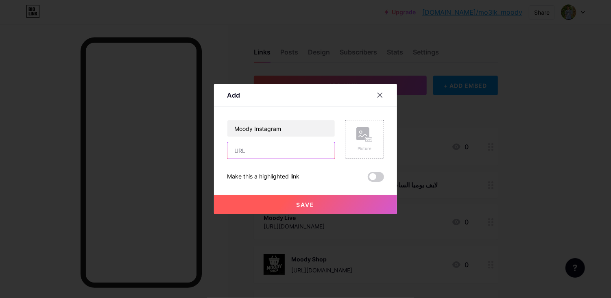
click at [309, 159] on input "text" at bounding box center [280, 150] width 107 height 16
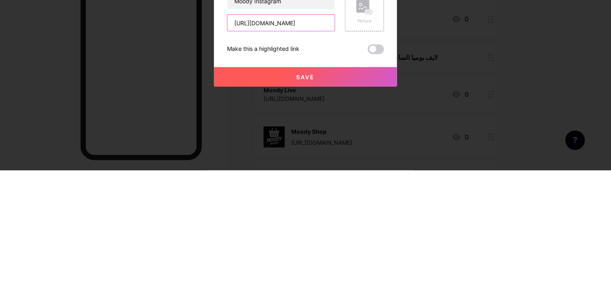
type input "[URL][DOMAIN_NAME]"
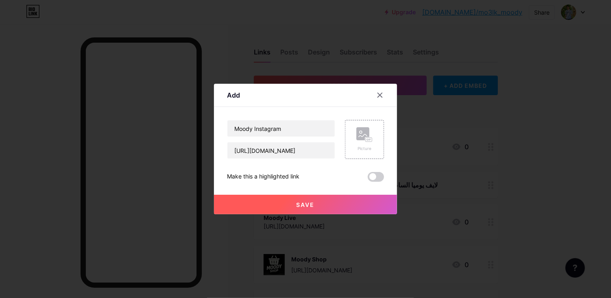
click at [379, 152] on div "Picture" at bounding box center [364, 139] width 39 height 39
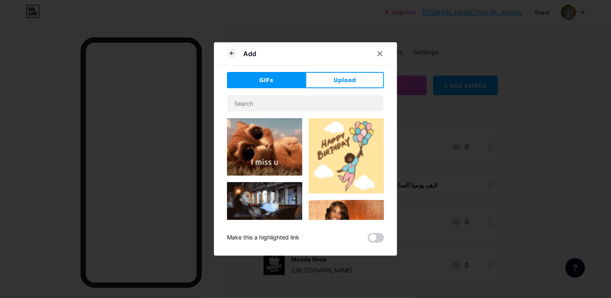
click at [332, 88] on button "Upload" at bounding box center [344, 80] width 78 height 16
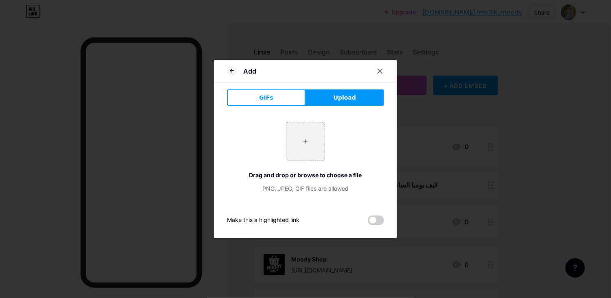
click at [294, 161] on input "file" at bounding box center [305, 141] width 38 height 38
type input "C:\fakepath\30905f11-bbf8-4b14-a9b4-5a99a8849ddf-image.webp"
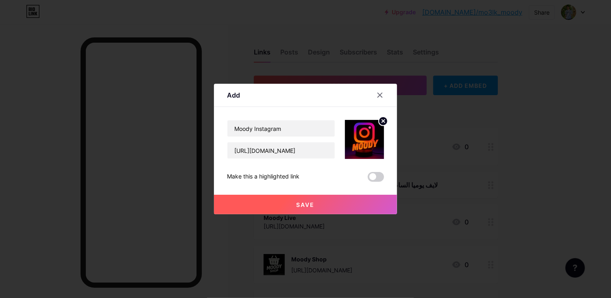
click at [332, 214] on button "Save" at bounding box center [305, 205] width 183 height 20
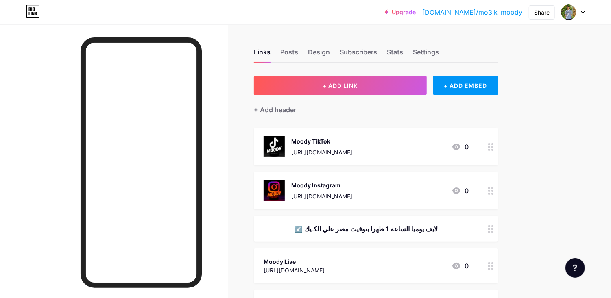
click at [402, 87] on button "+ ADD LINK" at bounding box center [340, 86] width 173 height 20
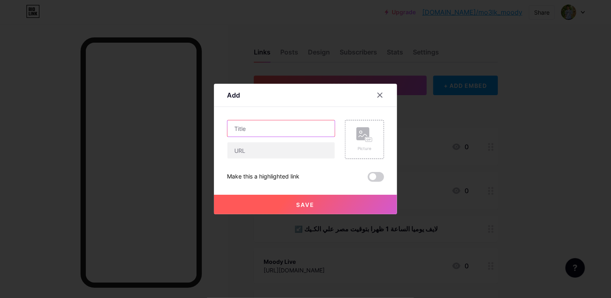
click at [303, 137] on input "text" at bounding box center [280, 128] width 107 height 16
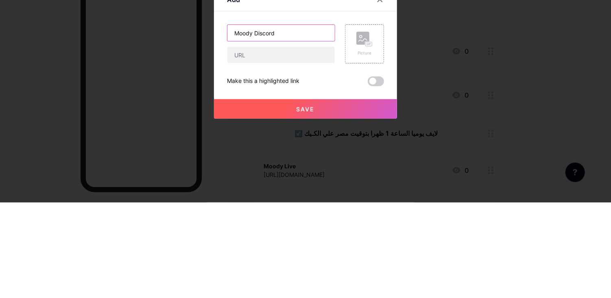
type input "Moody Discord"
click at [324, 107] on div "Add" at bounding box center [305, 97] width 183 height 19
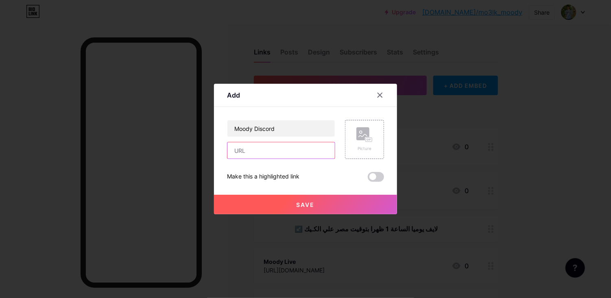
click at [290, 159] on input "text" at bounding box center [280, 150] width 107 height 16
click at [315, 159] on input "text" at bounding box center [280, 150] width 107 height 16
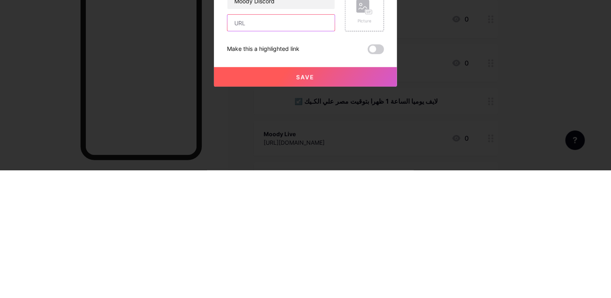
type input "[URL][DOMAIN_NAME]"
click at [365, 142] on rect at bounding box center [368, 139] width 7 height 5
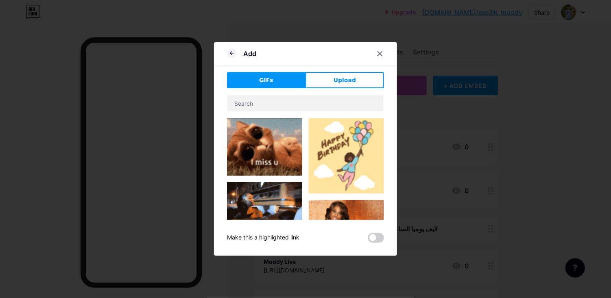
click at [358, 88] on button "Upload" at bounding box center [344, 80] width 78 height 16
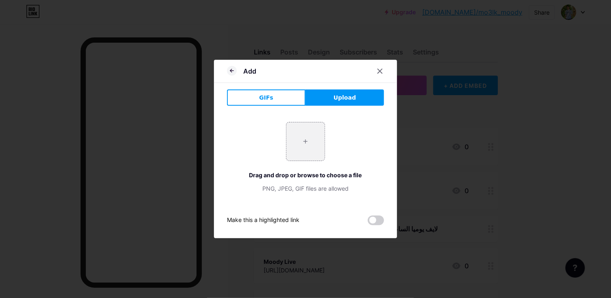
click at [299, 153] on input "file" at bounding box center [305, 141] width 38 height 38
type input "C:\fakepath\1e98d70f-623b-476e-b12e-0f1596e9a4f5-image.webp"
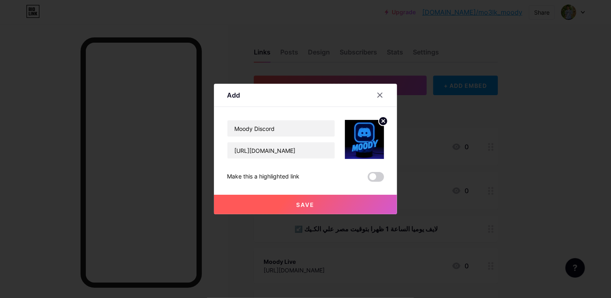
click at [362, 214] on button "Save" at bounding box center [305, 205] width 183 height 20
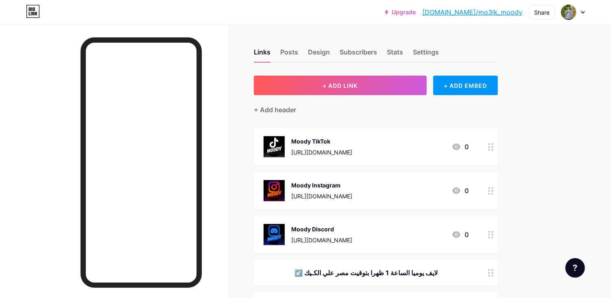
click at [471, 83] on div "+ ADD EMBED" at bounding box center [465, 86] width 65 height 20
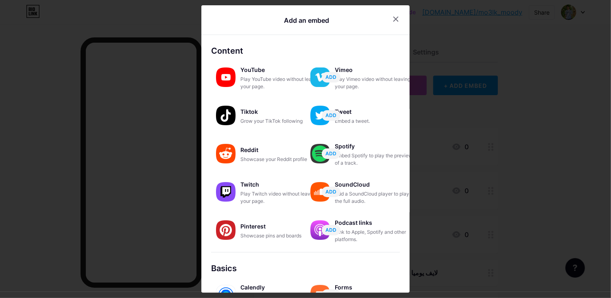
click at [392, 22] on icon at bounding box center [395, 19] width 7 height 7
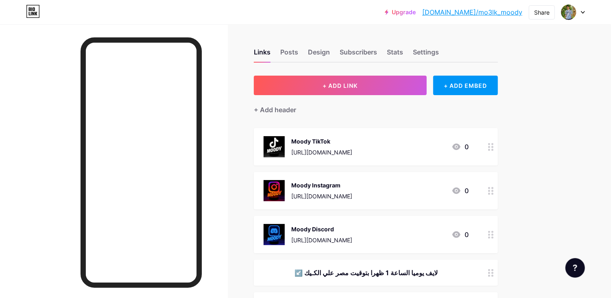
click at [383, 85] on button "+ ADD LINK" at bounding box center [340, 86] width 173 height 20
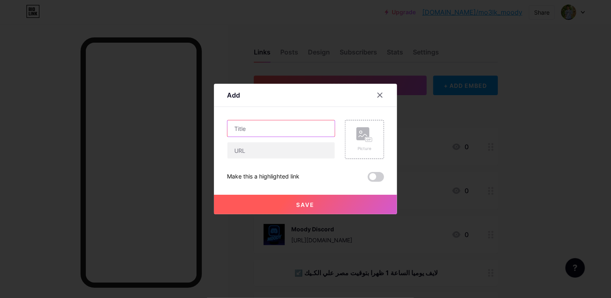
click at [296, 137] on input "text" at bounding box center [280, 128] width 107 height 16
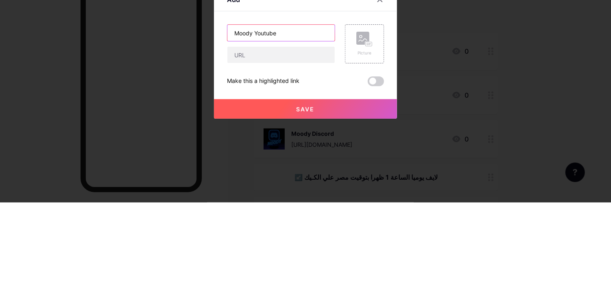
type input "Moody Youtube"
click at [307, 126] on div "Content YouTube Play YouTube video without leaving your page. ADD Vimeo Play Vi…" at bounding box center [305, 144] width 157 height 75
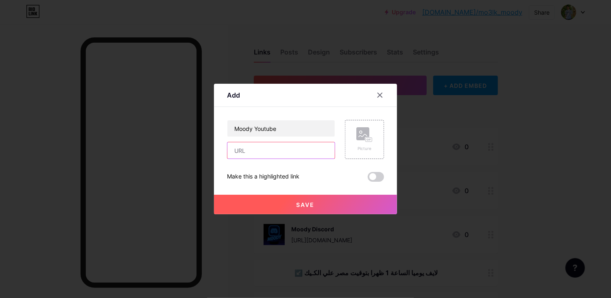
click at [295, 159] on input "text" at bounding box center [280, 150] width 107 height 16
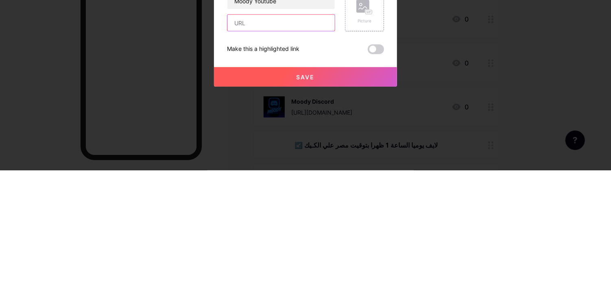
type input "[URL][DOMAIN_NAME]"
click at [366, 140] on rect at bounding box center [362, 133] width 13 height 13
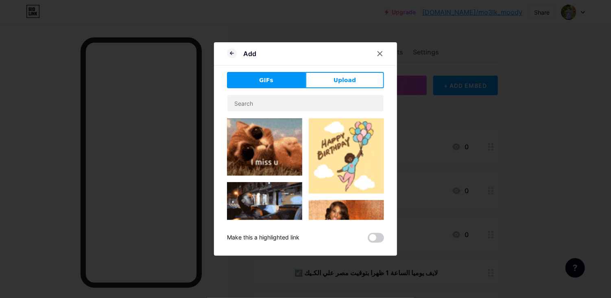
click at [343, 85] on span "Upload" at bounding box center [344, 80] width 22 height 9
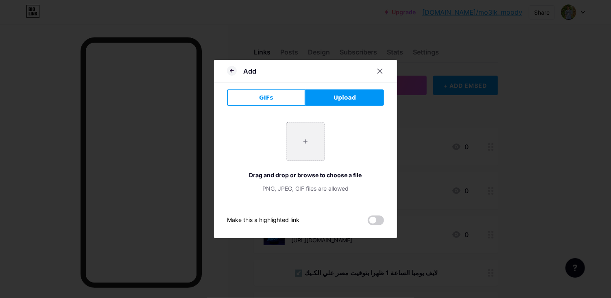
click at [318, 135] on div "+ Drag and drop or browse to choose a file PNG, JPEG, GIF files are allowed" at bounding box center [305, 157] width 157 height 90
click at [314, 152] on input "file" at bounding box center [305, 141] width 38 height 38
type input "C:\fakepath\ef59be20-0c8e-478c-8a96-ab21f9912291-image.webp"
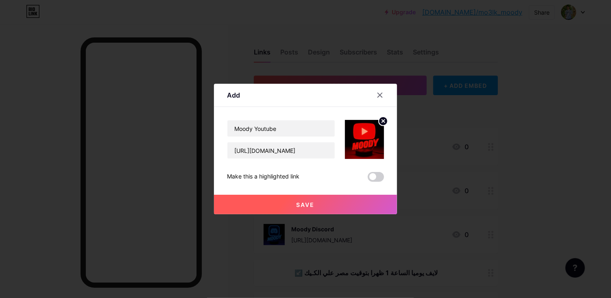
click at [285, 214] on button "Save" at bounding box center [305, 205] width 183 height 20
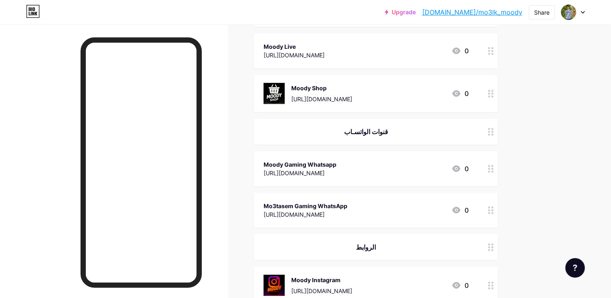
scroll to position [36, 0]
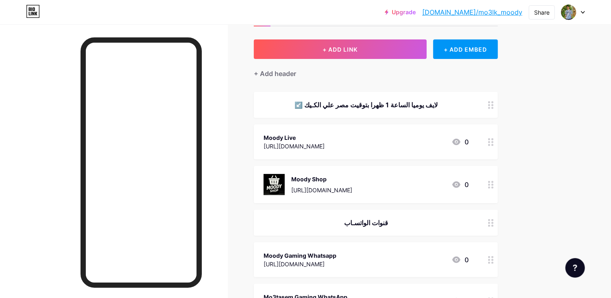
click at [325, 142] on div "[URL][DOMAIN_NAME]" at bounding box center [294, 146] width 61 height 9
click at [372, 128] on icon at bounding box center [364, 120] width 16 height 15
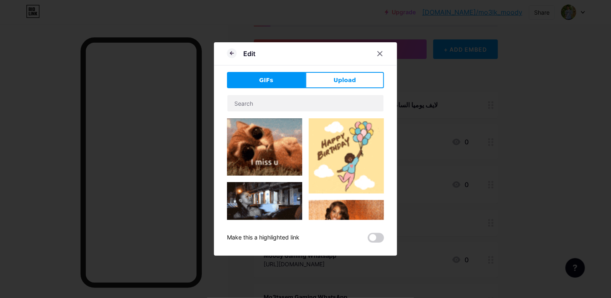
click at [381, 57] on icon at bounding box center [380, 53] width 7 height 7
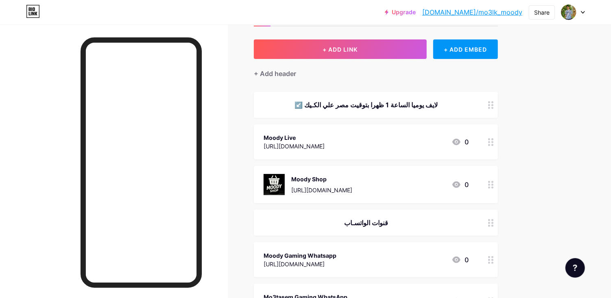
click at [319, 260] on div "[URL][DOMAIN_NAME]" at bounding box center [300, 264] width 73 height 9
click at [366, 126] on rect at bounding box center [362, 119] width 13 height 13
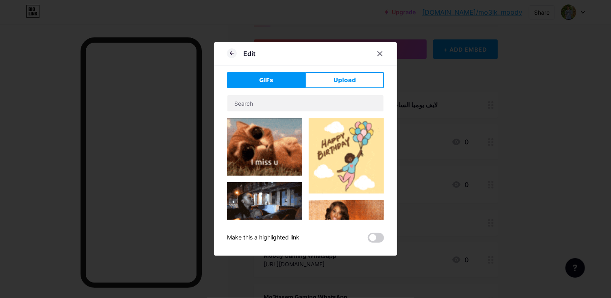
click at [341, 88] on button "Upload" at bounding box center [344, 80] width 78 height 16
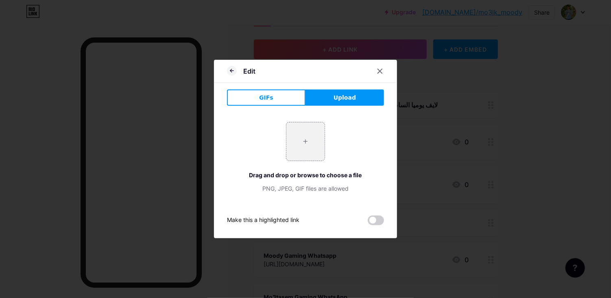
click at [290, 161] on input "file" at bounding box center [305, 141] width 38 height 38
click at [390, 41] on div at bounding box center [305, 149] width 611 height 298
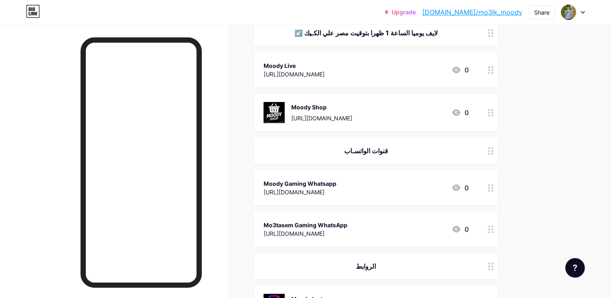
scroll to position [133, 0]
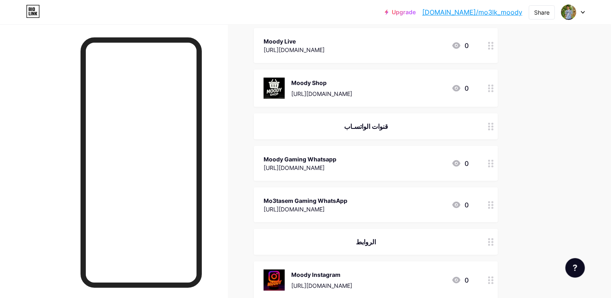
click at [336, 155] on div "Moody Gaming Whatsapp" at bounding box center [300, 159] width 73 height 9
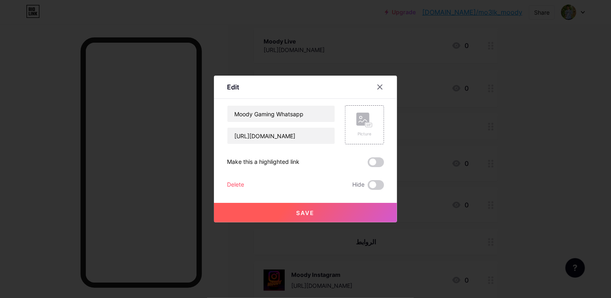
click at [363, 126] on rect at bounding box center [362, 119] width 13 height 13
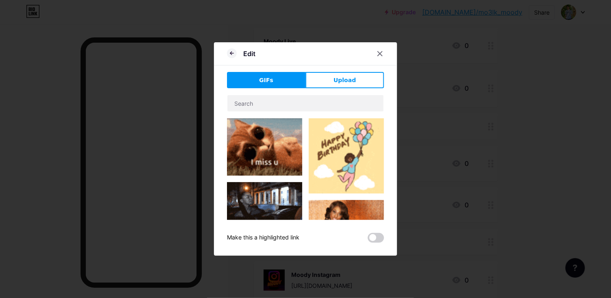
click at [337, 85] on span "Upload" at bounding box center [344, 80] width 22 height 9
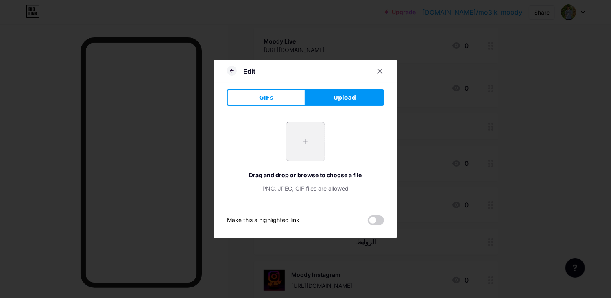
click at [297, 151] on input "file" at bounding box center [305, 141] width 38 height 38
type input "C:\fakepath\bf681047-8239-489e-9363-ada7e852b9f4-image.webp"
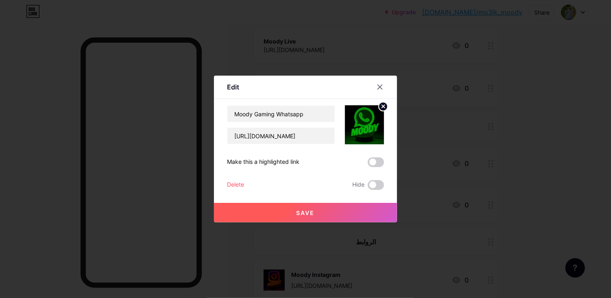
click at [328, 222] on button "Save" at bounding box center [305, 213] width 183 height 20
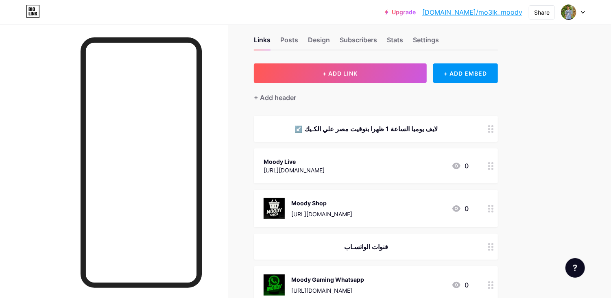
scroll to position [18, 0]
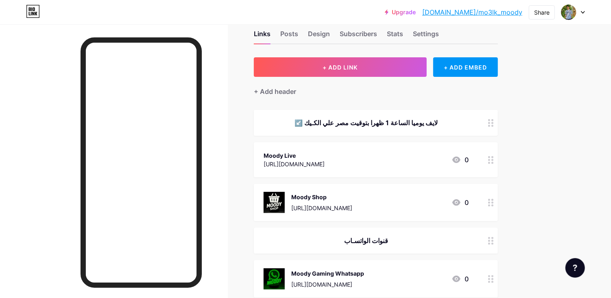
click at [384, 119] on div "↙️ لايف يوميا الساعة 1 ظهرا بتوقيت مصر علي الكـيك" at bounding box center [366, 123] width 205 height 10
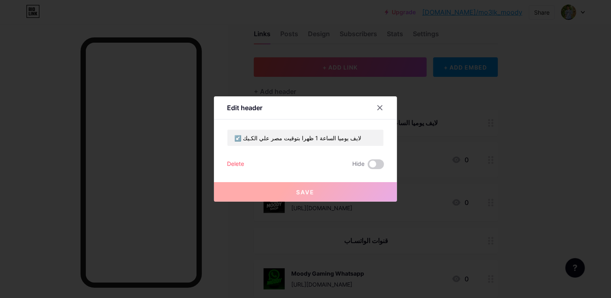
click at [378, 111] on icon at bounding box center [380, 108] width 7 height 7
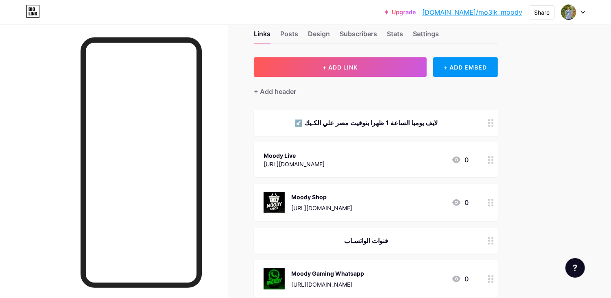
click at [384, 158] on div "[PERSON_NAME] Live [URL][DOMAIN_NAME] 0" at bounding box center [366, 159] width 205 height 19
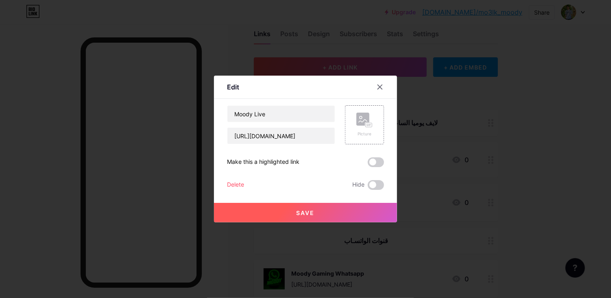
click at [371, 137] on div "Picture" at bounding box center [364, 125] width 16 height 24
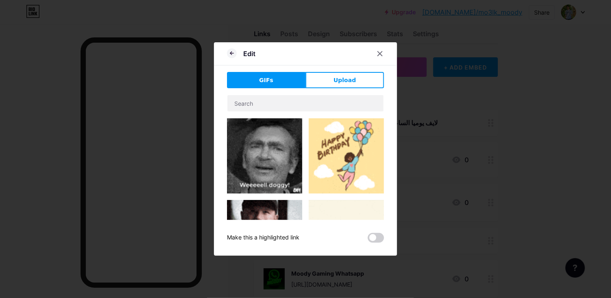
click at [341, 85] on span "Upload" at bounding box center [344, 80] width 22 height 9
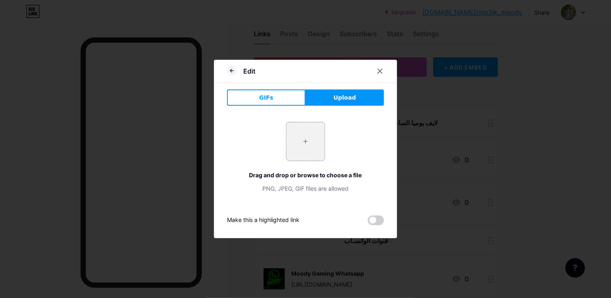
click at [313, 158] on input "file" at bounding box center [305, 141] width 38 height 38
type input "C:\fakepath\file_000000006b2c61f78e831138d3ebb032 (1).png"
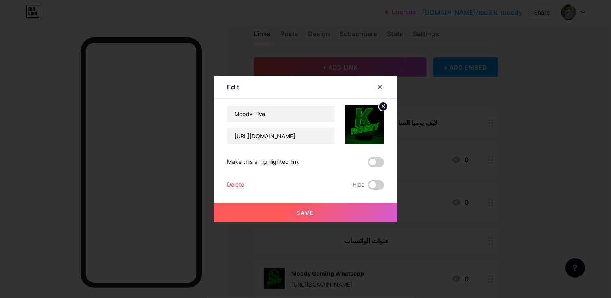
click at [374, 190] on span at bounding box center [376, 185] width 16 height 10
click at [368, 187] on input "checkbox" at bounding box center [368, 187] width 0 height 0
click at [367, 222] on button "Save" at bounding box center [305, 213] width 183 height 20
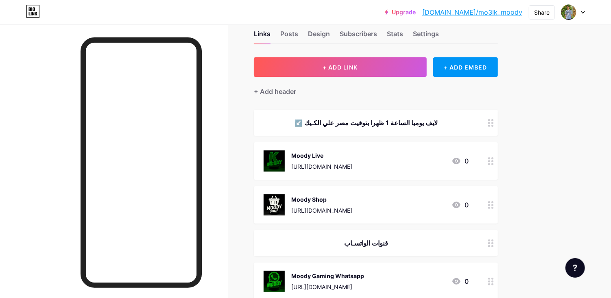
click at [416, 152] on div "[PERSON_NAME] Live [URL][DOMAIN_NAME] 0" at bounding box center [366, 160] width 205 height 21
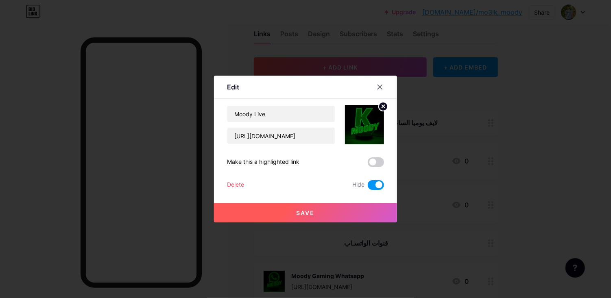
click at [374, 190] on span at bounding box center [376, 185] width 16 height 10
click at [368, 187] on input "checkbox" at bounding box center [368, 187] width 0 height 0
click at [375, 167] on span at bounding box center [376, 162] width 16 height 10
click at [368, 164] on input "checkbox" at bounding box center [368, 164] width 0 height 0
click at [362, 222] on button "Save" at bounding box center [305, 213] width 183 height 20
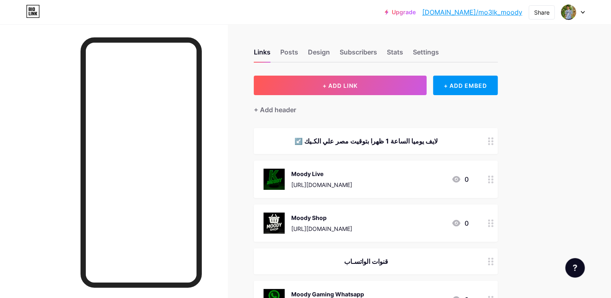
scroll to position [118, 0]
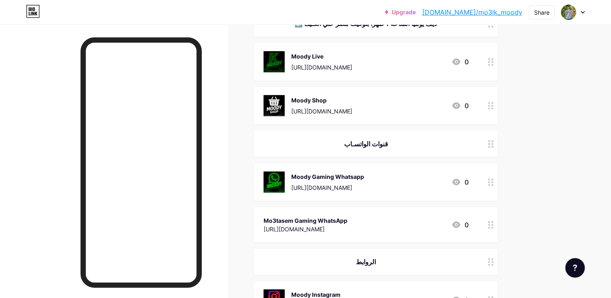
click at [347, 232] on div "[URL][DOMAIN_NAME]" at bounding box center [306, 229] width 84 height 9
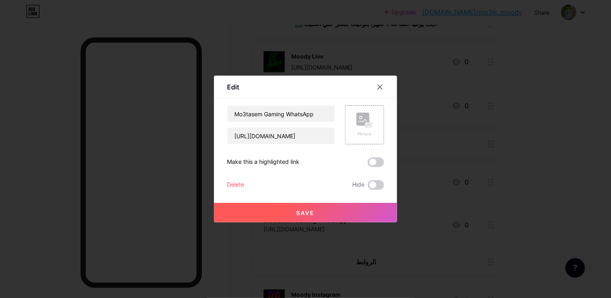
click at [371, 125] on div "Picture" at bounding box center [364, 124] width 39 height 39
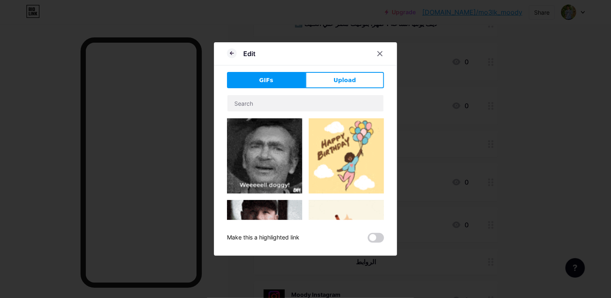
click at [342, 85] on span "Upload" at bounding box center [344, 80] width 22 height 9
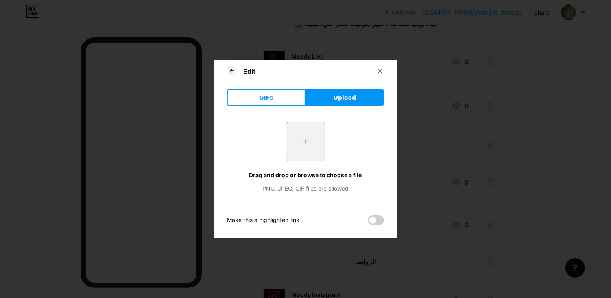
click at [310, 159] on input "file" at bounding box center [305, 141] width 38 height 38
type input "C:\fakepath\file_0000000073b461fd820e66205702d4bf (1).png"
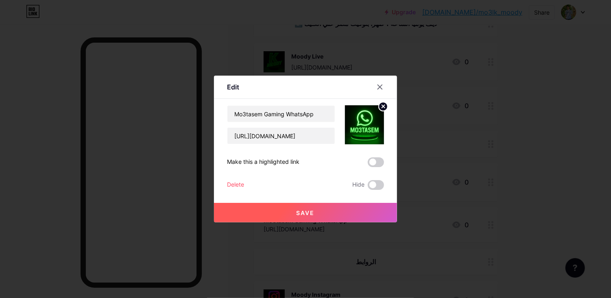
click at [329, 222] on button "Save" at bounding box center [305, 213] width 183 height 20
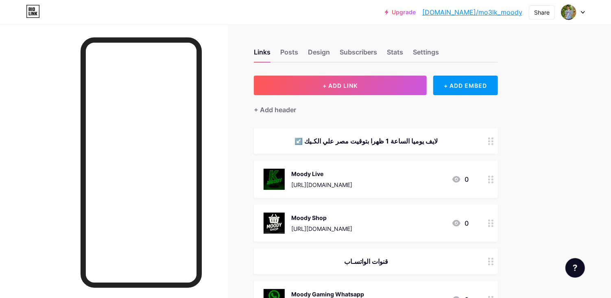
click at [381, 85] on button "+ ADD LINK" at bounding box center [340, 86] width 173 height 20
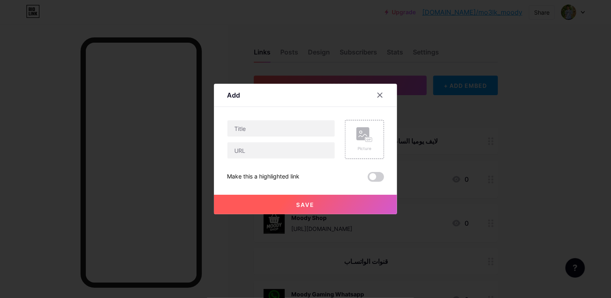
click at [379, 98] on icon at bounding box center [380, 95] width 4 height 4
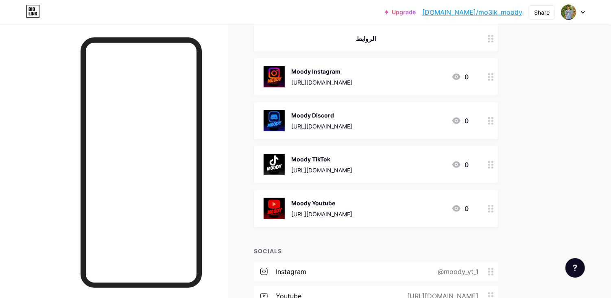
scroll to position [464, 0]
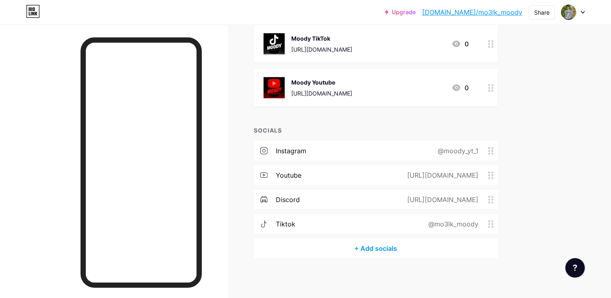
click at [388, 247] on div "+ Add socials" at bounding box center [376, 249] width 244 height 20
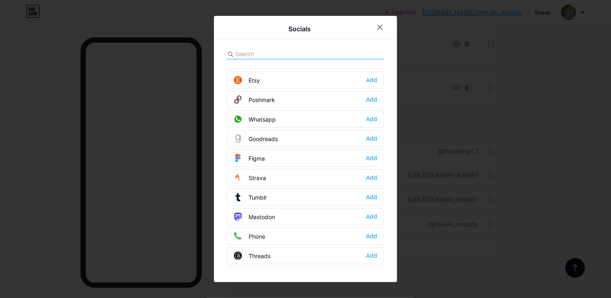
scroll to position [723, 0]
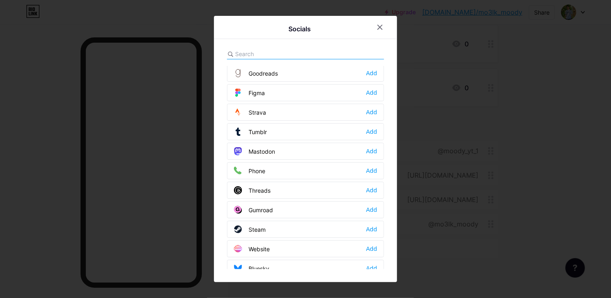
click at [540, 174] on div at bounding box center [305, 149] width 611 height 298
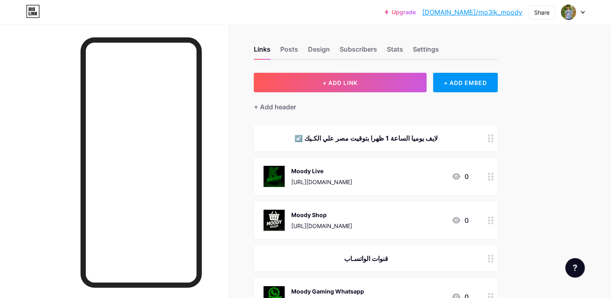
scroll to position [0, 0]
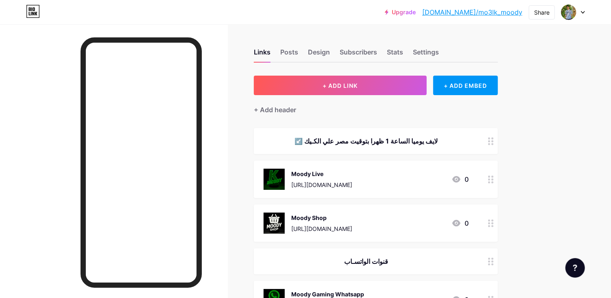
click at [278, 111] on div "+ Add header" at bounding box center [275, 110] width 42 height 10
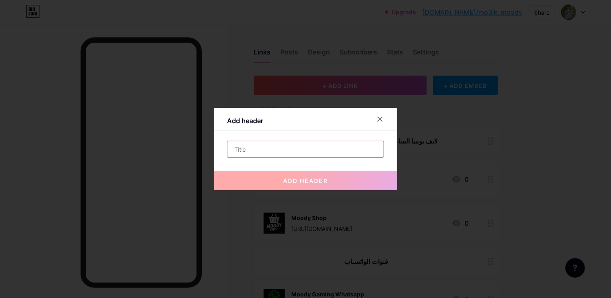
click at [323, 157] on input "text" at bounding box center [305, 149] width 156 height 16
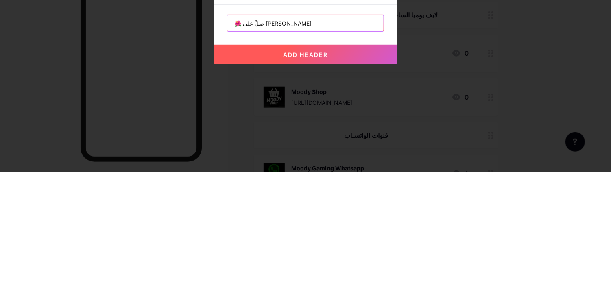
type input "🌺 صلِّ على [PERSON_NAME]"
click at [338, 190] on button "add header" at bounding box center [305, 181] width 183 height 20
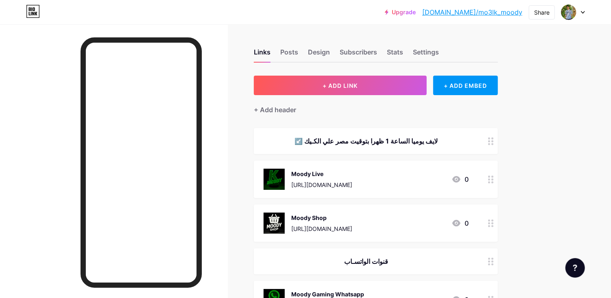
click at [323, 175] on div "Moody Live" at bounding box center [321, 174] width 61 height 9
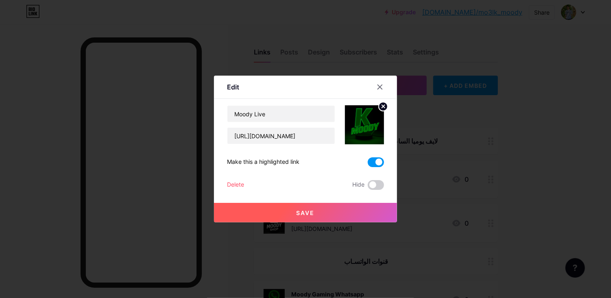
click at [373, 144] on img at bounding box center [364, 124] width 39 height 39
click at [378, 111] on icon at bounding box center [383, 107] width 10 height 10
click at [372, 127] on rect at bounding box center [369, 125] width 7 height 4
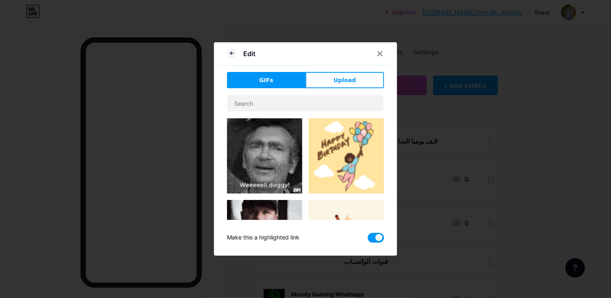
click at [352, 85] on span "Upload" at bounding box center [344, 80] width 22 height 9
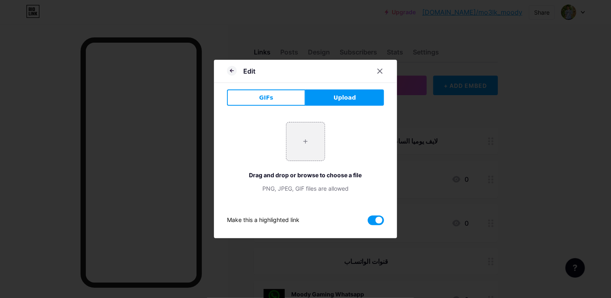
click at [342, 139] on div "+ Drag and drop or browse to choose a file PNG, JPEG, GIF files are allowed" at bounding box center [305, 157] width 157 height 90
click at [312, 161] on input "file" at bounding box center [305, 141] width 38 height 38
type input "C:\fakepath\file_00000000002061f9a365e5964c264169.png"
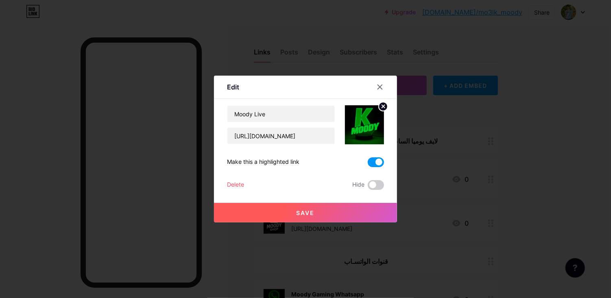
click at [336, 222] on button "Save" at bounding box center [305, 213] width 183 height 20
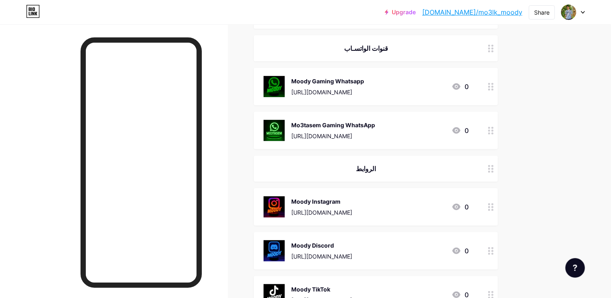
scroll to position [497, 0]
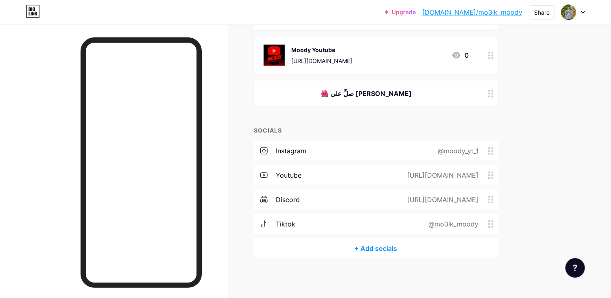
click at [463, 199] on div "[URL][DOMAIN_NAME]" at bounding box center [441, 200] width 94 height 10
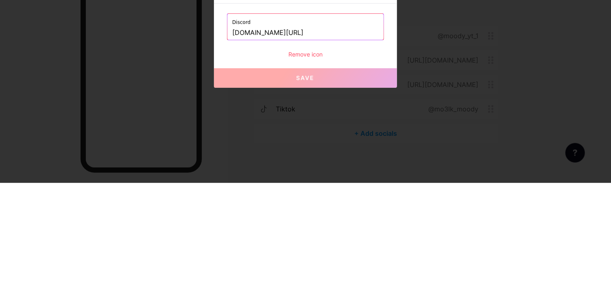
type input "[URL][DOMAIN_NAME]"
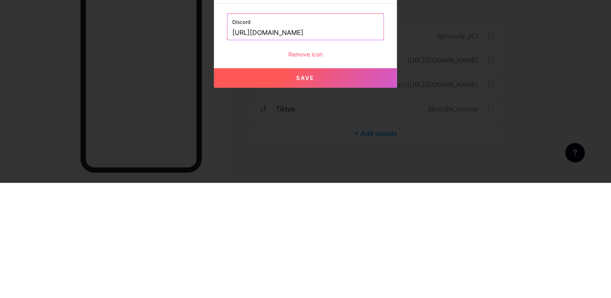
click at [380, 174] on div "Remove icon" at bounding box center [305, 169] width 157 height 9
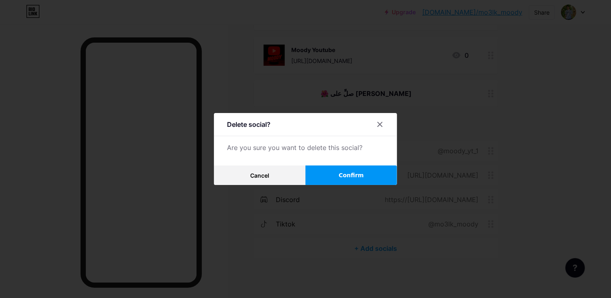
click at [378, 127] on icon at bounding box center [380, 124] width 4 height 4
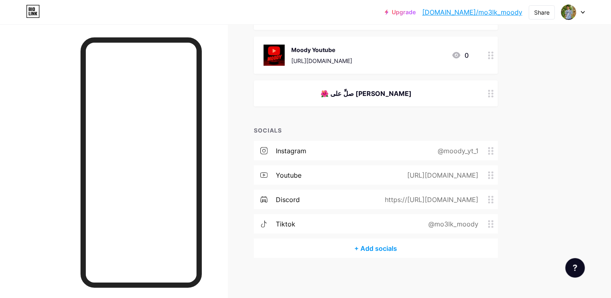
click at [438, 201] on div "https://[URL][DOMAIN_NAME]" at bounding box center [430, 200] width 116 height 10
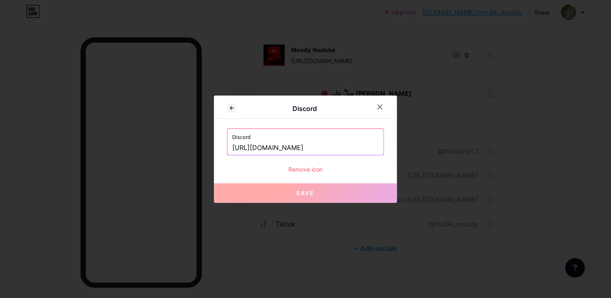
click at [366, 155] on input "[URL][DOMAIN_NAME]" at bounding box center [305, 148] width 146 height 14
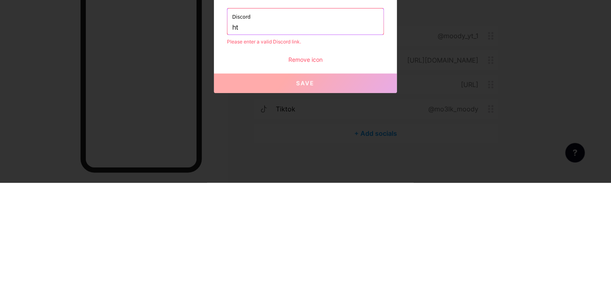
type input "h"
type input "[URL][DOMAIN_NAME]"
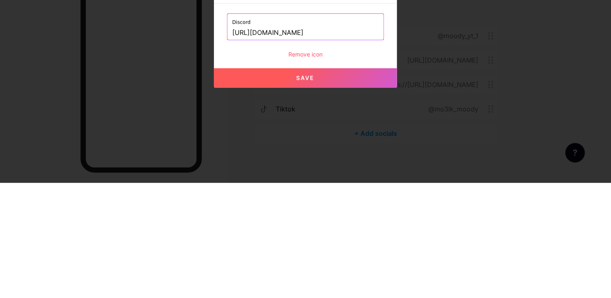
click at [361, 113] on div "Discord" at bounding box center [305, 109] width 136 height 10
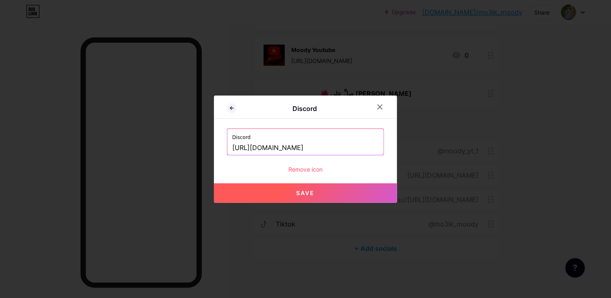
click at [324, 203] on button "Save" at bounding box center [305, 193] width 183 height 20
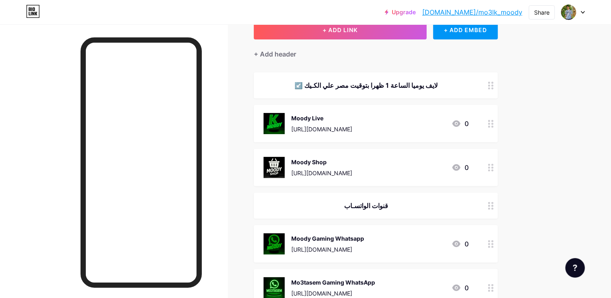
click at [346, 110] on div "[PERSON_NAME] Live [URL][DOMAIN_NAME] 0" at bounding box center [376, 123] width 244 height 37
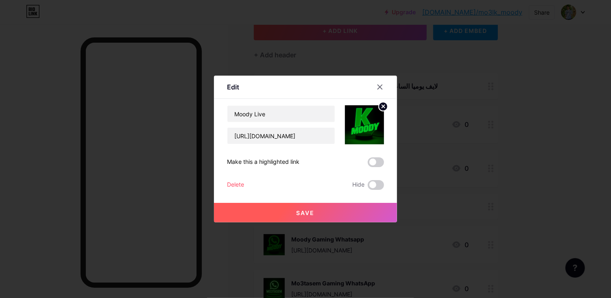
click at [379, 167] on span at bounding box center [376, 162] width 16 height 10
click at [368, 164] on input "checkbox" at bounding box center [368, 164] width 0 height 0
click at [370, 222] on button "Save" at bounding box center [305, 213] width 183 height 20
